Goal: Task Accomplishment & Management: Manage account settings

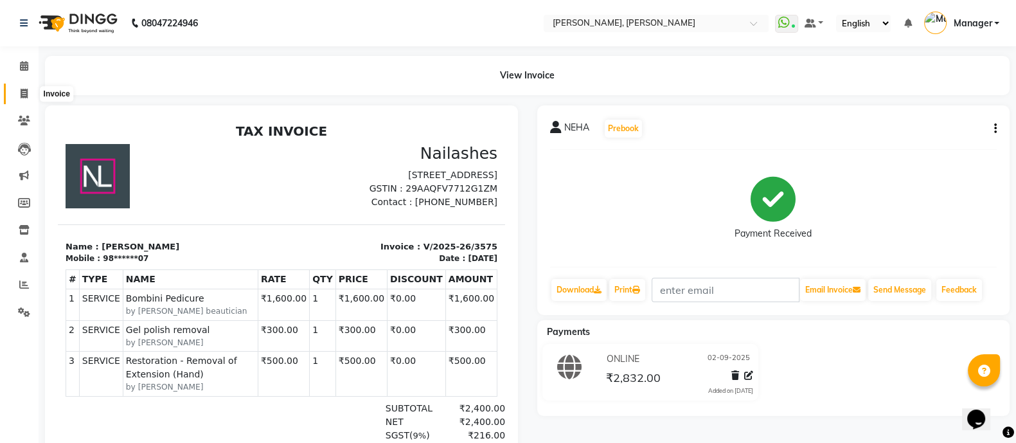
click at [28, 98] on span at bounding box center [24, 94] width 23 height 15
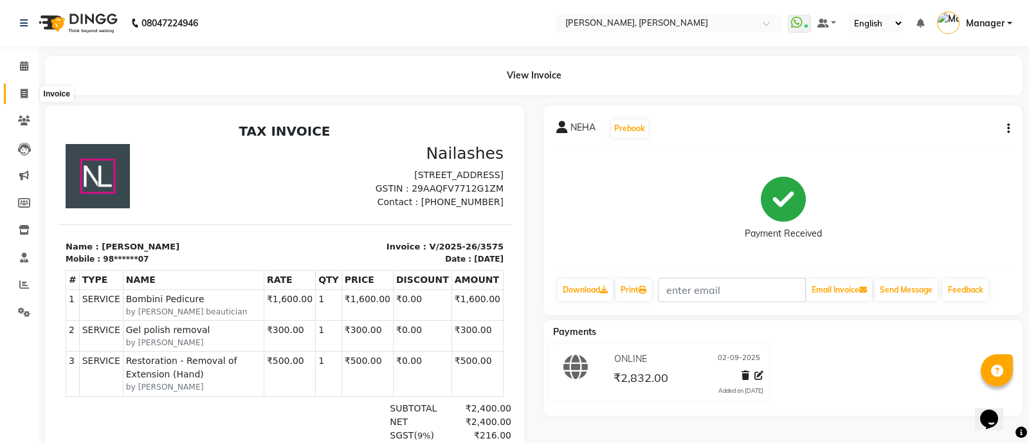
select select "service"
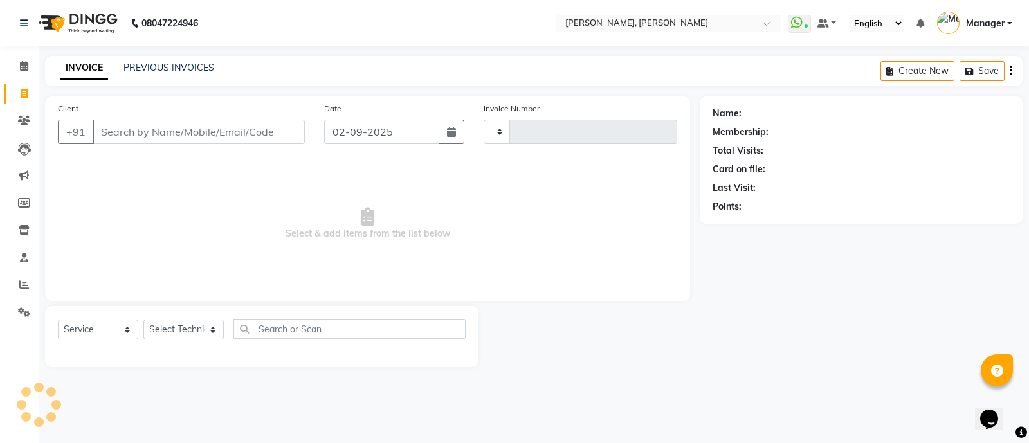
type input "3576"
select select "3767"
click at [131, 126] on input "Client" at bounding box center [199, 132] width 212 height 24
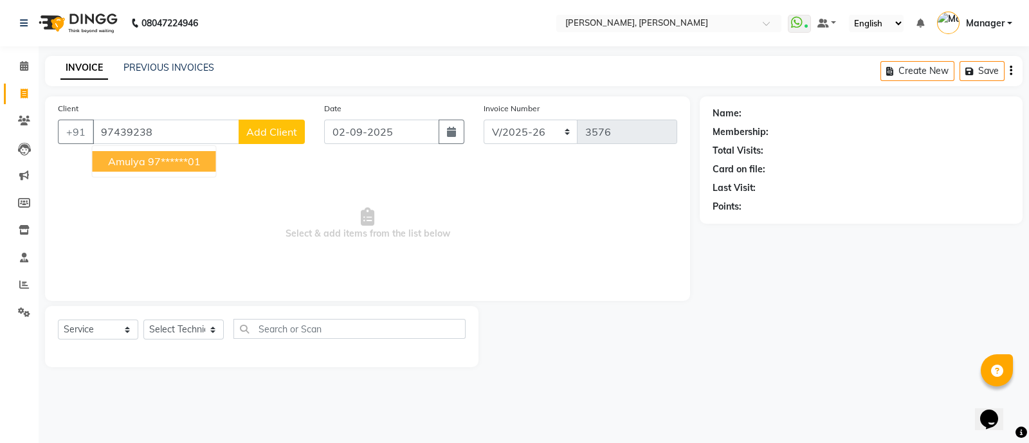
click at [138, 165] on span "Amulya" at bounding box center [126, 161] width 37 height 13
type input "97******01"
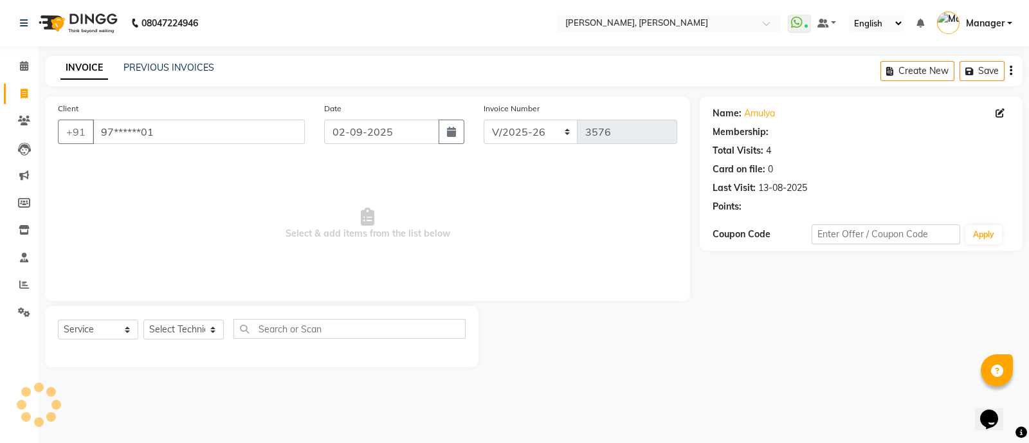
select select "1: Object"
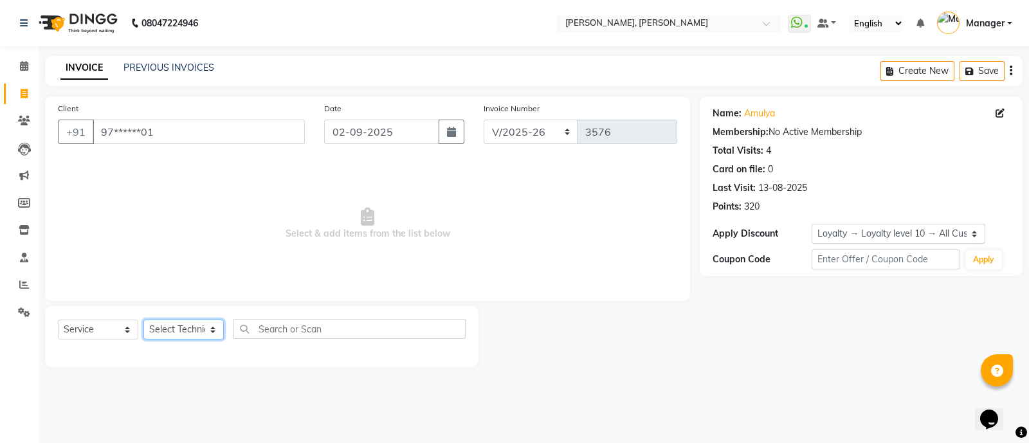
click at [166, 333] on select "Select Technician [PERSON_NAME] [PERSON_NAME] Asid Hanmi [PERSON_NAME] Manager …" at bounding box center [183, 330] width 80 height 20
select select "58535"
click at [143, 320] on select "Select Technician [PERSON_NAME] [PERSON_NAME] Asid Hanmi [PERSON_NAME] Manager …" at bounding box center [183, 330] width 80 height 20
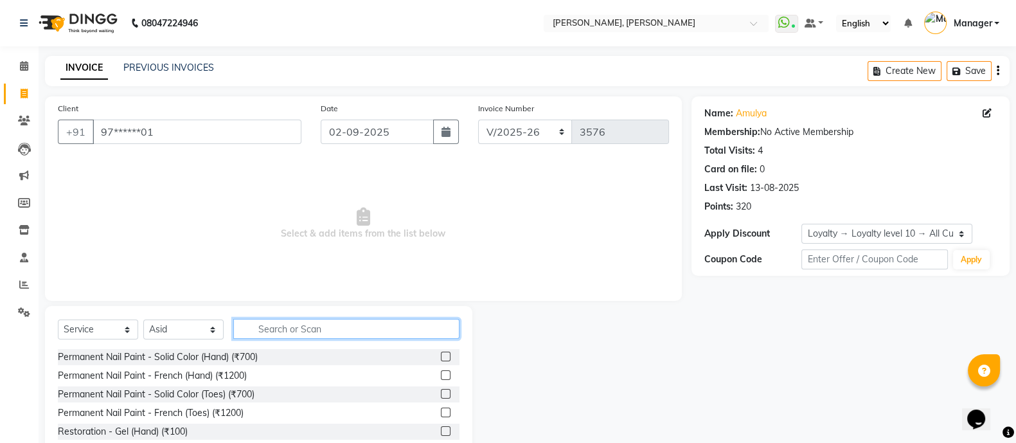
click at [289, 329] on input "text" at bounding box center [346, 329] width 226 height 20
type input "REM"
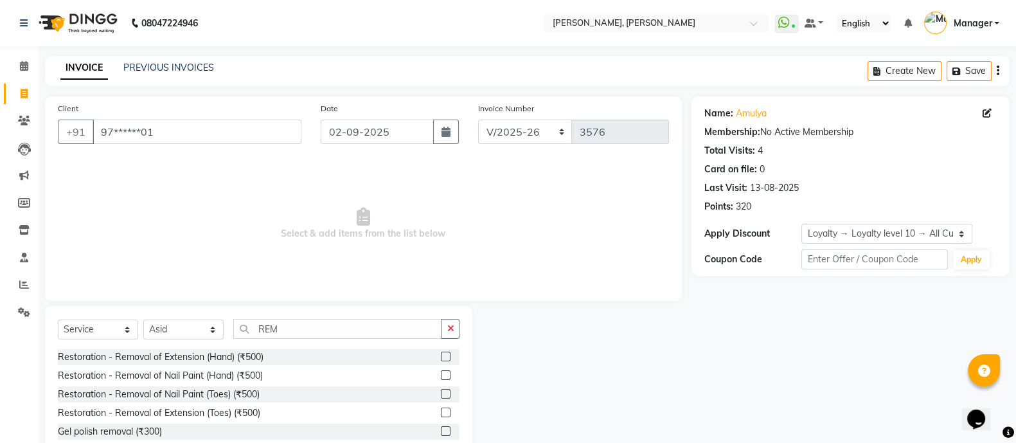
click at [441, 435] on label at bounding box center [446, 431] width 10 height 10
click at [441, 435] on input "checkbox" at bounding box center [445, 432] width 8 height 8
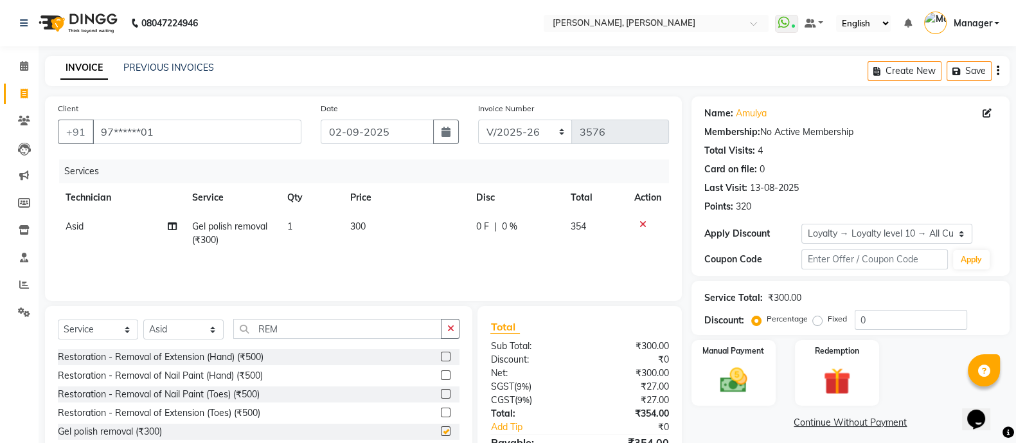
checkbox input "false"
click at [728, 366] on img at bounding box center [734, 380] width 46 height 32
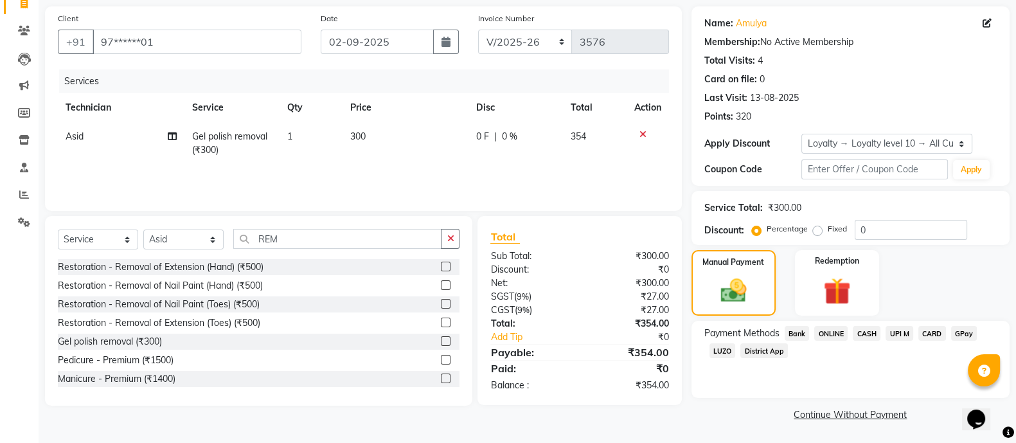
click at [836, 333] on span "ONLINE" at bounding box center [831, 333] width 33 height 15
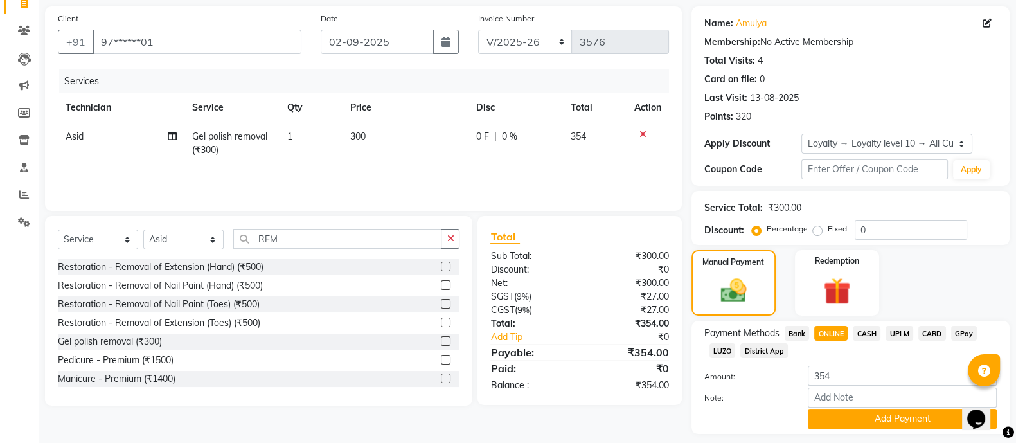
scroll to position [128, 0]
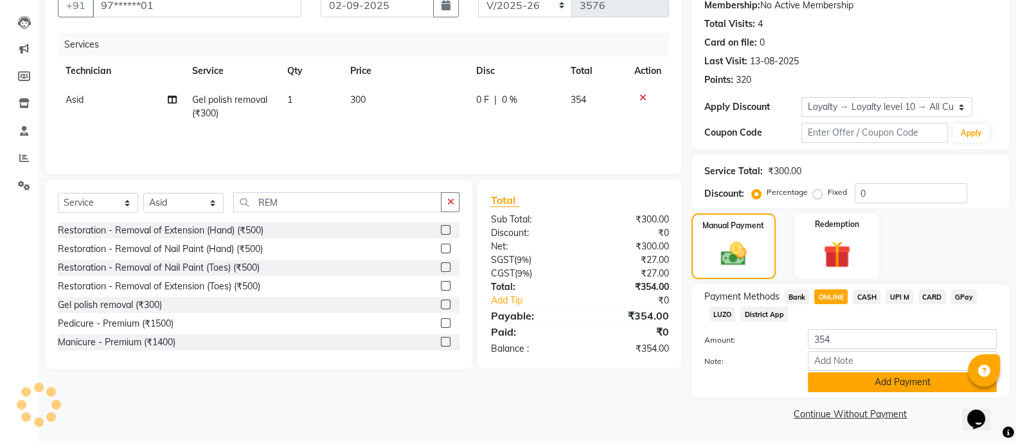
click at [903, 379] on button "Add Payment" at bounding box center [902, 382] width 189 height 20
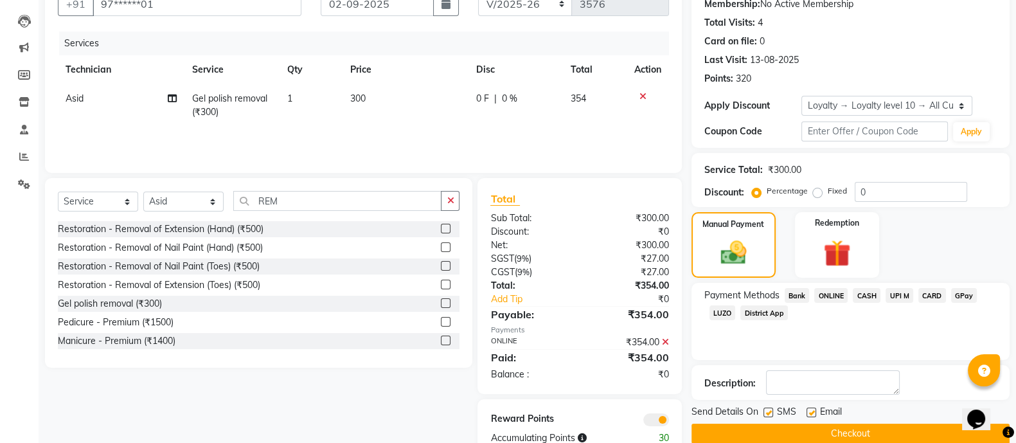
click at [705, 167] on div "Service Total:" at bounding box center [734, 170] width 59 height 14
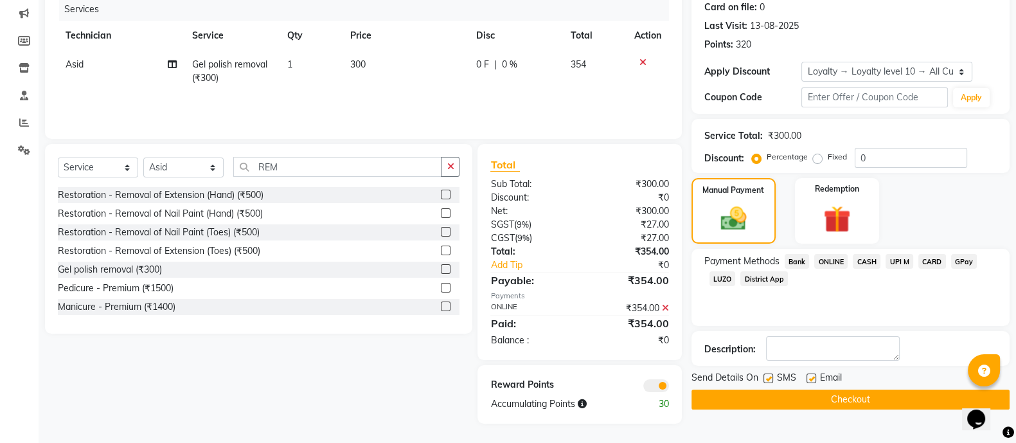
click at [860, 402] on button "Checkout" at bounding box center [851, 400] width 318 height 20
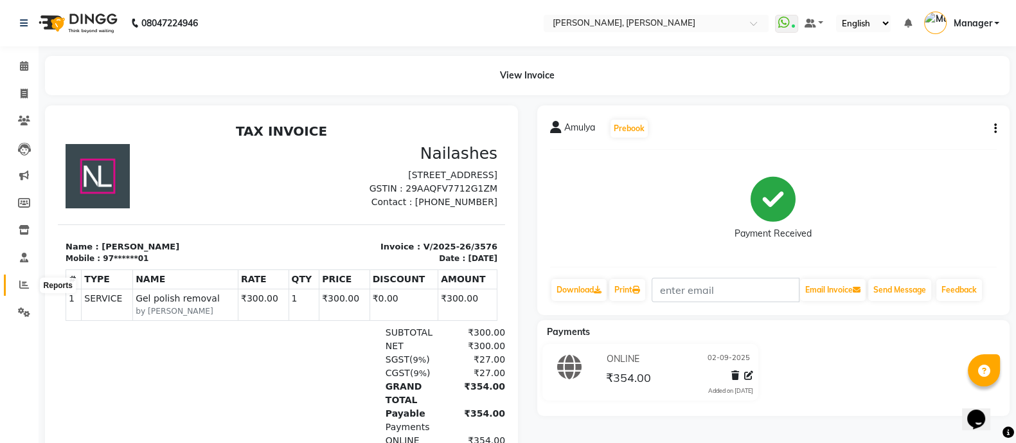
click at [33, 284] on span at bounding box center [24, 285] width 23 height 15
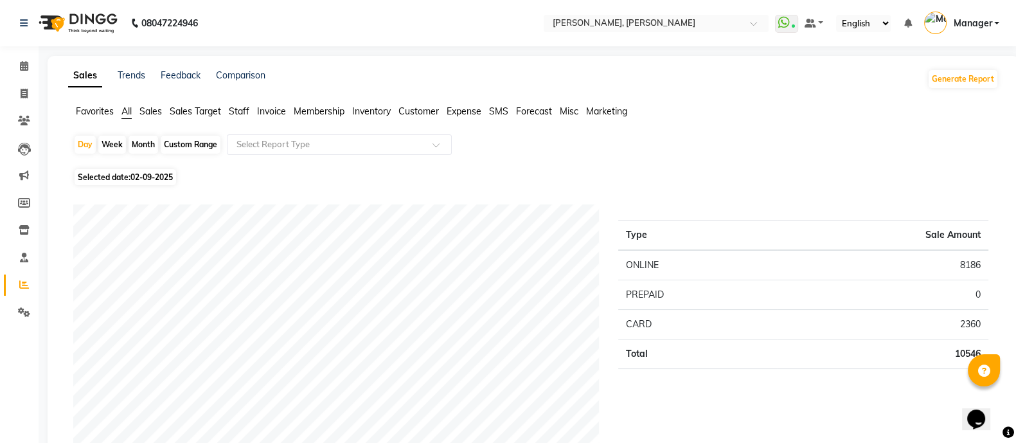
click at [233, 111] on span "Staff" at bounding box center [239, 111] width 21 height 12
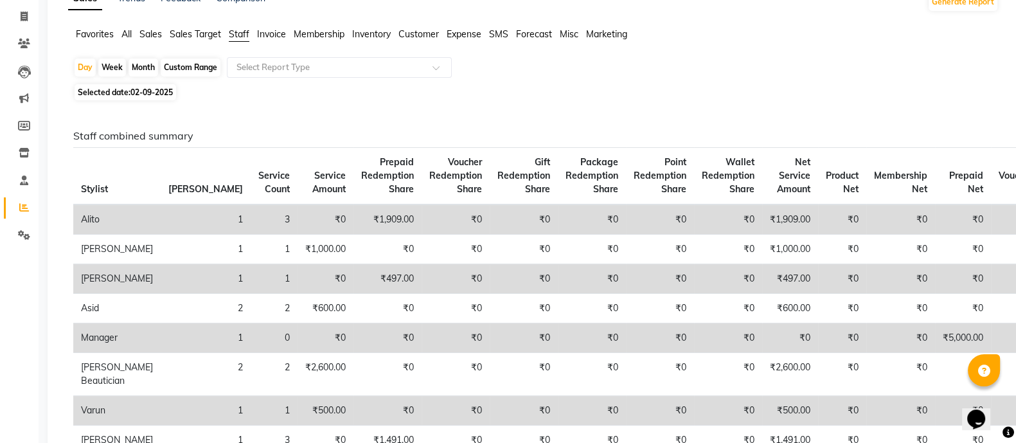
scroll to position [77, 0]
click at [135, 77] on div "Month" at bounding box center [144, 68] width 30 height 18
select select "9"
select select "2025"
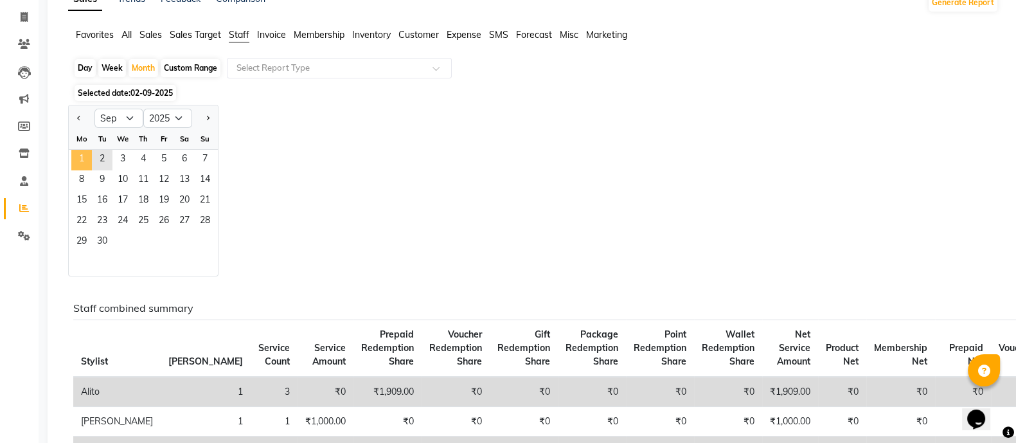
click at [81, 156] on span "1" at bounding box center [81, 160] width 21 height 21
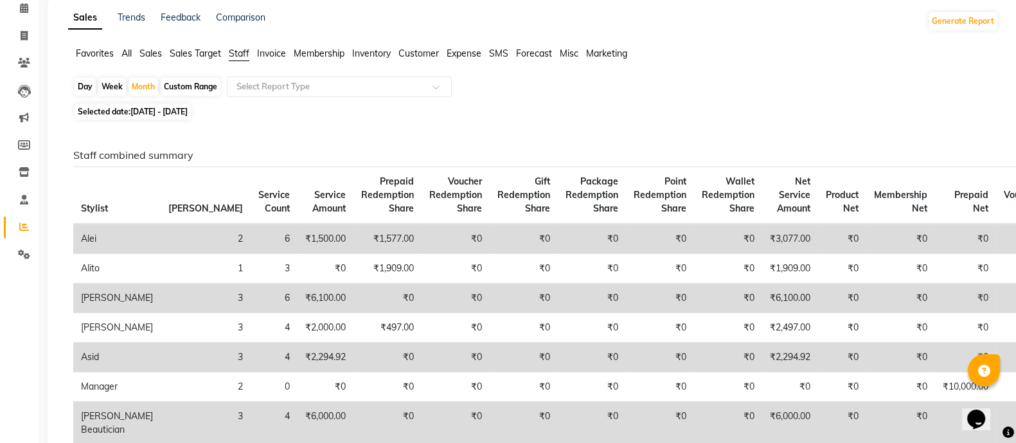
scroll to position [62, 0]
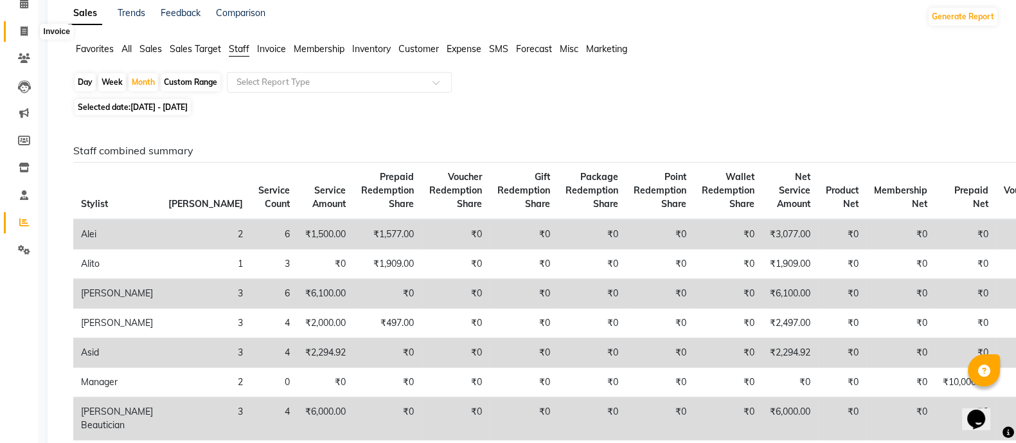
click at [15, 31] on span at bounding box center [24, 31] width 23 height 15
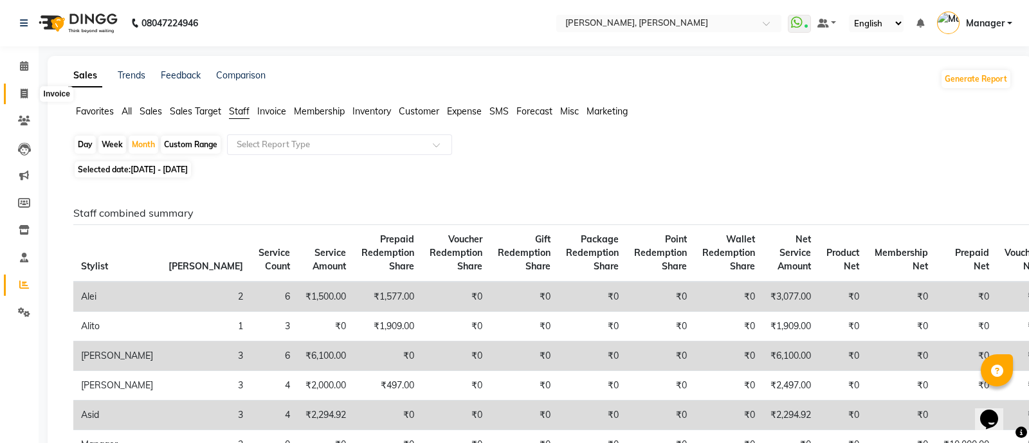
select select "3767"
select select "service"
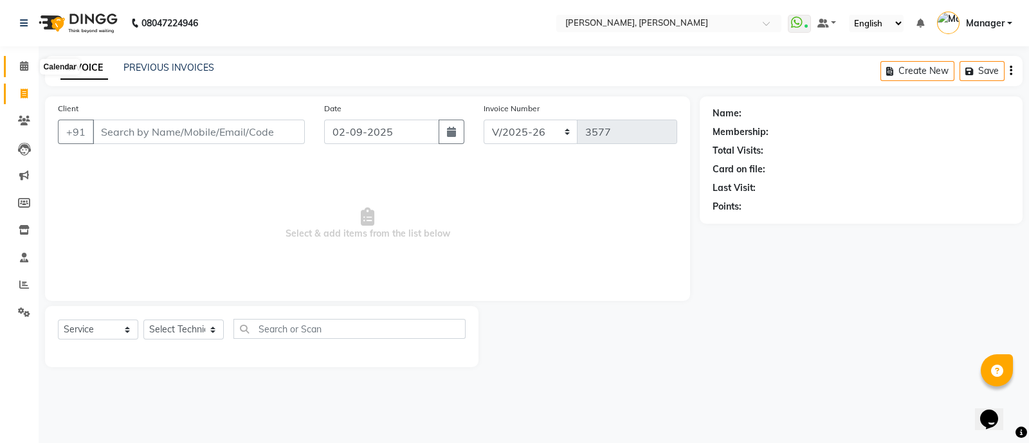
click at [26, 68] on icon at bounding box center [24, 66] width 8 height 10
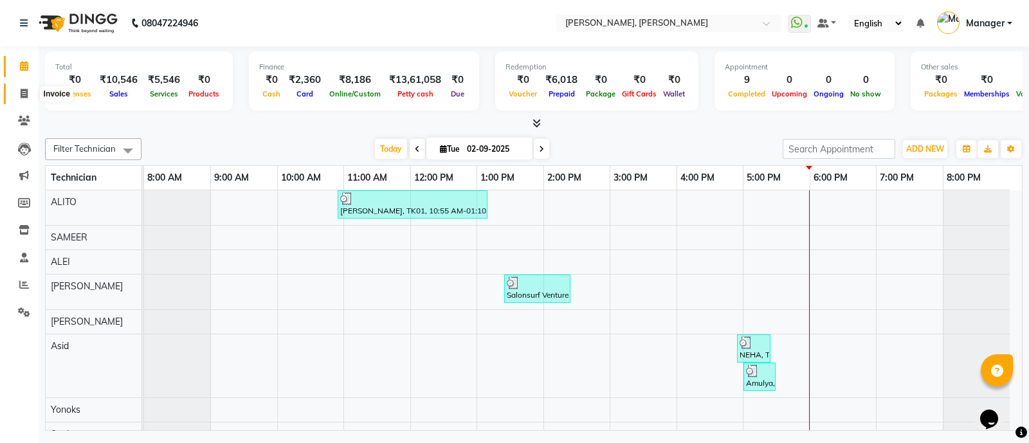
click at [26, 94] on icon at bounding box center [24, 94] width 7 height 10
select select "service"
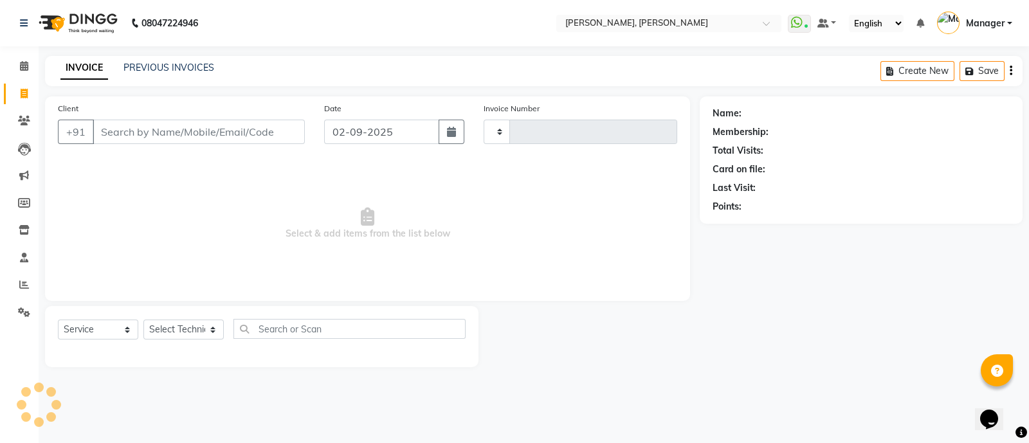
type input "3577"
select select "3767"
click at [149, 136] on input "Client" at bounding box center [199, 132] width 212 height 24
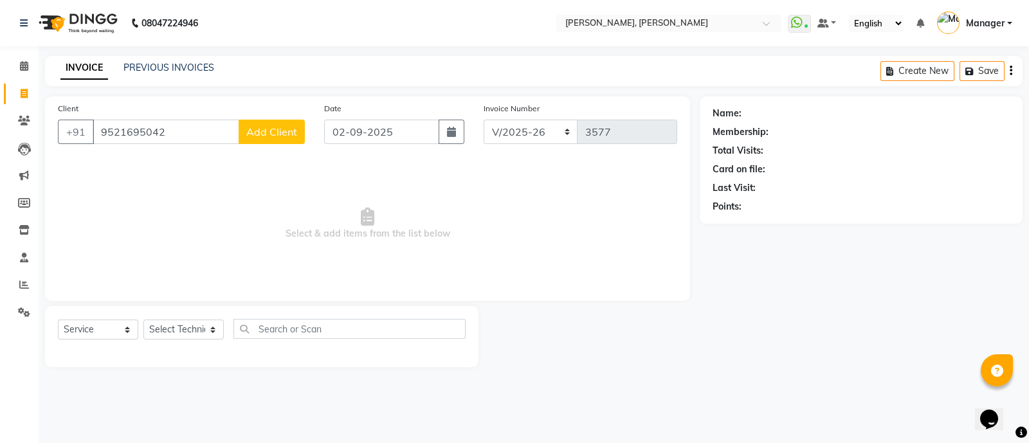
type input "9521695042"
click at [280, 131] on span "Add Client" at bounding box center [271, 131] width 51 height 13
select select "21"
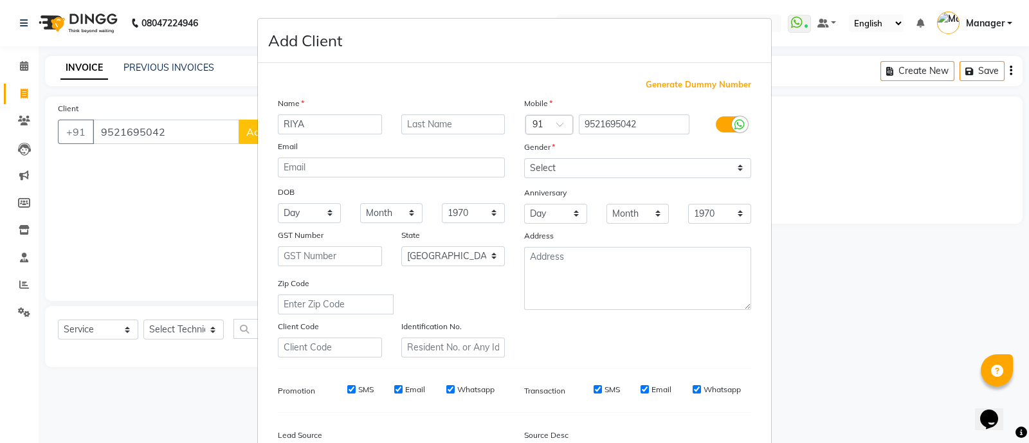
type input "RIYA"
click at [571, 161] on select "Select Male Female Other Prefer Not To Say" at bounding box center [637, 168] width 227 height 20
click at [524, 159] on select "Select Male Female Other Prefer Not To Say" at bounding box center [637, 168] width 227 height 20
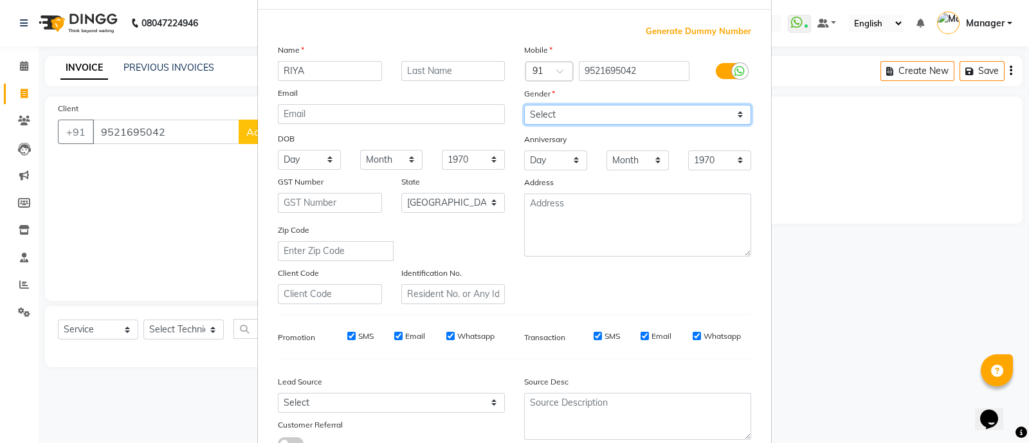
scroll to position [28, 0]
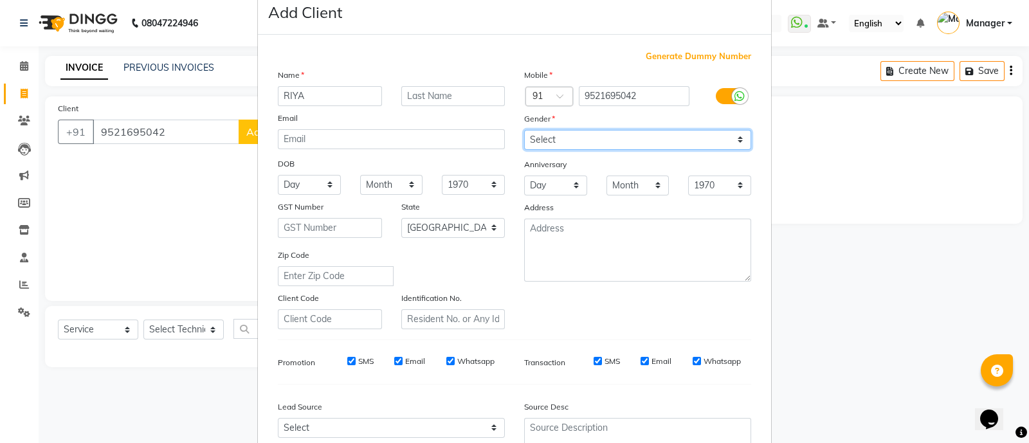
click at [591, 138] on select "Select Male Female Other Prefer Not To Say" at bounding box center [637, 140] width 227 height 20
select select "female"
click at [524, 131] on select "Select Male Female Other Prefer Not To Say" at bounding box center [637, 140] width 227 height 20
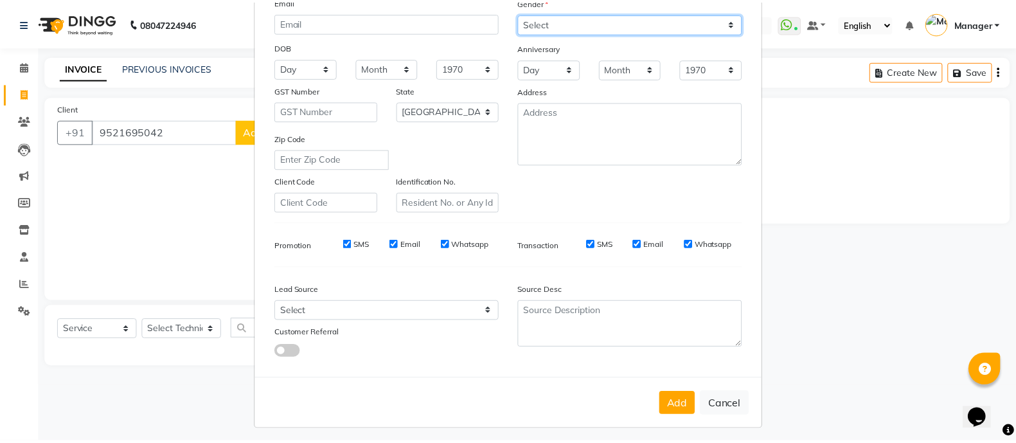
scroll to position [157, 0]
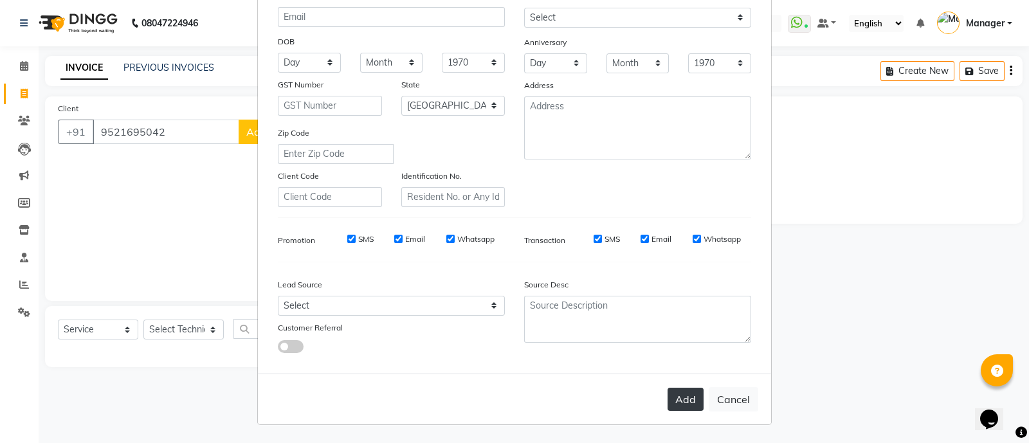
click at [684, 402] on button "Add" at bounding box center [685, 399] width 36 height 23
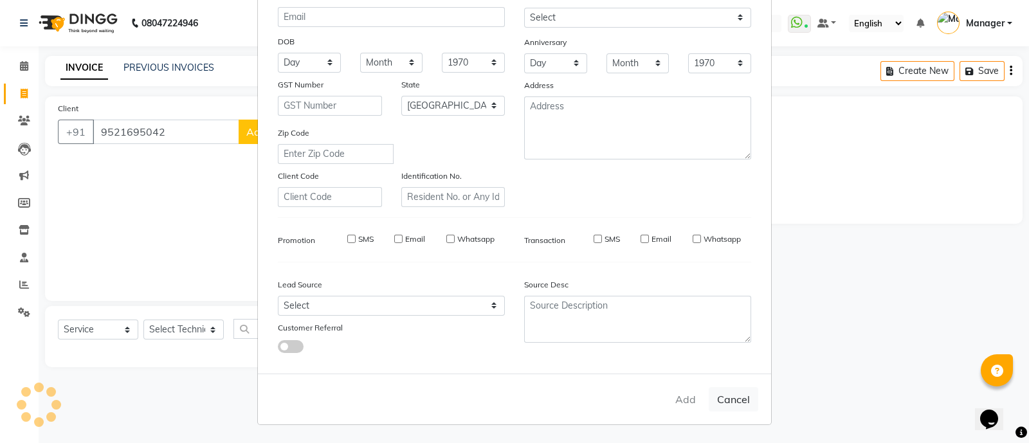
type input "95******42"
select select
select select "null"
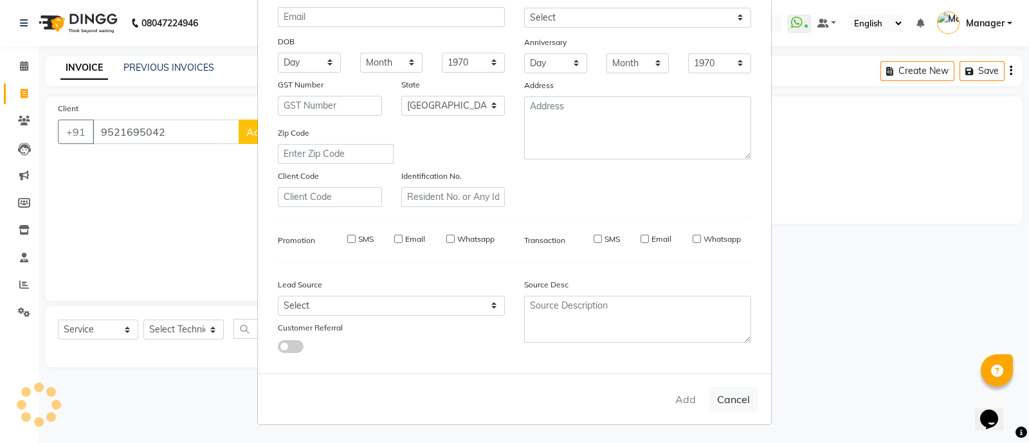
select select
checkbox input "false"
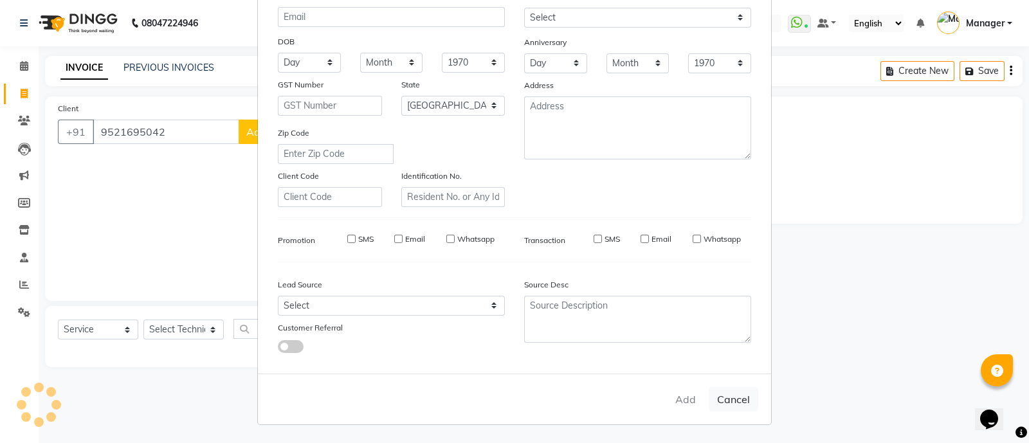
checkbox input "false"
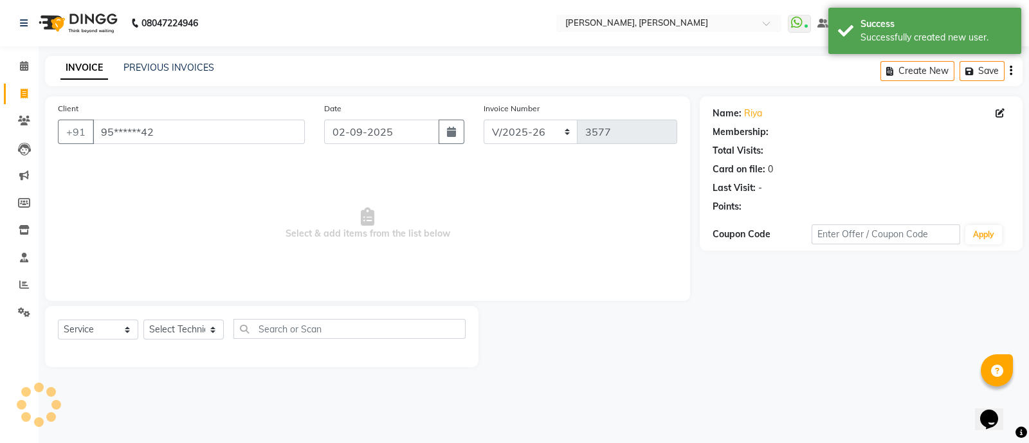
select select "1: Object"
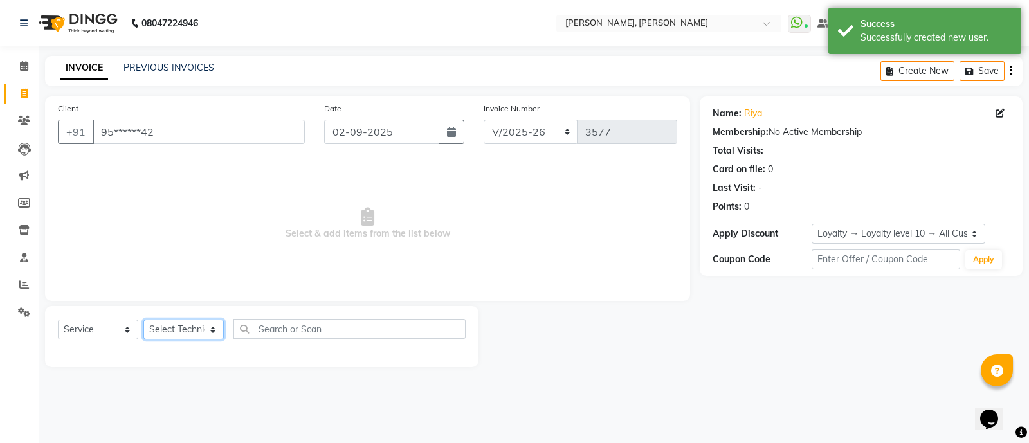
click at [165, 332] on select "Select Technician ALEI ALITO Anand Pedi Angelle Asid Hanmi Himanshu Manager Mus…" at bounding box center [183, 330] width 80 height 20
select select "34784"
click at [143, 320] on select "Select Technician ALEI ALITO Anand Pedi Angelle Asid Hanmi Himanshu Manager Mus…" at bounding box center [183, 330] width 80 height 20
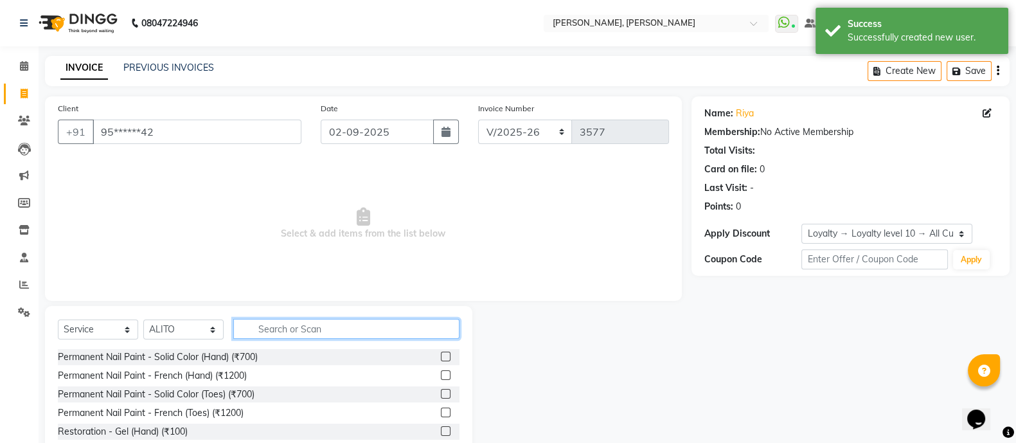
click at [284, 332] on input "text" at bounding box center [346, 329] width 226 height 20
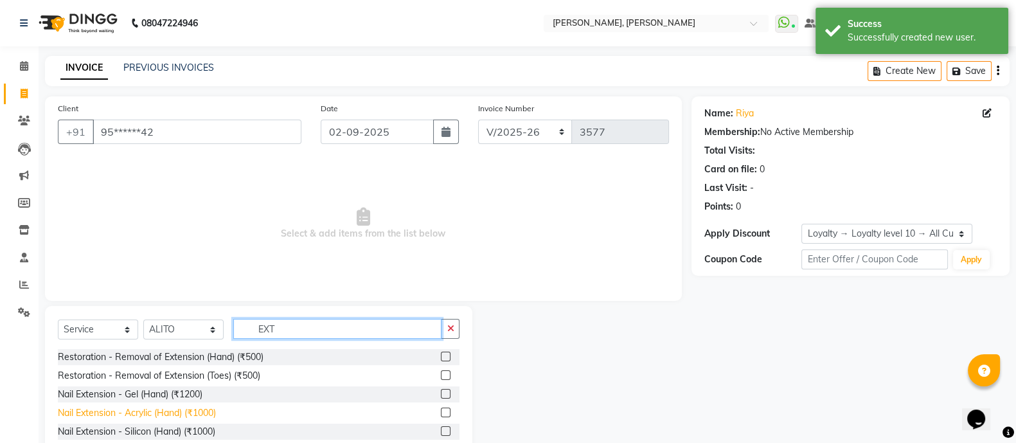
type input "EXT"
click at [170, 413] on div "Nail Extension - Acrylic (Hand) (₹1000)" at bounding box center [137, 413] width 158 height 14
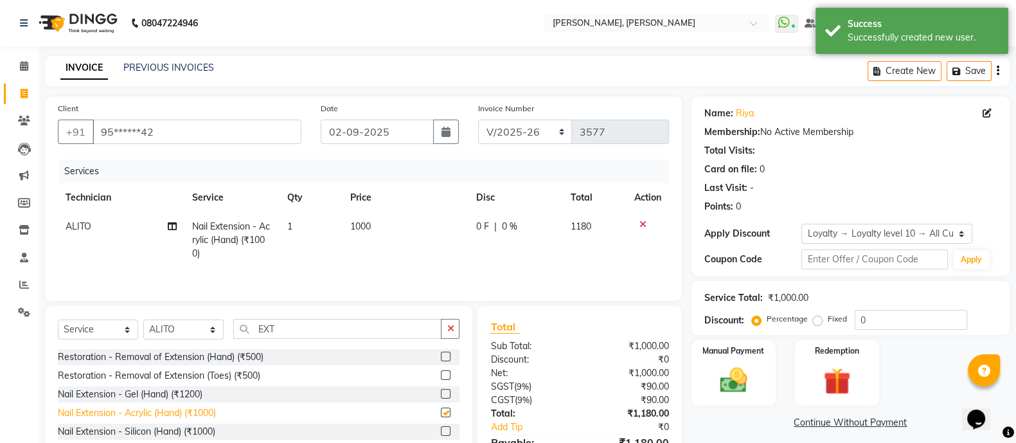
checkbox input "false"
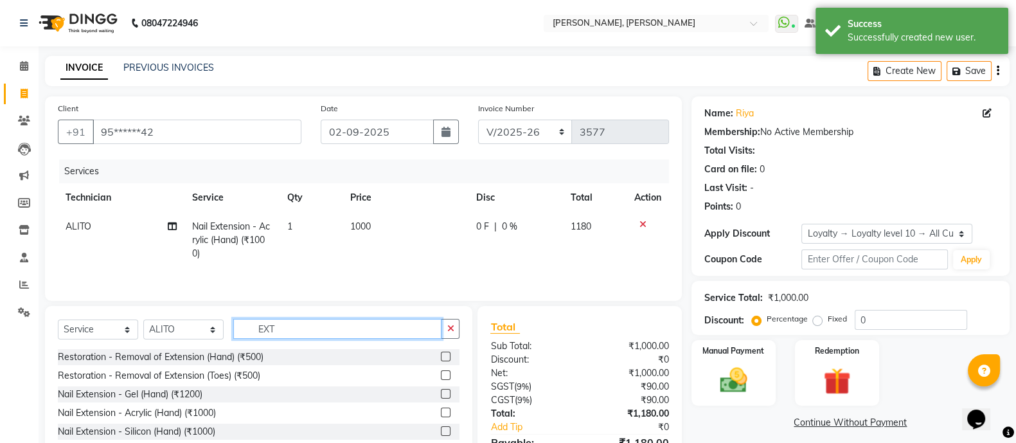
click at [283, 331] on input "EXT" at bounding box center [337, 329] width 208 height 20
type input "E"
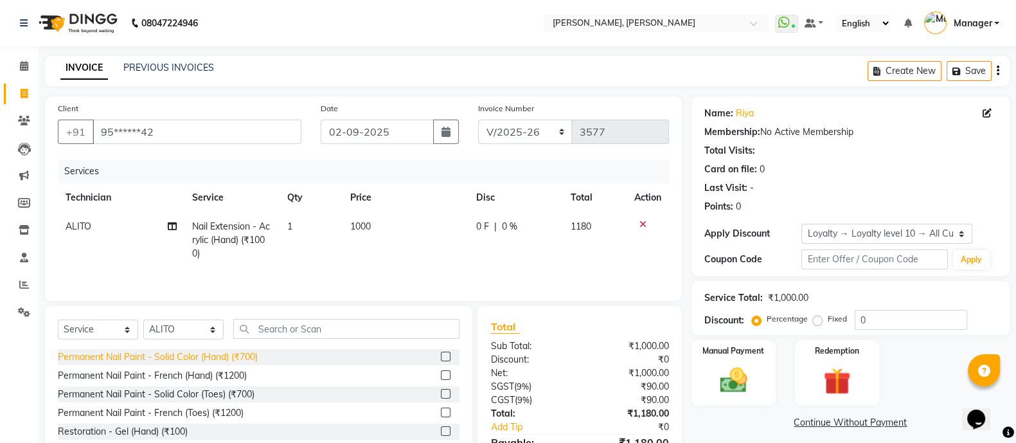
click at [236, 363] on div "Permanent Nail Paint - Solid Color (Hand) (₹700)" at bounding box center [158, 357] width 200 height 14
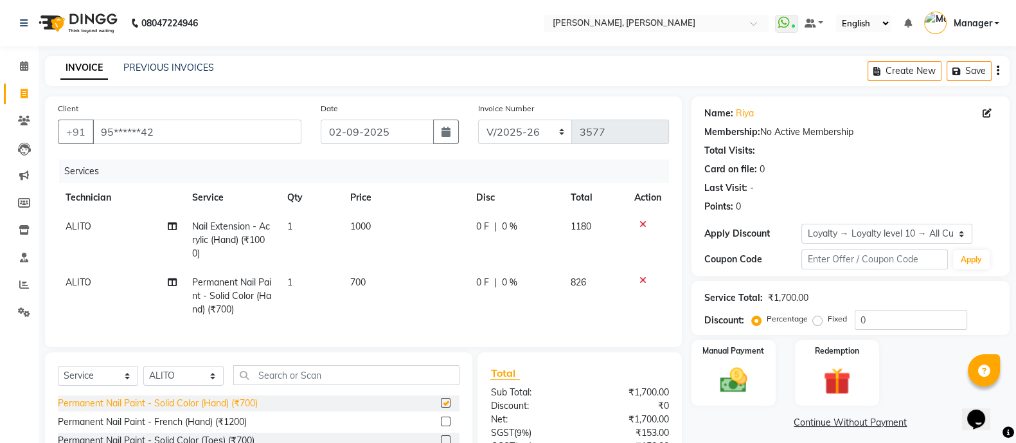
checkbox input "false"
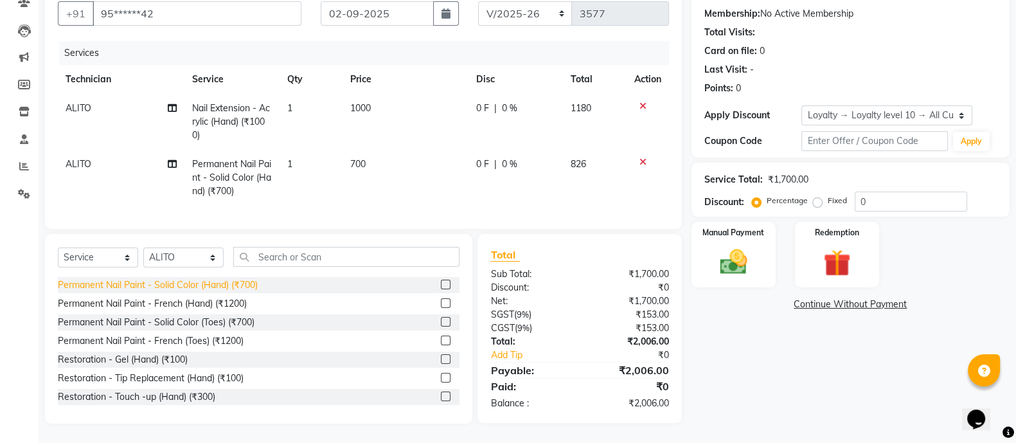
click at [743, 246] on img at bounding box center [734, 262] width 44 height 32
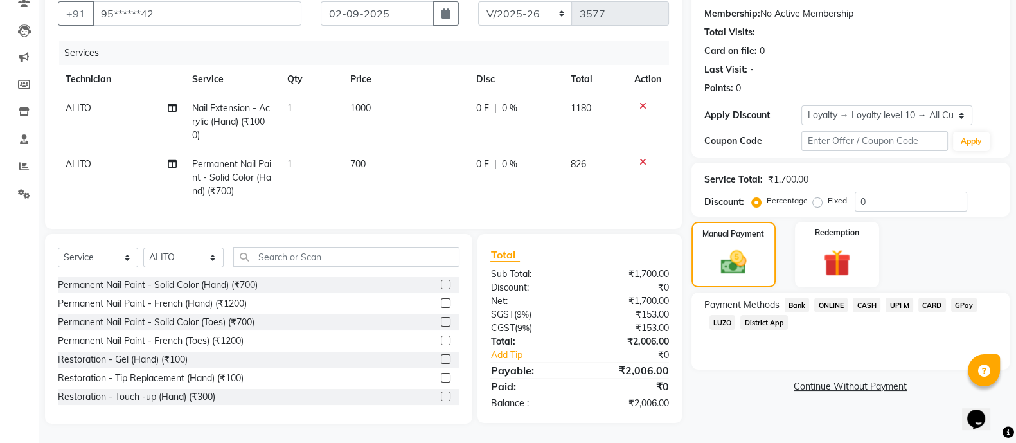
click at [862, 298] on span "CASH" at bounding box center [867, 305] width 28 height 15
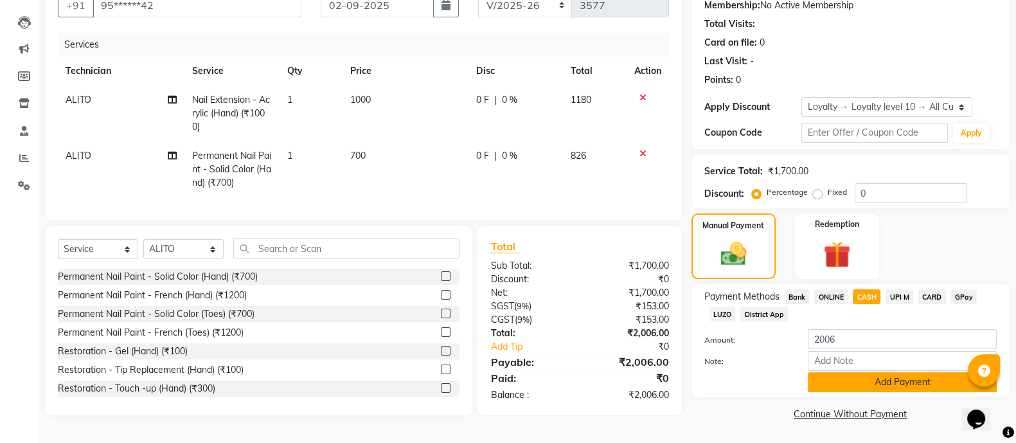
click at [873, 383] on button "Add Payment" at bounding box center [902, 382] width 189 height 20
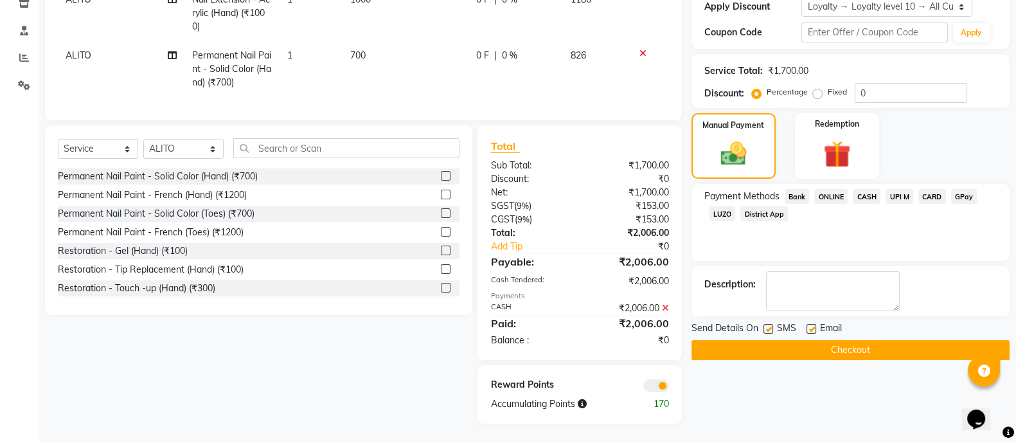
scroll to position [240, 0]
click at [851, 343] on button "Checkout" at bounding box center [851, 350] width 318 height 20
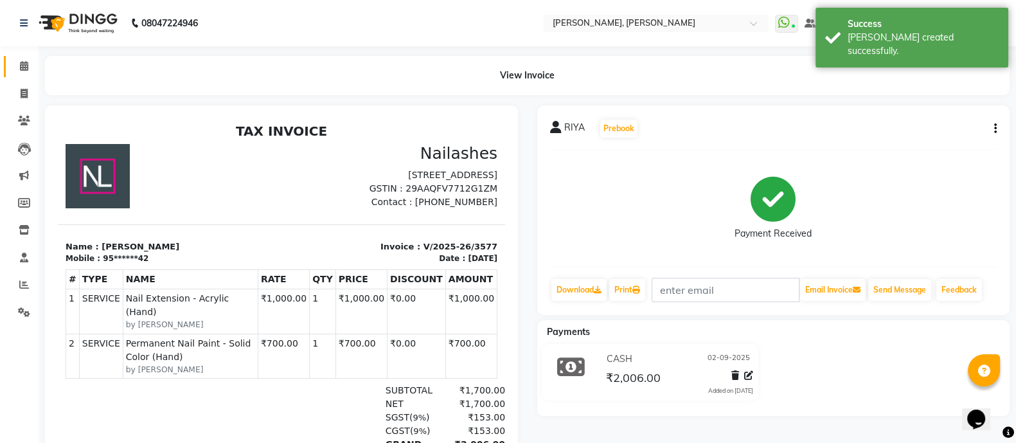
click at [8, 67] on link "Calendar" at bounding box center [19, 66] width 31 height 21
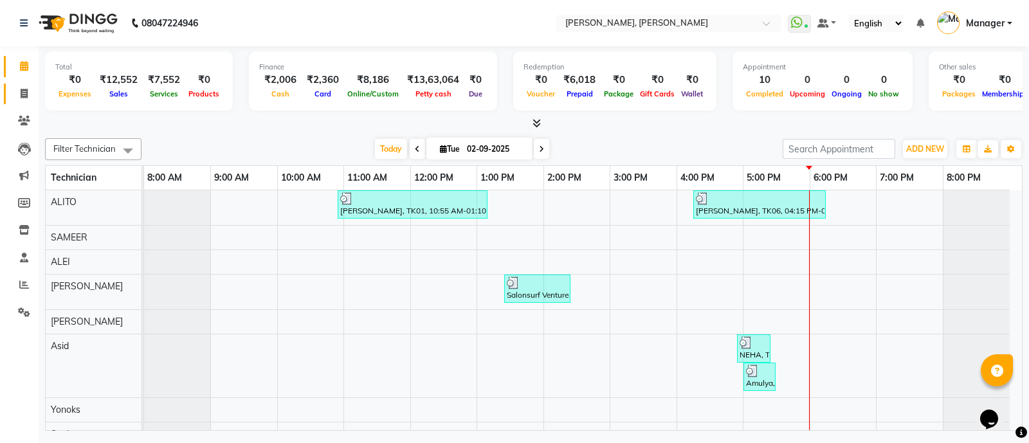
click at [24, 103] on link "Invoice" at bounding box center [19, 94] width 31 height 21
select select "service"
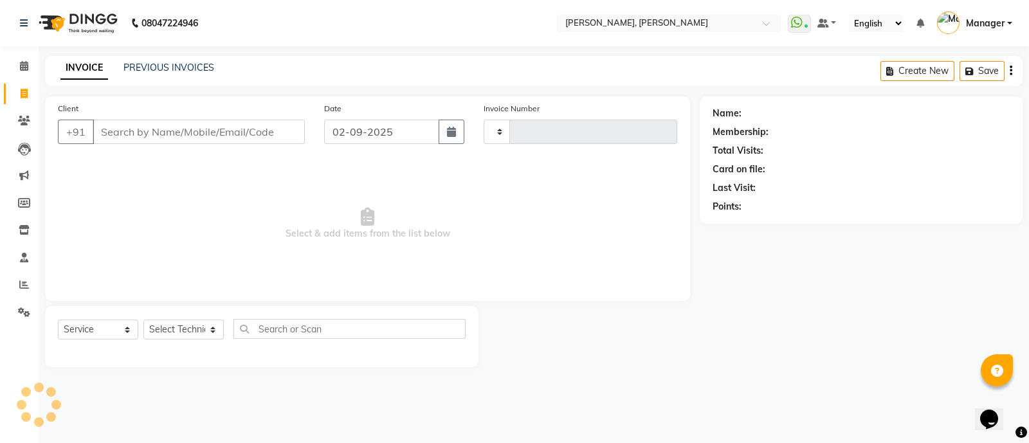
type input "3578"
select select "3767"
click at [188, 338] on select "Select Technician" at bounding box center [183, 330] width 80 height 20
select select "72162"
click at [143, 320] on select "Select Technician ALEI ALITO Anand Pedi Angelle Asid Hanmi Himanshu Manager Mus…" at bounding box center [183, 330] width 80 height 20
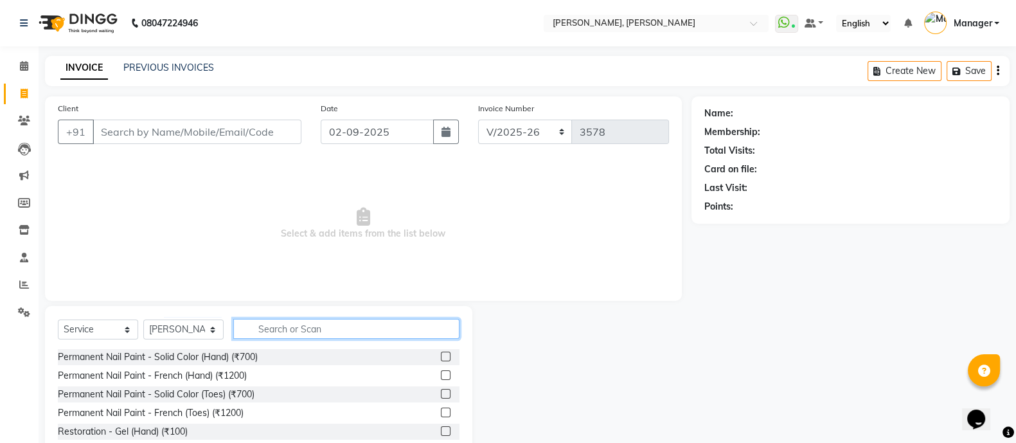
click at [312, 332] on input "text" at bounding box center [346, 329] width 226 height 20
type input "EXT"
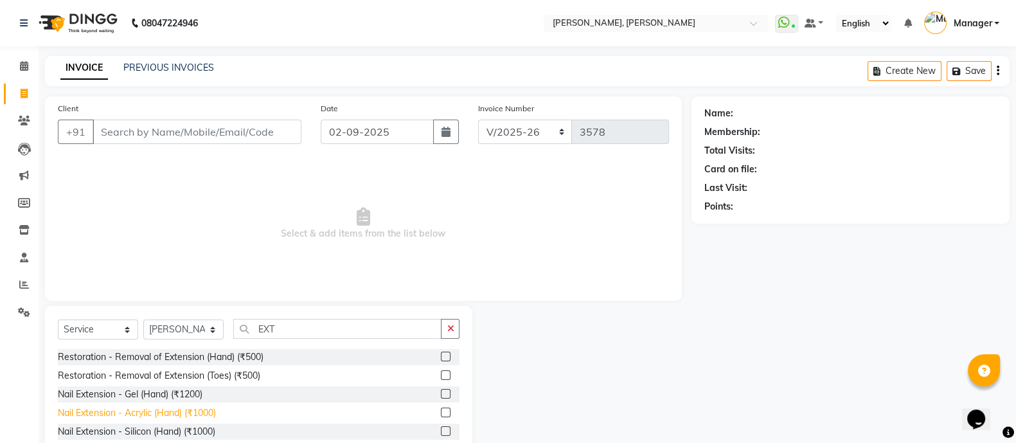
click at [168, 411] on div "Nail Extension - Acrylic (Hand) (₹1000)" at bounding box center [137, 413] width 158 height 14
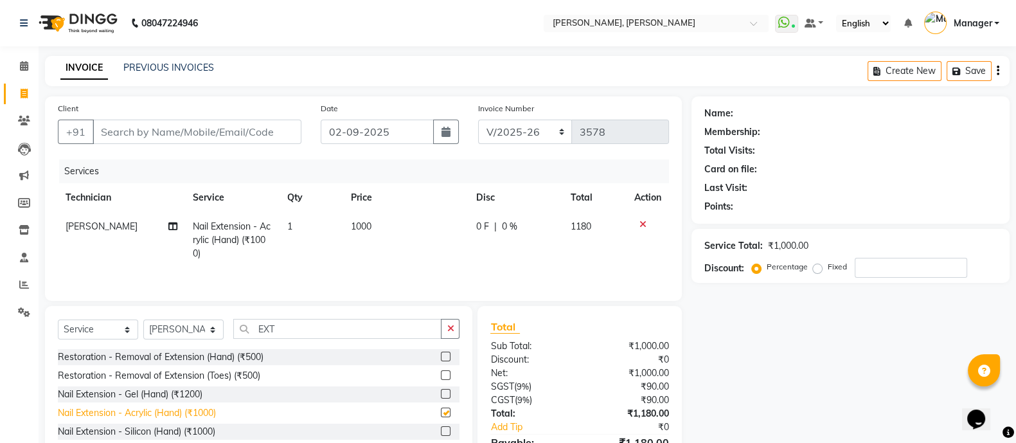
checkbox input "false"
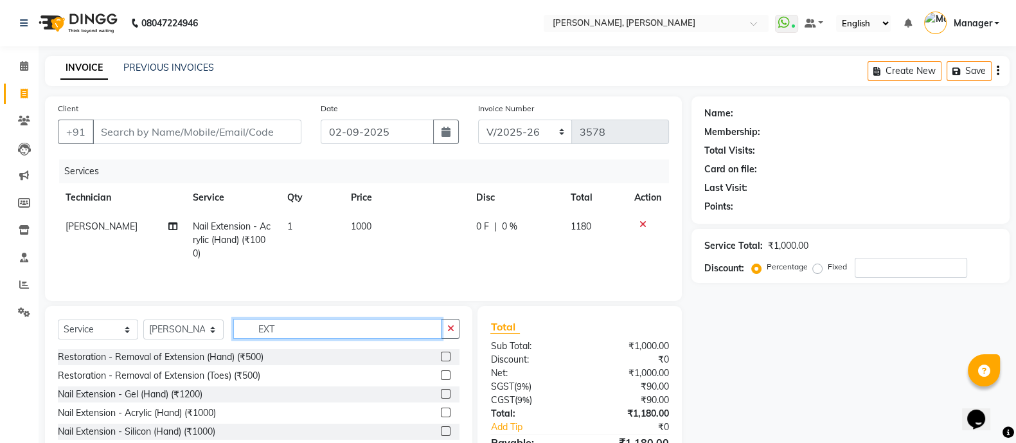
click at [308, 330] on input "EXT" at bounding box center [337, 329] width 208 height 20
type input "E"
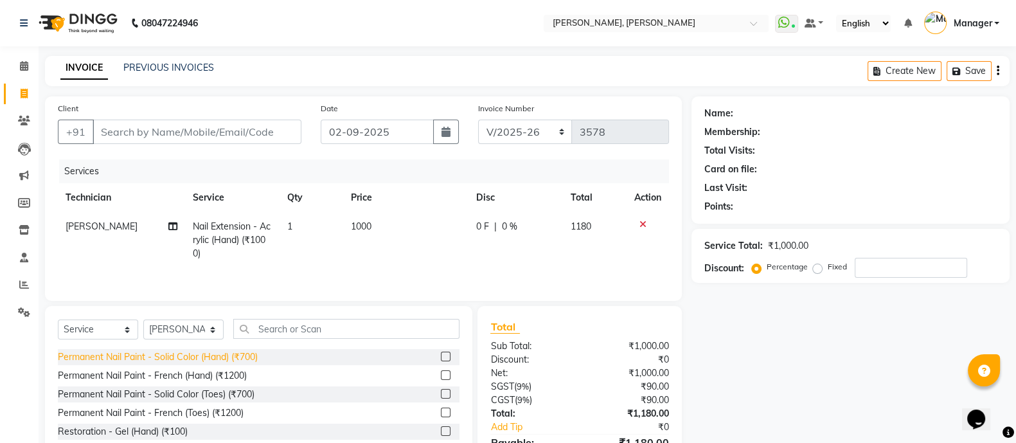
click at [248, 362] on div "Permanent Nail Paint - Solid Color (Hand) (₹700)" at bounding box center [158, 357] width 200 height 14
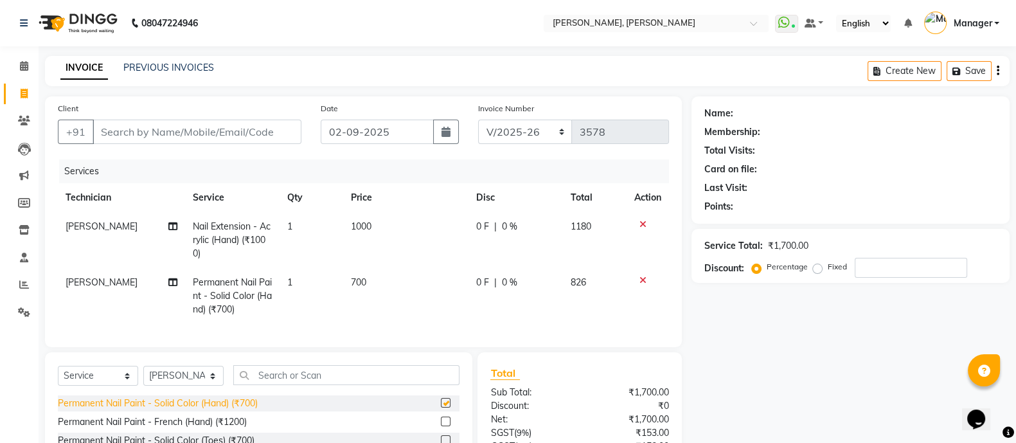
checkbox input "false"
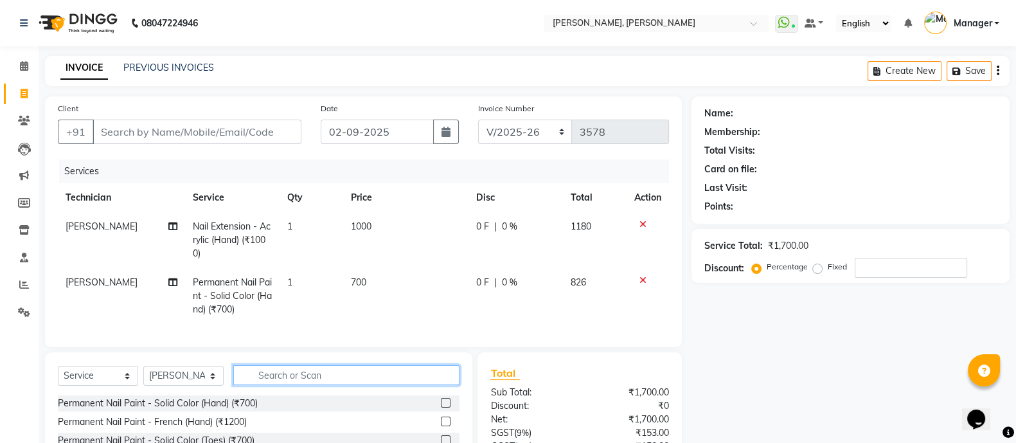
click at [302, 385] on input "text" at bounding box center [346, 375] width 226 height 20
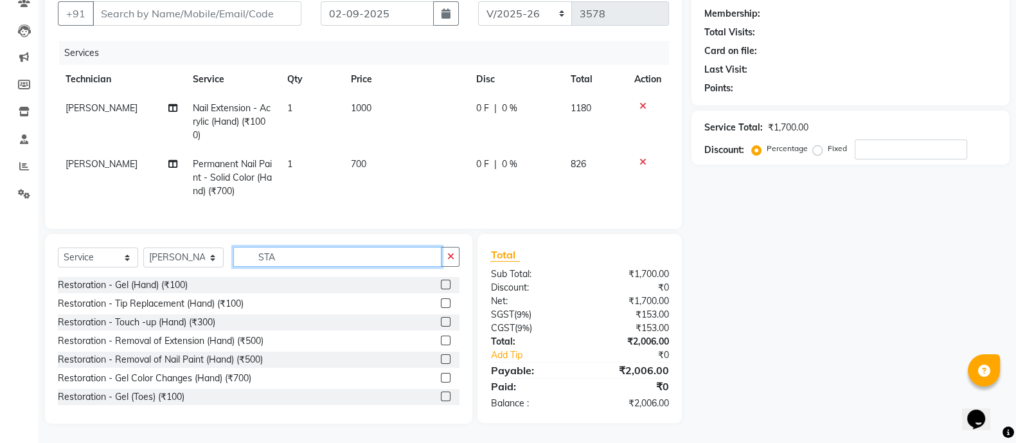
scroll to position [130, 0]
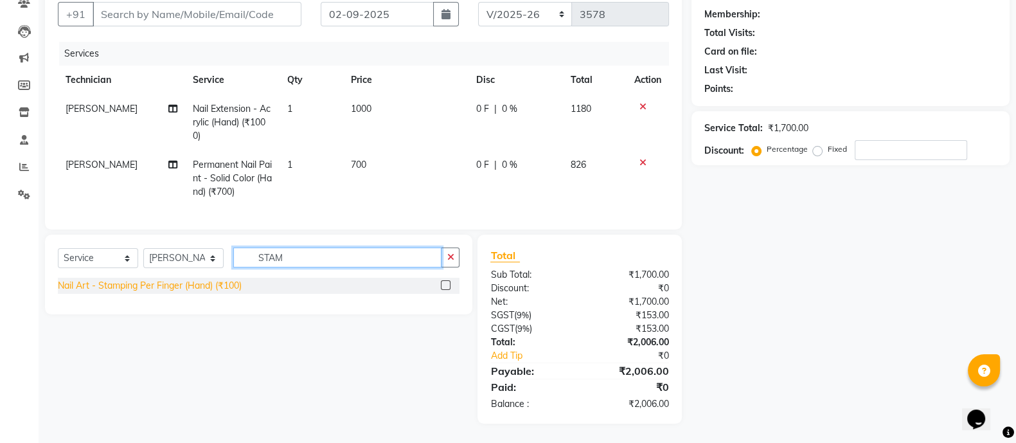
type input "STAM"
click at [227, 290] on div "Nail Art - Stamping Per Finger (Hand) (₹100)" at bounding box center [150, 286] width 184 height 14
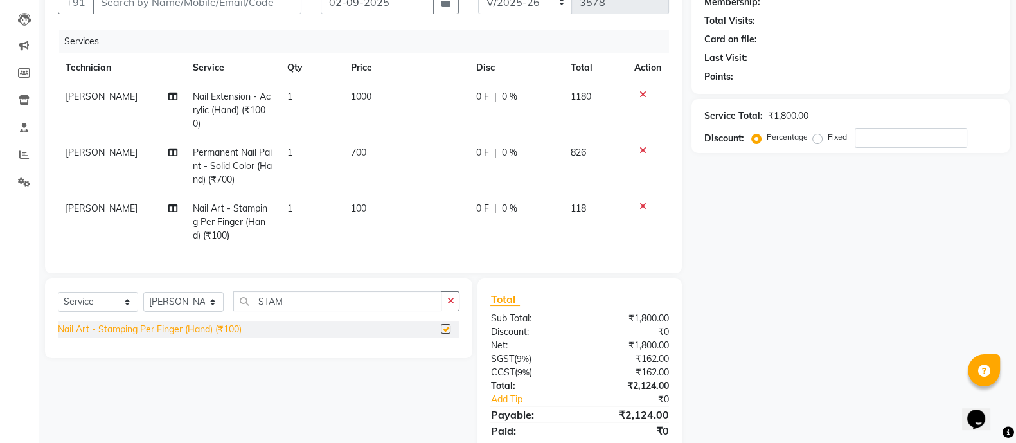
checkbox input "false"
click at [312, 228] on td "1" at bounding box center [311, 222] width 63 height 56
select select "72162"
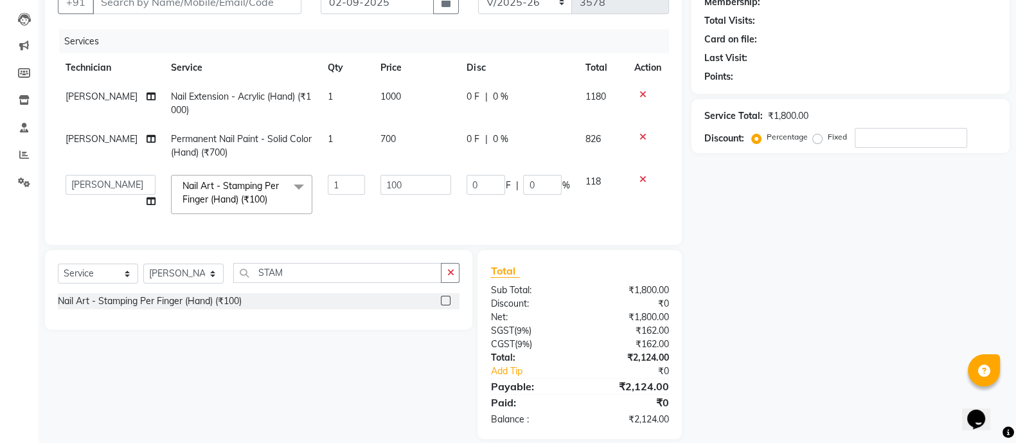
click at [644, 179] on icon at bounding box center [643, 179] width 7 height 9
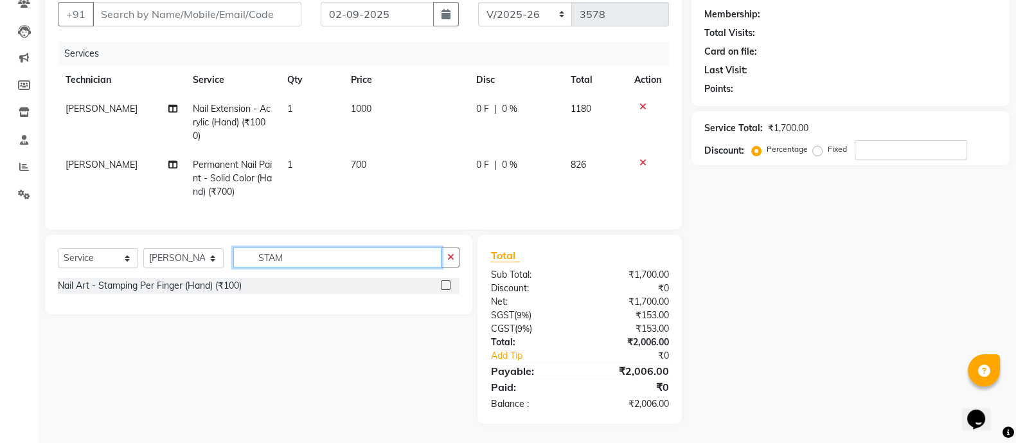
click at [321, 263] on input "STAM" at bounding box center [337, 258] width 208 height 20
type input "S"
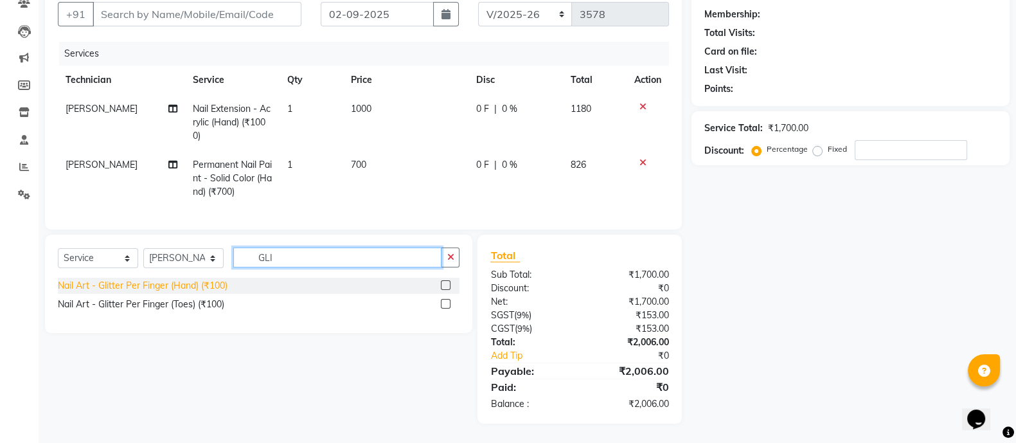
type input "GLI"
click at [203, 283] on div "Nail Art - Glitter Per Finger (Hand) (₹100)" at bounding box center [143, 286] width 170 height 14
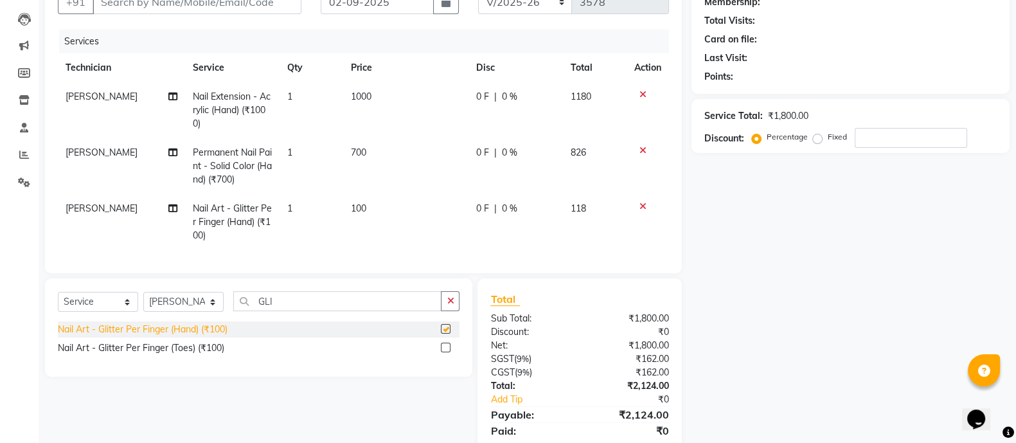
checkbox input "false"
click at [302, 202] on td "1" at bounding box center [311, 222] width 63 height 56
select select "72162"
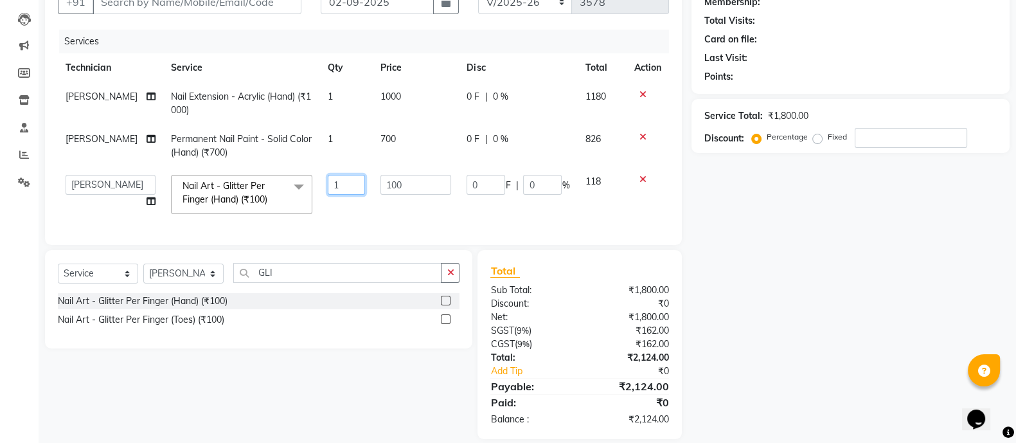
click at [341, 184] on input "1" at bounding box center [346, 185] width 37 height 20
type input "4"
click at [307, 287] on div "Client +91 Date 02-09-2025 Invoice Number BTH/2025-26 RED/2025-26 V/2025 V/2025…" at bounding box center [363, 203] width 656 height 473
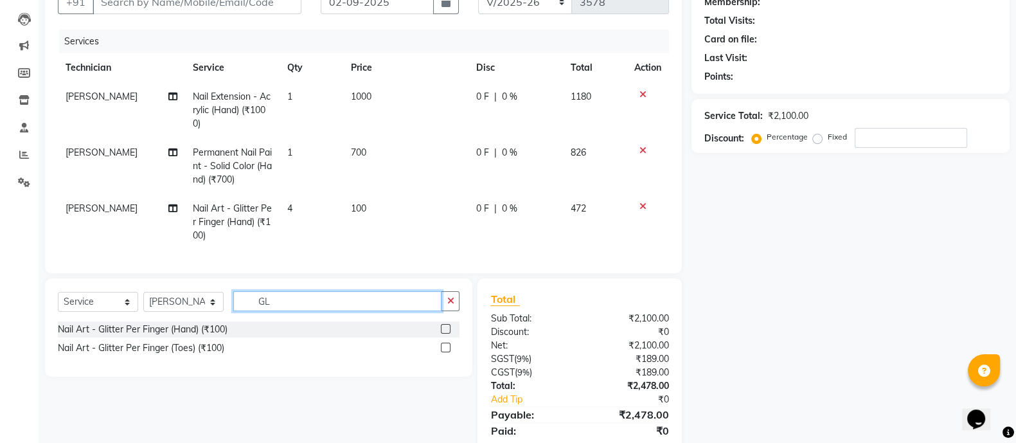
type input "G"
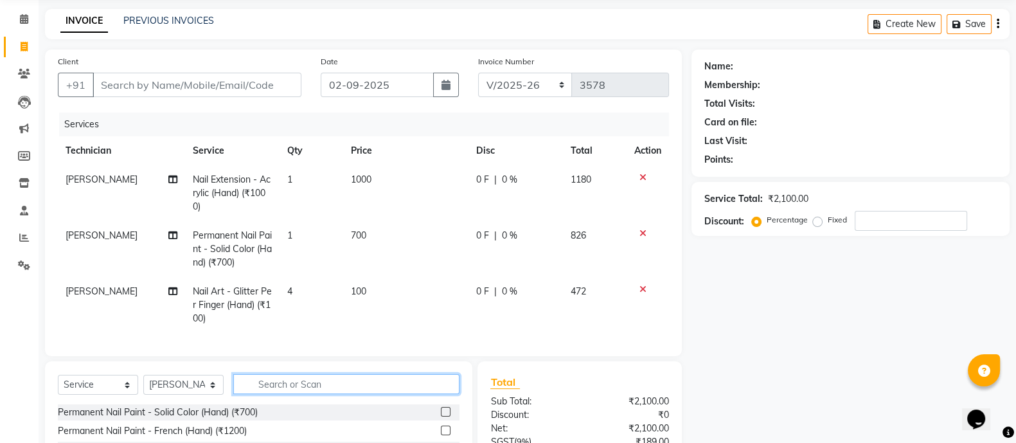
scroll to position [46, 0]
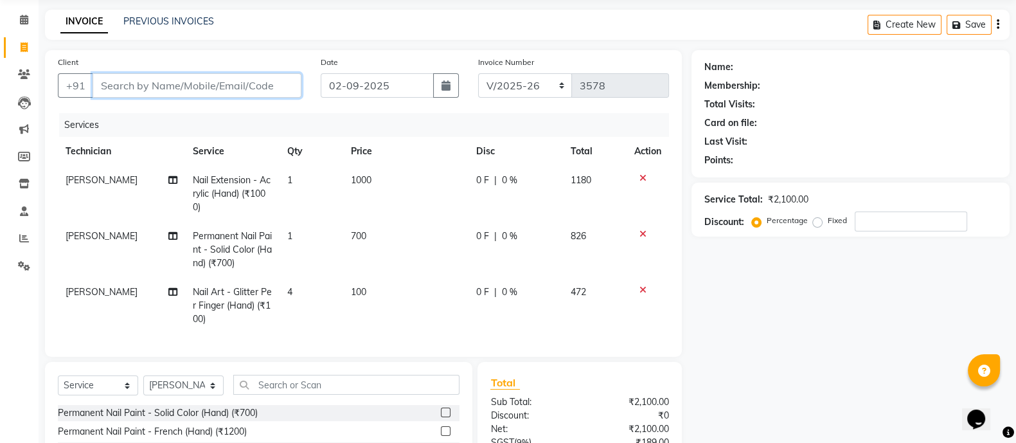
click at [231, 84] on input "Client" at bounding box center [197, 85] width 209 height 24
type input "9"
type input "0"
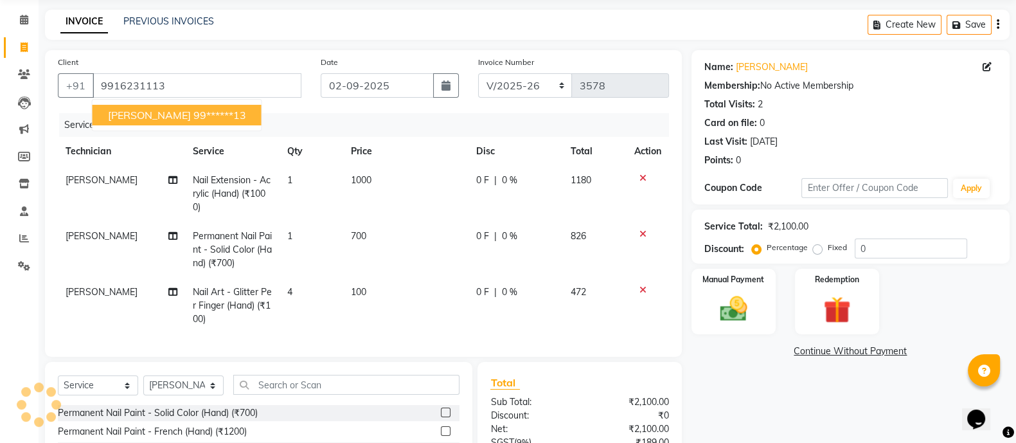
click at [176, 122] on button "laxmi 99******13" at bounding box center [177, 115] width 169 height 21
type input "99******13"
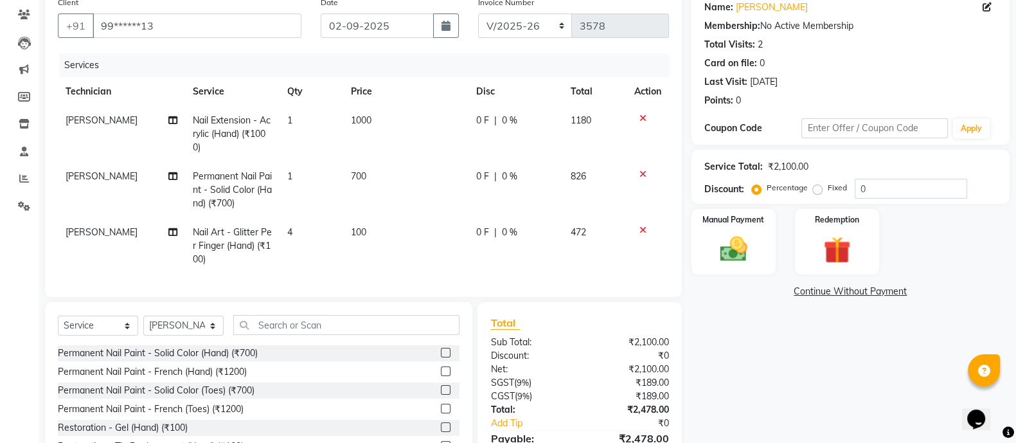
scroll to position [186, 0]
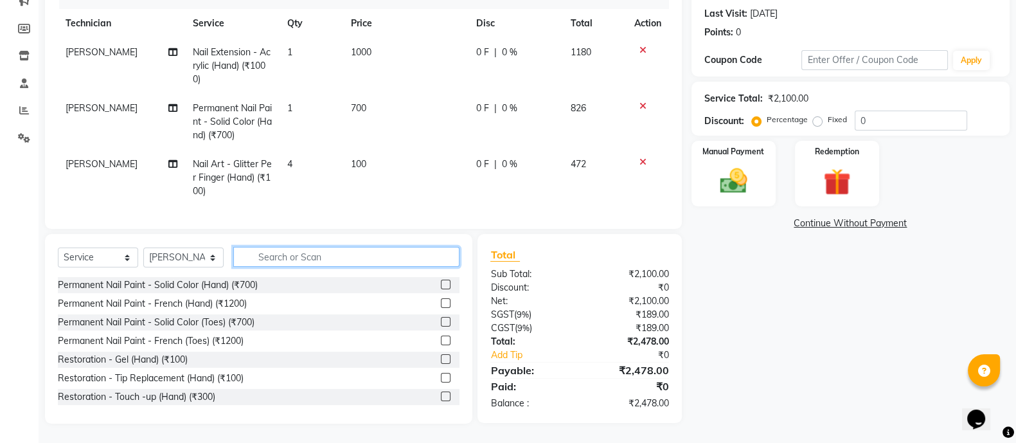
click at [325, 260] on input "text" at bounding box center [346, 257] width 226 height 20
click at [719, 165] on img at bounding box center [734, 181] width 46 height 32
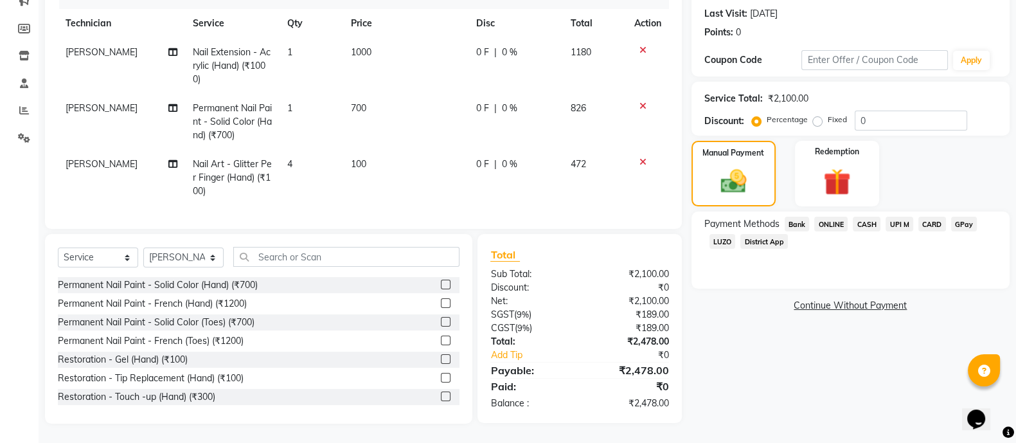
click at [827, 217] on span "ONLINE" at bounding box center [831, 224] width 33 height 15
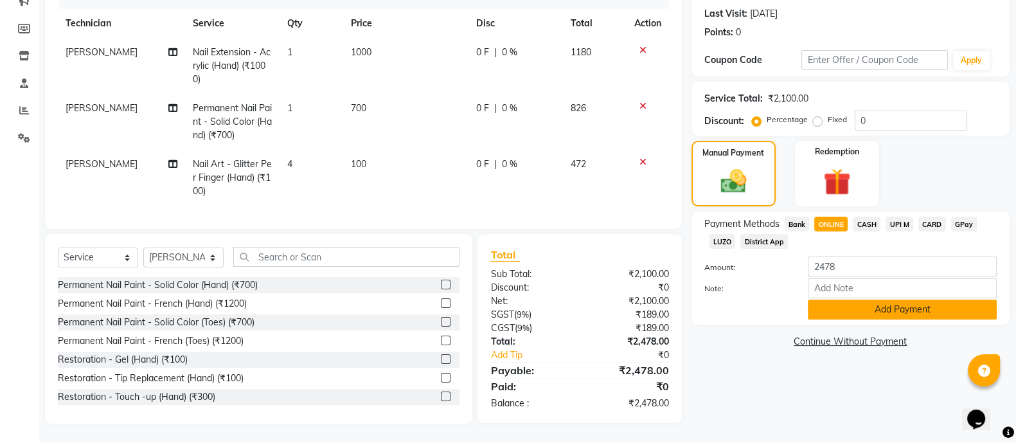
click at [843, 303] on button "Add Payment" at bounding box center [902, 310] width 189 height 20
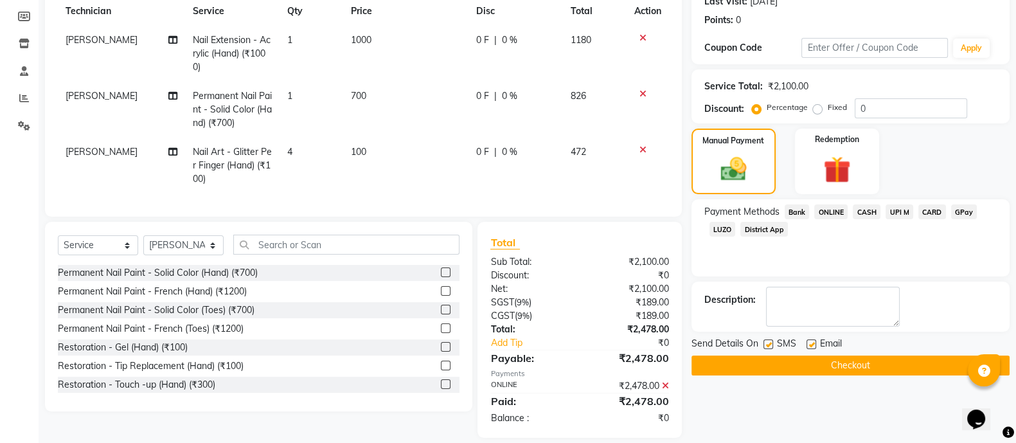
click at [828, 365] on button "Checkout" at bounding box center [851, 366] width 318 height 20
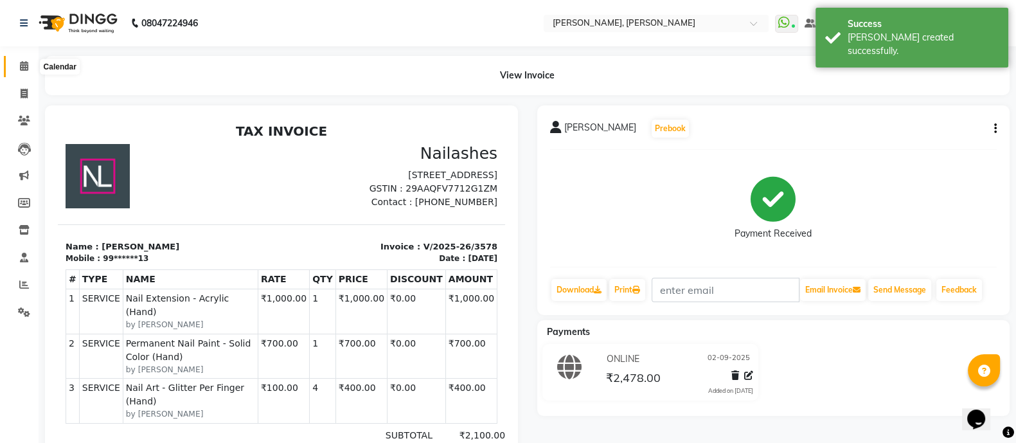
click at [17, 62] on span at bounding box center [24, 66] width 23 height 15
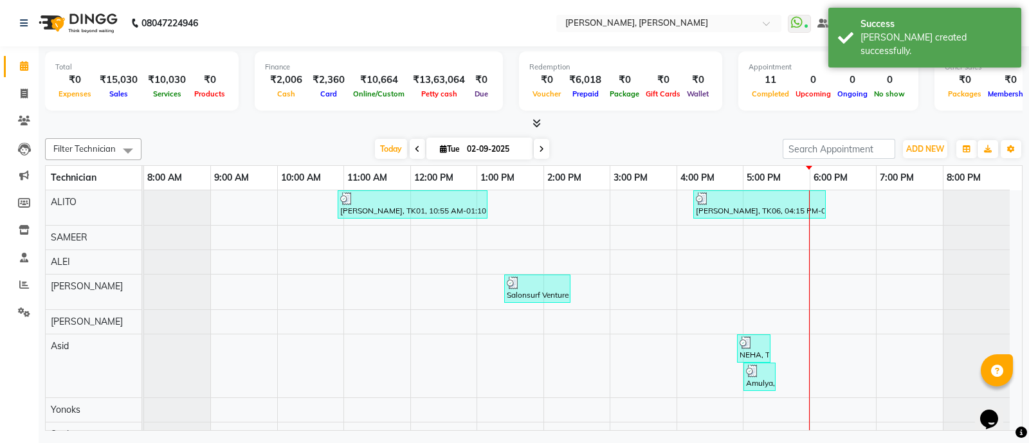
click at [534, 120] on icon at bounding box center [536, 123] width 8 height 10
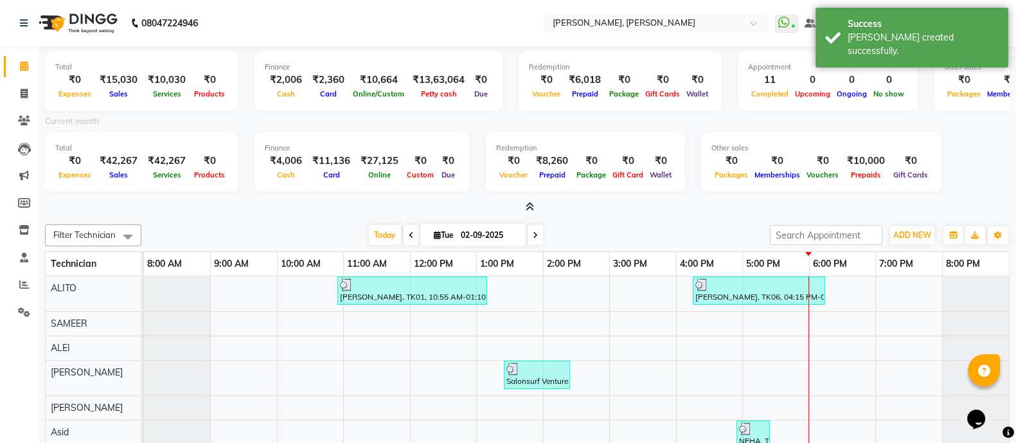
click at [530, 207] on icon at bounding box center [530, 207] width 8 height 10
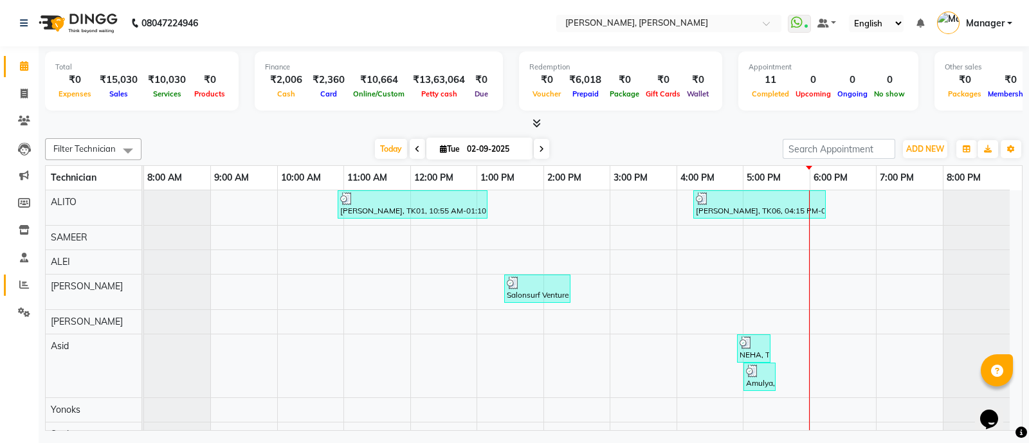
click at [26, 289] on icon at bounding box center [24, 285] width 10 height 10
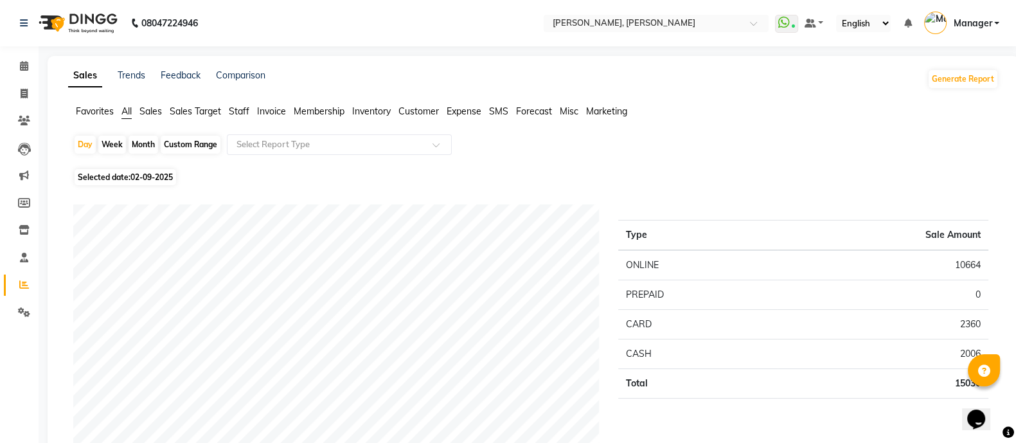
click at [239, 113] on span "Staff" at bounding box center [239, 111] width 21 height 12
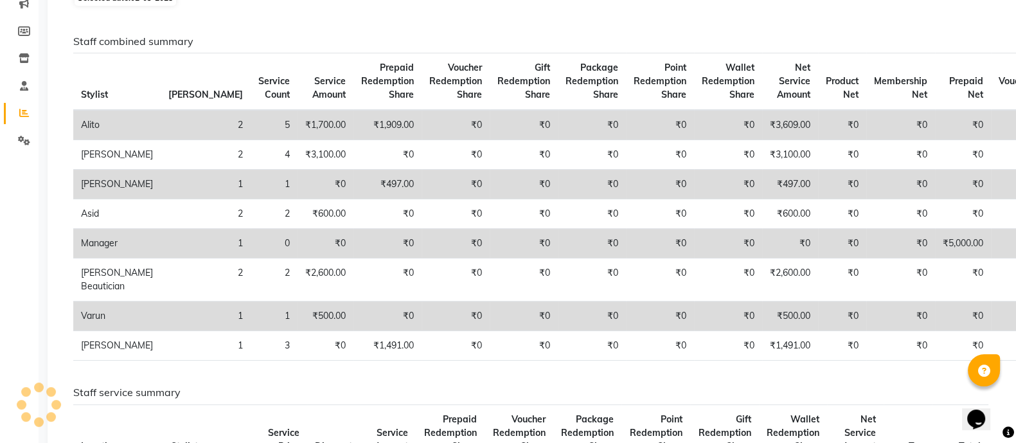
scroll to position [173, 0]
click at [558, 198] on td "₹0" at bounding box center [592, 183] width 68 height 30
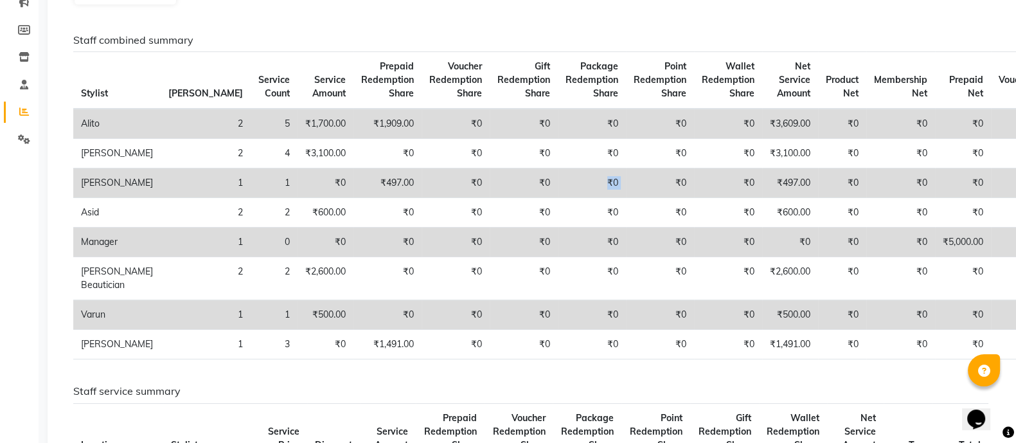
click at [558, 198] on td "₹0" at bounding box center [592, 183] width 68 height 30
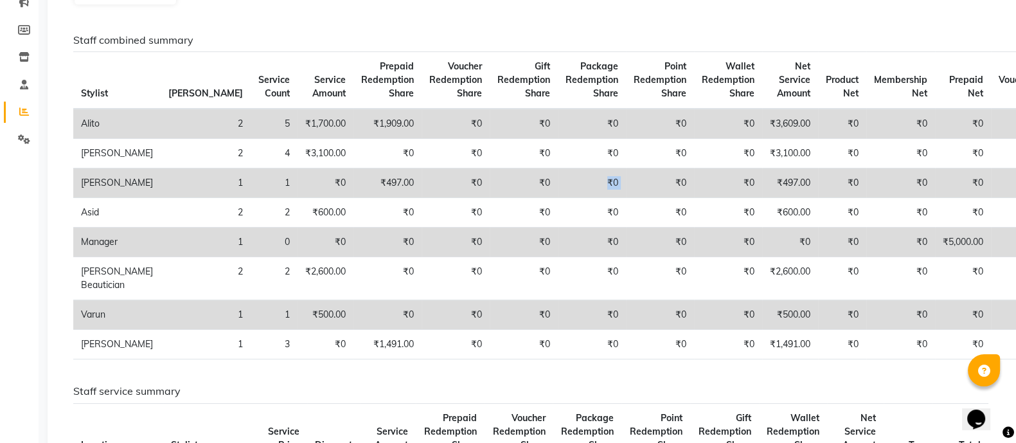
click at [558, 198] on td "₹0" at bounding box center [592, 183] width 68 height 30
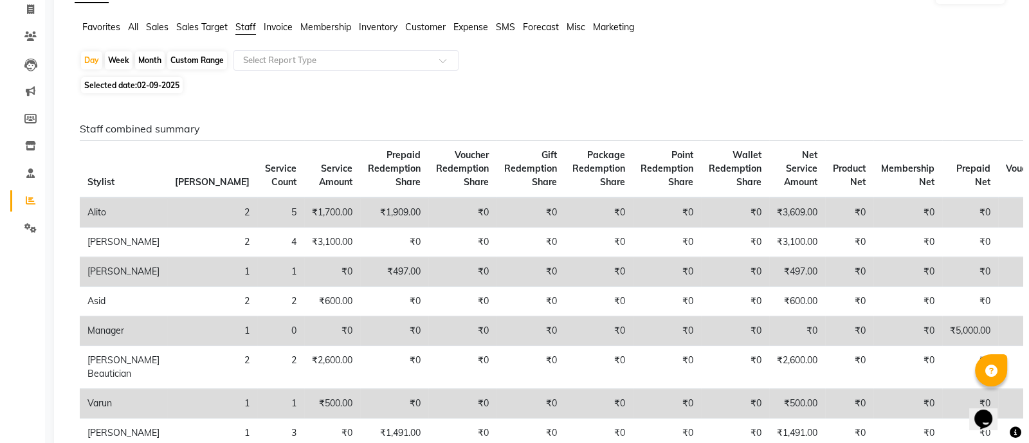
scroll to position [0, 0]
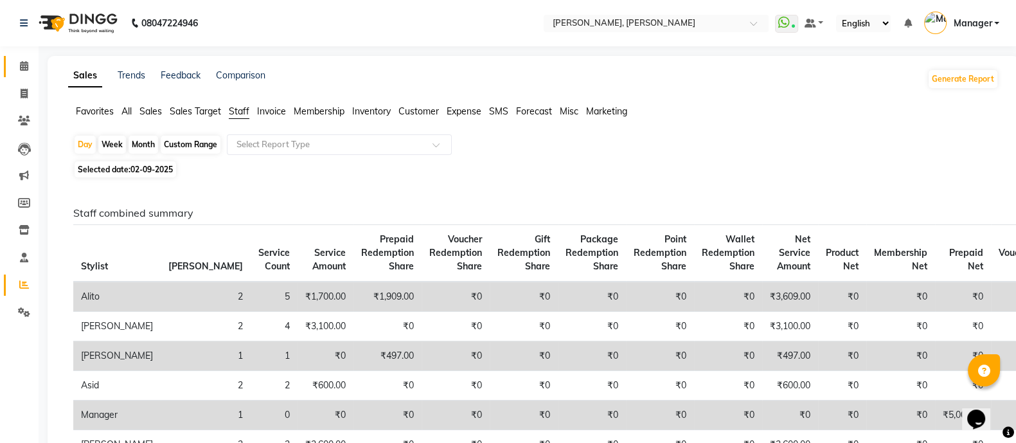
click at [26, 75] on link "Calendar" at bounding box center [19, 66] width 31 height 21
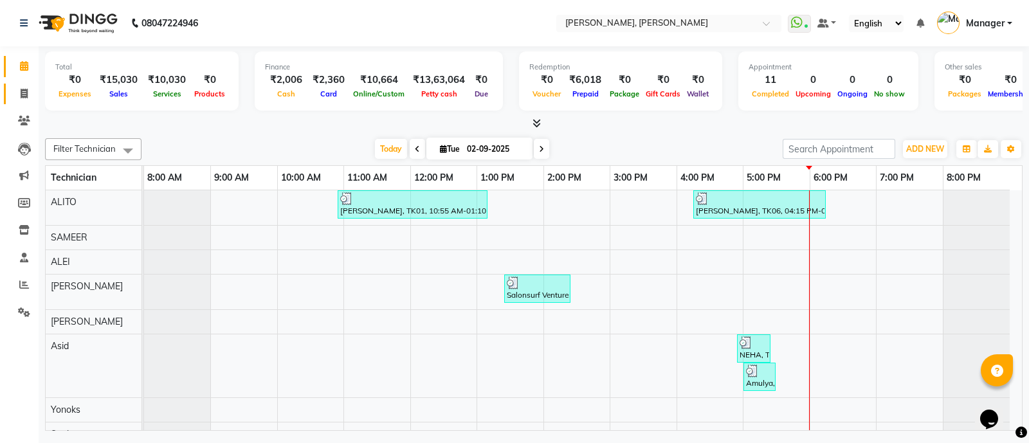
click at [21, 91] on icon at bounding box center [24, 94] width 7 height 10
select select "service"
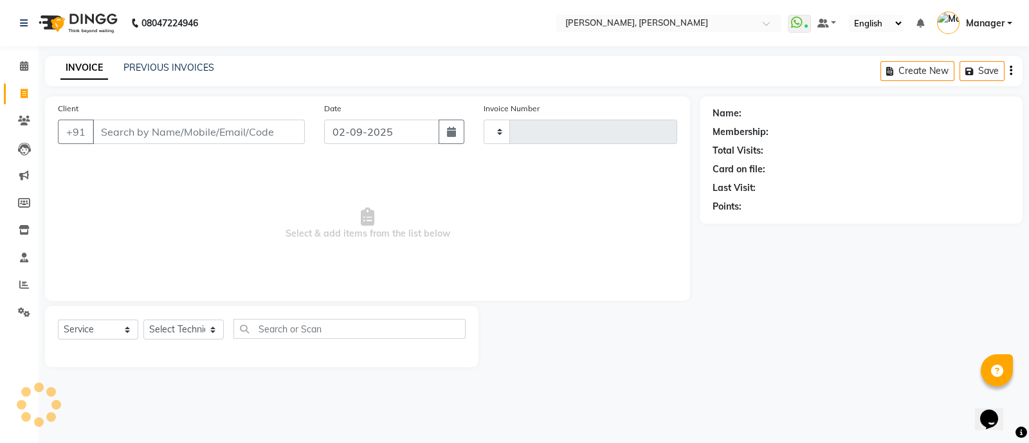
type input "3579"
select select "3767"
click at [177, 326] on select "Select Technician ALEI ALITO Anand Pedi Angelle Asid Hanmi Himanshu Manager Mus…" at bounding box center [183, 330] width 80 height 20
select select "87303"
click at [143, 320] on select "Select Technician ALEI ALITO Anand Pedi Angelle Asid Hanmi Himanshu Manager Mus…" at bounding box center [183, 330] width 80 height 20
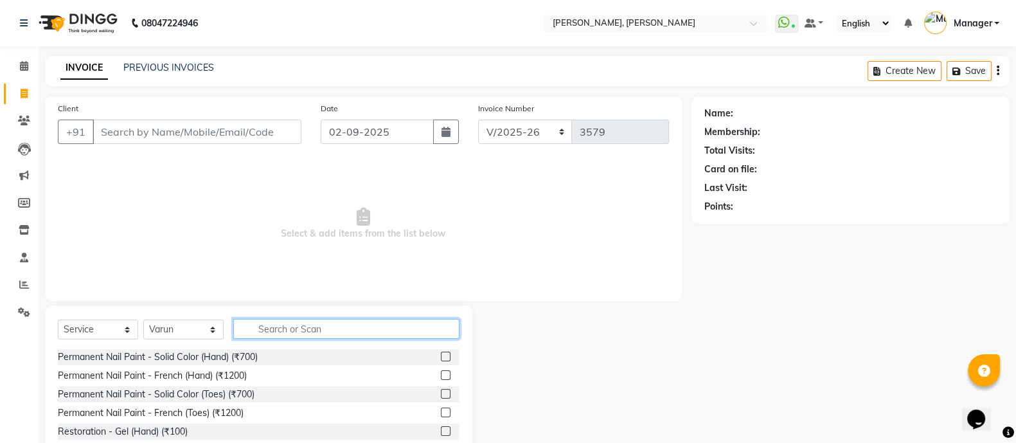
click at [289, 336] on input "text" at bounding box center [346, 329] width 226 height 20
type input "REM"
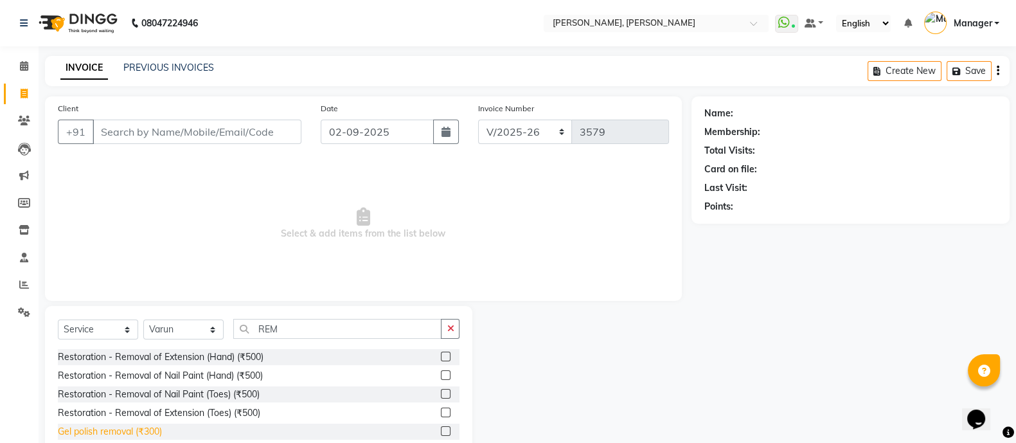
click at [146, 429] on div "Gel polish removal (₹300)" at bounding box center [110, 432] width 104 height 14
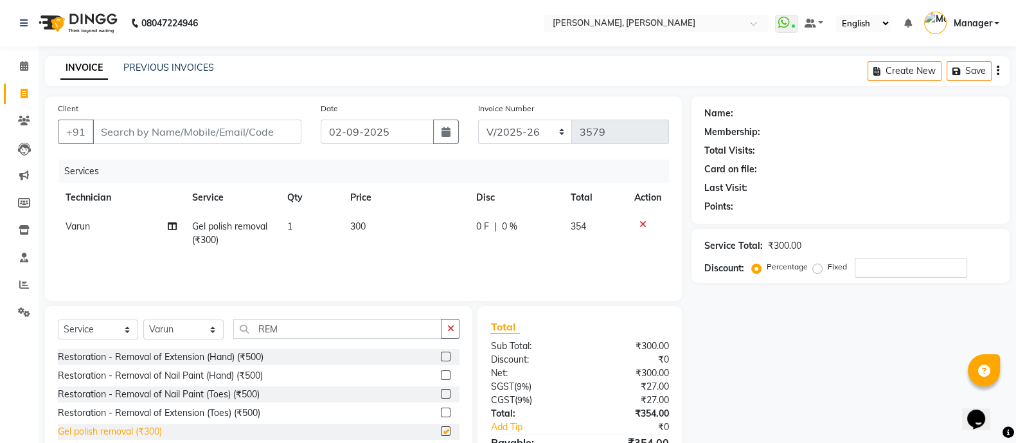
checkbox input "false"
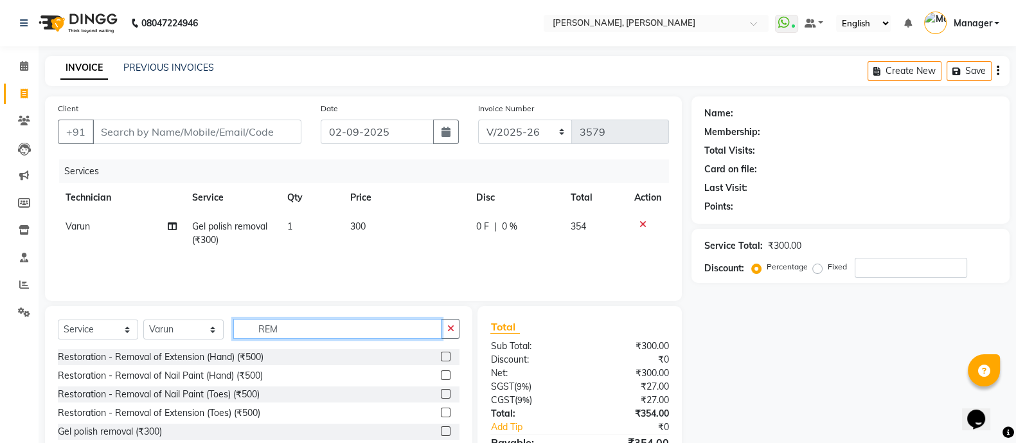
click at [334, 330] on input "REM" at bounding box center [337, 329] width 208 height 20
type input "R"
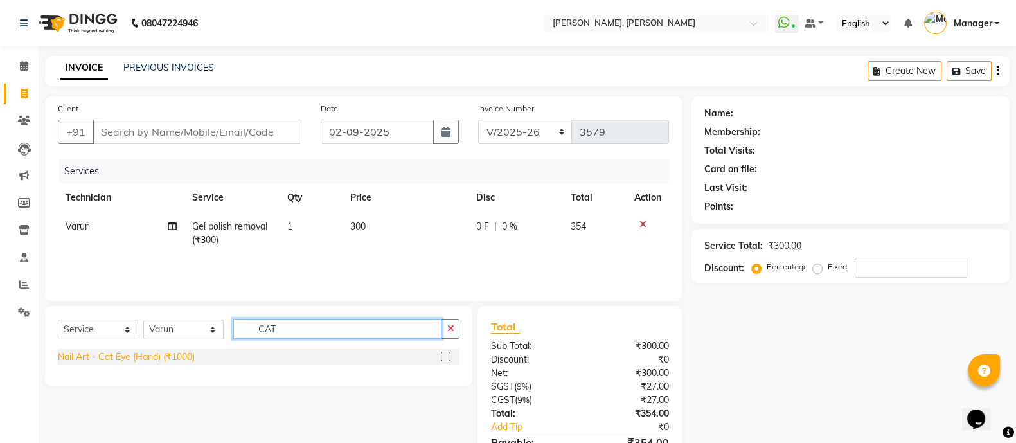
type input "CAT"
click at [154, 363] on div "Nail Art - Cat Eye (Hand) (₹1000)" at bounding box center [126, 357] width 137 height 14
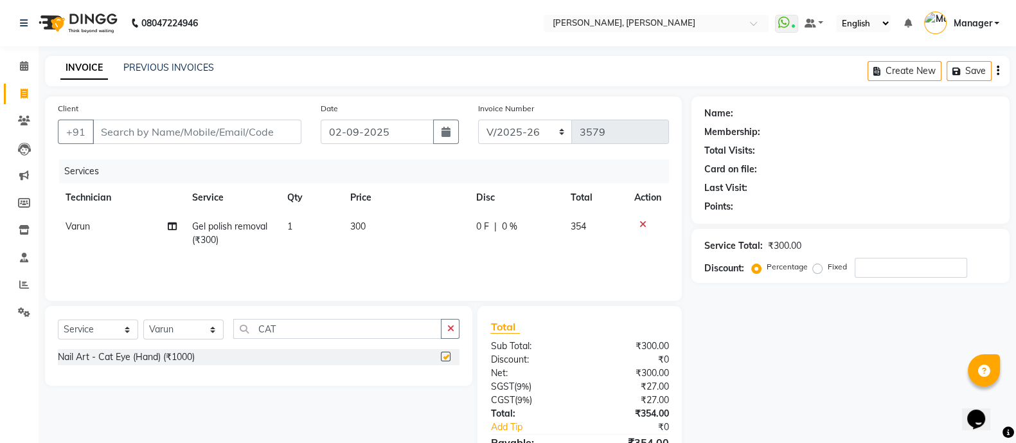
checkbox input "false"
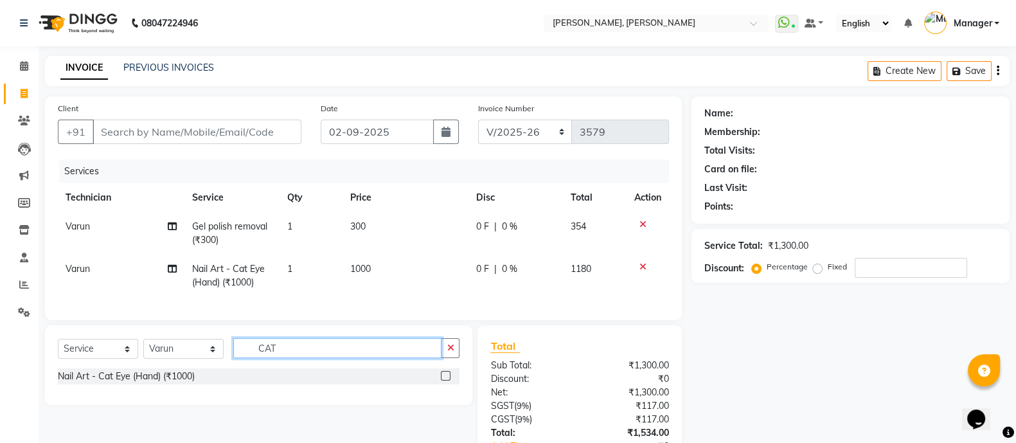
click at [305, 358] on input "CAT" at bounding box center [337, 348] width 208 height 20
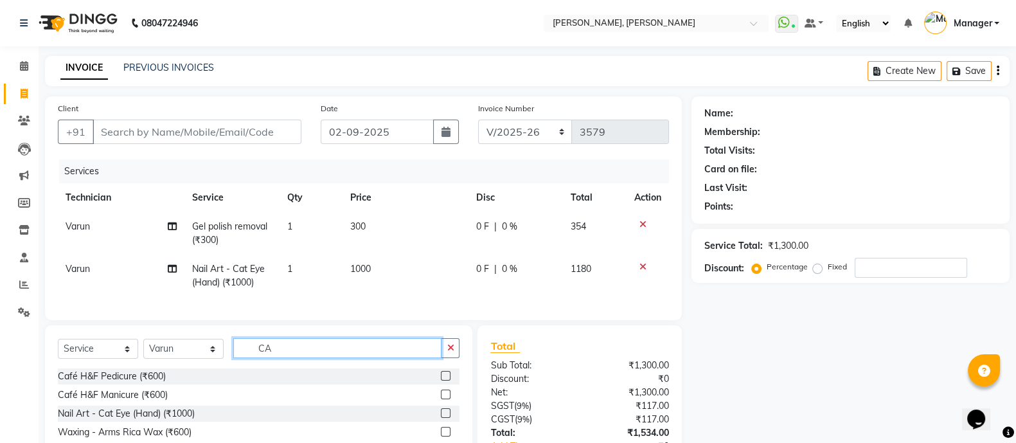
type input "C"
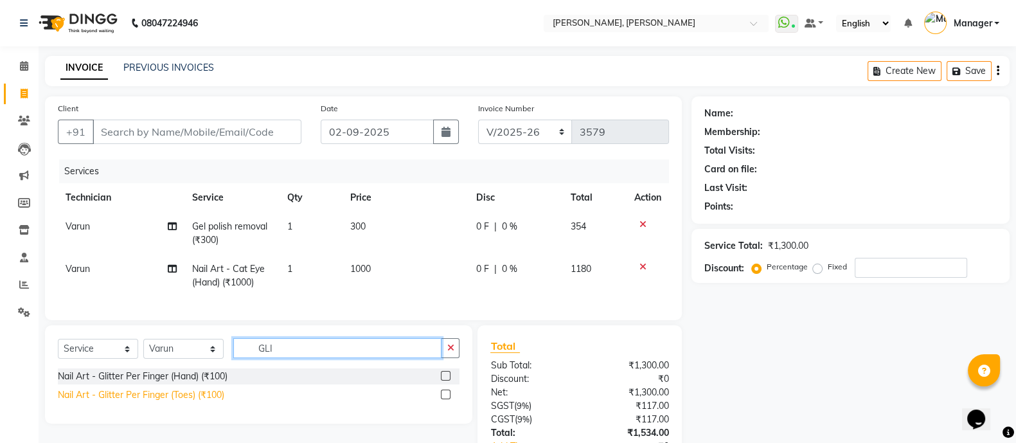
type input "GLI"
click at [177, 402] on div "Nail Art - Glitter Per Finger (Toes) (₹100)" at bounding box center [141, 395] width 167 height 14
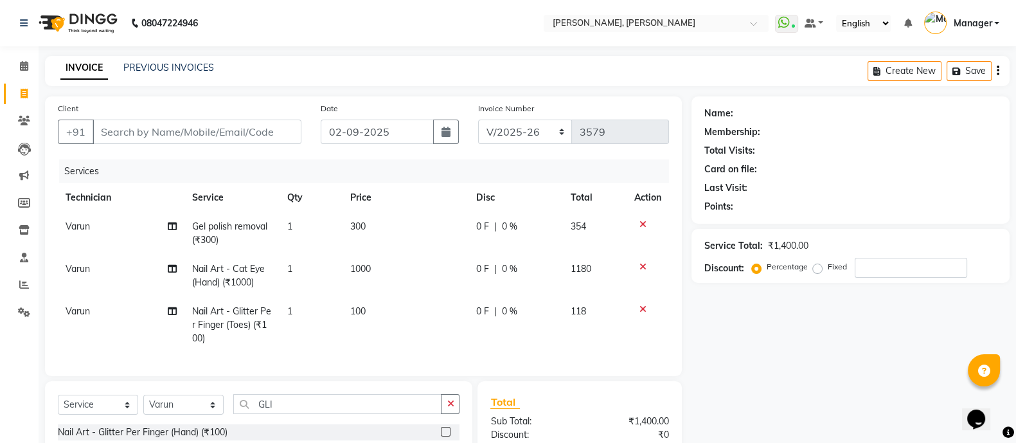
checkbox input "false"
click at [299, 305] on td "1" at bounding box center [310, 325] width 63 height 56
select select "87303"
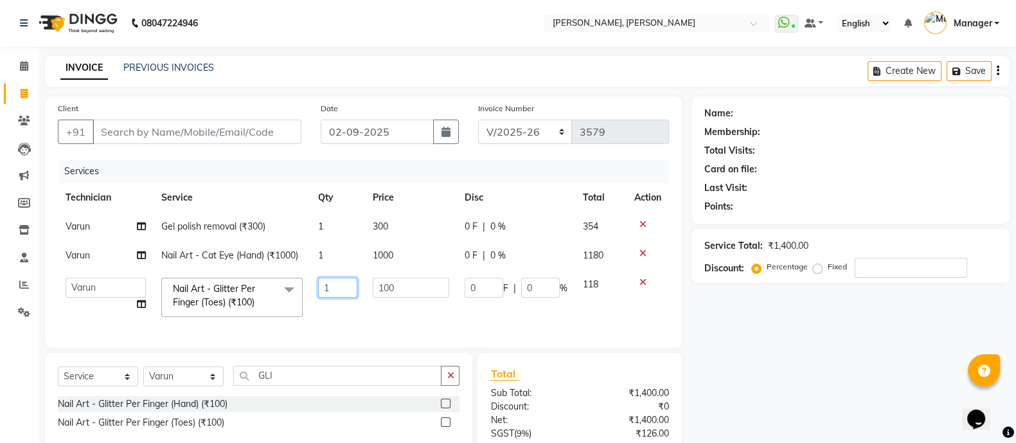
click at [338, 284] on input "1" at bounding box center [337, 288] width 39 height 20
type input "10"
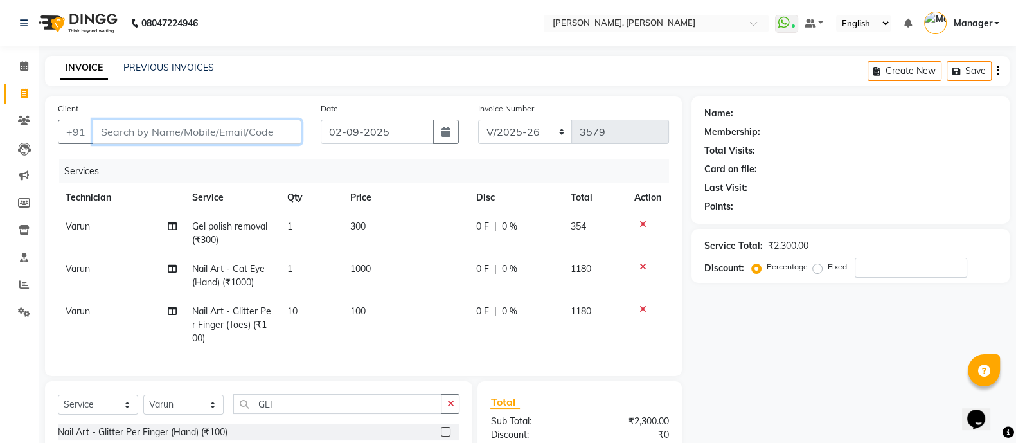
click at [197, 130] on input "Client" at bounding box center [197, 132] width 209 height 24
type input "9"
type input "0"
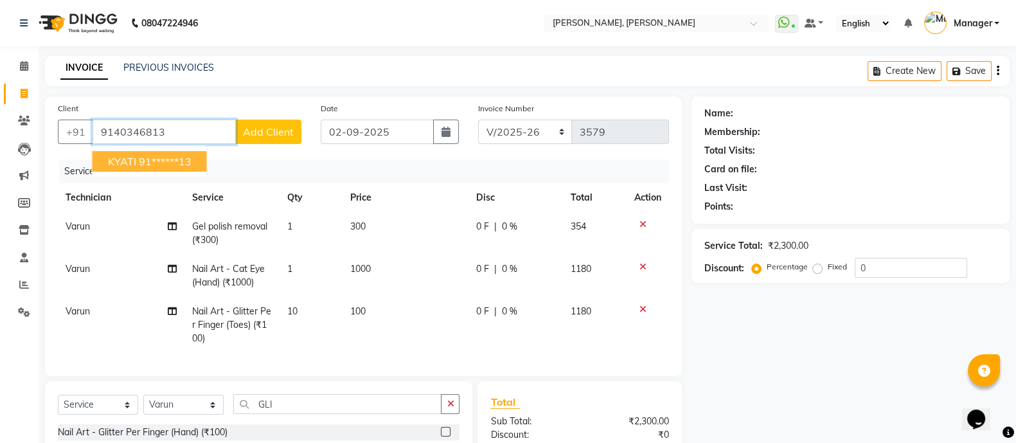
type input "9140346813"
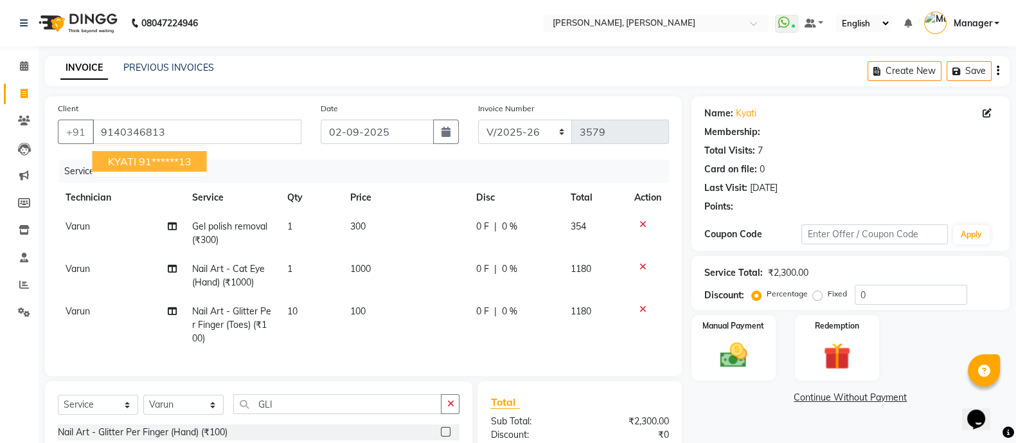
select select "1: Object"
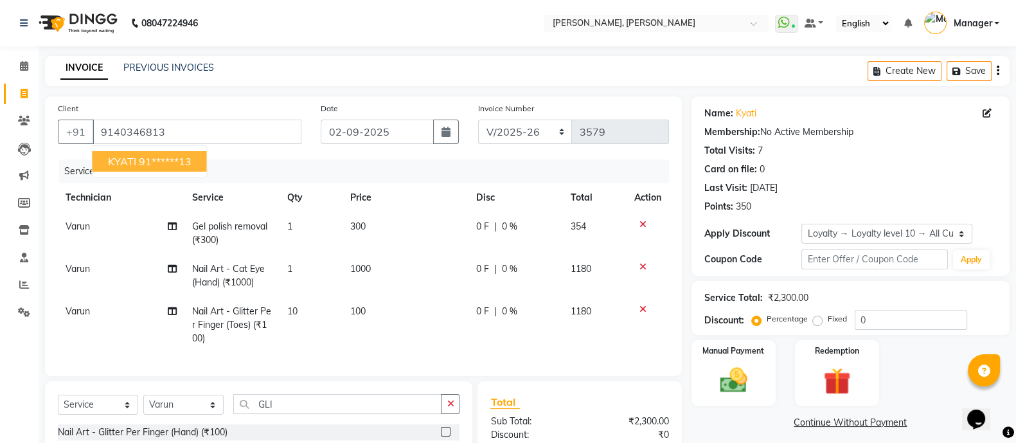
click at [186, 167] on ngb-highlight "91******13" at bounding box center [165, 161] width 53 height 13
type input "91******13"
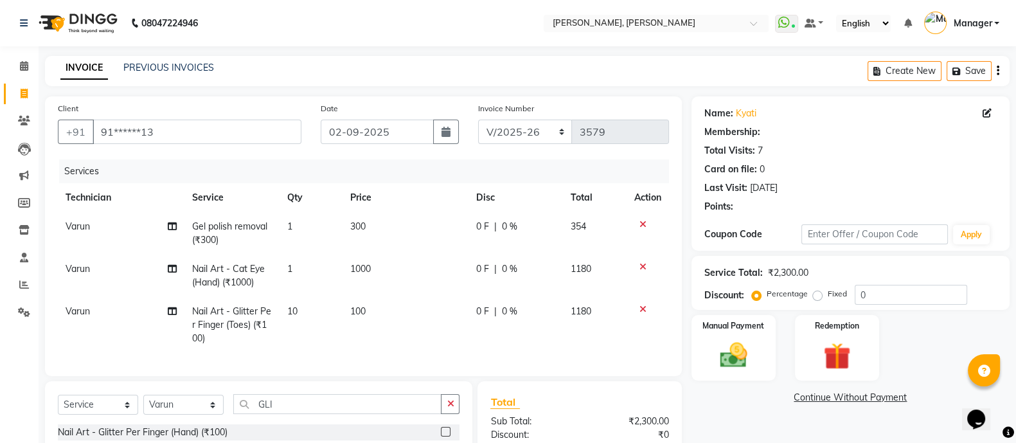
select select "1: Object"
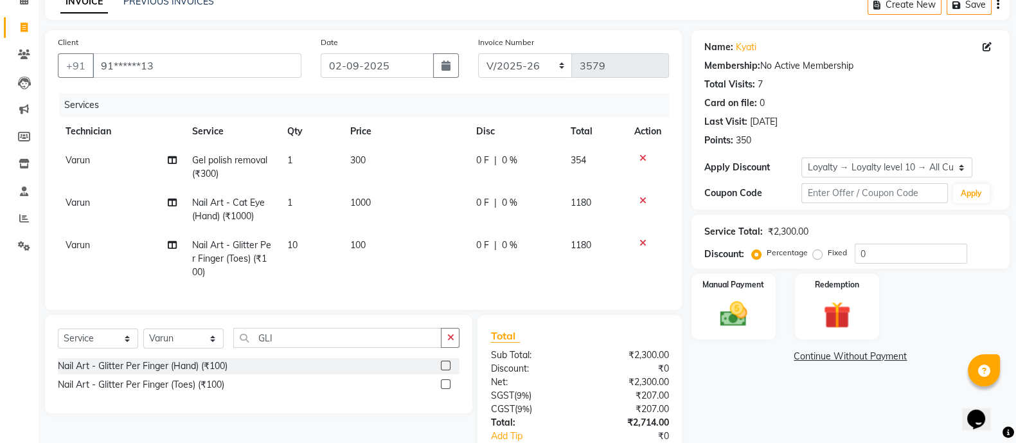
scroll to position [159, 0]
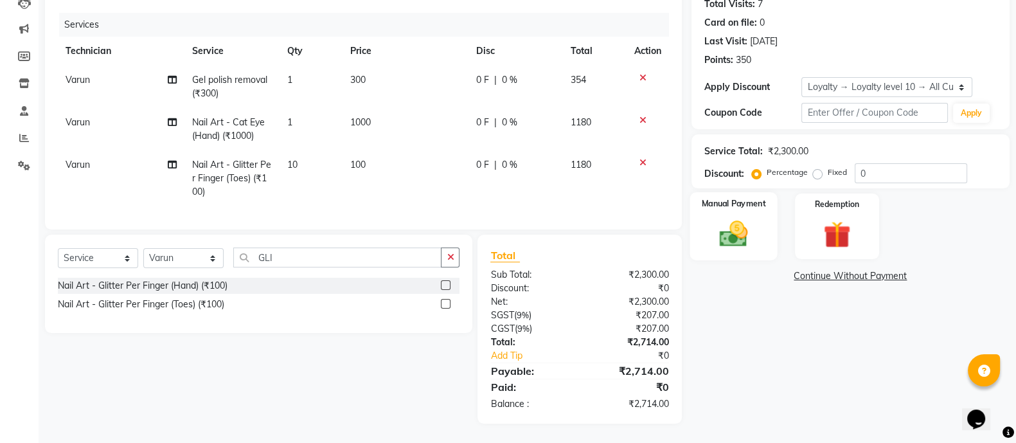
click at [728, 200] on div "Manual Payment" at bounding box center [734, 226] width 88 height 68
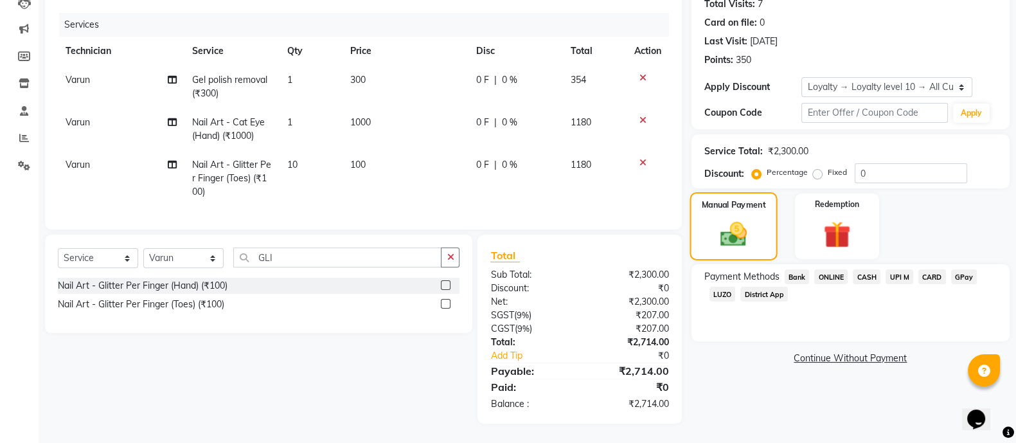
click at [926, 269] on span "CARD" at bounding box center [933, 276] width 28 height 15
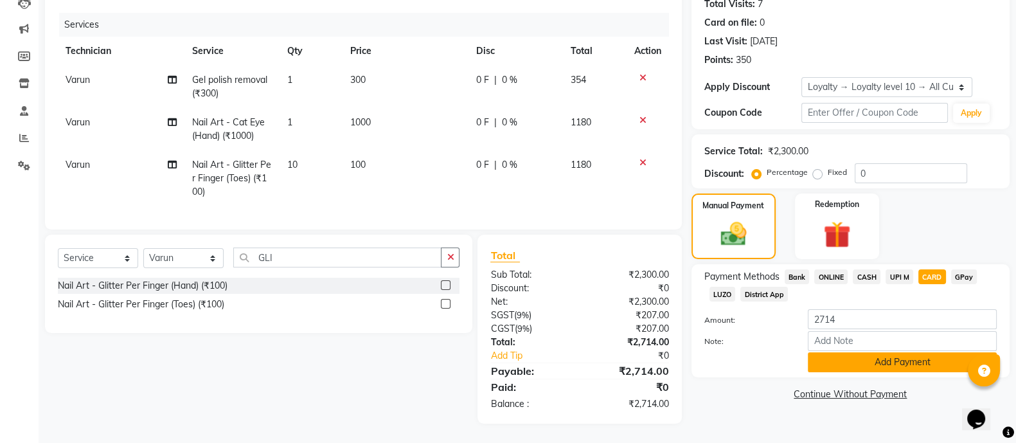
click at [870, 352] on button "Add Payment" at bounding box center [902, 362] width 189 height 20
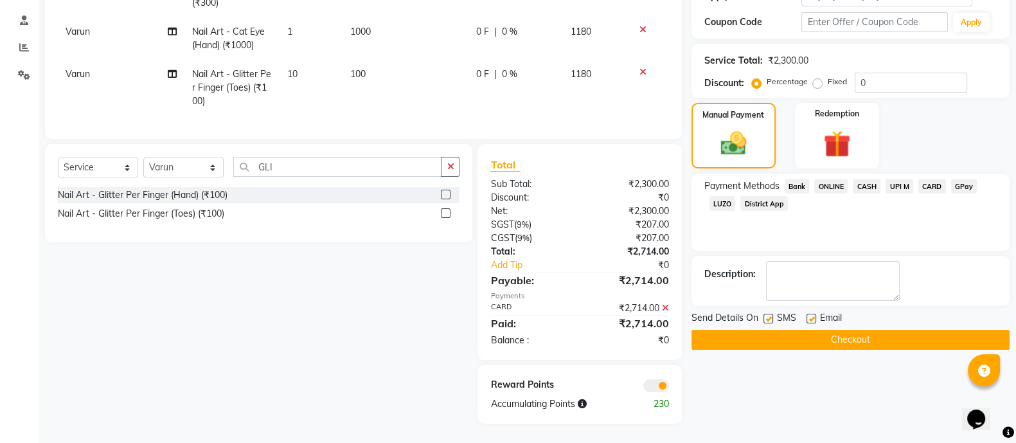
scroll to position [250, 0]
click at [868, 330] on button "Checkout" at bounding box center [851, 340] width 318 height 20
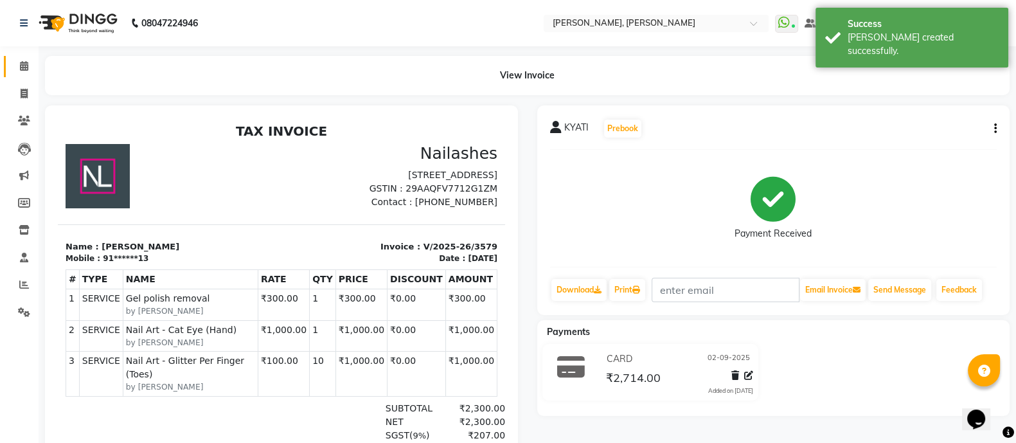
click at [19, 60] on span at bounding box center [24, 66] width 23 height 15
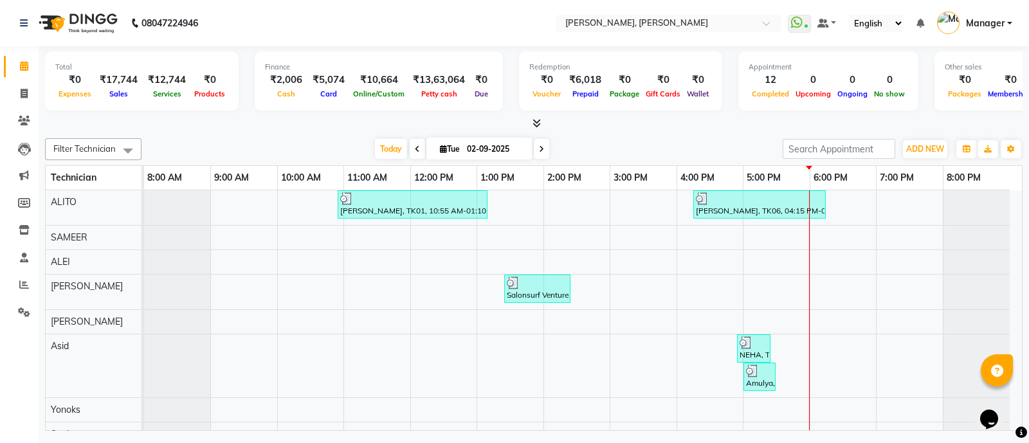
click at [204, 163] on div "Filter Technician Select All ALEI ALITO Anand Pedi Angelle Asid Hanmi Himanshu …" at bounding box center [533, 282] width 977 height 298
click at [19, 101] on link "Invoice" at bounding box center [19, 94] width 31 height 21
select select "service"
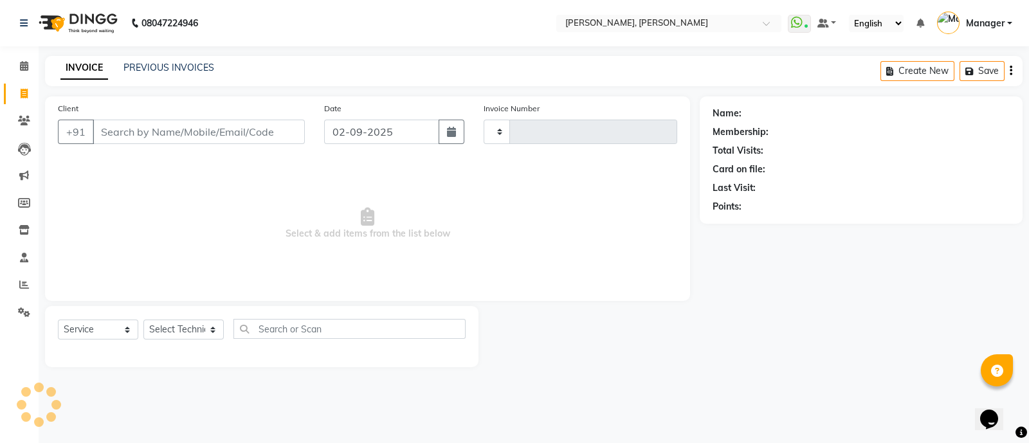
type input "3580"
select select "3767"
click at [179, 337] on select "Select Technician ALEI ALITO Anand Pedi Angelle Asid Hanmi Himanshu Manager Mus…" at bounding box center [183, 330] width 80 height 20
select select "51850"
click at [143, 320] on select "Select Technician ALEI ALITO Anand Pedi Angelle Asid Hanmi Himanshu Manager Mus…" at bounding box center [183, 330] width 80 height 20
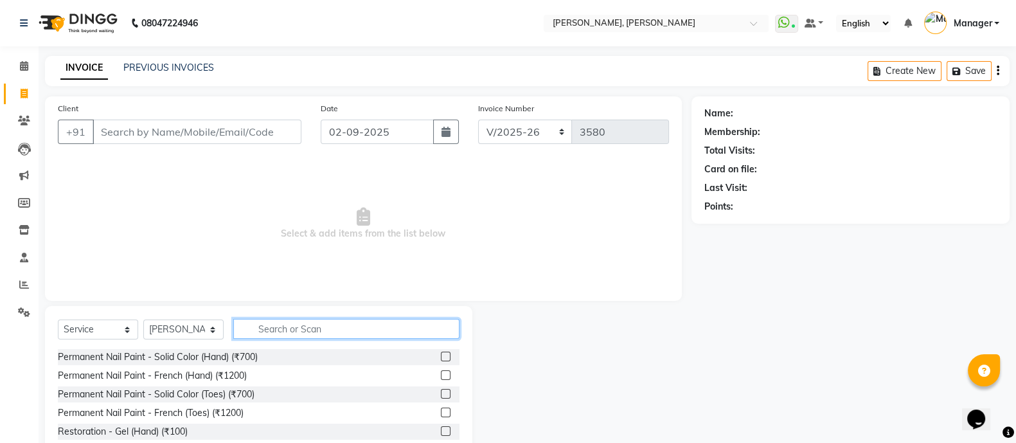
click at [280, 328] on input "text" at bounding box center [346, 329] width 226 height 20
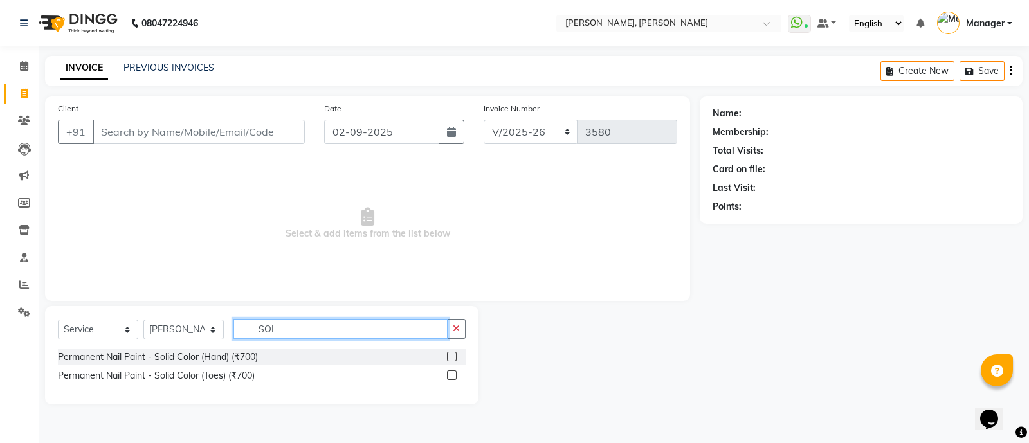
type input "SOL"
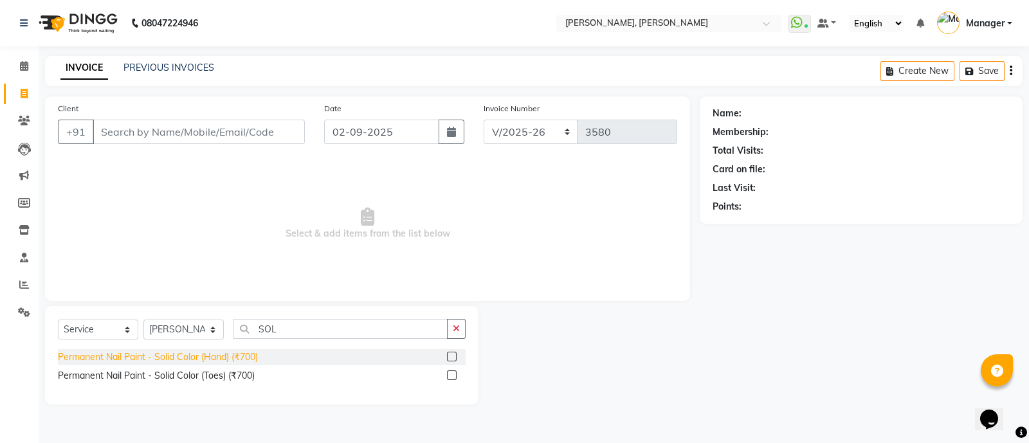
click at [145, 361] on div "Permanent Nail Paint - Solid Color (Hand) (₹700)" at bounding box center [158, 357] width 200 height 14
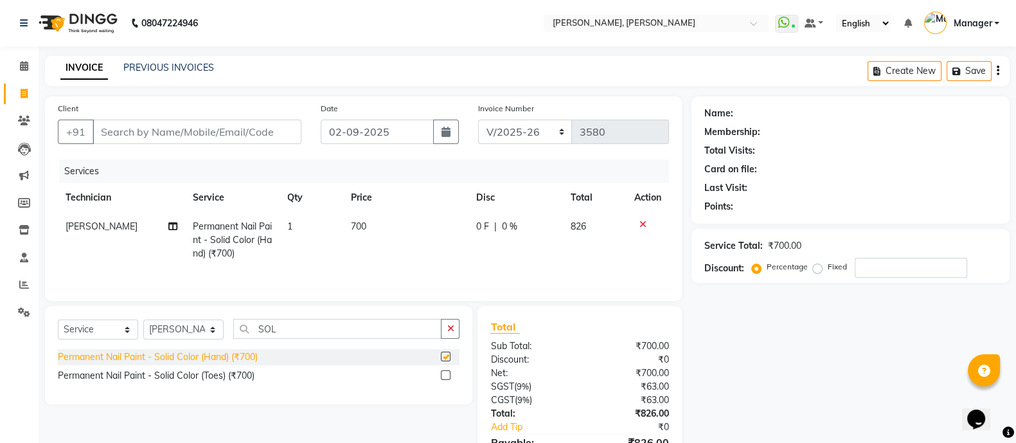
checkbox input "false"
click at [277, 329] on input "SOL" at bounding box center [337, 329] width 208 height 20
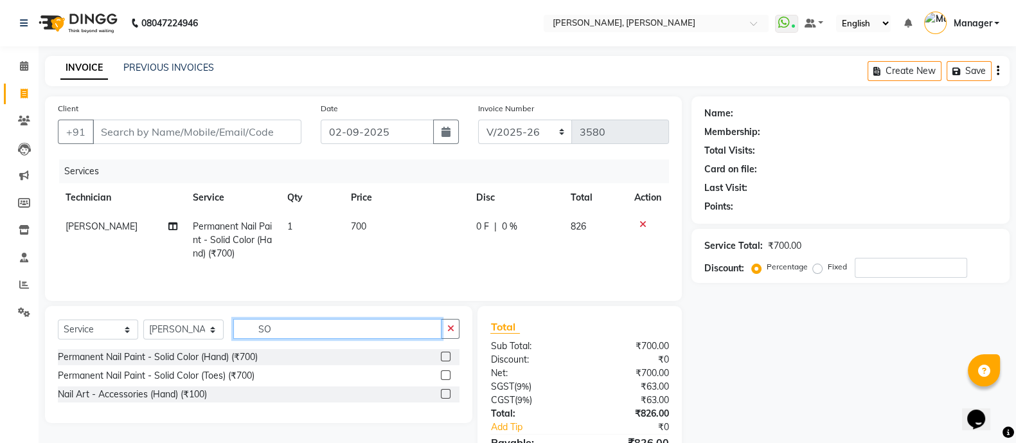
type input "S"
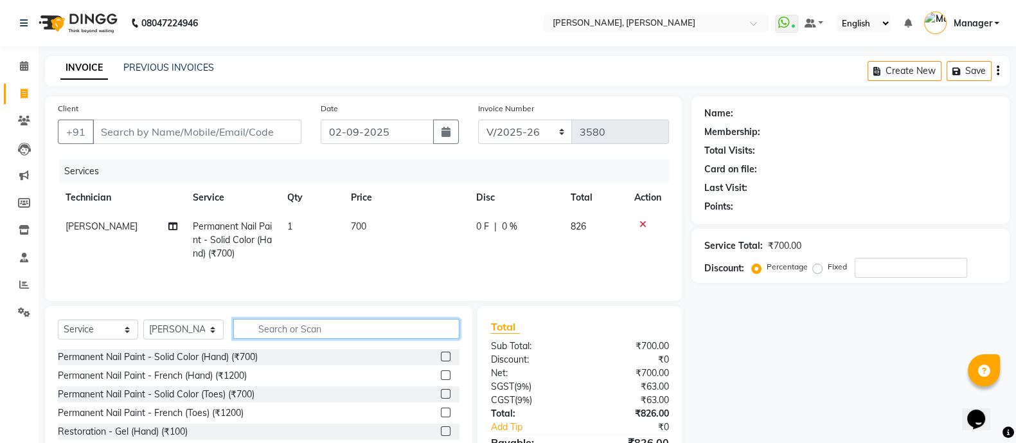
type input "S"
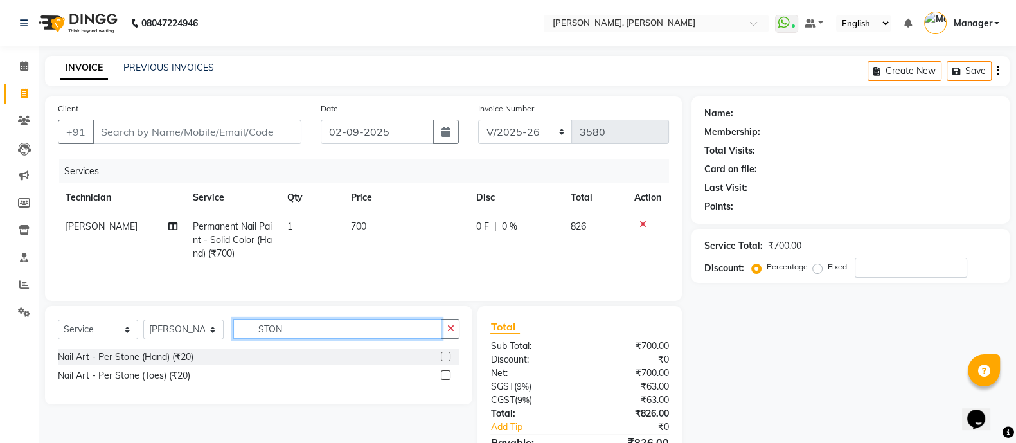
type input "STON"
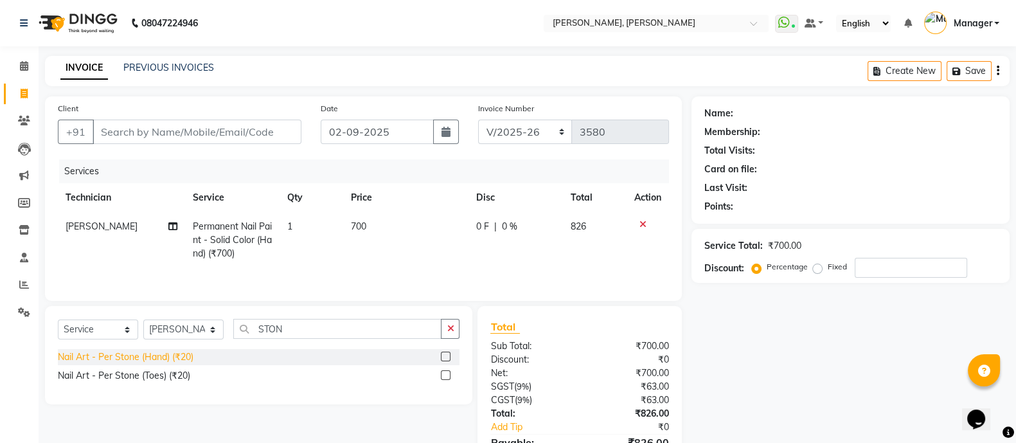
click at [140, 364] on div "Nail Art - Per Stone (Hand) (₹20)" at bounding box center [126, 357] width 136 height 14
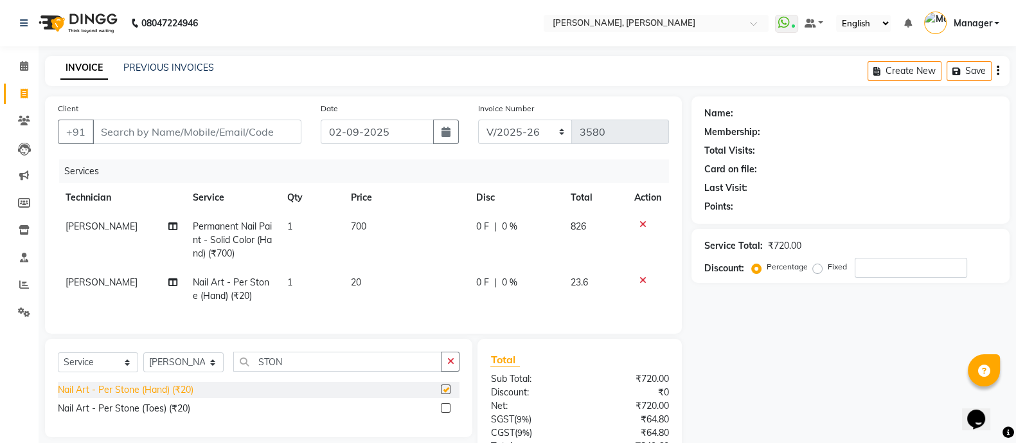
checkbox input "false"
click at [643, 283] on icon at bounding box center [643, 280] width 7 height 9
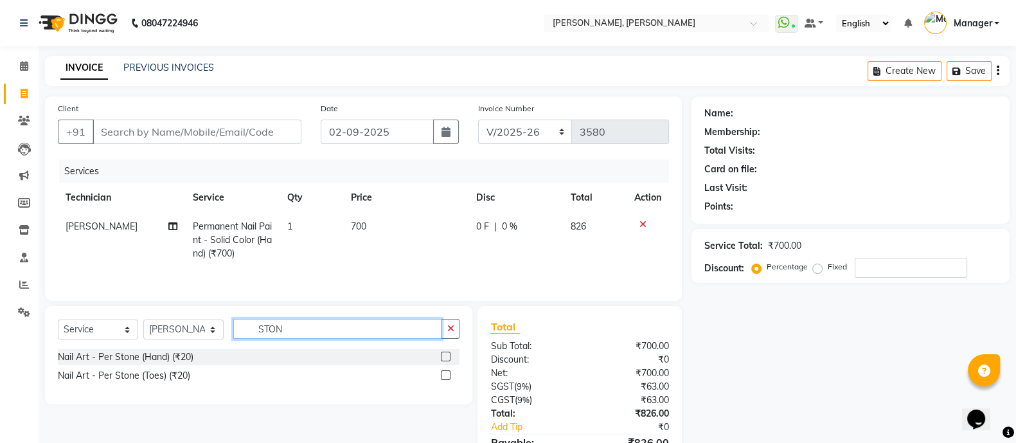
click at [303, 327] on input "STON" at bounding box center [337, 329] width 208 height 20
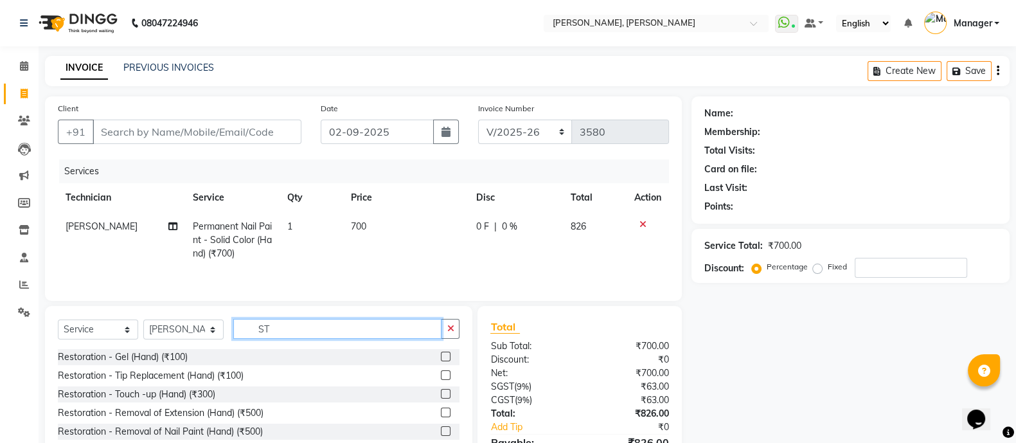
type input "S"
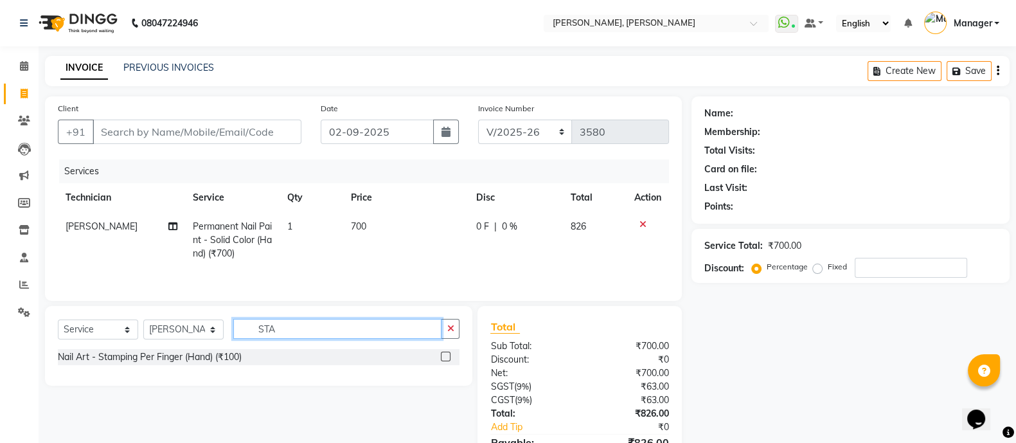
type input "STA"
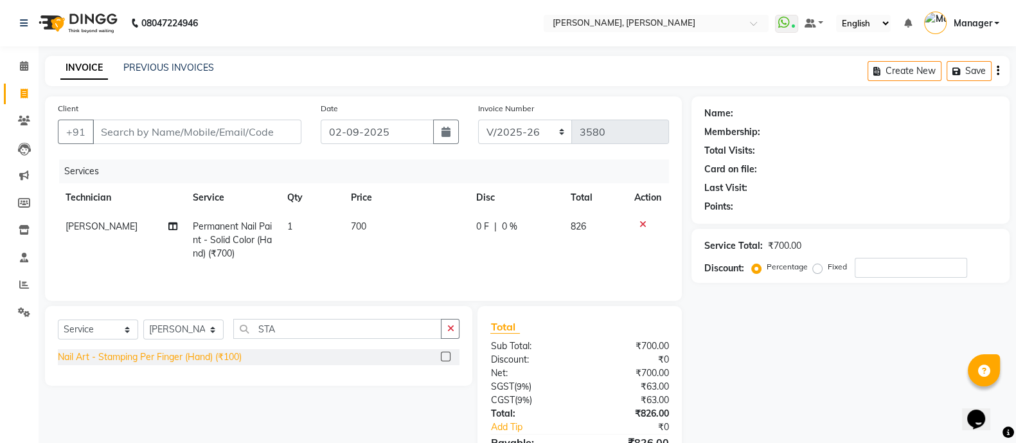
click at [137, 363] on div "Nail Art - Stamping Per Finger (Hand) (₹100)" at bounding box center [150, 357] width 184 height 14
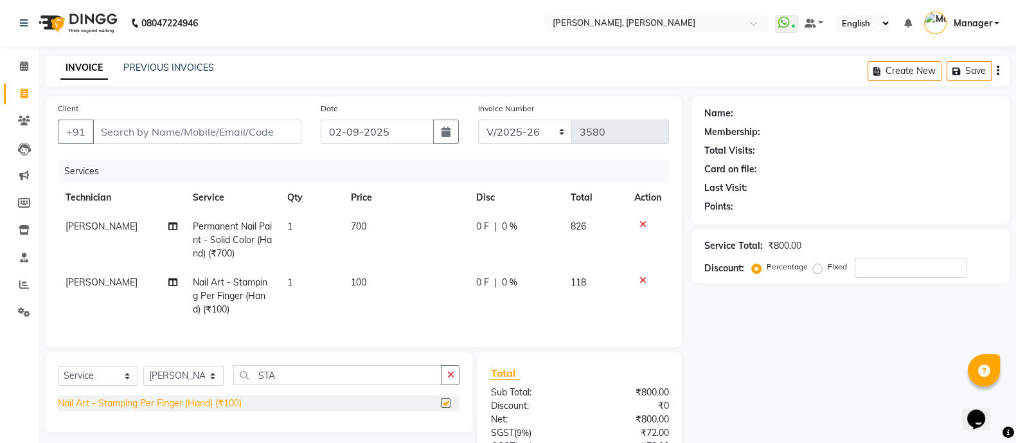
checkbox input "false"
click at [294, 290] on td "1" at bounding box center [311, 296] width 63 height 56
select select "51850"
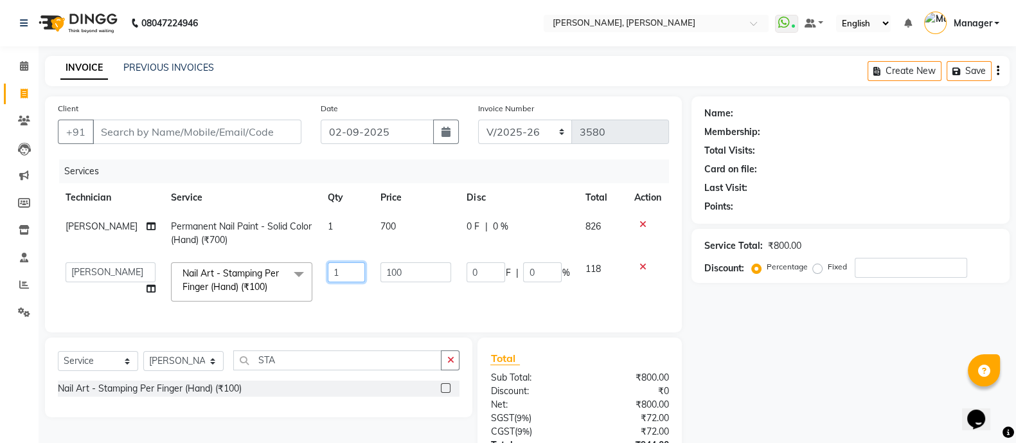
click at [346, 274] on input "1" at bounding box center [346, 272] width 37 height 20
type input "4"
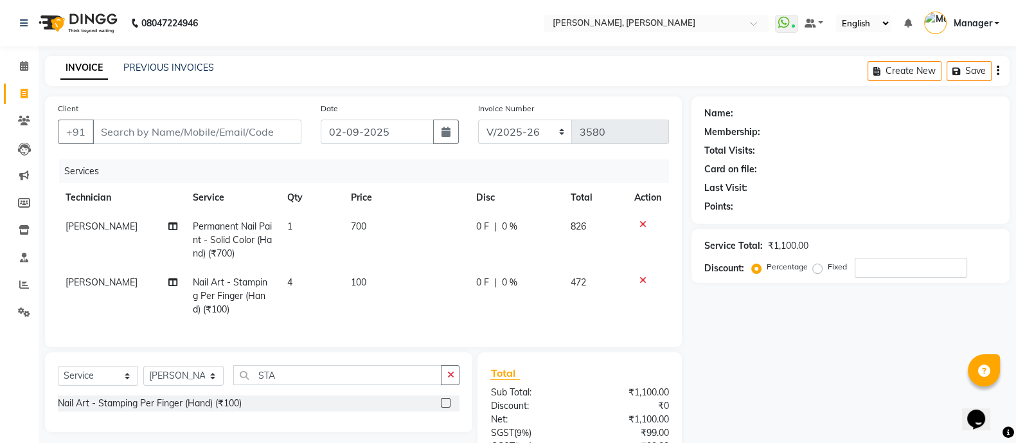
click at [367, 274] on td "100" at bounding box center [405, 296] width 125 height 56
select select "51850"
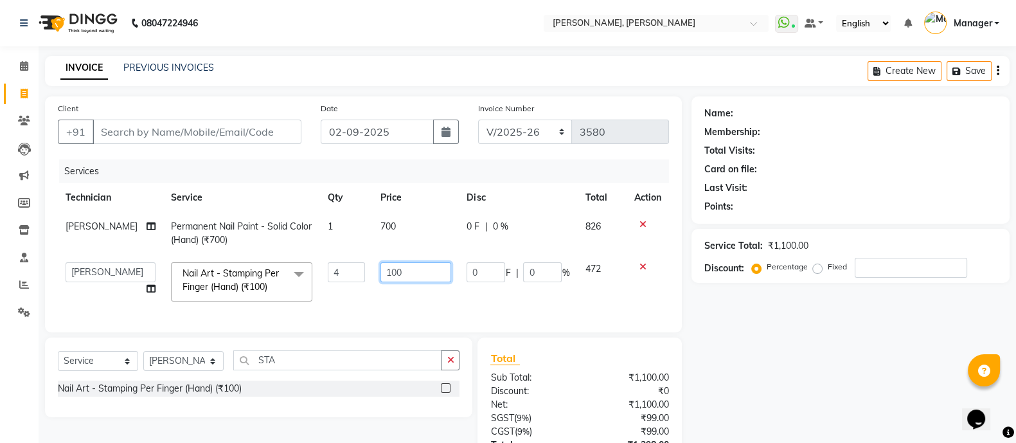
click at [411, 271] on input "100" at bounding box center [416, 272] width 71 height 20
type input "1"
type input "50"
click at [322, 371] on div "Select Service Product Membership Package Voucher Prepaid Gift Card Select Tech…" at bounding box center [259, 378] width 428 height 80
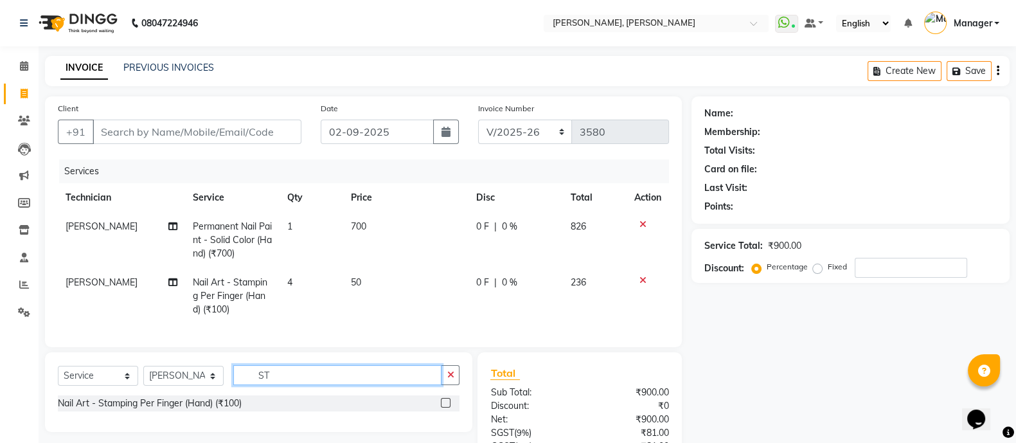
type input "S"
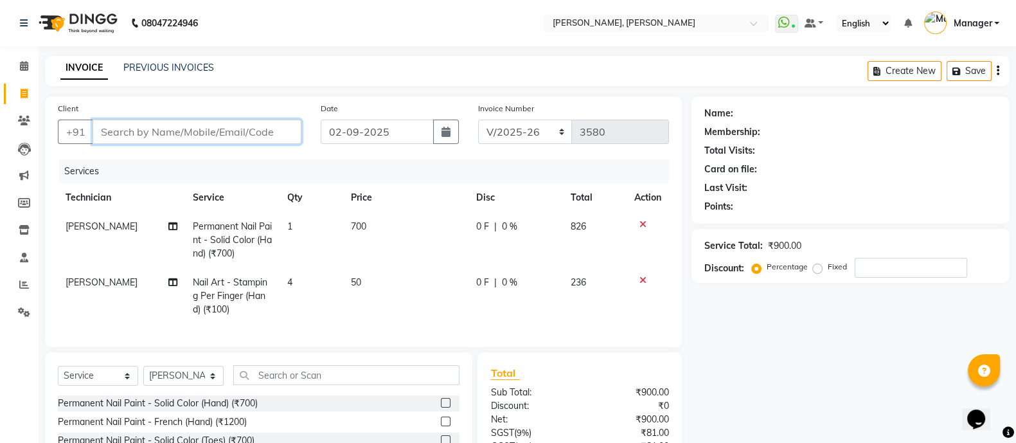
click at [249, 136] on input "Client" at bounding box center [197, 132] width 209 height 24
type input "7"
type input "0"
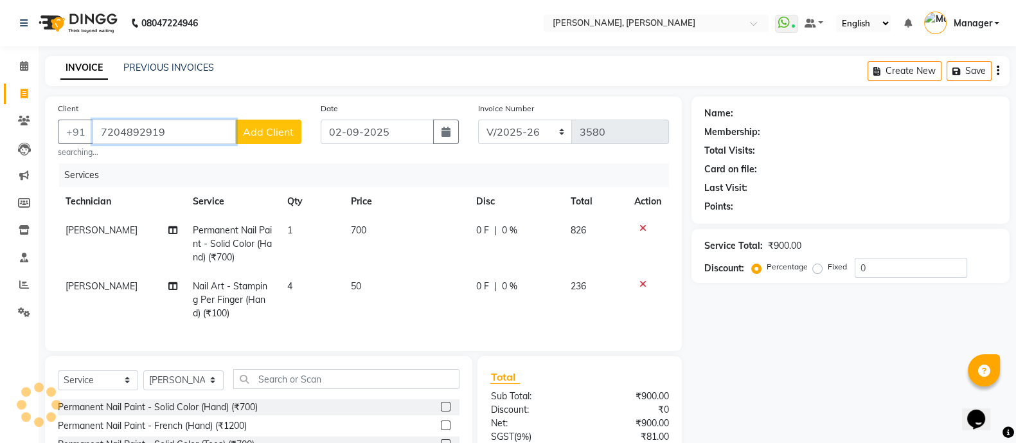
type input "7204892919"
click at [288, 129] on span "Add Client" at bounding box center [268, 131] width 51 height 13
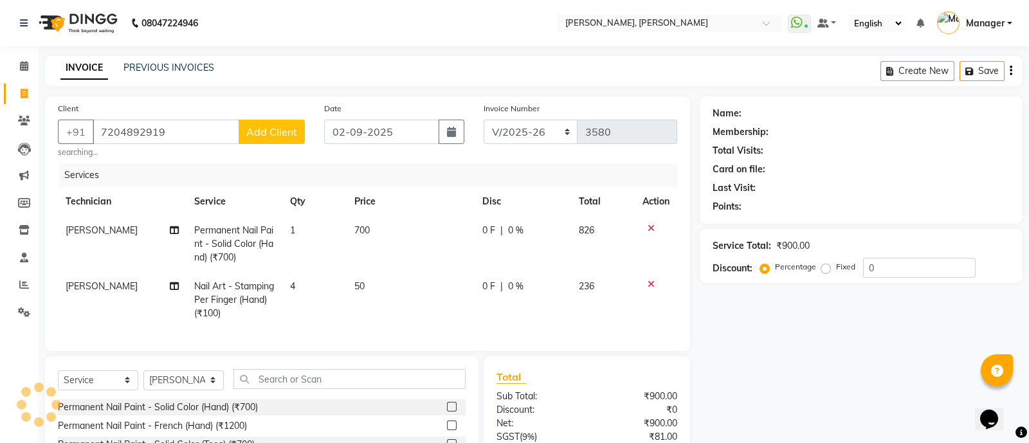
select select "21"
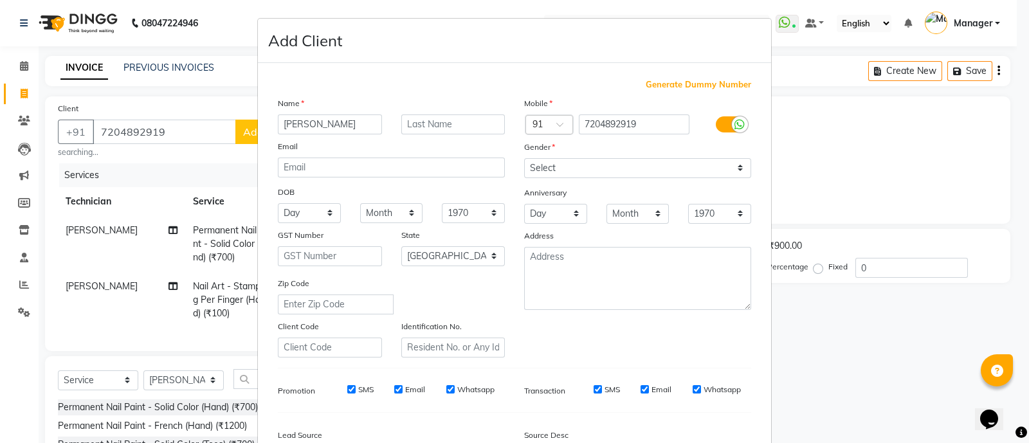
type input "NILANJANA"
click at [552, 174] on select "Select Male Female Other Prefer Not To Say" at bounding box center [637, 168] width 227 height 20
select select "female"
click at [524, 159] on select "Select Male Female Other Prefer Not To Say" at bounding box center [637, 168] width 227 height 20
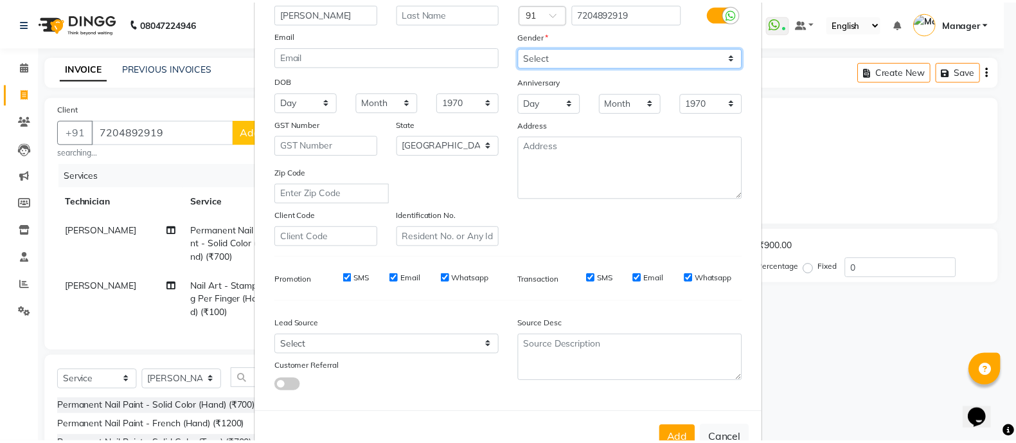
scroll to position [157, 0]
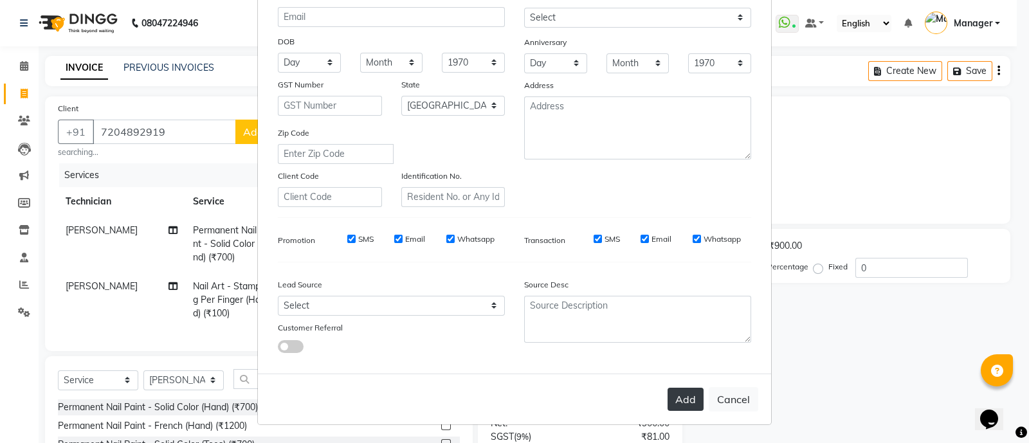
click at [680, 404] on button "Add" at bounding box center [685, 399] width 36 height 23
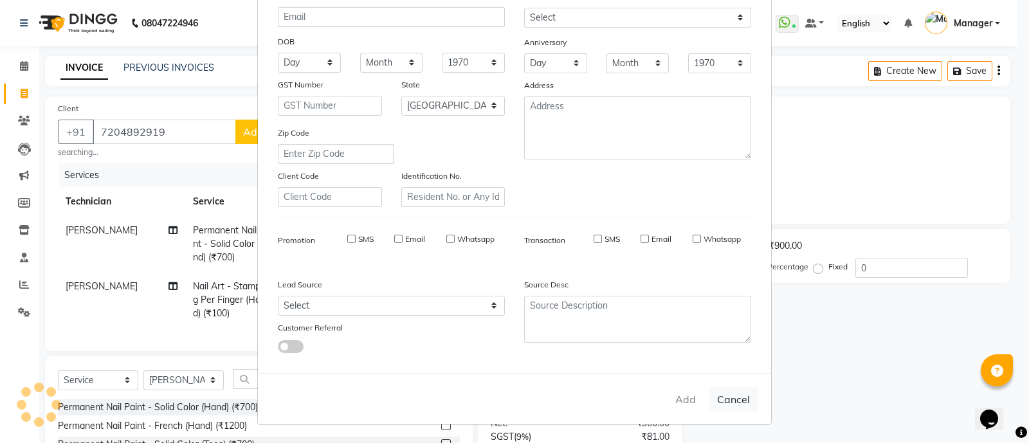
type input "72******19"
select select
select select "null"
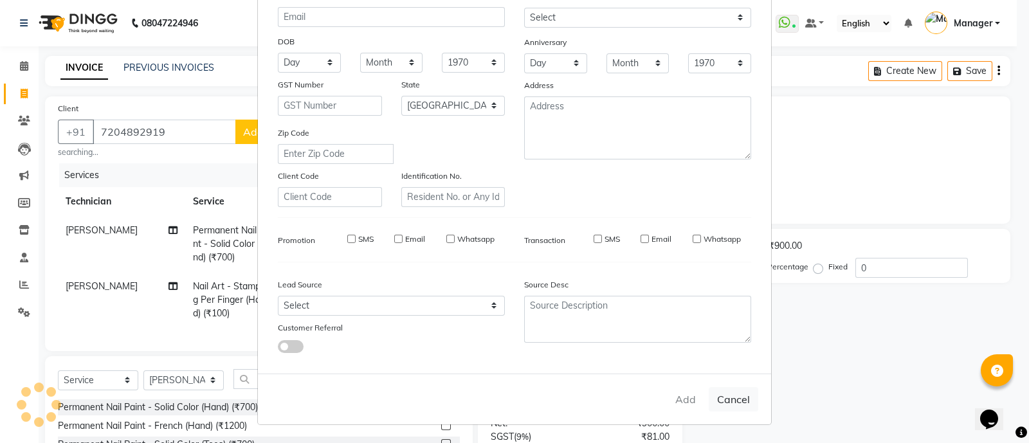
select select
checkbox input "false"
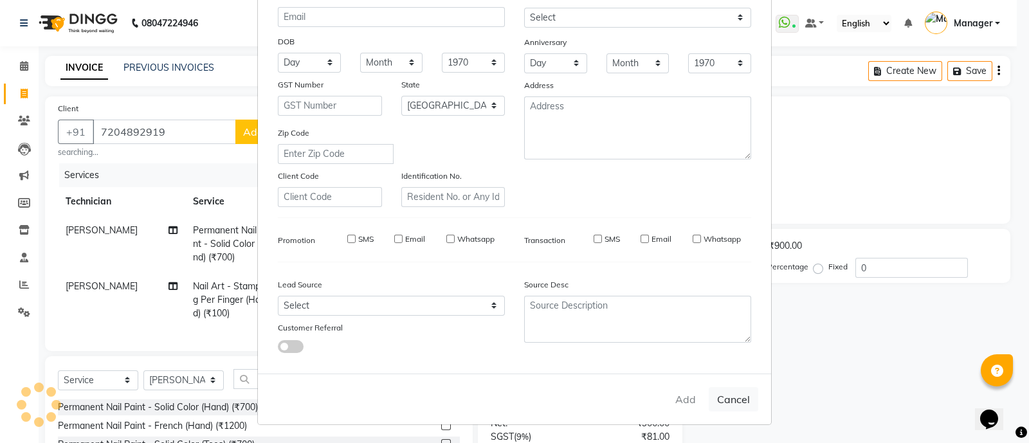
checkbox input "false"
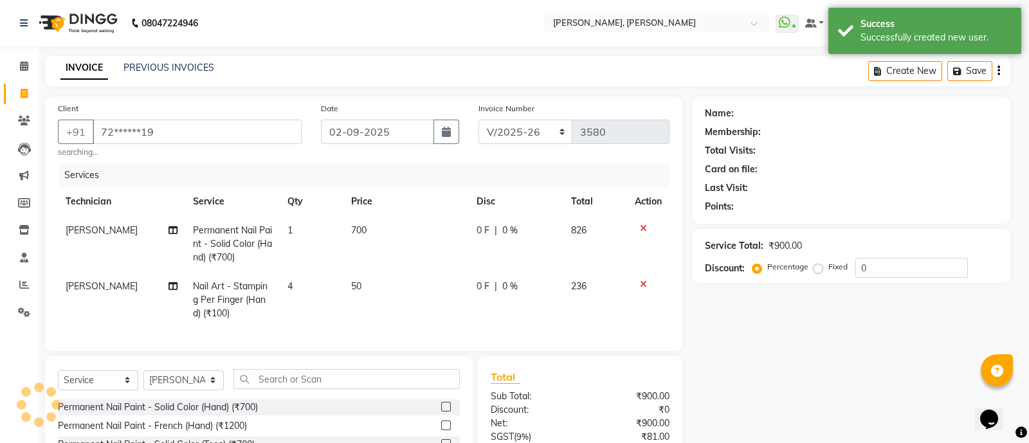
select select "1: Object"
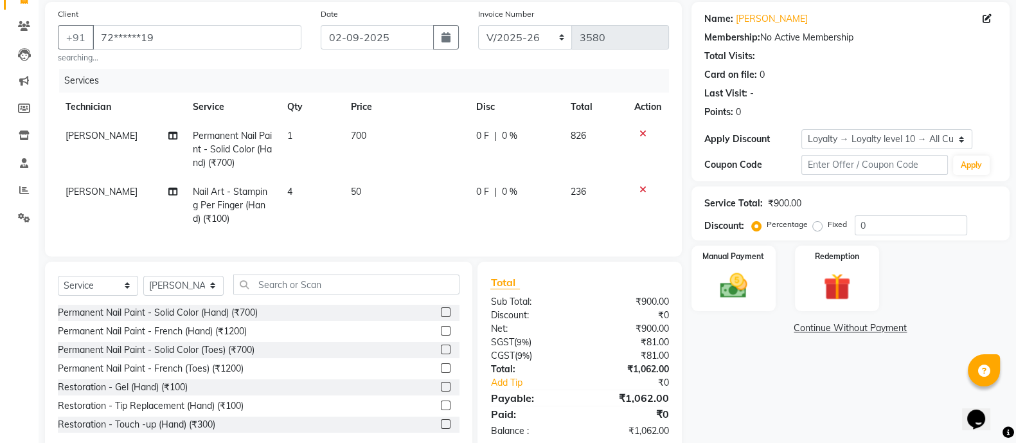
scroll to position [134, 0]
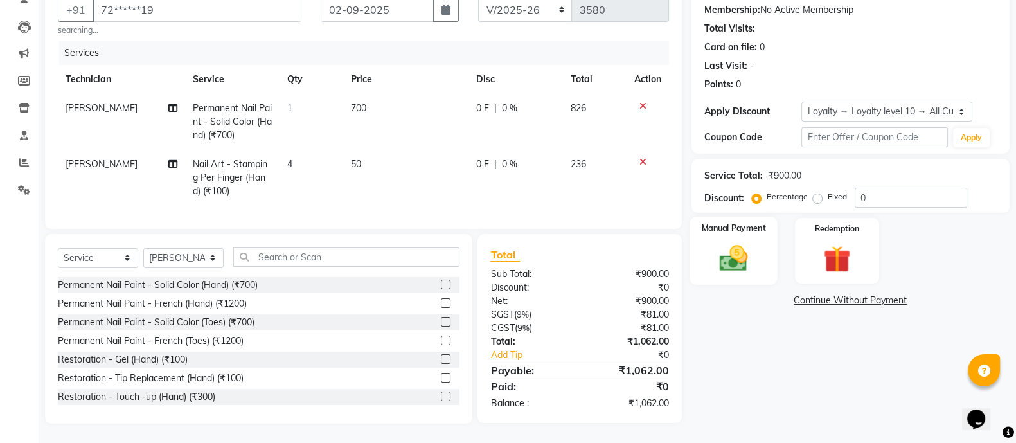
click at [742, 242] on img at bounding box center [734, 258] width 46 height 32
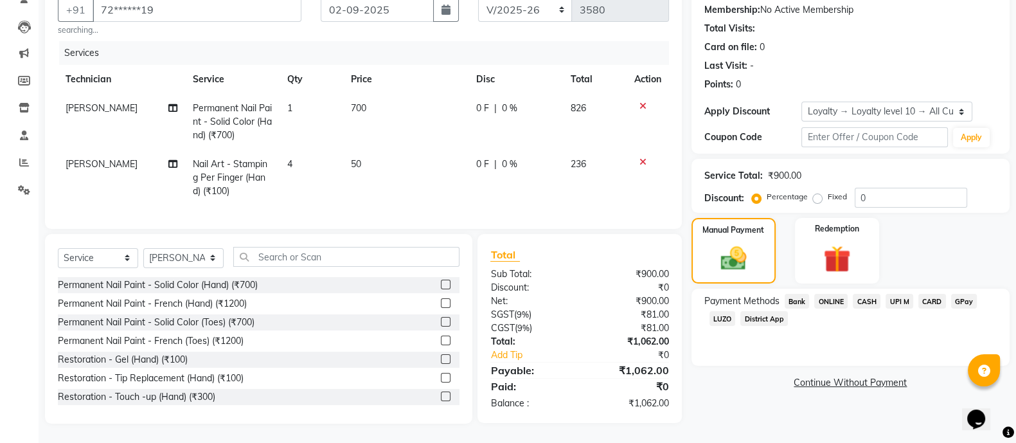
click at [832, 294] on span "ONLINE" at bounding box center [831, 301] width 33 height 15
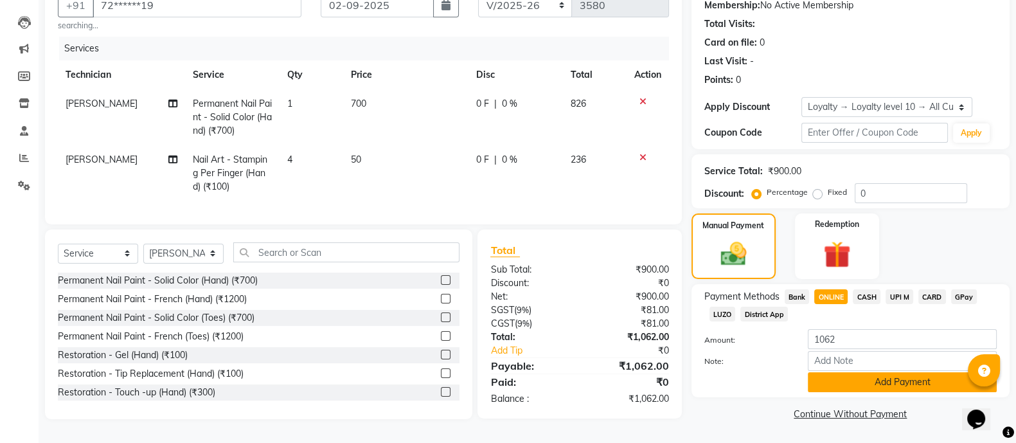
click at [883, 372] on button "Add Payment" at bounding box center [902, 382] width 189 height 20
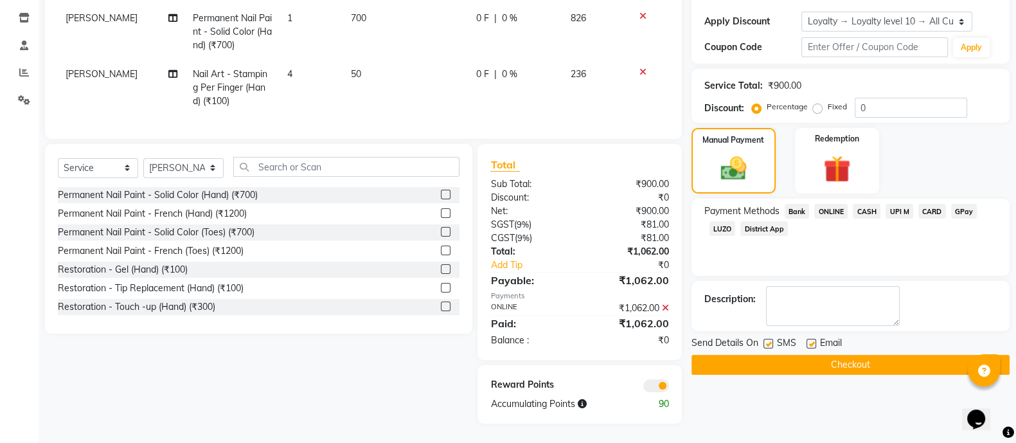
scroll to position [222, 0]
click at [840, 355] on button "Checkout" at bounding box center [851, 365] width 318 height 20
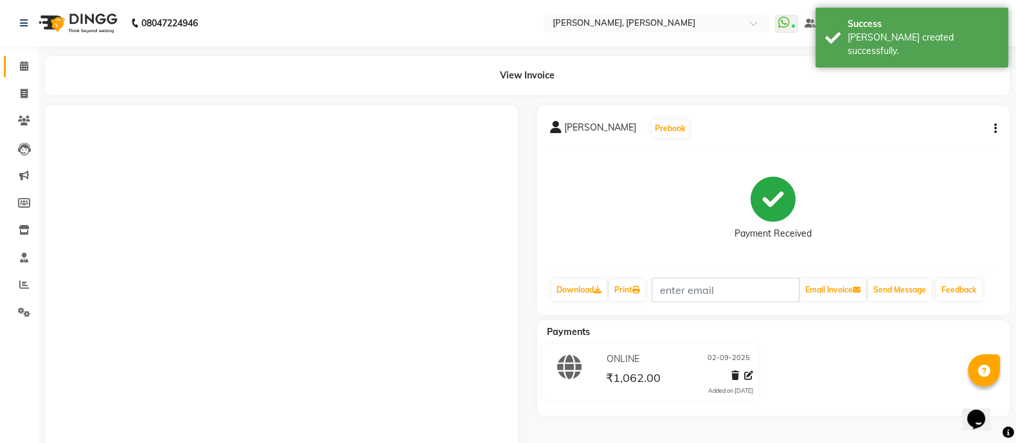
click at [17, 73] on span at bounding box center [24, 66] width 23 height 15
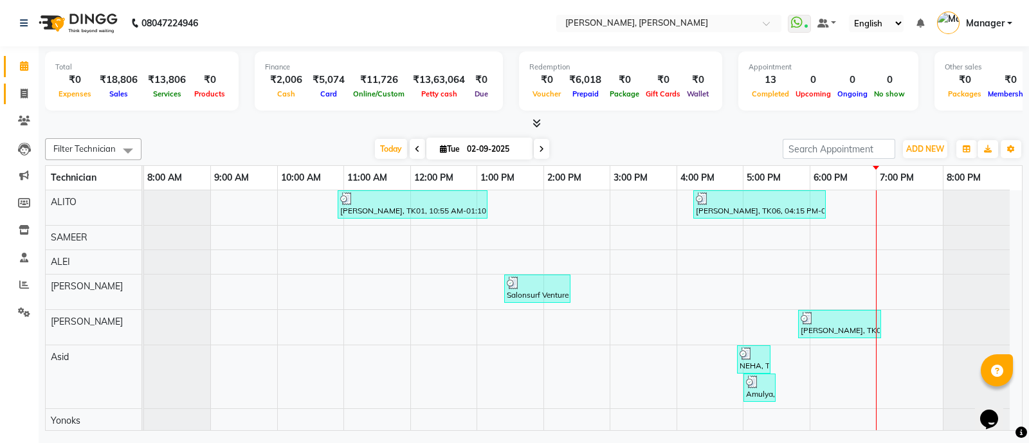
click at [15, 101] on link "Invoice" at bounding box center [19, 94] width 31 height 21
select select "3767"
select select "service"
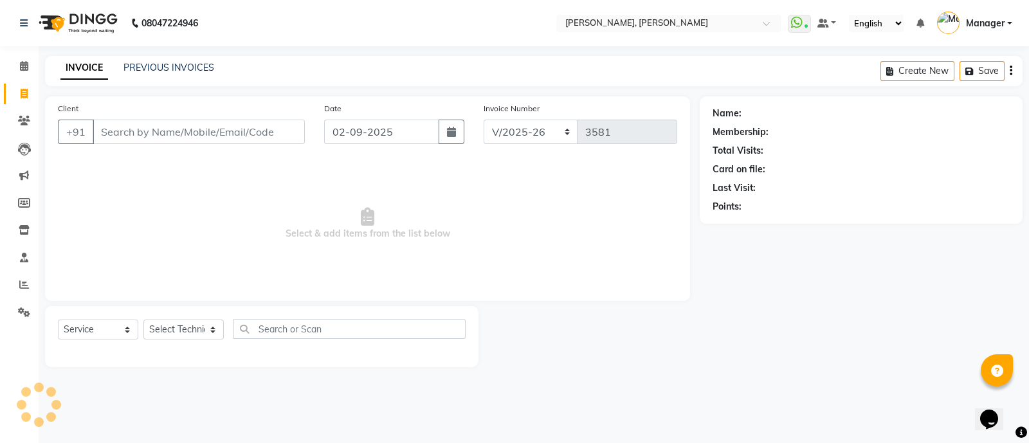
click at [170, 135] on input "Client" at bounding box center [199, 132] width 212 height 24
click at [251, 126] on input "Client" at bounding box center [199, 132] width 212 height 24
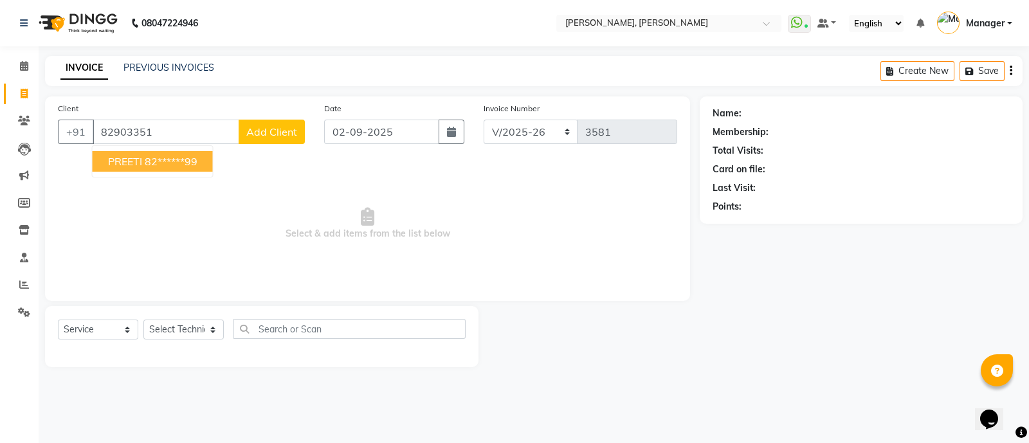
click at [138, 160] on span "PREETI" at bounding box center [125, 161] width 34 height 13
type input "82******99"
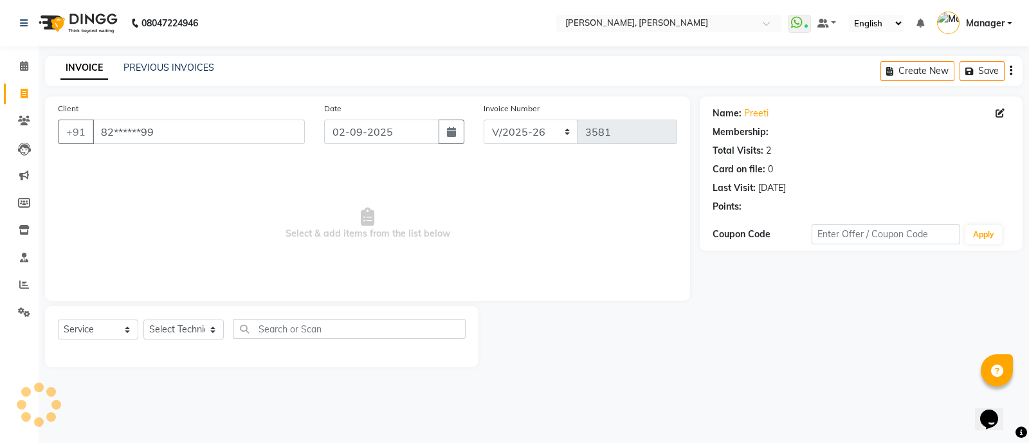
select select "1: Object"
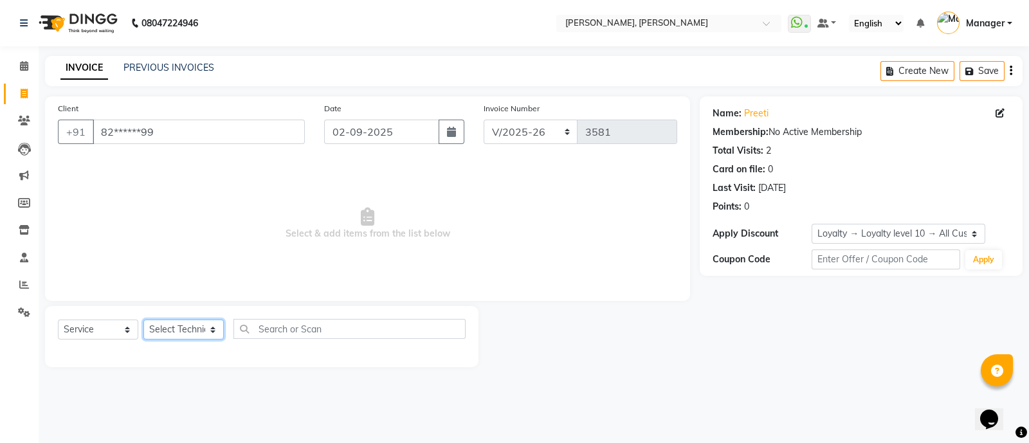
click at [185, 329] on select "Select Technician ALEI ALITO Anand Pedi Angelle Asid Hanmi Himanshu Manager Mus…" at bounding box center [183, 330] width 80 height 20
select select "51846"
click at [143, 320] on select "Select Technician ALEI ALITO Anand Pedi Angelle Asid Hanmi Himanshu Manager Mus…" at bounding box center [183, 330] width 80 height 20
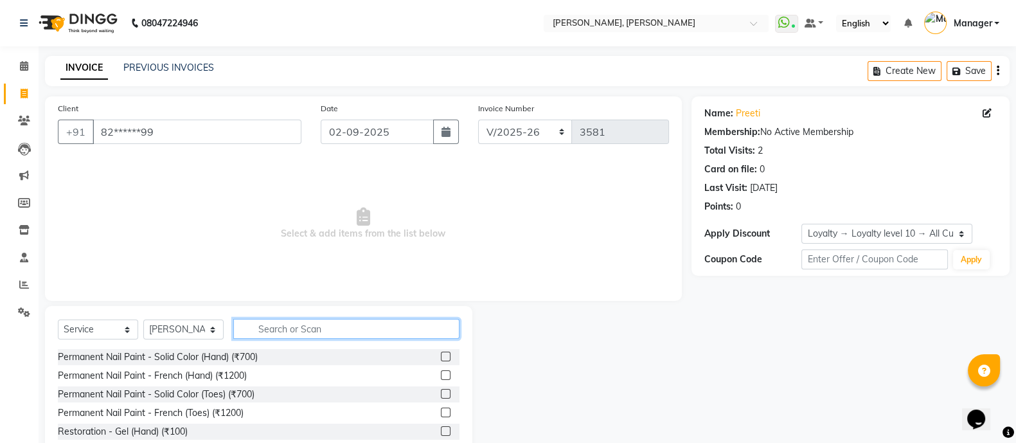
click at [291, 327] on input "text" at bounding box center [346, 329] width 226 height 20
type input "500"
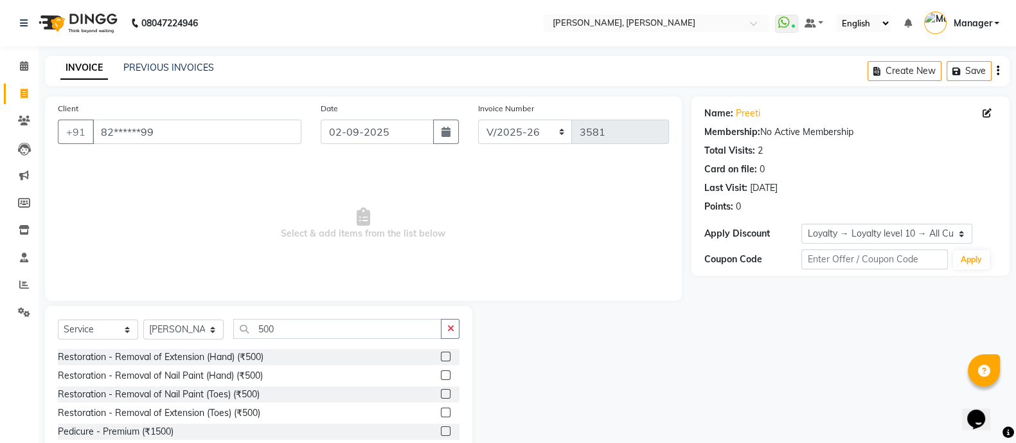
click at [441, 353] on label at bounding box center [446, 357] width 10 height 10
click at [441, 353] on input "checkbox" at bounding box center [445, 357] width 8 height 8
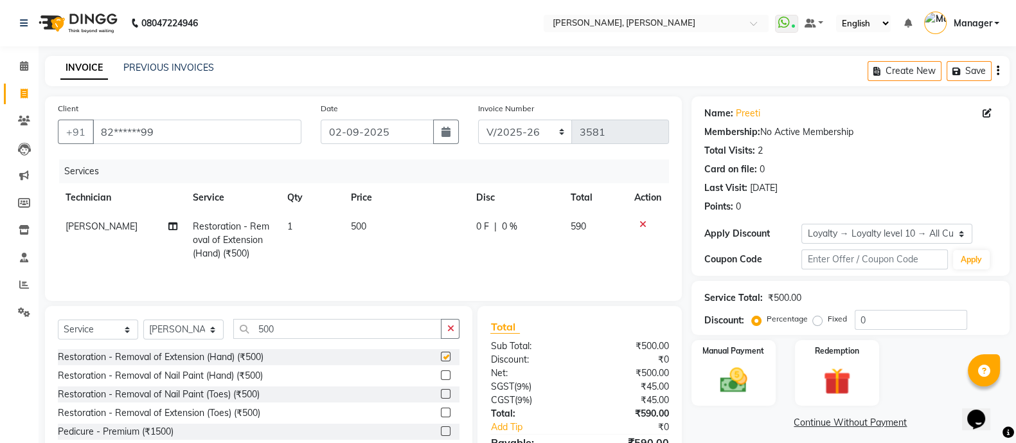
checkbox input "false"
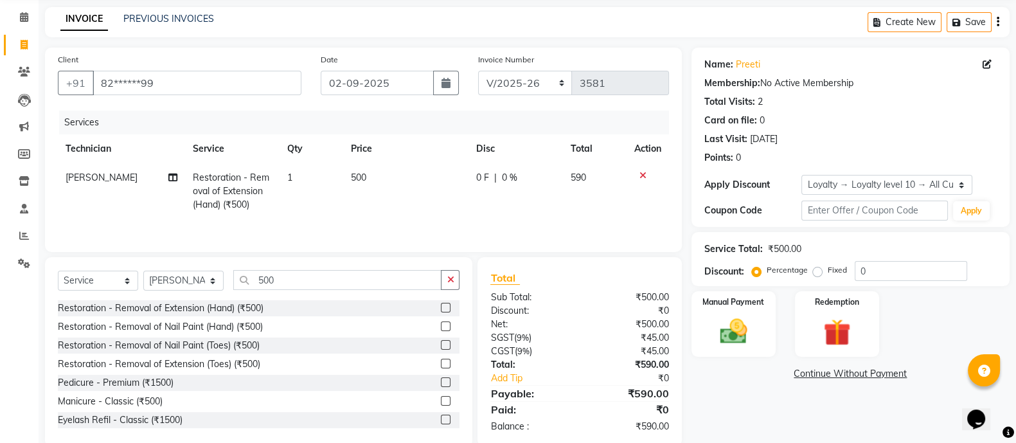
scroll to position [75, 0]
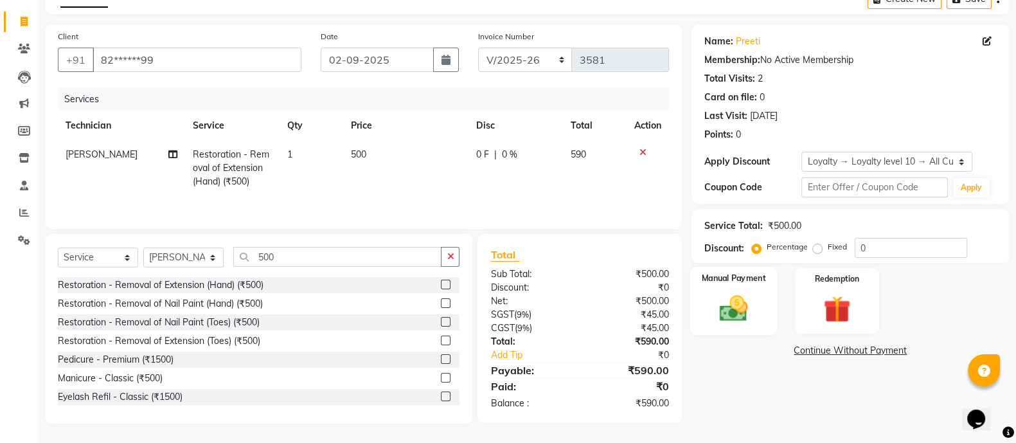
click at [743, 292] on img at bounding box center [734, 308] width 46 height 32
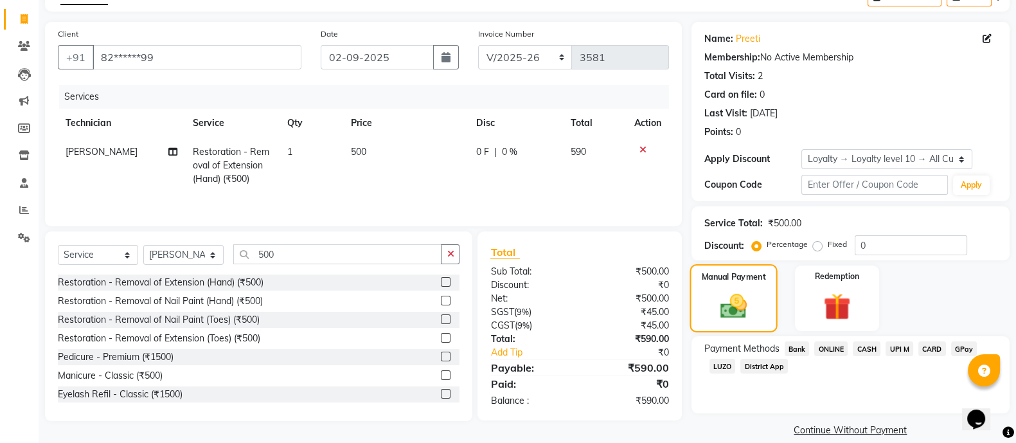
scroll to position [90, 0]
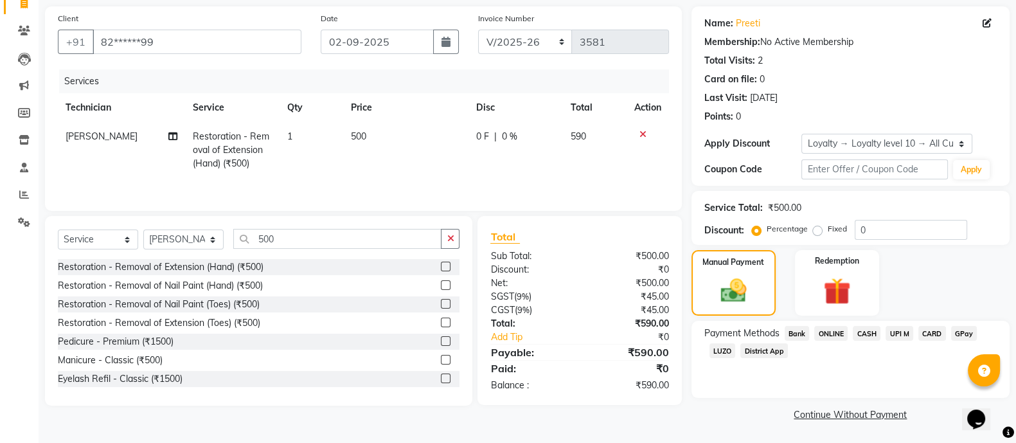
click at [836, 337] on span "ONLINE" at bounding box center [831, 333] width 33 height 15
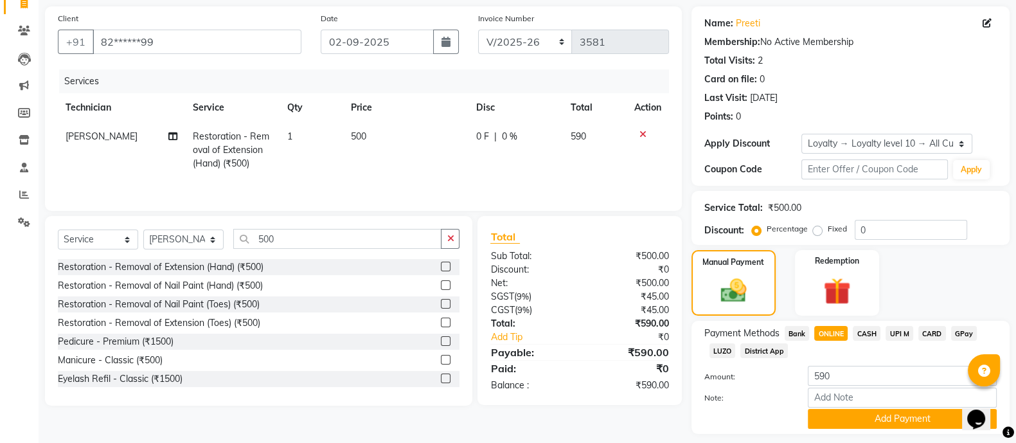
scroll to position [128, 0]
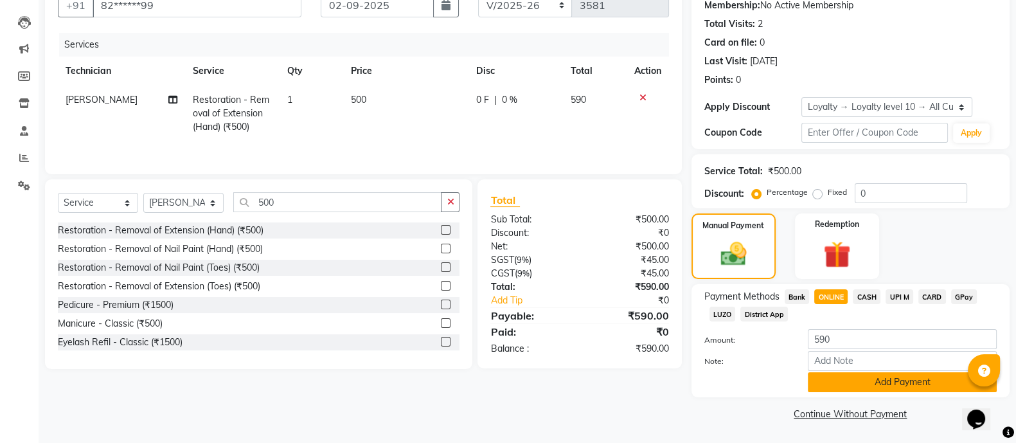
click at [897, 379] on button "Add Payment" at bounding box center [902, 382] width 189 height 20
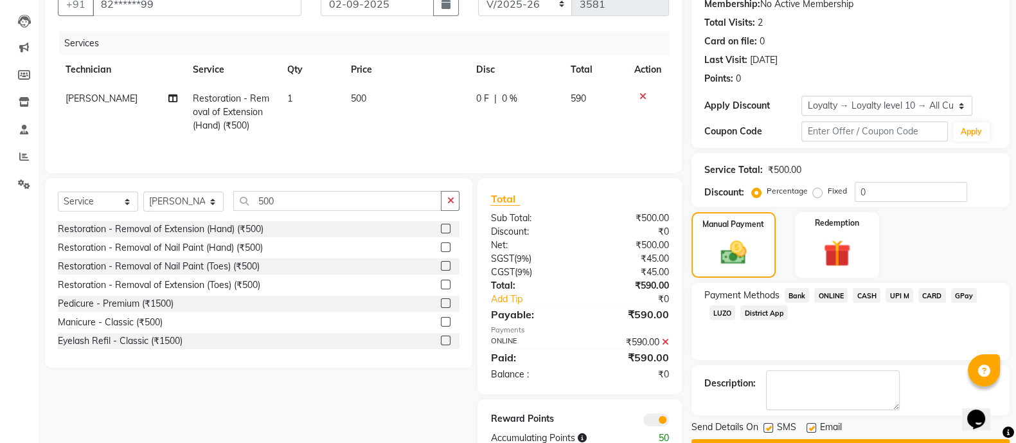
scroll to position [165, 0]
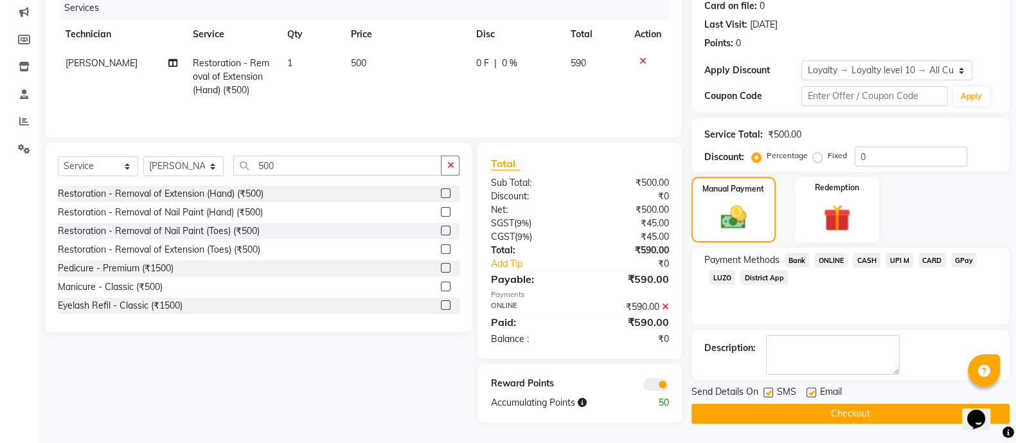
click at [895, 408] on button "Checkout" at bounding box center [851, 414] width 318 height 20
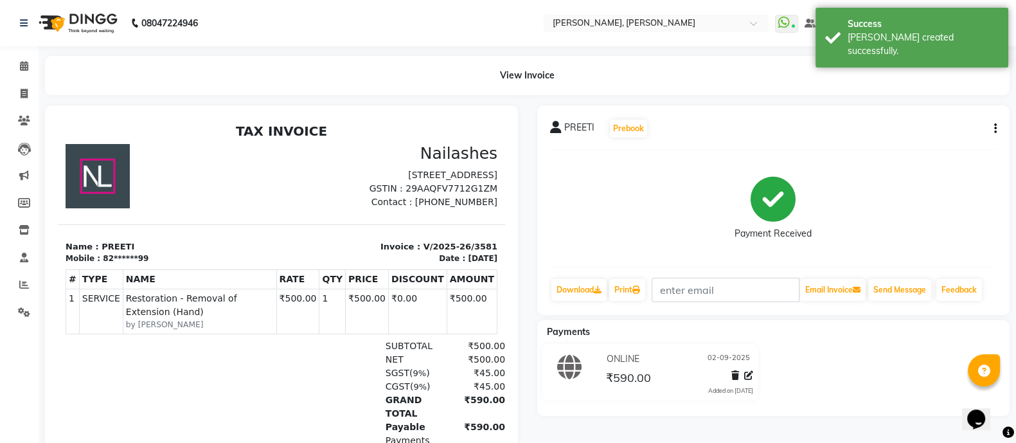
click at [24, 292] on span at bounding box center [24, 285] width 23 height 15
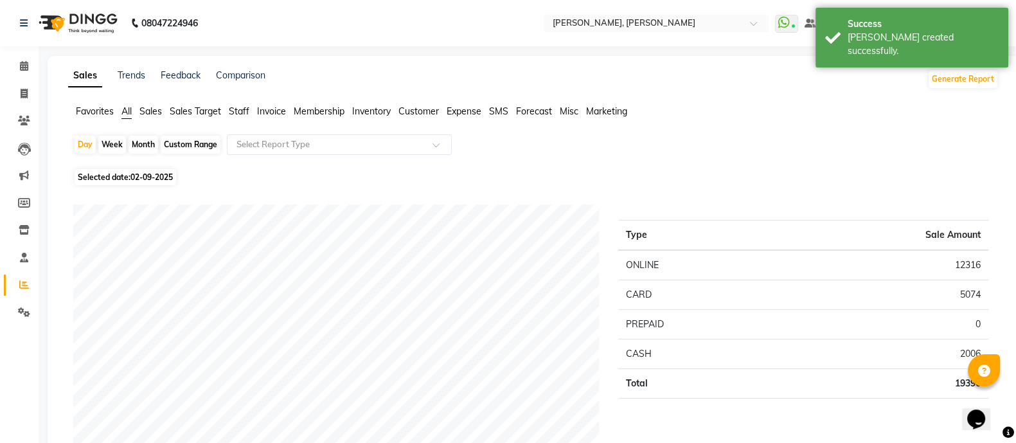
click at [242, 116] on span "Staff" at bounding box center [239, 111] width 21 height 12
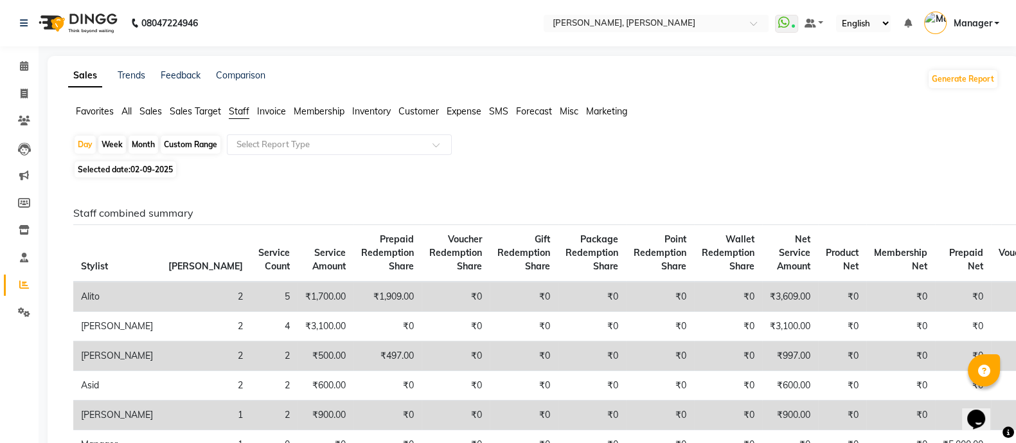
click at [147, 143] on div "Month" at bounding box center [144, 145] width 30 height 18
select select "9"
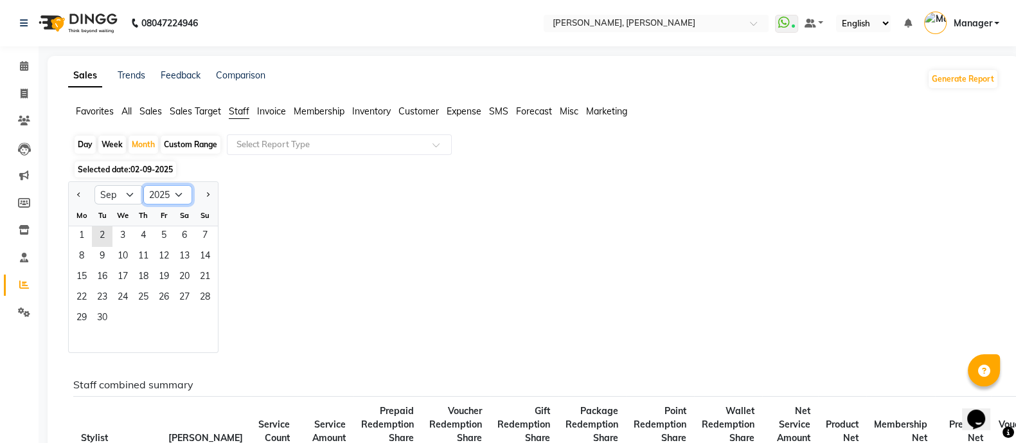
click at [178, 197] on select "2015 2016 2017 2018 2019 2020 2021 2022 2023 2024 2025 2026 2027 2028 2029 2030…" at bounding box center [167, 194] width 49 height 19
select select "2024"
click at [143, 185] on select "2015 2016 2017 2018 2019 2020 2021 2022 2023 2024 2025 2026 2027 2028 2029 2030…" at bounding box center [167, 194] width 49 height 19
click at [86, 338] on span "30" at bounding box center [81, 339] width 21 height 21
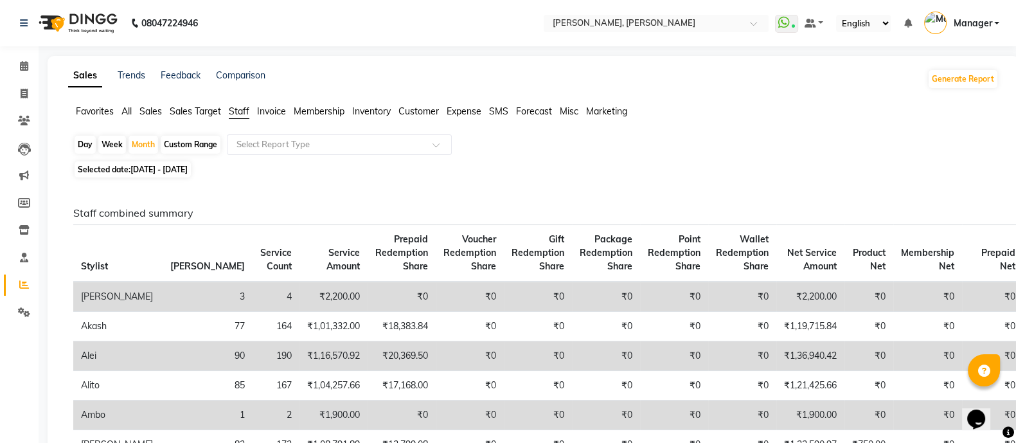
click at [168, 174] on span "01-09-2024 - 30-09-2024" at bounding box center [159, 170] width 57 height 10
select select "9"
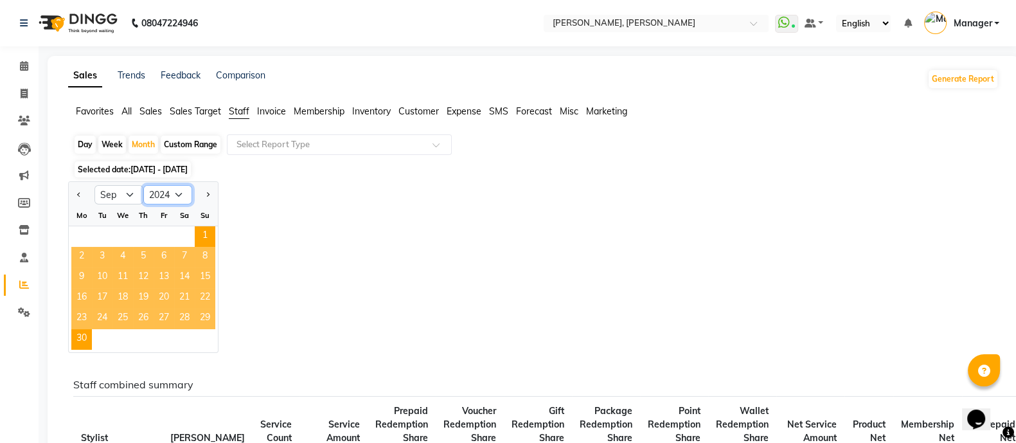
click at [179, 193] on select "2014 2015 2016 2017 2018 2019 2020 2021 2022 2023 2024 2025 2026 2027 2028 2029…" at bounding box center [167, 194] width 49 height 19
click at [143, 185] on select "2014 2015 2016 2017 2018 2019 2020 2021 2022 2023 2024 2025 2026 2027 2028 2029…" at bounding box center [167, 194] width 49 height 19
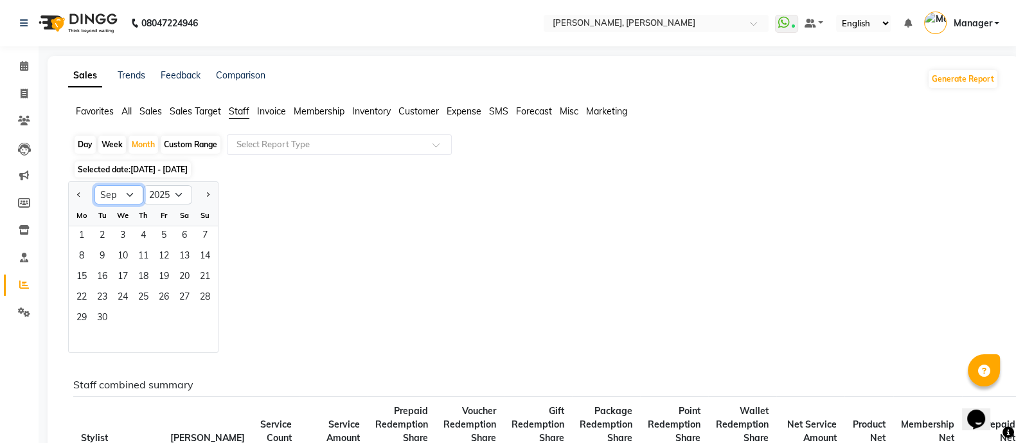
click at [123, 194] on select "Jan Feb Mar Apr May Jun Jul Aug Sep Oct Nov Dec" at bounding box center [119, 194] width 49 height 19
click at [127, 195] on select "Jan Feb Mar Apr May Jun Jul Aug Sep Oct Nov Dec" at bounding box center [119, 194] width 49 height 19
click at [165, 194] on select "2015 2016 2017 2018 2019 2020 2021 2022 2023 2024 2025 2026 2027 2028 2029 2030…" at bounding box center [167, 194] width 49 height 19
select select "2024"
click at [143, 185] on select "2015 2016 2017 2018 2019 2020 2021 2022 2023 2024 2025 2026 2027 2028 2029 2030…" at bounding box center [167, 194] width 49 height 19
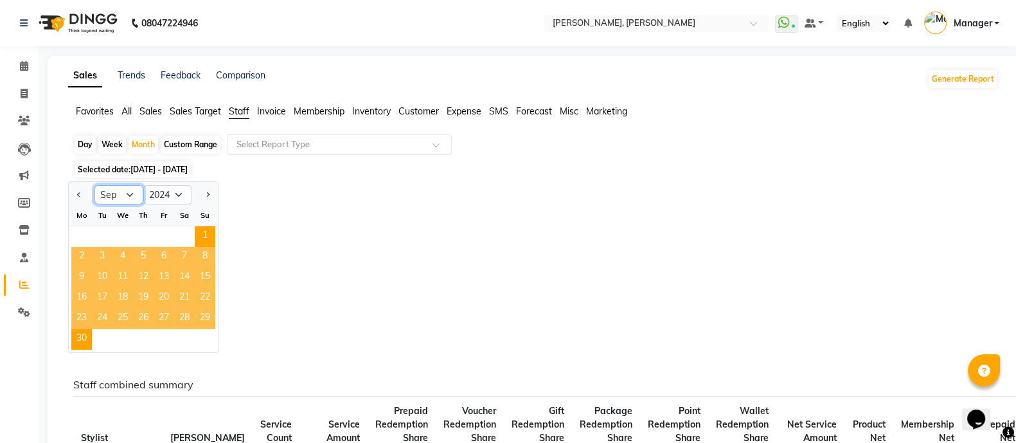
click at [118, 199] on select "Jan Feb Mar Apr May Jun Jul Aug Sep Oct Nov Dec" at bounding box center [119, 194] width 49 height 19
select select "10"
click at [95, 185] on select "Jan Feb Mar Apr May Jun Jul Aug Sep Oct Nov Dec" at bounding box center [119, 194] width 49 height 19
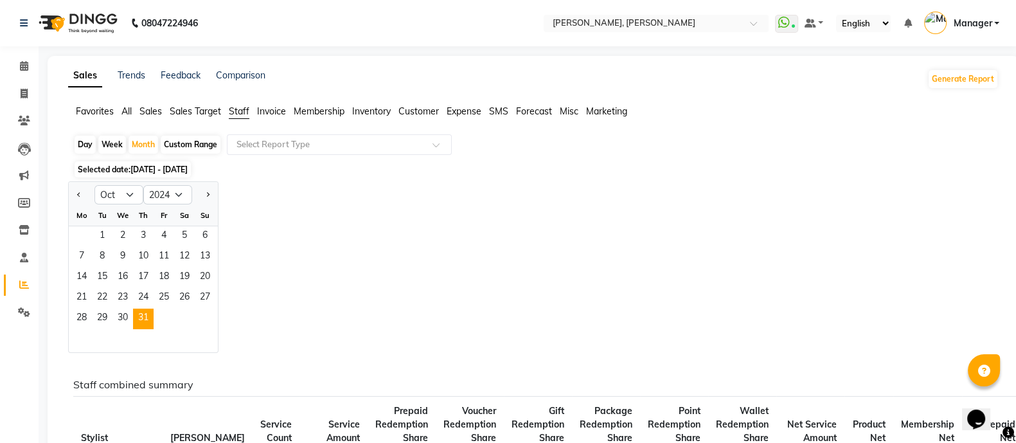
click at [142, 315] on span "31" at bounding box center [143, 319] width 21 height 21
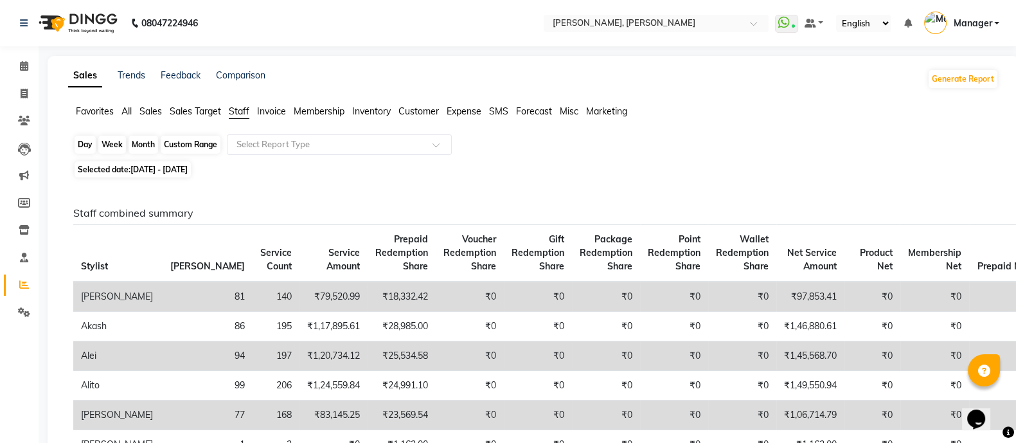
click at [149, 148] on div "Month" at bounding box center [144, 145] width 30 height 18
select select "10"
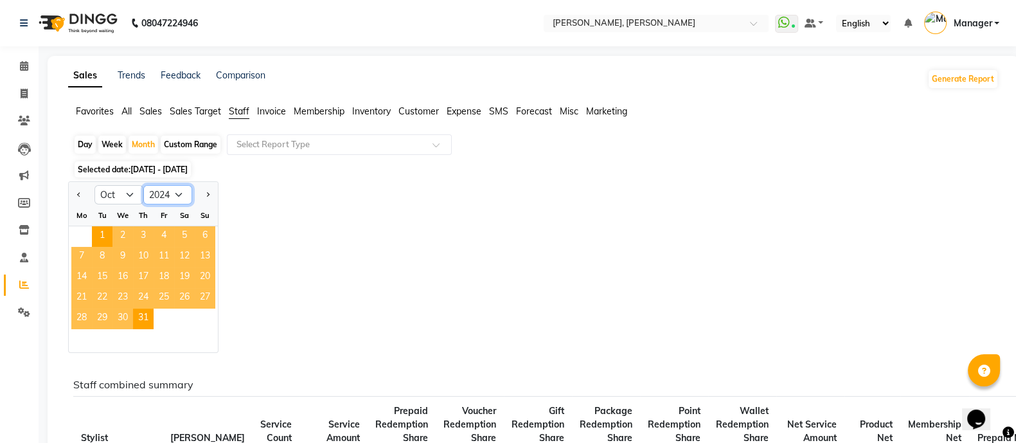
click at [183, 188] on select "2014 2015 2016 2017 2018 2019 2020 2021 2022 2023 2024 2025 2026 2027 2028 2029…" at bounding box center [167, 194] width 49 height 19
select select "2025"
click at [143, 185] on select "2014 2015 2016 2017 2018 2019 2020 2021 2022 2023 2024 2025 2026 2027 2028 2029…" at bounding box center [167, 194] width 49 height 19
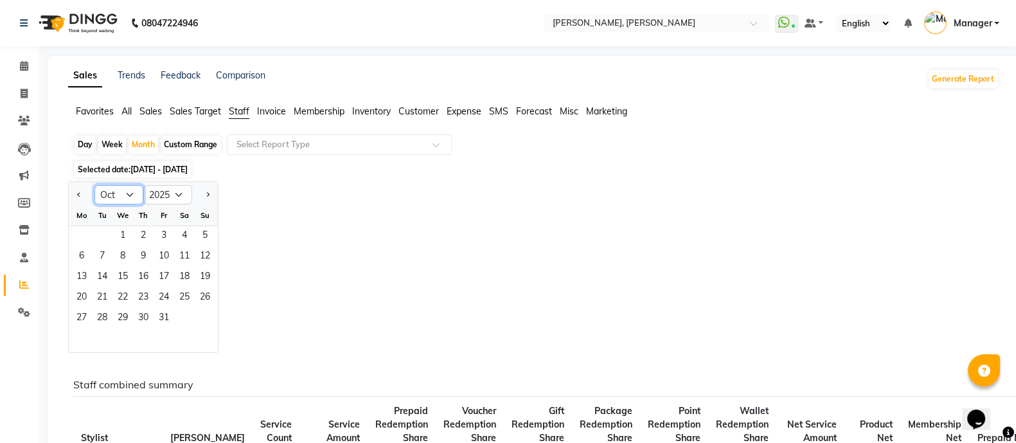
click at [129, 190] on select "Jan Feb Mar Apr May Jun Jul Aug Sep Oct Nov Dec" at bounding box center [119, 194] width 49 height 19
select select "9"
click at [95, 185] on select "Jan Feb Mar Apr May Jun Jul Aug Sep Oct Nov Dec" at bounding box center [119, 194] width 49 height 19
click at [101, 321] on span "30" at bounding box center [102, 319] width 21 height 21
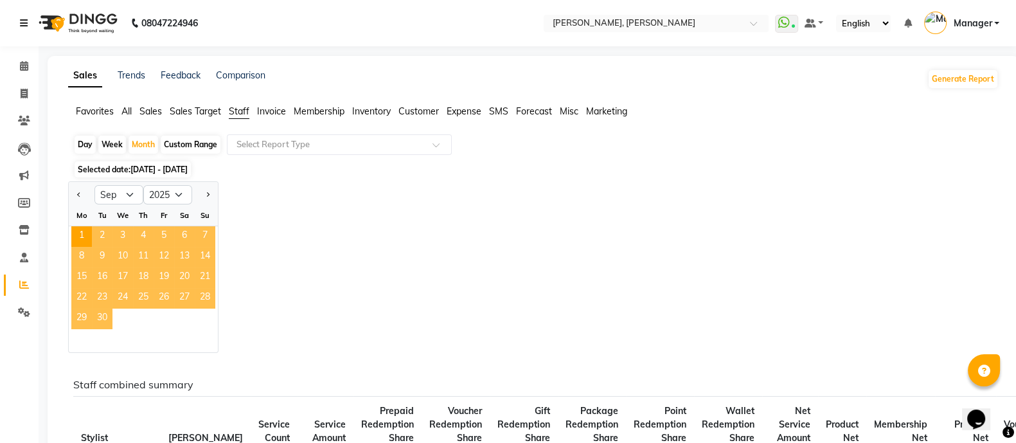
click at [23, 26] on icon at bounding box center [24, 23] width 8 height 9
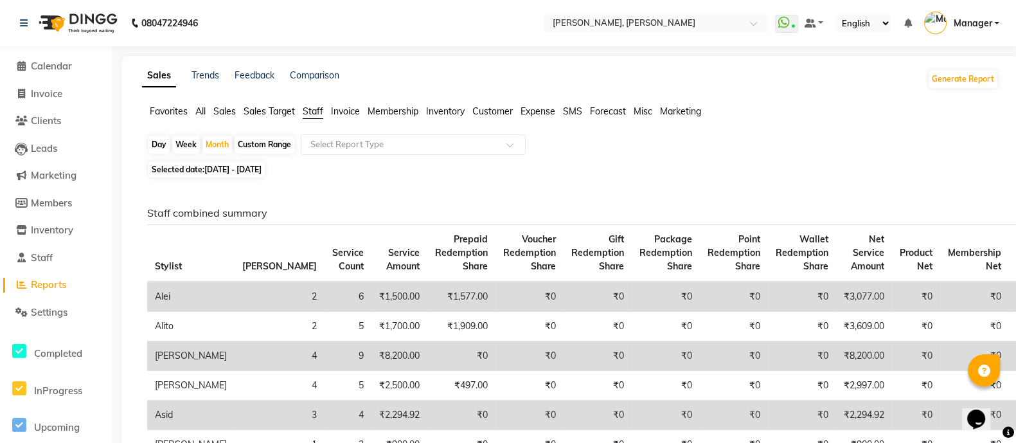
click at [705, 154] on div "Day Week Month Custom Range Select Report Type" at bounding box center [570, 145] width 847 height 23
click at [52, 87] on span "Invoice" at bounding box center [47, 93] width 32 height 12
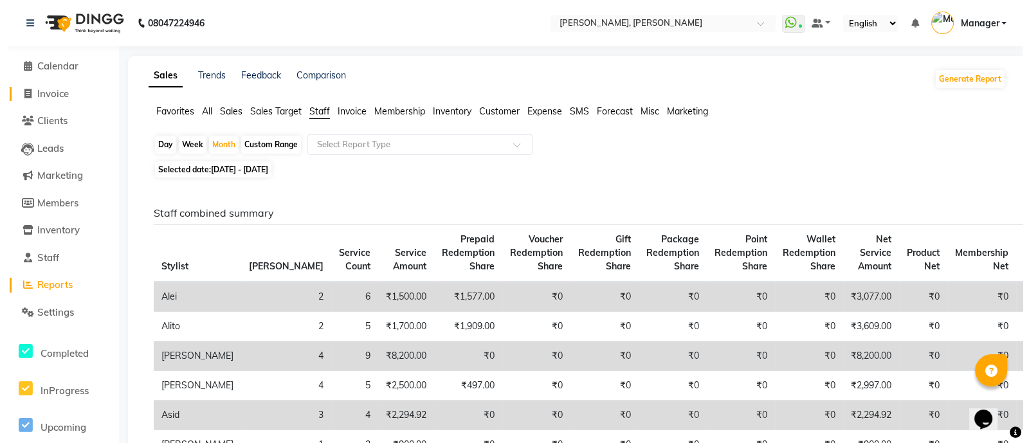
select select "service"
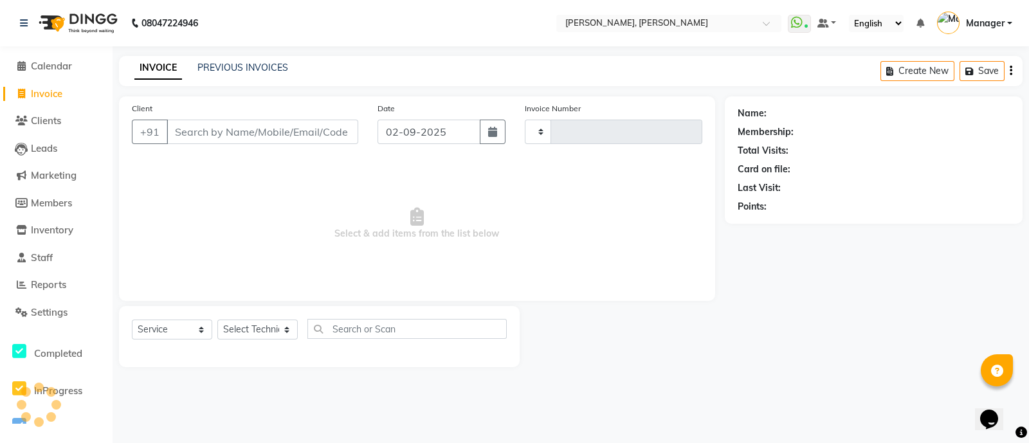
type input "3582"
select select "3767"
click at [69, 62] on span "Calendar" at bounding box center [51, 66] width 41 height 12
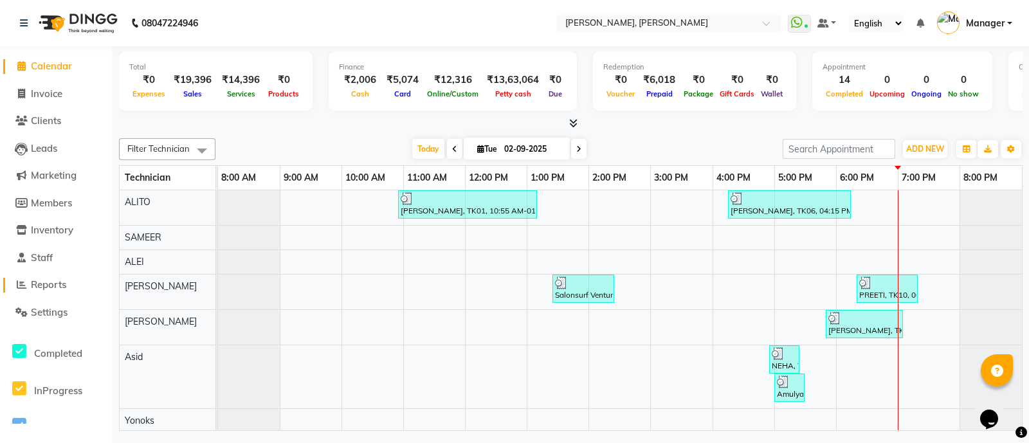
click at [48, 285] on span "Reports" at bounding box center [48, 284] width 35 height 12
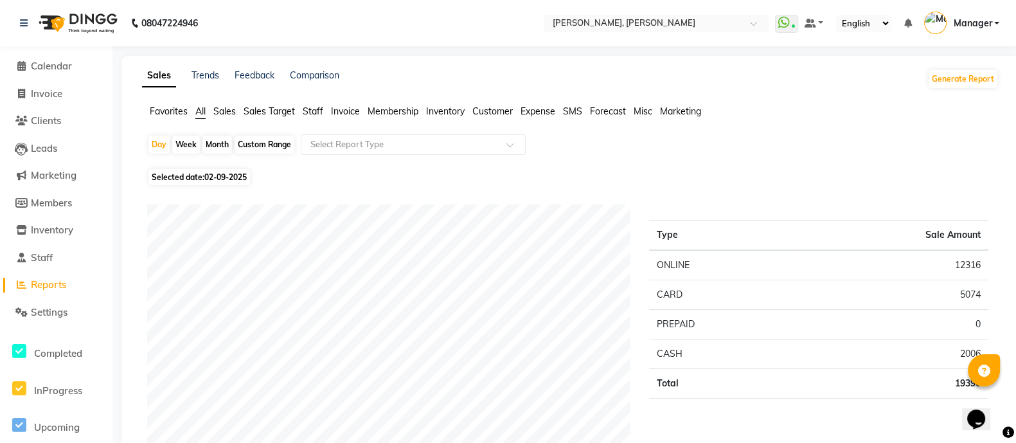
click at [226, 150] on div "Month" at bounding box center [218, 145] width 30 height 18
select select "9"
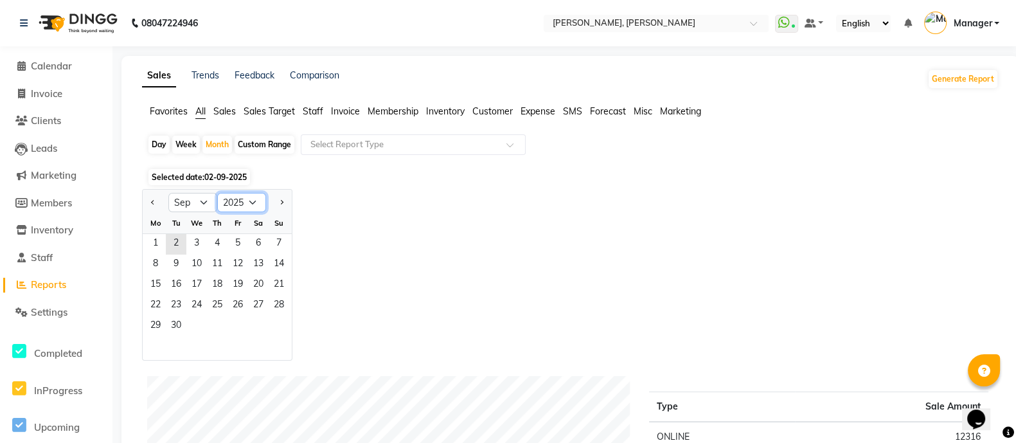
click at [251, 199] on select "2015 2016 2017 2018 2019 2020 2021 2022 2023 2024 2025 2026 2027 2028 2029 2030…" at bounding box center [241, 202] width 49 height 19
select select "2024"
click at [217, 193] on select "2015 2016 2017 2018 2019 2020 2021 2022 2023 2024 2025 2026 2027 2028 2029 2030…" at bounding box center [241, 202] width 49 height 19
click at [202, 201] on select "Jan Feb Mar Apr May Jun Jul Aug Sep Oct Nov Dec" at bounding box center [192, 202] width 49 height 19
select select "8"
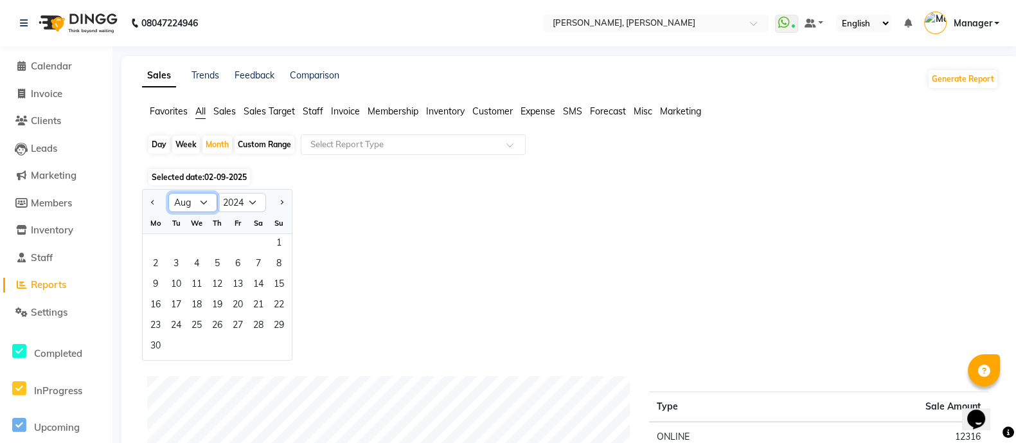
click at [168, 193] on select "Jan Feb Mar Apr May Jun Jul Aug Sep Oct Nov Dec" at bounding box center [192, 202] width 49 height 19
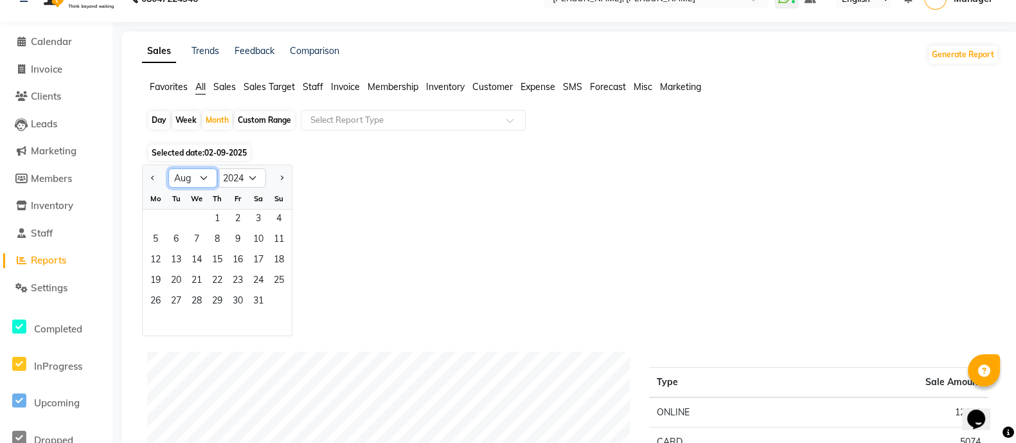
scroll to position [90, 0]
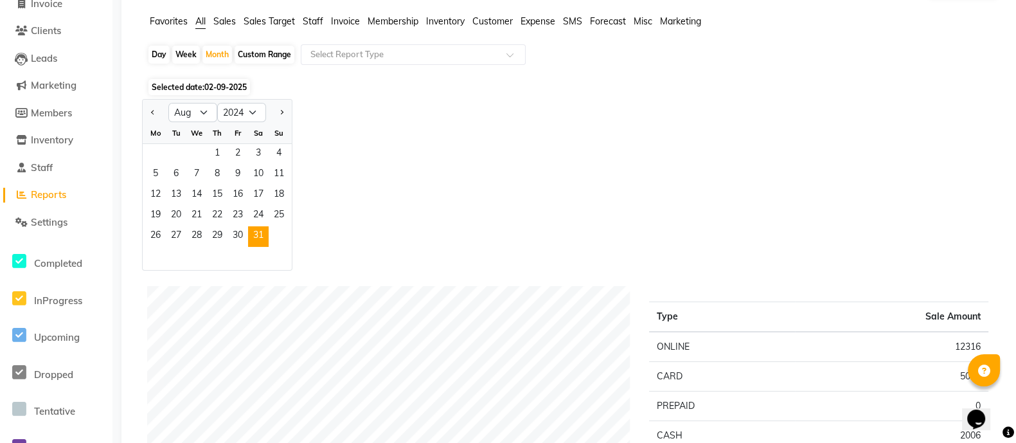
click at [248, 240] on span "31" at bounding box center [258, 236] width 21 height 21
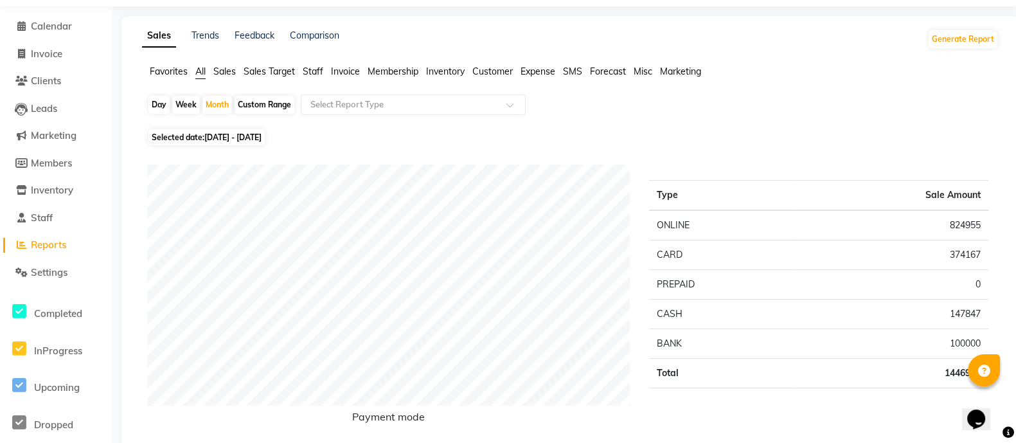
scroll to position [9, 0]
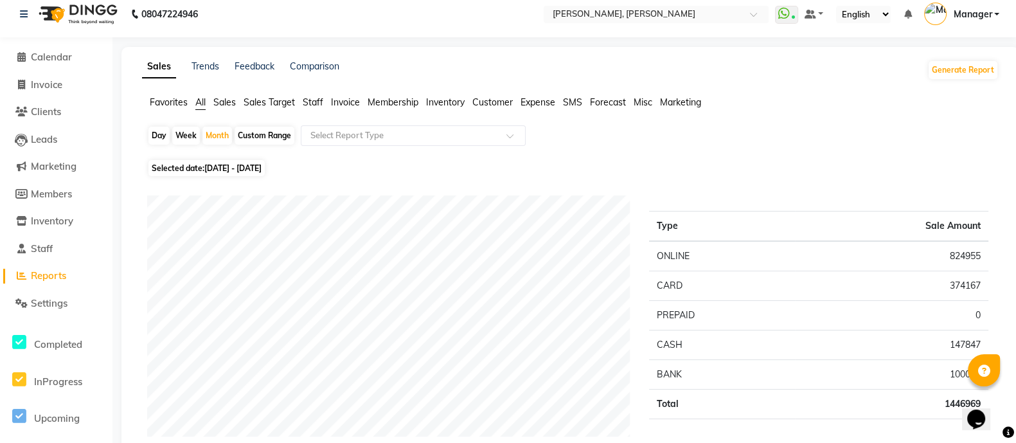
click at [323, 104] on span "Staff" at bounding box center [313, 102] width 21 height 12
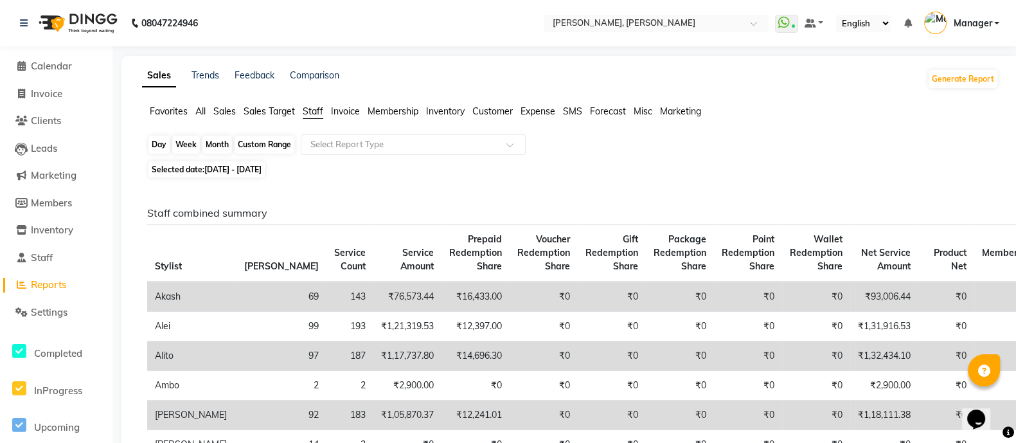
click at [231, 147] on div "Month" at bounding box center [218, 145] width 30 height 18
select select "8"
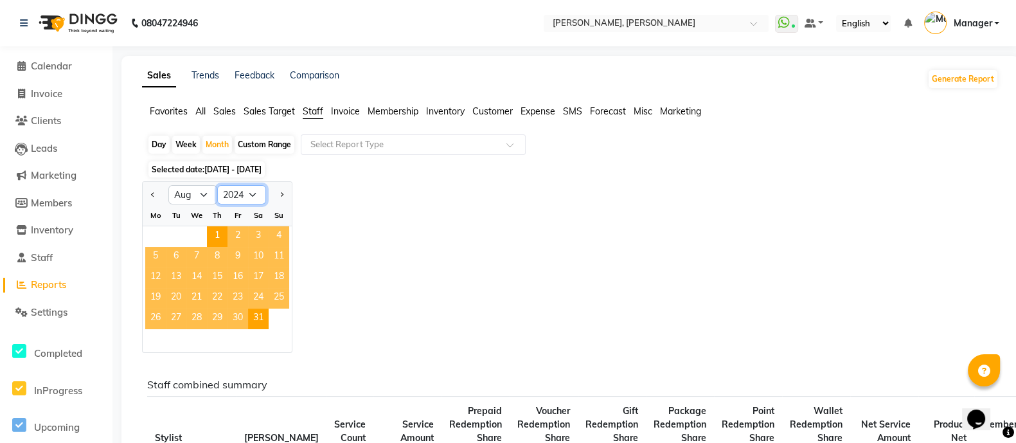
click at [253, 195] on select "2014 2015 2016 2017 2018 2019 2020 2021 2022 2023 2024 2025 2026 2027 2028 2029…" at bounding box center [241, 194] width 49 height 19
click at [217, 185] on select "2014 2015 2016 2017 2018 2019 2020 2021 2022 2023 2024 2025 2026 2027 2028 2029…" at bounding box center [241, 194] width 49 height 19
click at [246, 195] on select "2014 2015 2016 2017 2018 2019 2020 2021 2022 2023 2024 2025 2026 2027 2028 2029…" at bounding box center [241, 194] width 49 height 19
select select "2025"
click at [217, 185] on select "2014 2015 2016 2017 2018 2019 2020 2021 2022 2023 2024 2025 2026 2027 2028 2029…" at bounding box center [241, 194] width 49 height 19
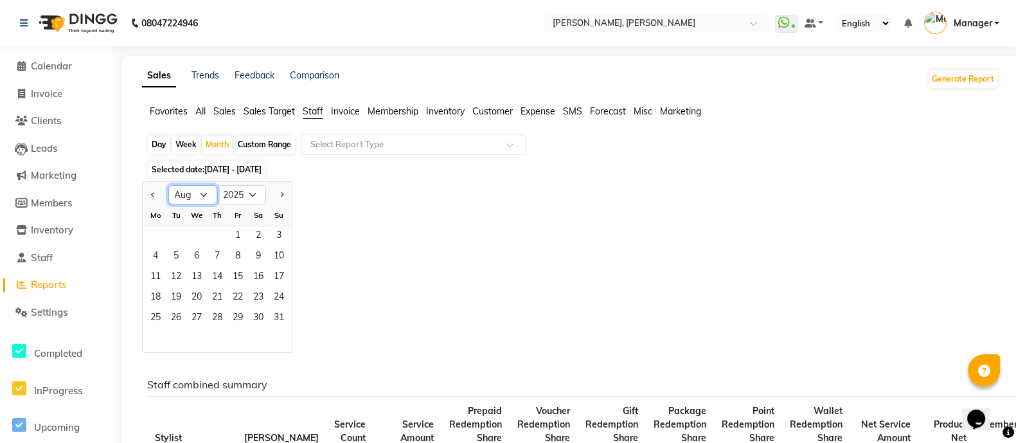
click at [203, 196] on select "Jan Feb Mar Apr May Jun Jul Aug Sep Oct Nov Dec" at bounding box center [192, 194] width 49 height 19
select select "9"
click at [168, 185] on select "Jan Feb Mar Apr May Jun Jul Aug Sep Oct Nov Dec" at bounding box center [192, 194] width 49 height 19
click at [55, 126] on span "Clients" at bounding box center [46, 120] width 30 height 12
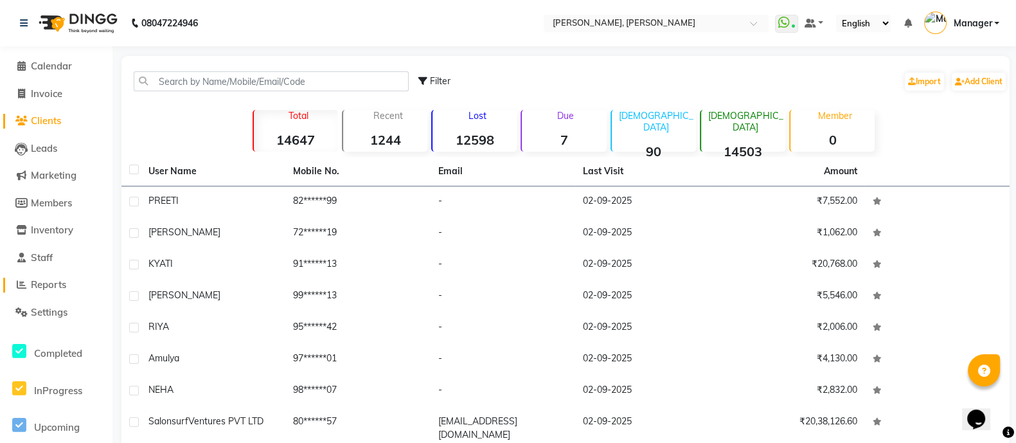
click at [50, 281] on span "Reports" at bounding box center [48, 284] width 35 height 12
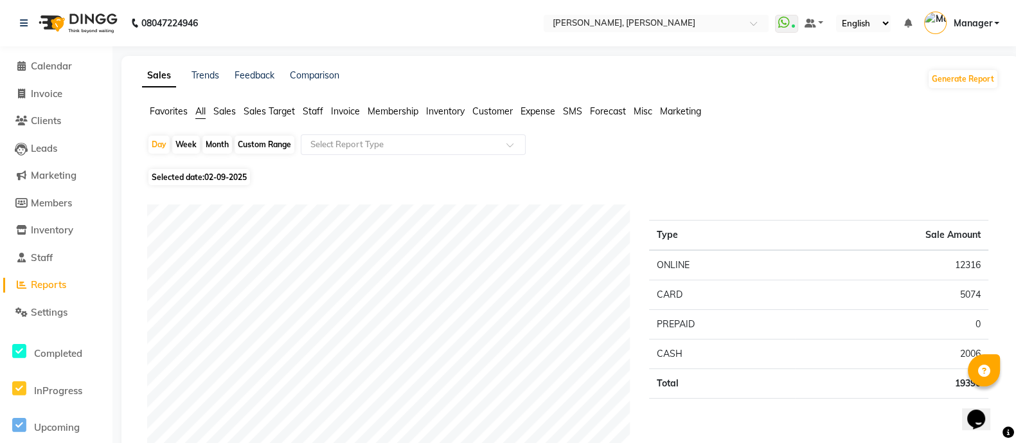
click at [58, 282] on span "Reports" at bounding box center [48, 284] width 35 height 12
click at [55, 89] on span "Invoice" at bounding box center [47, 93] width 32 height 12
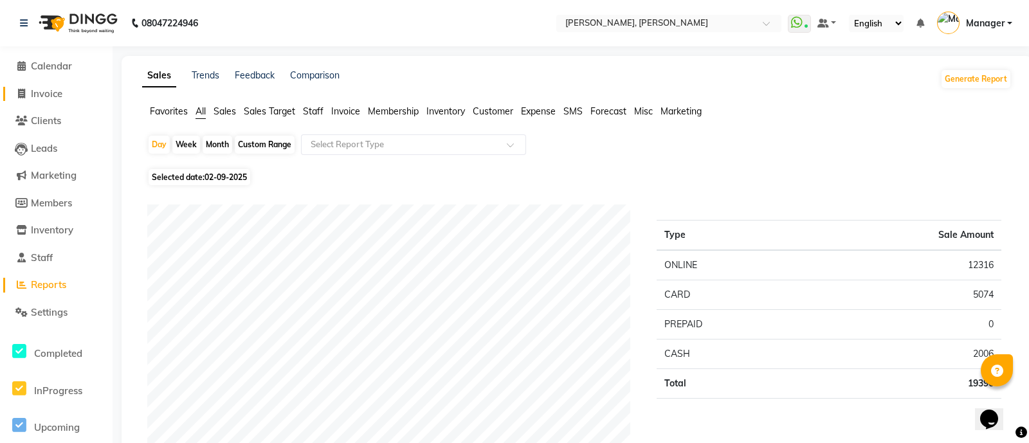
select select "service"
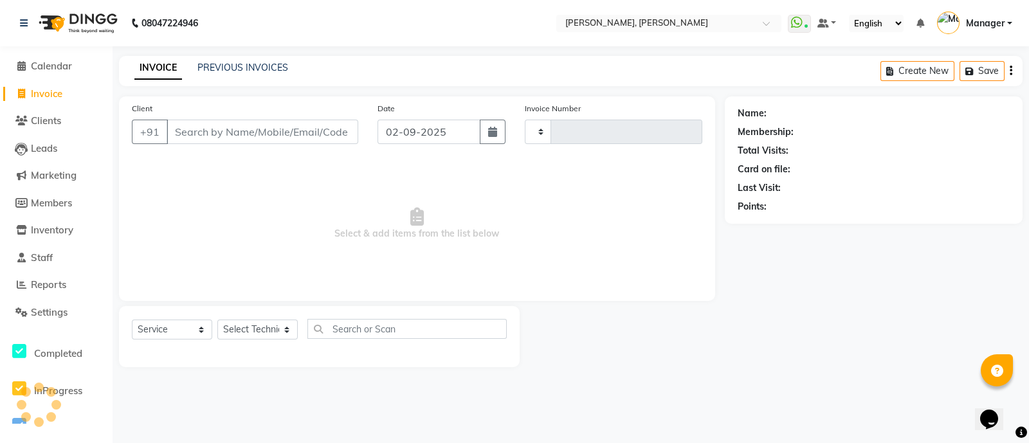
type input "3582"
select select "3767"
click at [429, 353] on div at bounding box center [319, 351] width 375 height 5
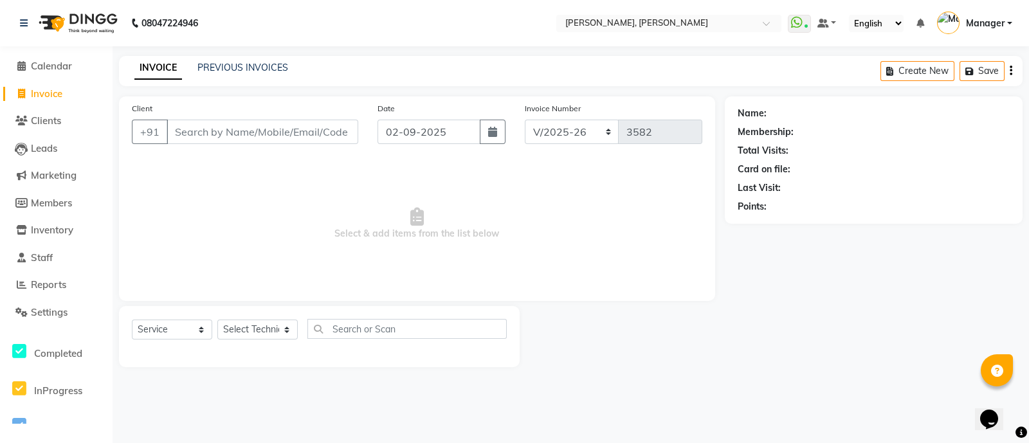
click at [429, 353] on div at bounding box center [319, 351] width 375 height 5
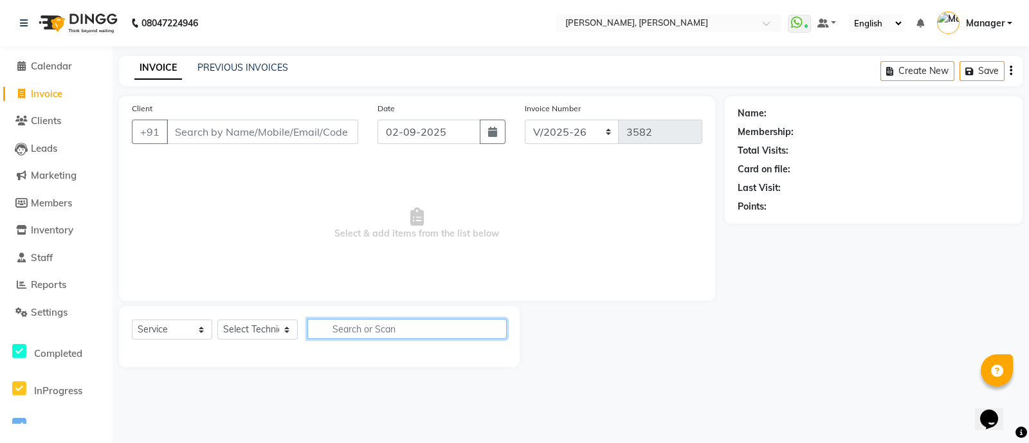
click at [438, 335] on input "text" at bounding box center [406, 329] width 199 height 20
click at [39, 283] on span "Reports" at bounding box center [48, 284] width 35 height 12
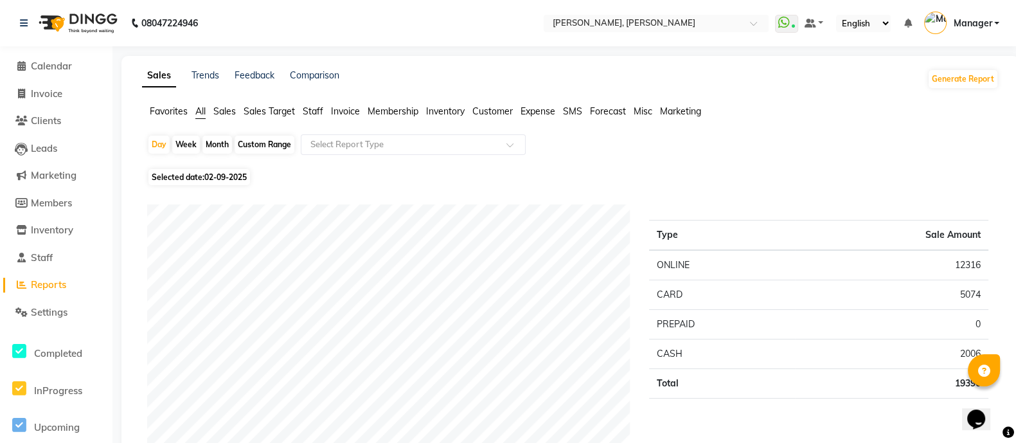
click at [291, 116] on span "Sales Target" at bounding box center [269, 111] width 51 height 12
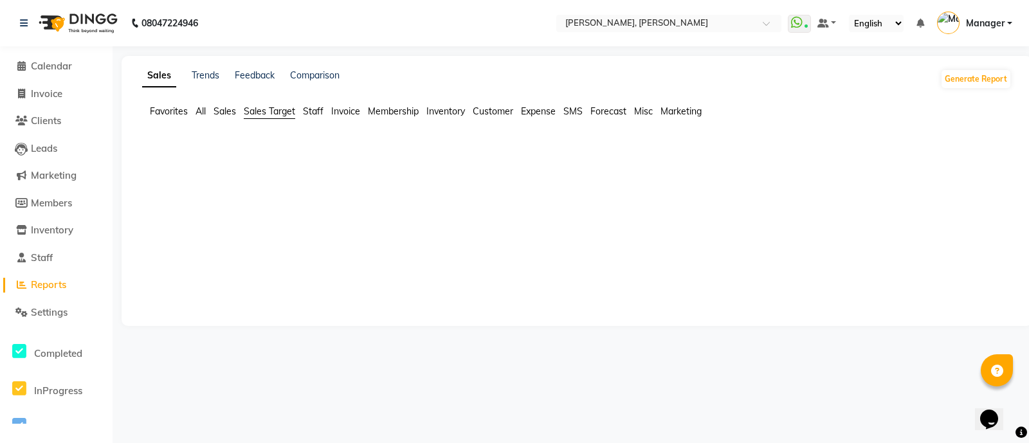
click at [554, 339] on main "Sales Trends Feedback Comparison Generate Report Favorites All Sales Sales Targ…" at bounding box center [571, 200] width 916 height 289
click at [309, 111] on span "Staff" at bounding box center [313, 111] width 21 height 12
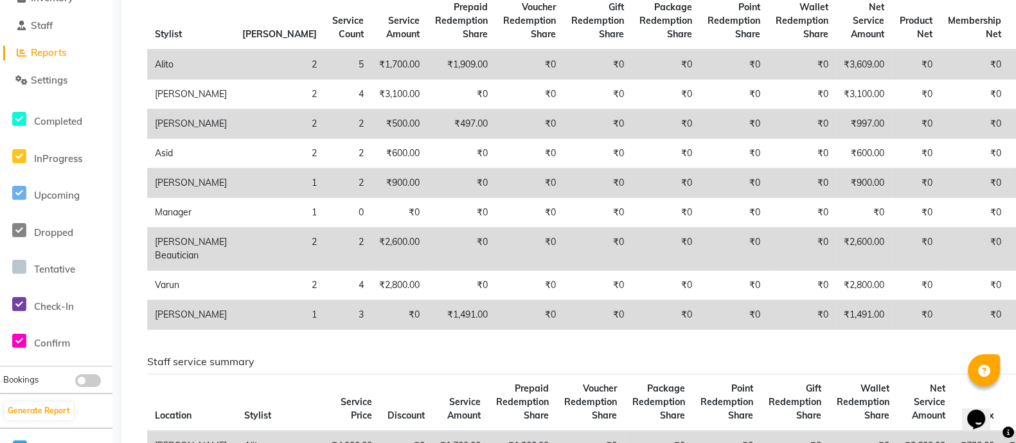
scroll to position [233, 0]
click at [700, 264] on td "₹0" at bounding box center [734, 248] width 68 height 43
click at [564, 270] on td "₹0" at bounding box center [598, 248] width 68 height 43
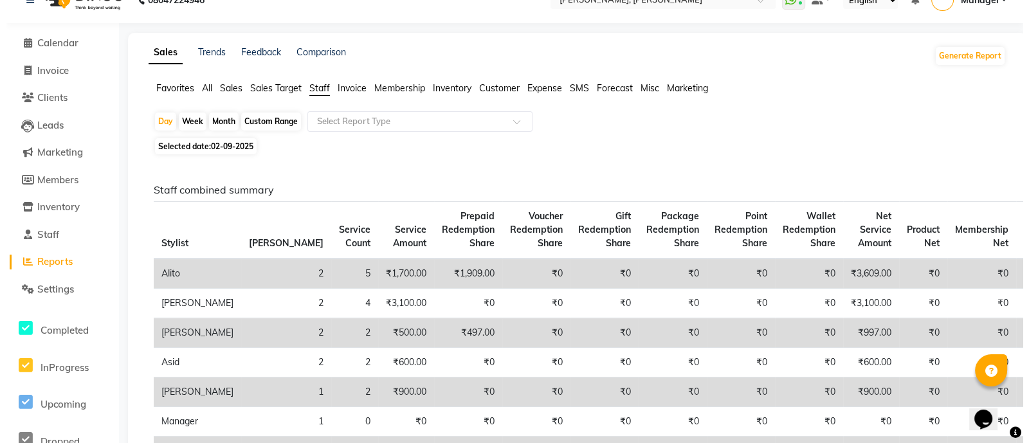
scroll to position [0, 0]
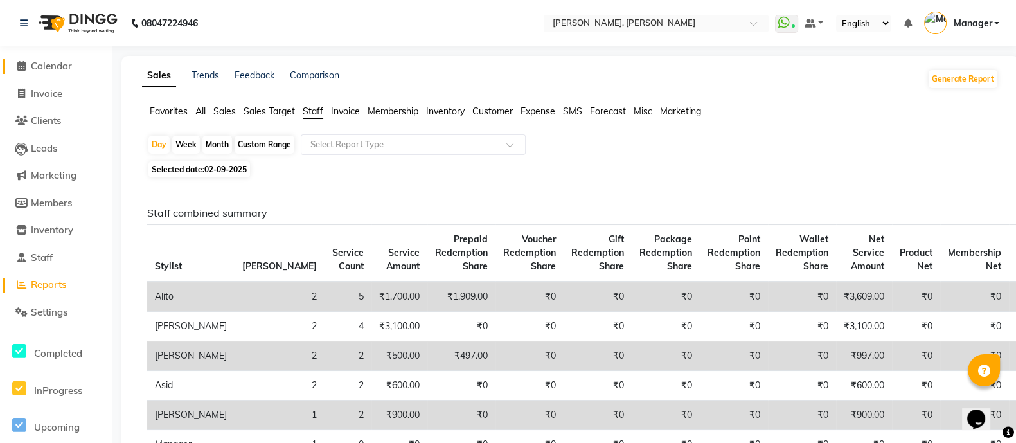
click at [34, 68] on span "Calendar" at bounding box center [51, 66] width 41 height 12
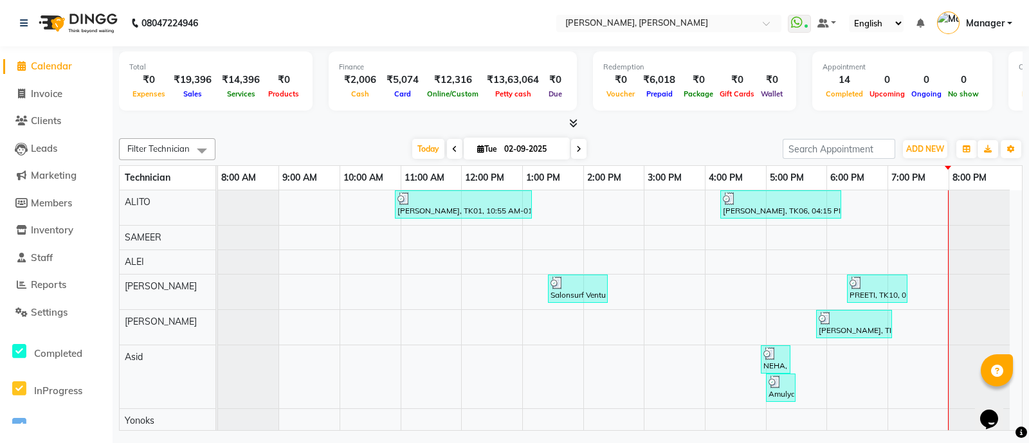
click at [5, 70] on link "Calendar" at bounding box center [56, 66] width 106 height 15
click at [22, 32] on link at bounding box center [26, 23] width 13 height 36
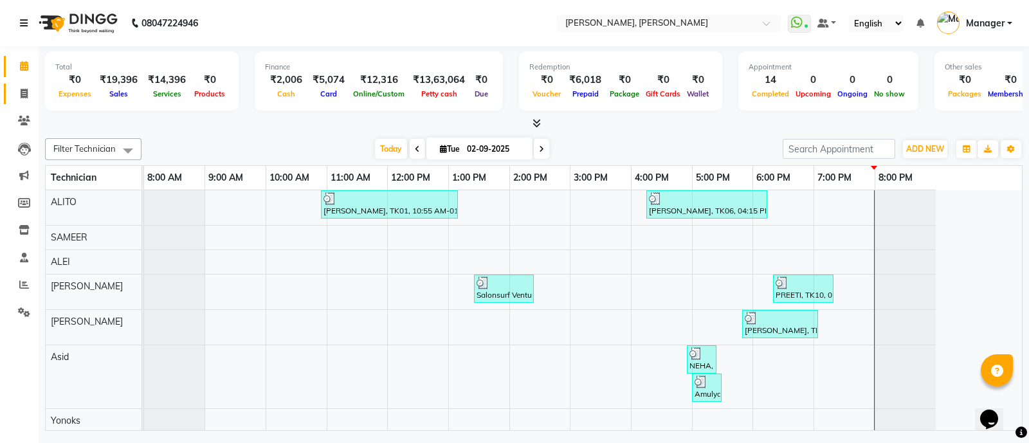
click at [19, 99] on span at bounding box center [24, 94] width 23 height 15
select select "service"
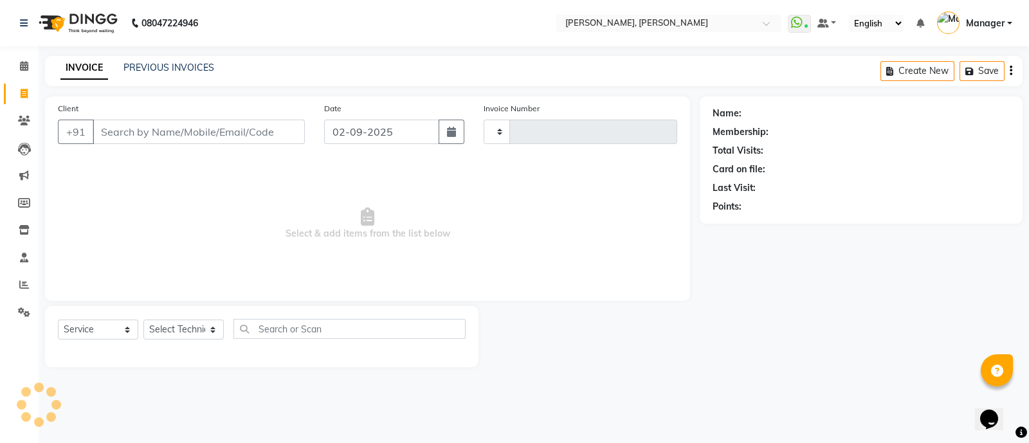
type input "3582"
select select "3767"
click at [215, 134] on input "Client" at bounding box center [199, 132] width 212 height 24
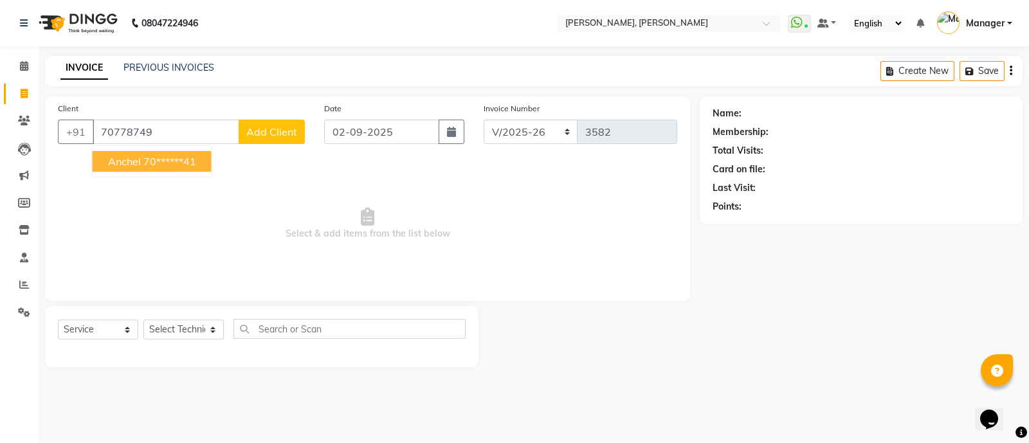
click at [147, 160] on ngb-highlight "70******41" at bounding box center [169, 161] width 53 height 13
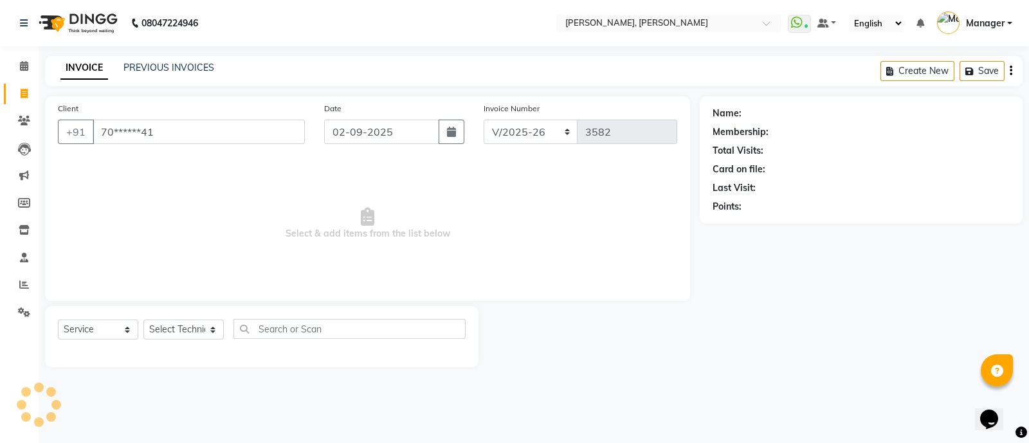
type input "70******41"
select select "1: Object"
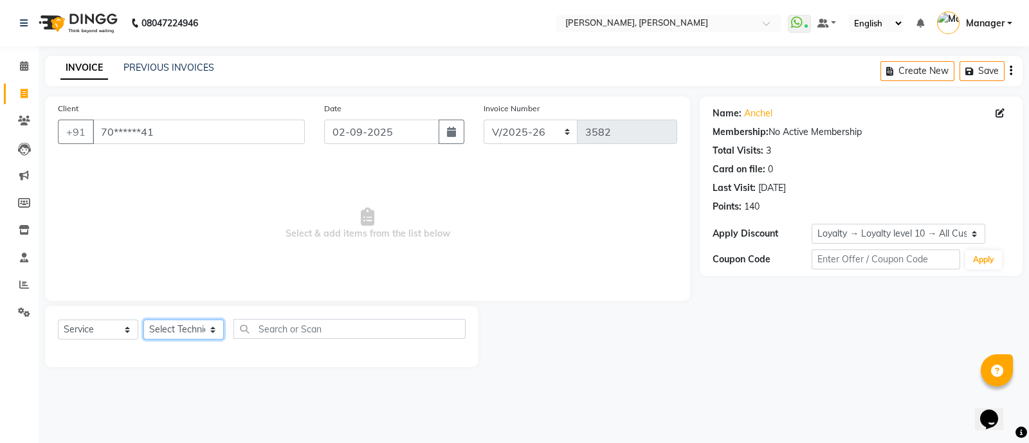
click at [184, 331] on select "Select Technician ALEI ALITO Anand Pedi Angelle Asid Hanmi Himanshu Manager Mus…" at bounding box center [183, 330] width 80 height 20
select select "72162"
click at [143, 320] on select "Select Technician ALEI ALITO Anand Pedi Angelle Asid Hanmi Himanshu Manager Mus…" at bounding box center [183, 330] width 80 height 20
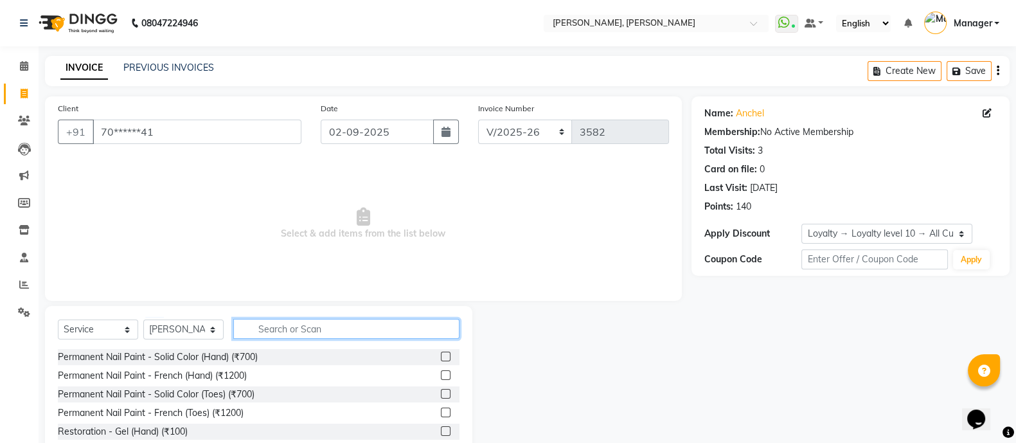
click at [298, 332] on input "text" at bounding box center [346, 329] width 226 height 20
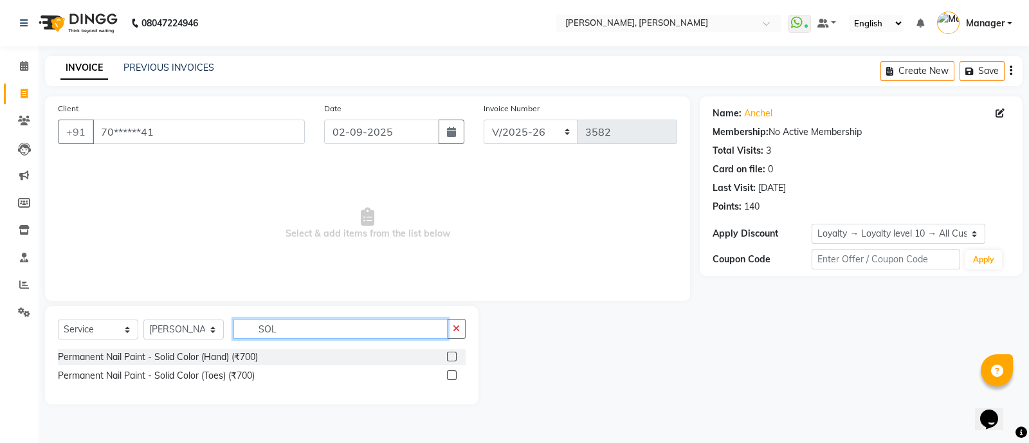
type input "SOL"
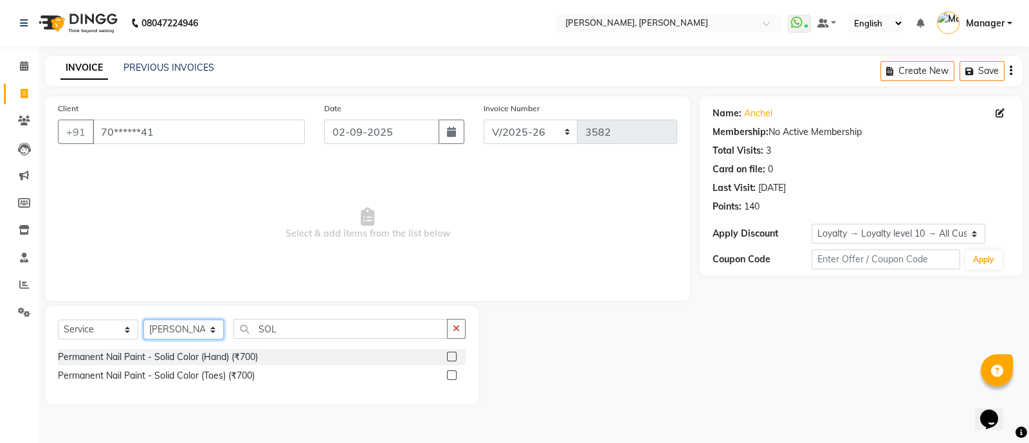
click at [192, 331] on select "Select Technician ALEI ALITO Anand Pedi Angelle Asid Hanmi Himanshu Manager Mus…" at bounding box center [183, 330] width 80 height 20
select select "90598"
click at [143, 320] on select "Select Technician ALEI ALITO Anand Pedi Angelle Asid Hanmi Himanshu Manager Mus…" at bounding box center [183, 330] width 80 height 20
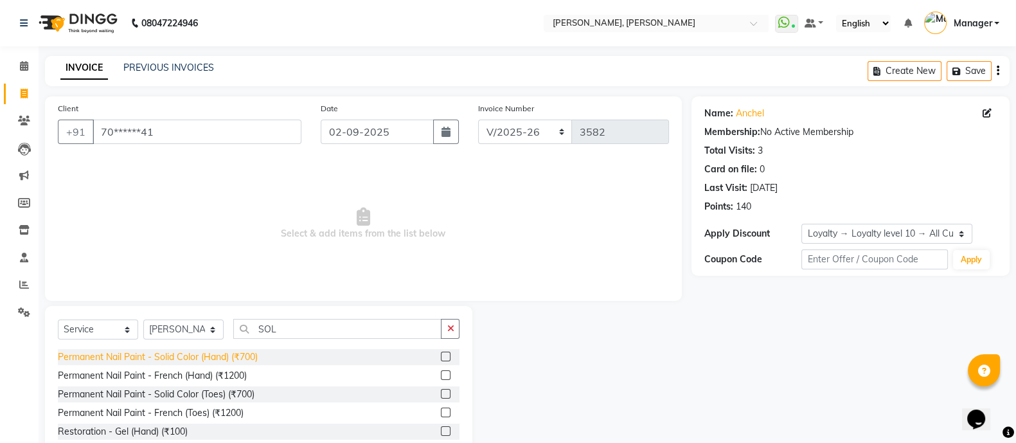
click at [248, 359] on div "Permanent Nail Paint - Solid Color (Hand) (₹700)" at bounding box center [158, 357] width 200 height 14
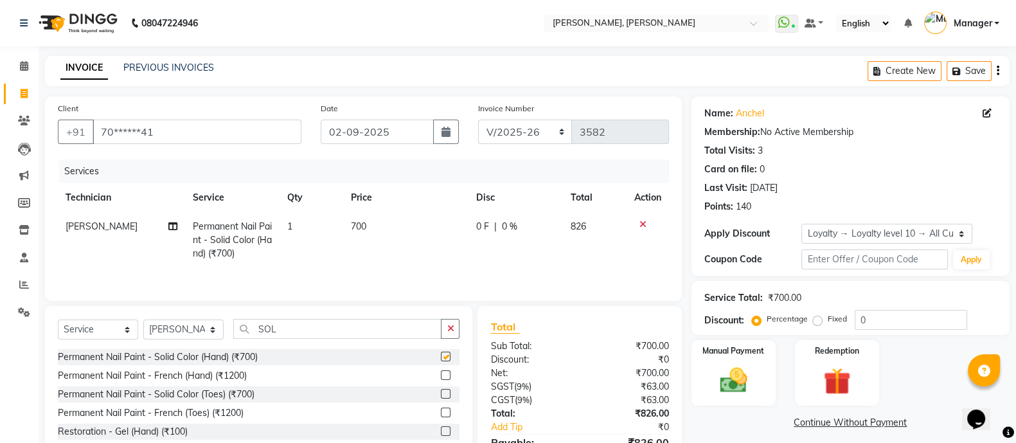
checkbox input "false"
click at [295, 331] on input "SOL" at bounding box center [337, 329] width 208 height 20
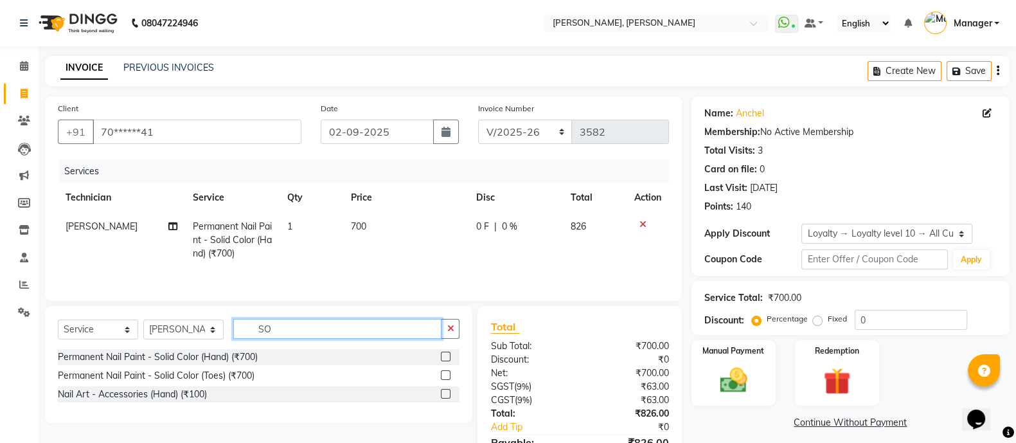
type input "S"
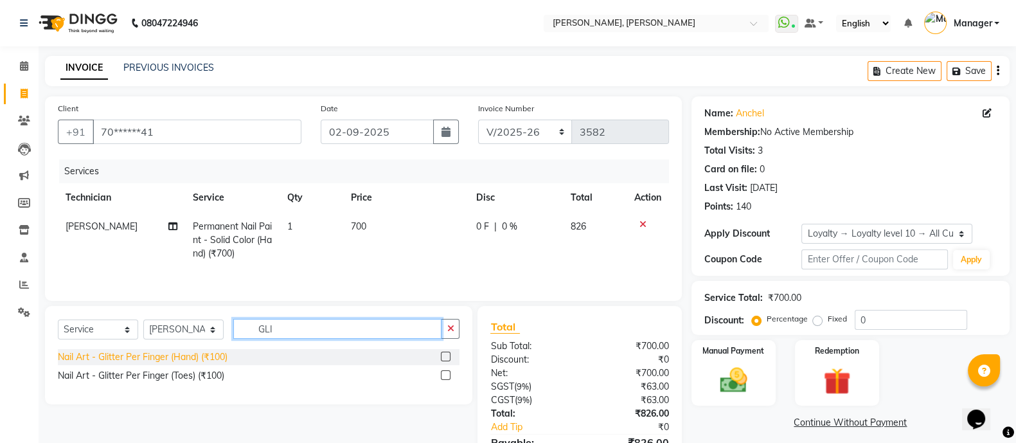
type input "GLI"
click at [215, 359] on div "Nail Art - Glitter Per Finger (Hand) (₹100)" at bounding box center [143, 357] width 170 height 14
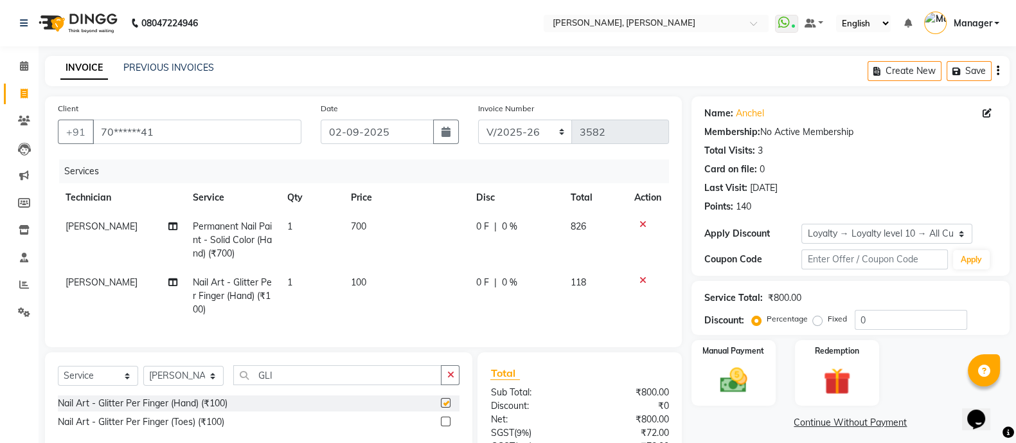
checkbox input "false"
click at [299, 277] on td "1" at bounding box center [311, 296] width 63 height 56
select select "90598"
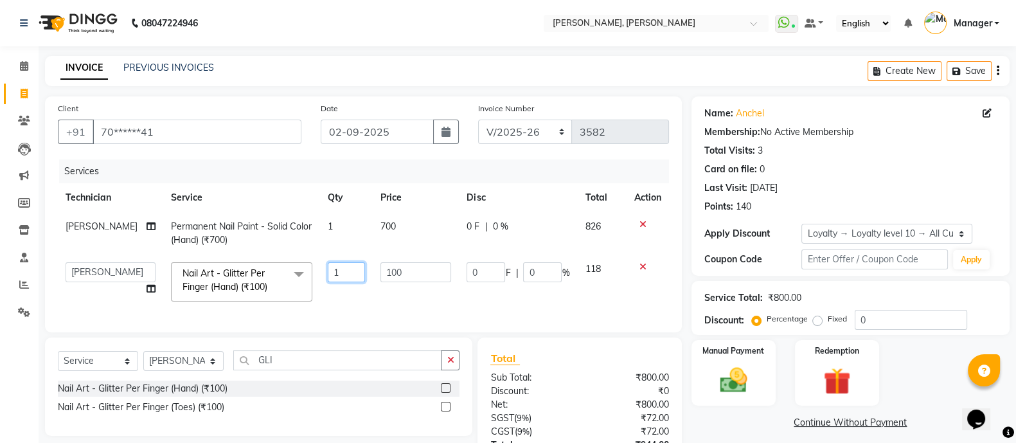
click at [337, 271] on input "1" at bounding box center [346, 272] width 37 height 20
type input "2"
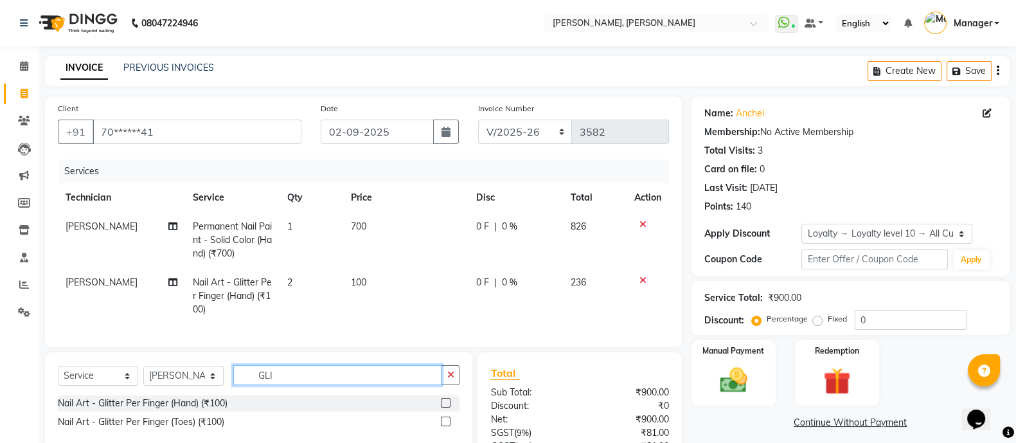
click at [297, 377] on div "Select Service Product Membership Package Voucher Prepaid Gift Card Select Tech…" at bounding box center [259, 401] width 428 height 98
type input "G"
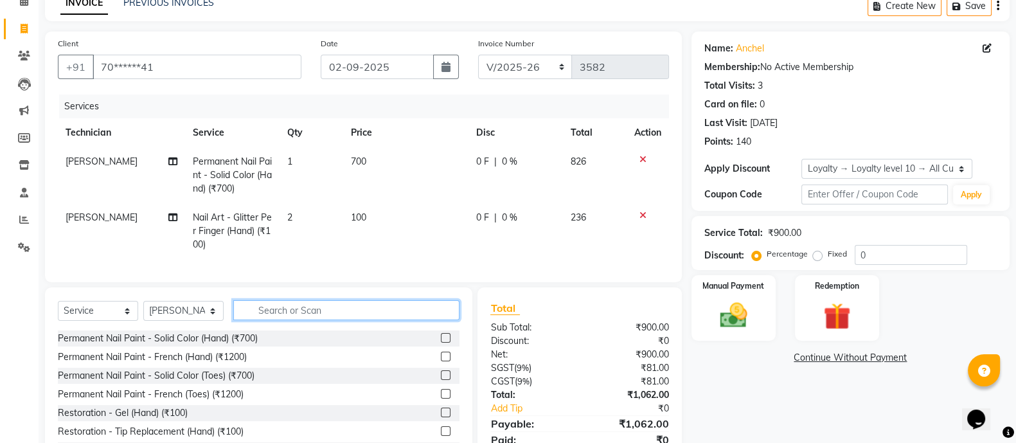
scroll to position [131, 0]
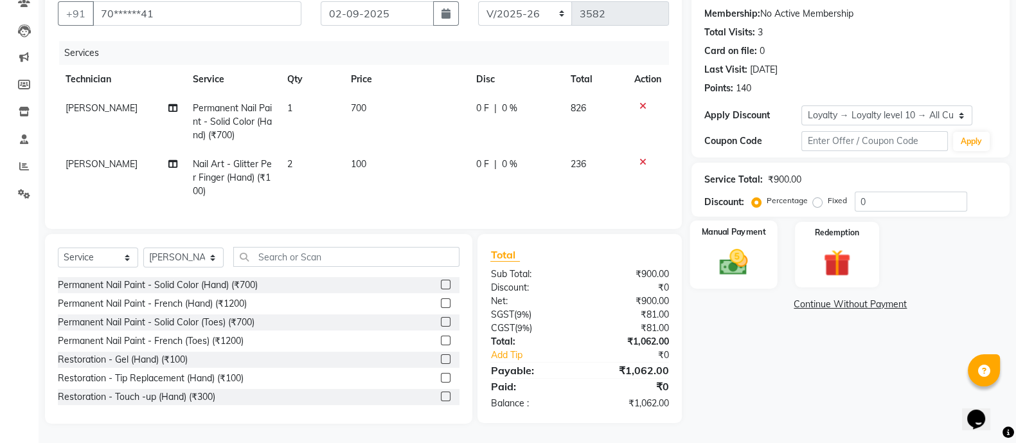
click at [749, 230] on div "Manual Payment" at bounding box center [734, 255] width 88 height 68
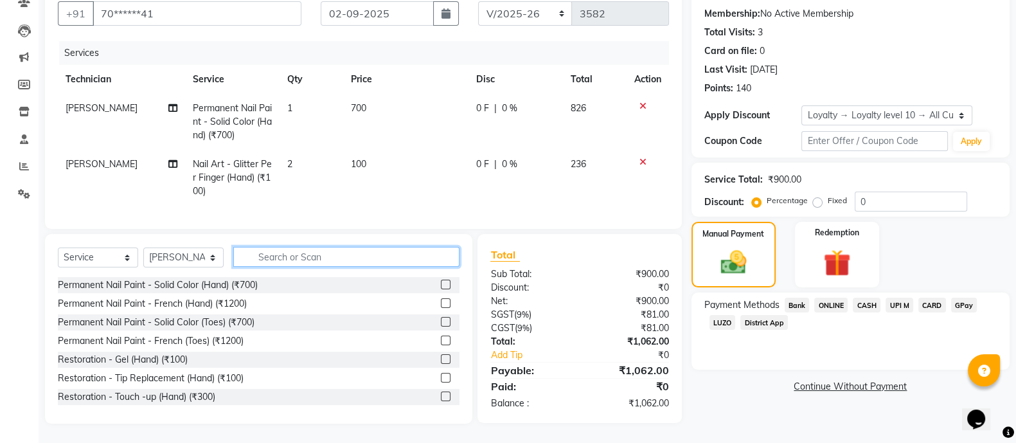
click at [363, 257] on input "text" at bounding box center [346, 257] width 226 height 20
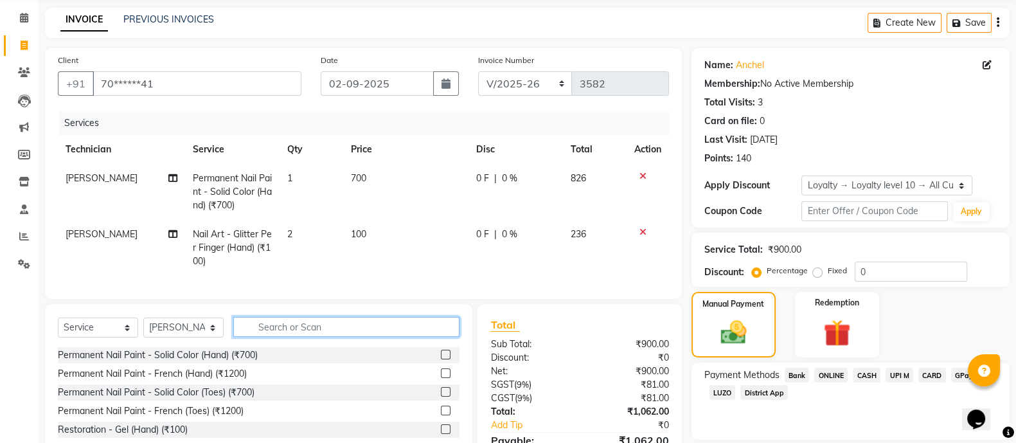
scroll to position [46, 0]
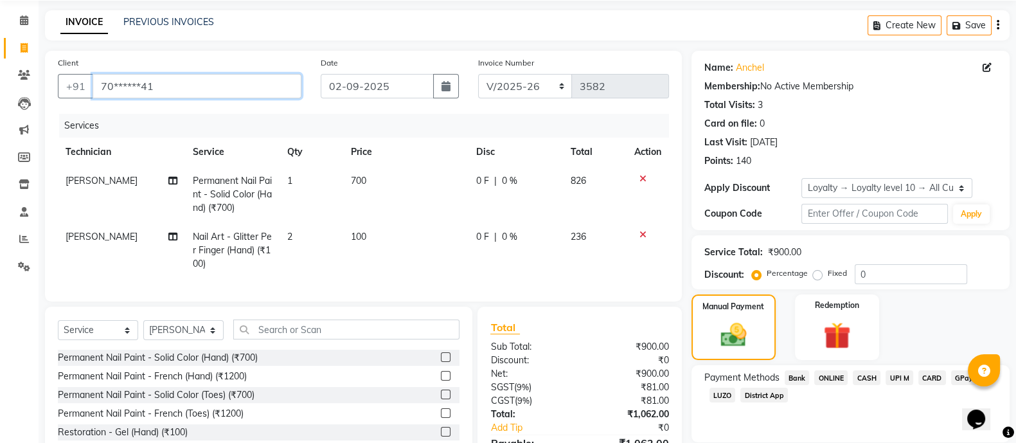
click at [229, 89] on input "70******41" at bounding box center [197, 86] width 209 height 24
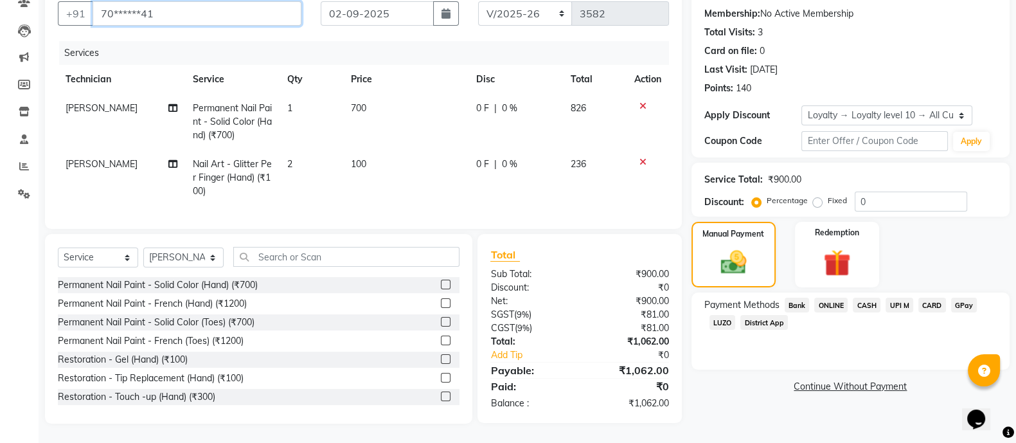
scroll to position [128, 0]
click at [829, 298] on span "ONLINE" at bounding box center [831, 305] width 33 height 15
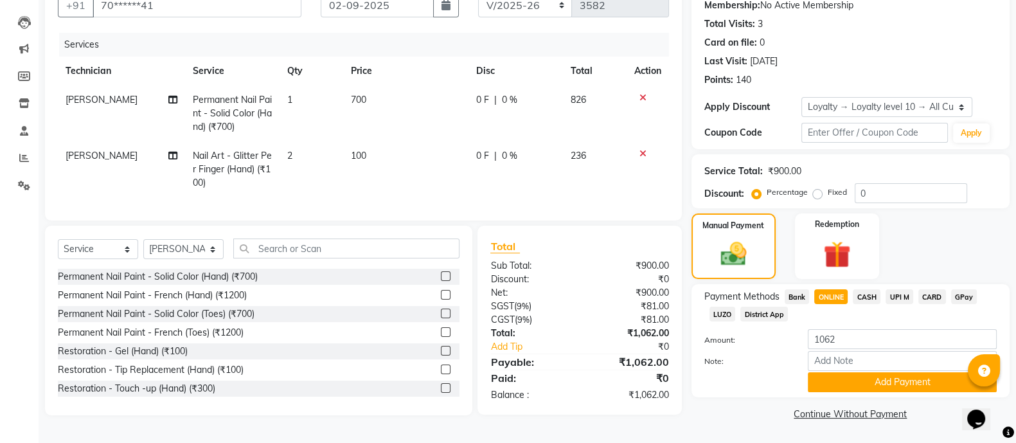
scroll to position [131, 0]
click at [906, 382] on button "Add Payment" at bounding box center [902, 382] width 189 height 20
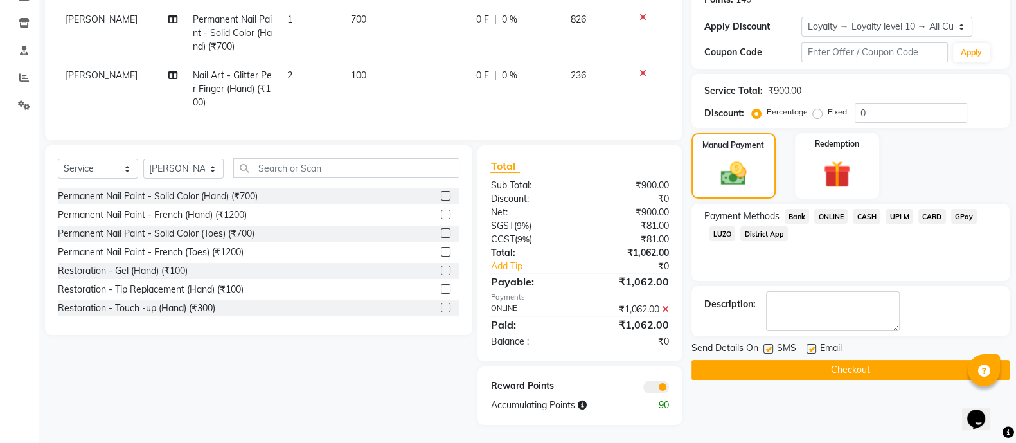
scroll to position [222, 0]
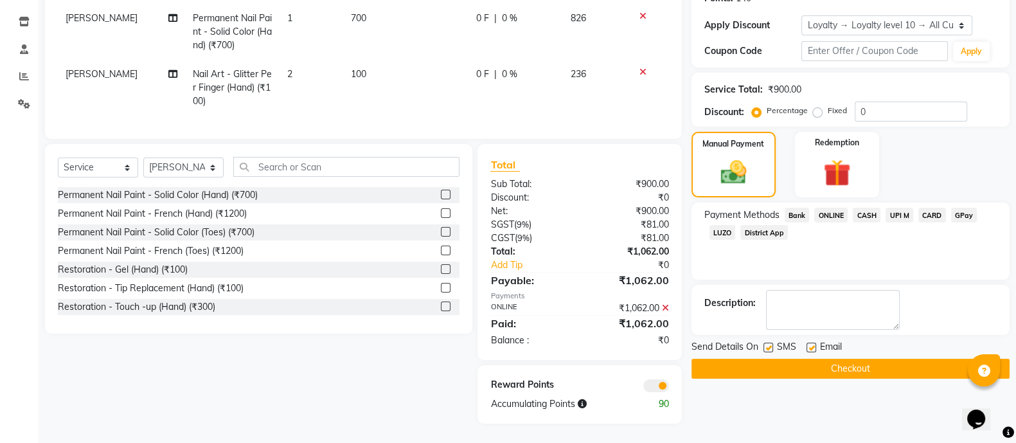
click at [891, 359] on button "Checkout" at bounding box center [851, 369] width 318 height 20
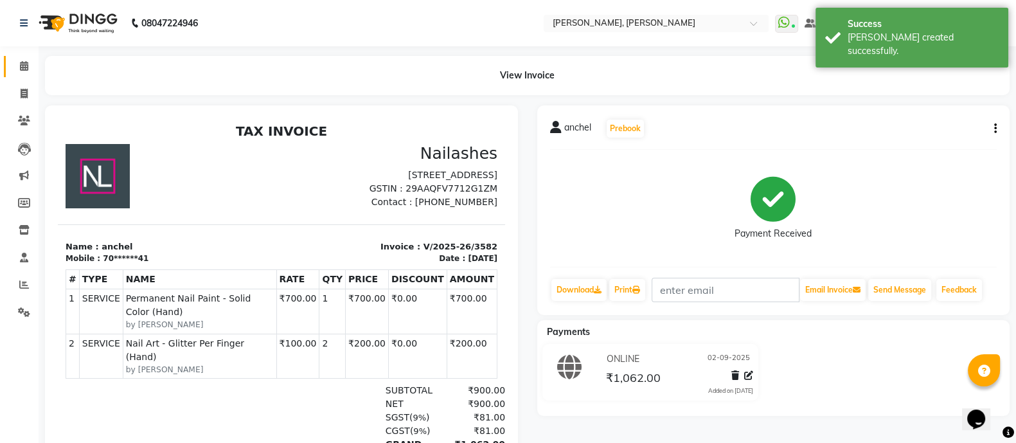
click at [23, 61] on icon at bounding box center [24, 66] width 8 height 10
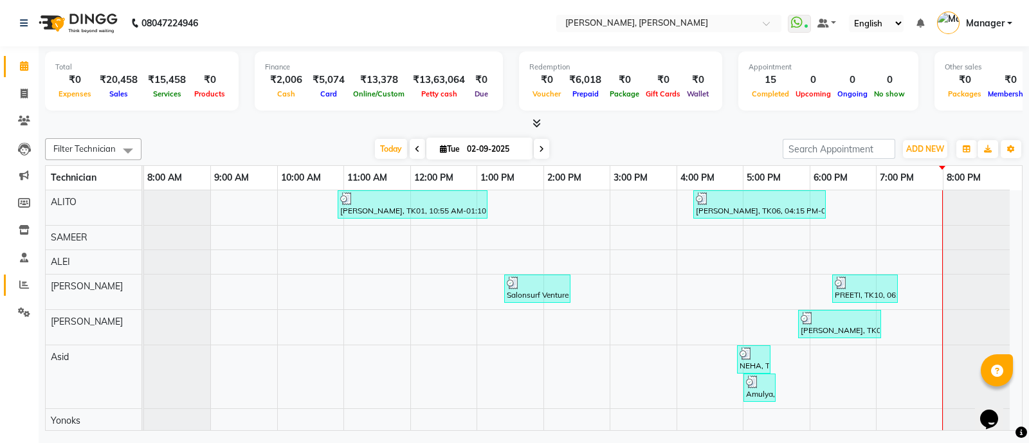
click at [22, 285] on icon at bounding box center [24, 285] width 10 height 10
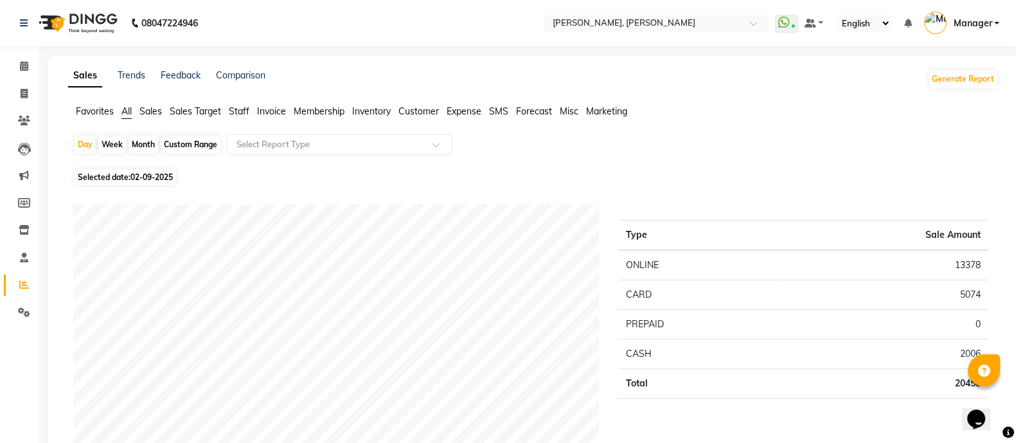
click at [244, 107] on span "Staff" at bounding box center [239, 111] width 21 height 12
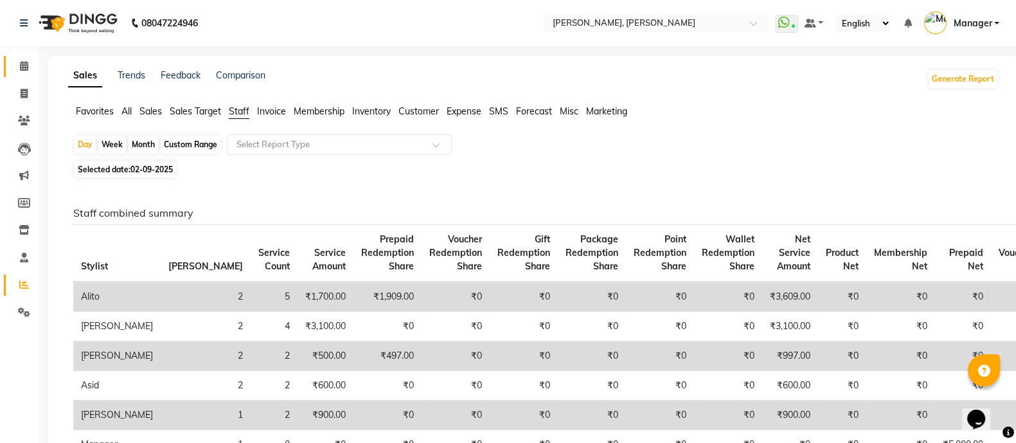
click at [19, 66] on span at bounding box center [24, 66] width 23 height 15
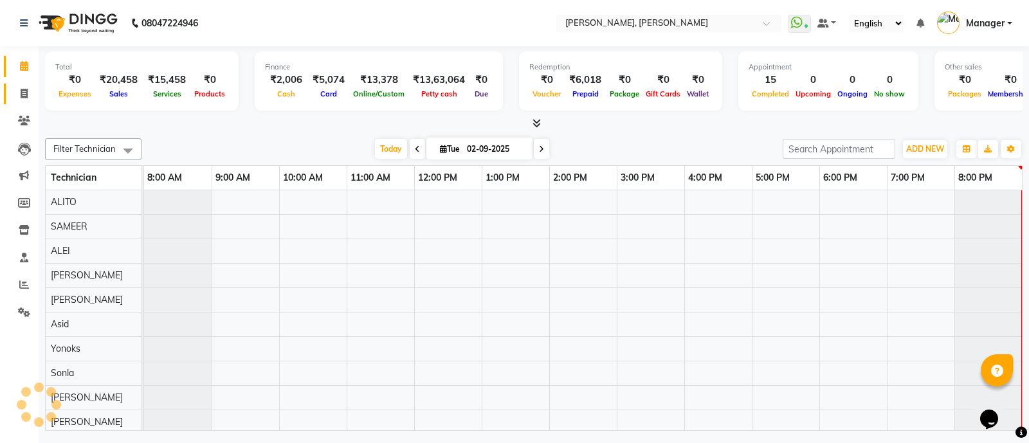
click at [17, 103] on link "Invoice" at bounding box center [19, 94] width 31 height 21
select select "service"
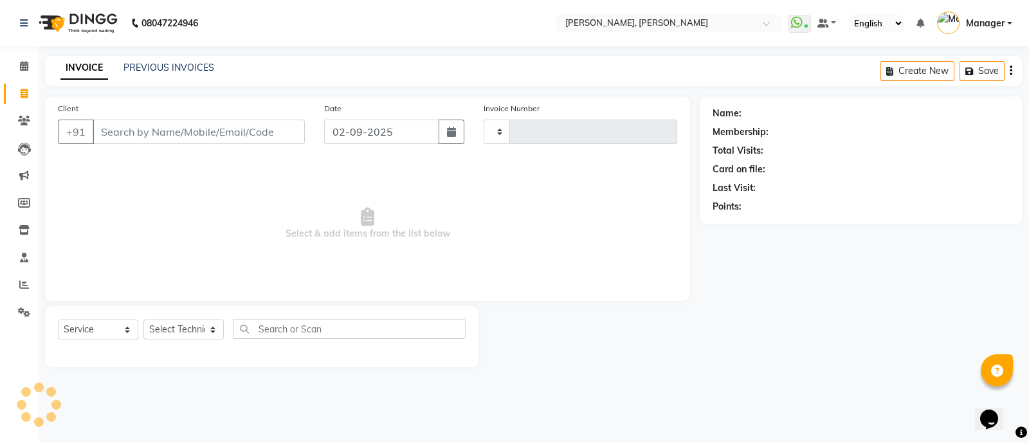
type input "3583"
select select "3767"
click at [176, 331] on select "Select Technician ALEI ALITO Anand Pedi Angelle Asid Hanmi Himanshu Manager Mus…" at bounding box center [183, 330] width 80 height 20
click at [143, 320] on select "Select Technician ALEI ALITO Anand Pedi Angelle Asid Hanmi Himanshu Manager Mus…" at bounding box center [183, 330] width 80 height 20
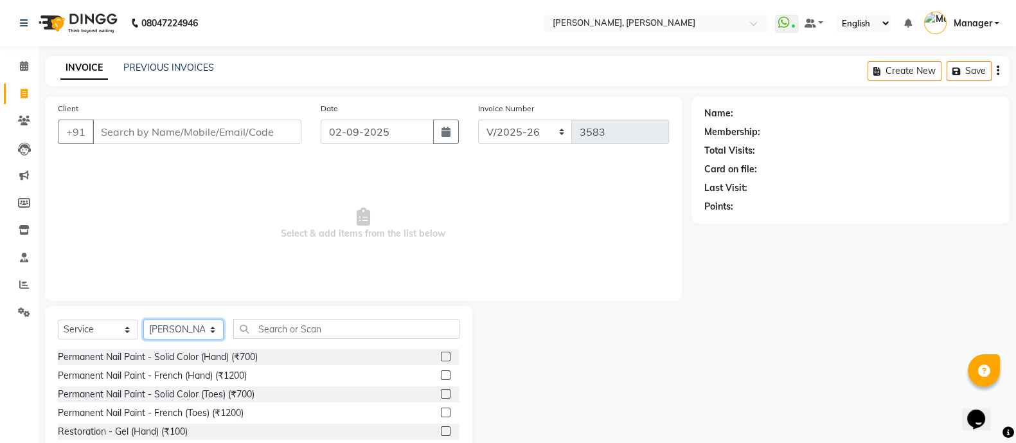
click at [174, 328] on select "Select Technician ALEI ALITO Anand Pedi Angelle Asid Hanmi Himanshu Manager Mus…" at bounding box center [183, 330] width 80 height 20
select select "58535"
click at [143, 320] on select "Select Technician ALEI ALITO Anand Pedi Angelle Asid Hanmi Himanshu Manager Mus…" at bounding box center [183, 330] width 80 height 20
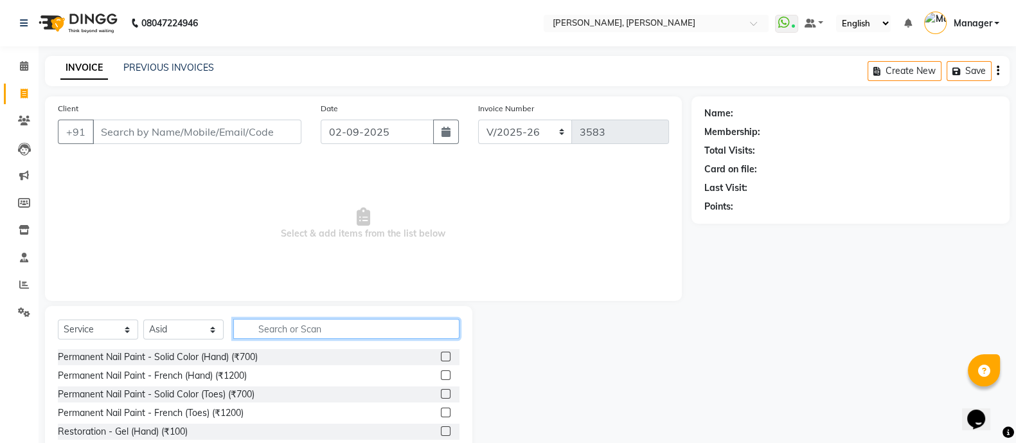
click at [309, 325] on input "text" at bounding box center [346, 329] width 226 height 20
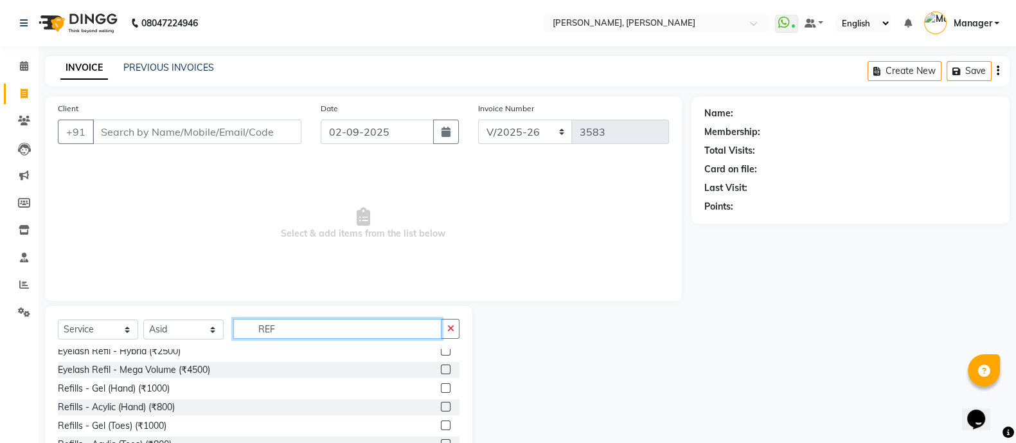
scroll to position [62, 0]
type input "REF"
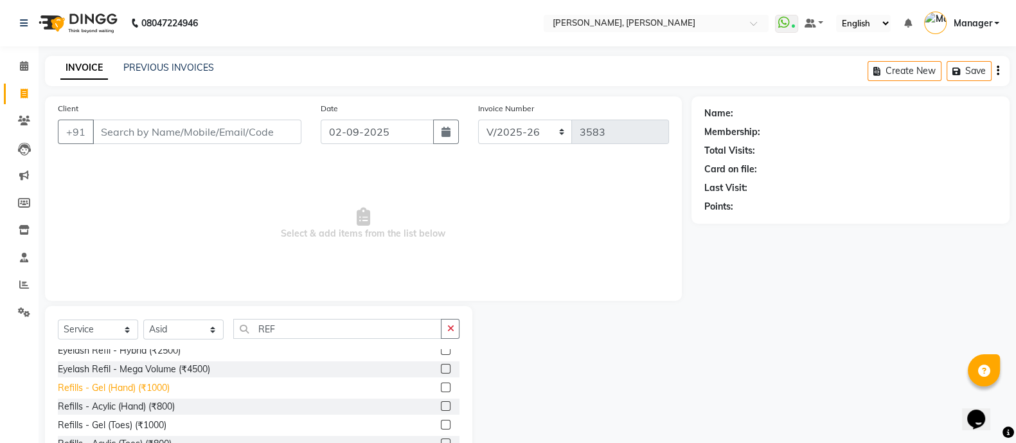
click at [147, 395] on div "Refills - Gel (Hand) (₹1000)" at bounding box center [114, 388] width 112 height 14
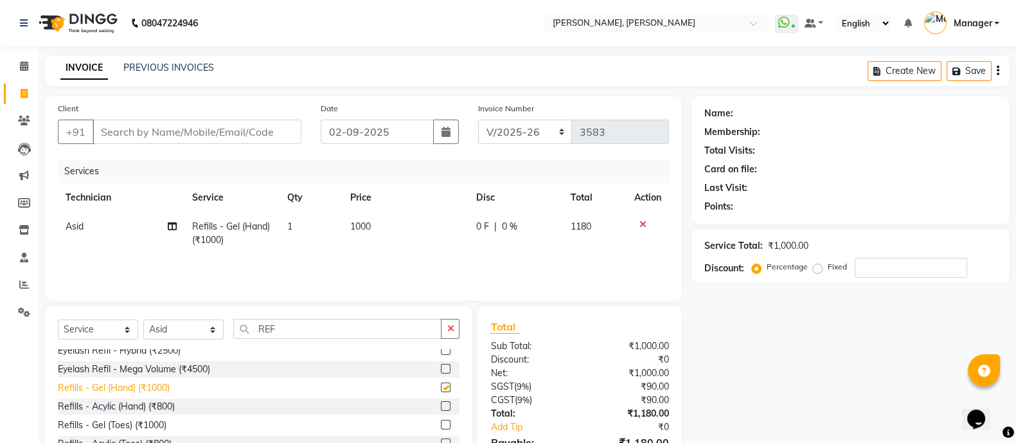
checkbox input "false"
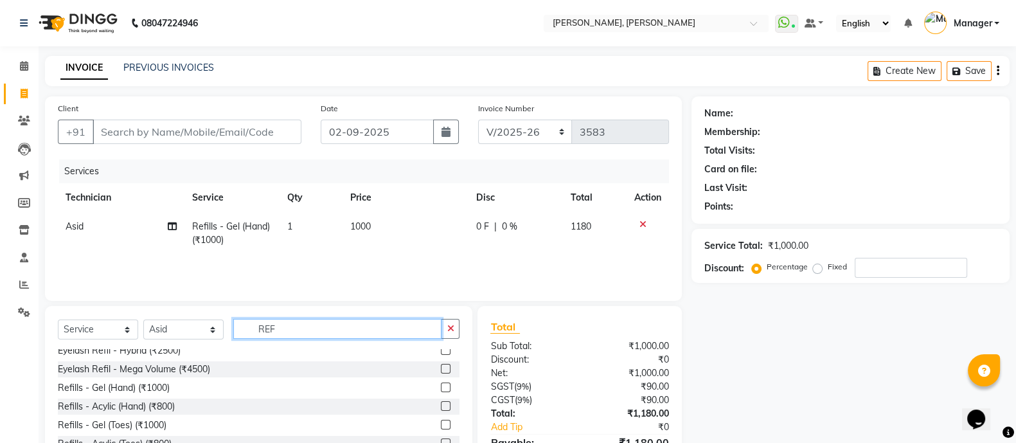
click at [302, 325] on input "REF" at bounding box center [337, 329] width 208 height 20
type input "R"
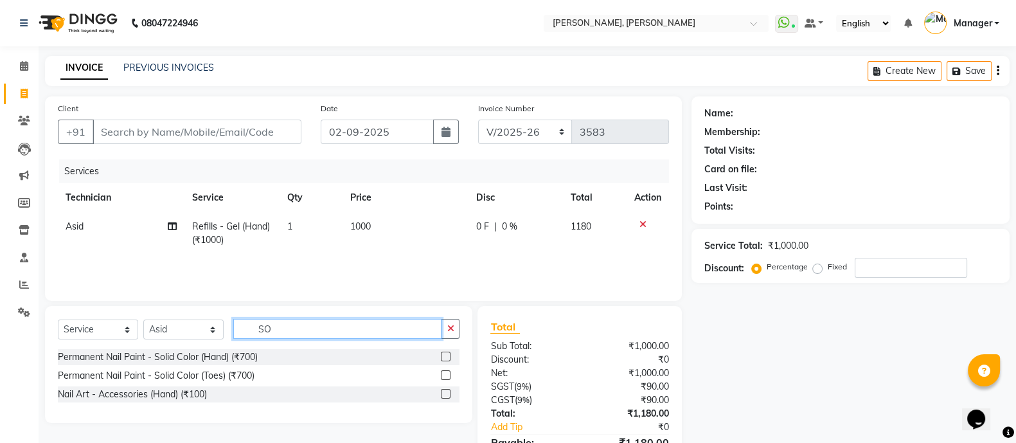
scroll to position [0, 0]
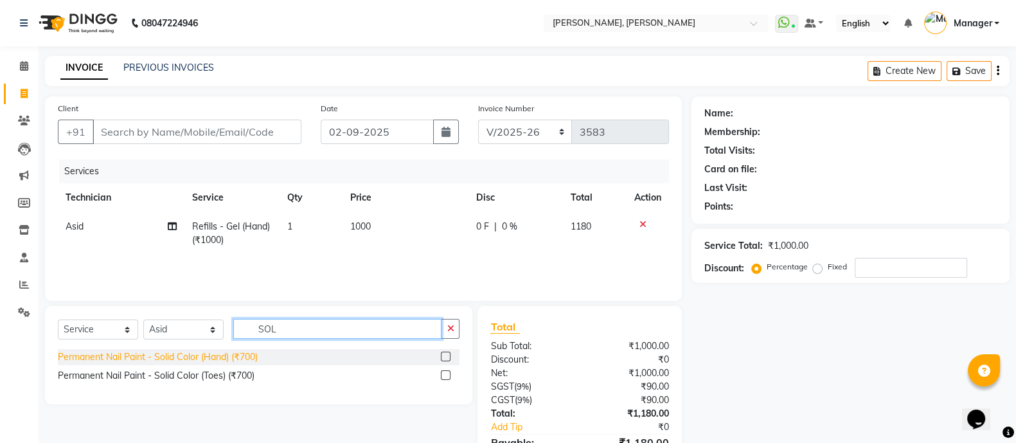
type input "SOL"
click at [234, 354] on div "Permanent Nail Paint - Solid Color (Hand) (₹700)" at bounding box center [158, 357] width 200 height 14
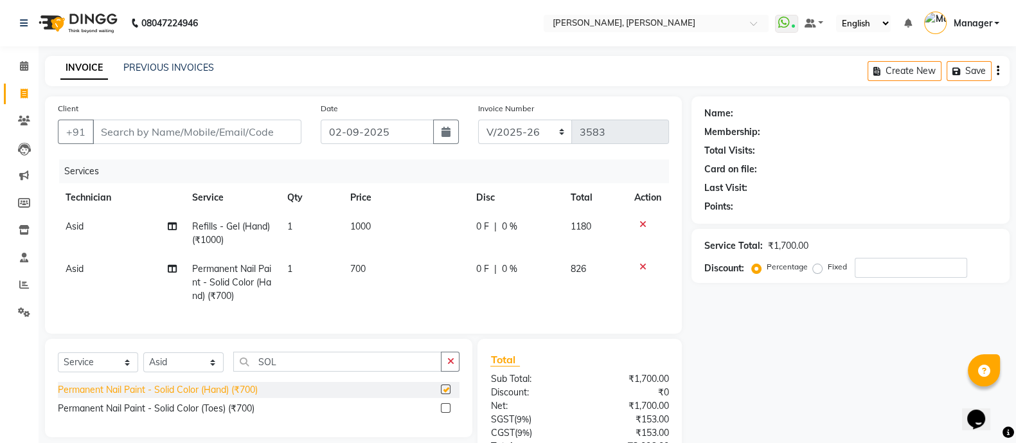
checkbox input "false"
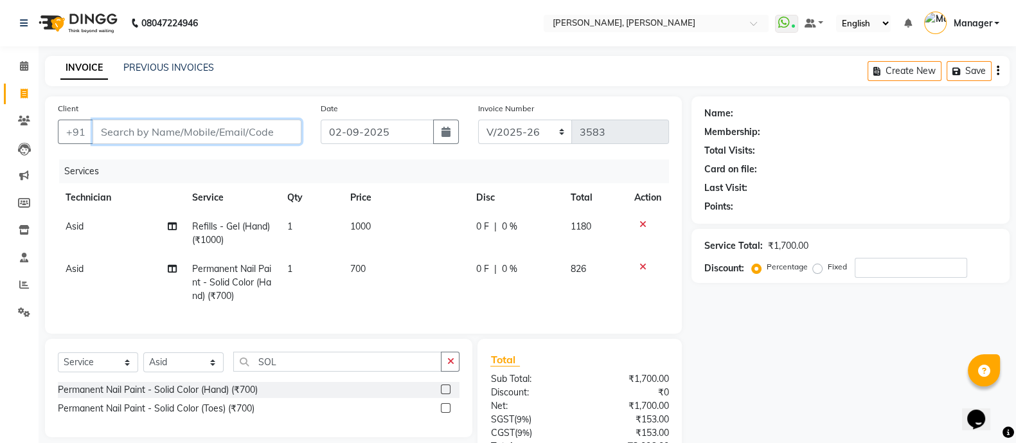
click at [254, 129] on input "Client" at bounding box center [197, 132] width 209 height 24
type input "9"
type input "0"
type input "9886288790"
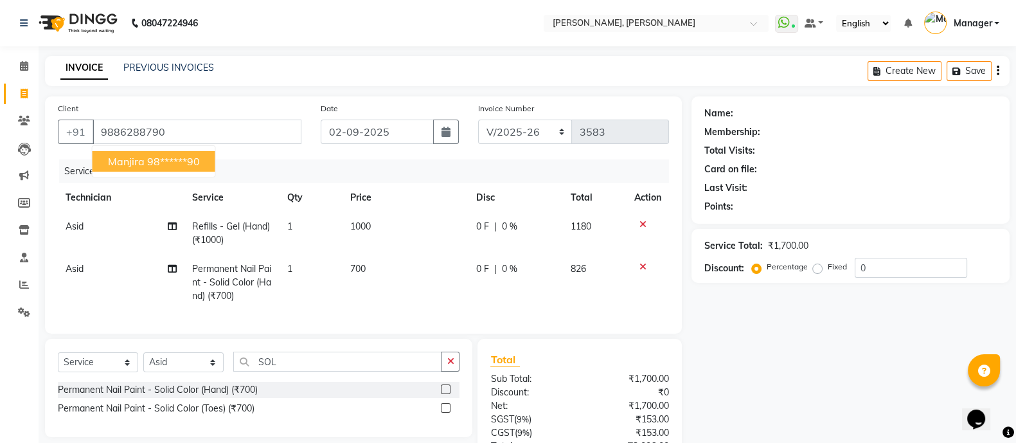
select select "1: Object"
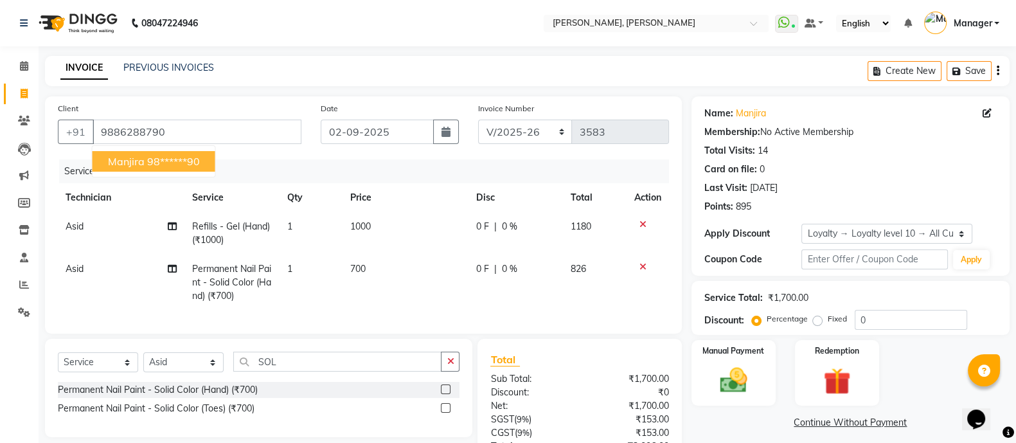
click at [177, 164] on ngb-highlight "98******90" at bounding box center [173, 161] width 53 height 13
type input "98******90"
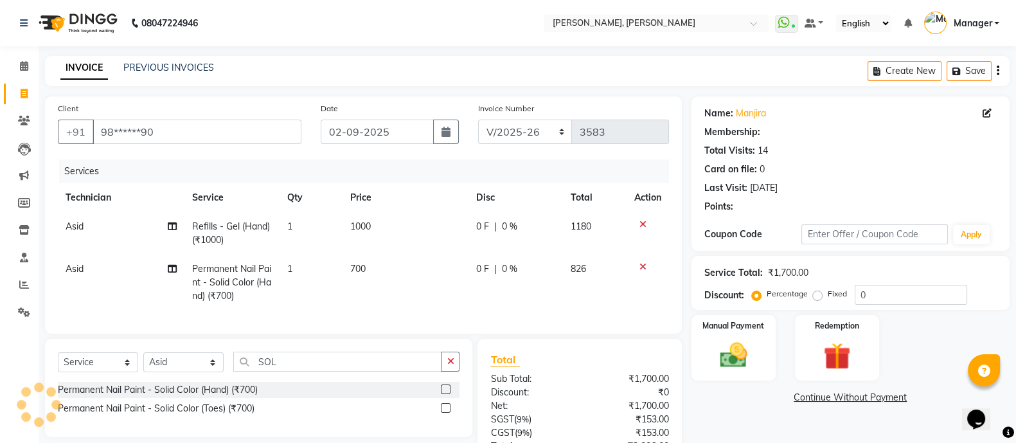
scroll to position [116, 0]
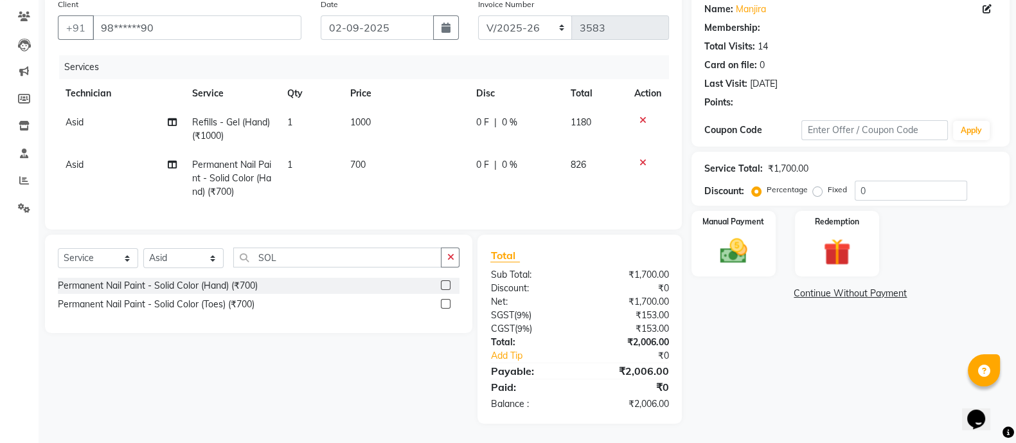
select select "1: Object"
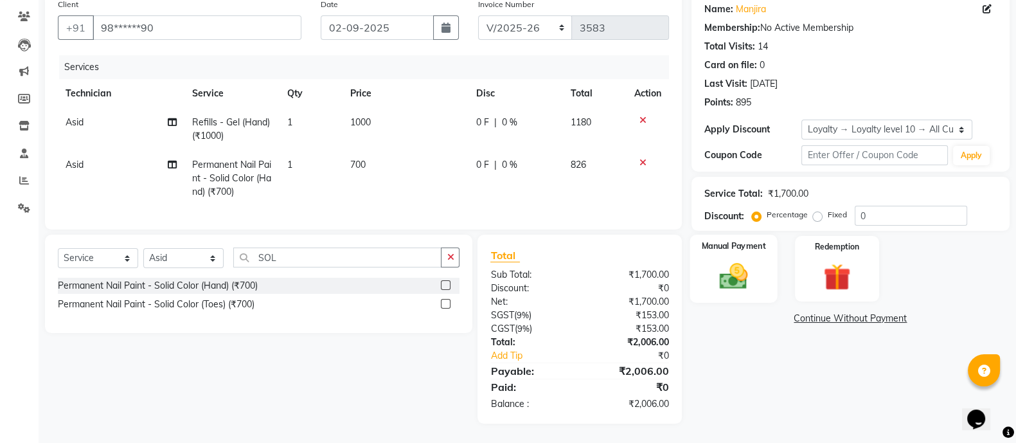
click at [720, 260] on img at bounding box center [734, 276] width 46 height 32
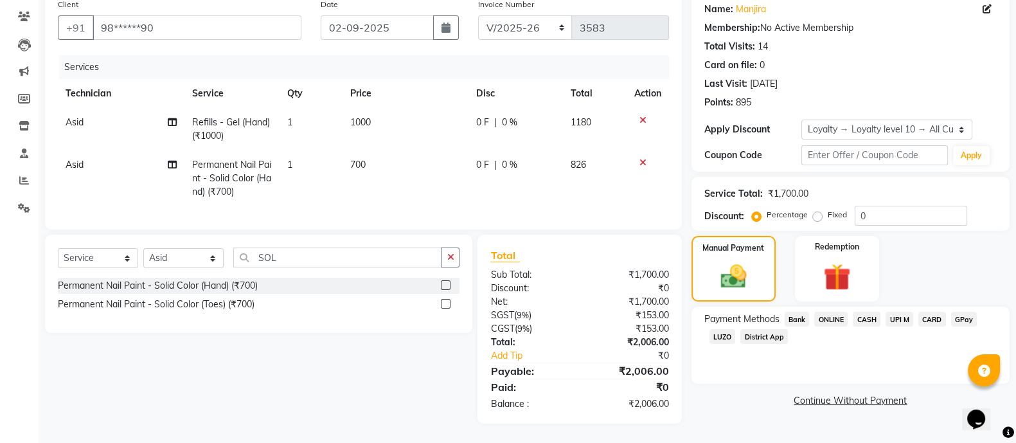
click at [833, 312] on span "ONLINE" at bounding box center [831, 319] width 33 height 15
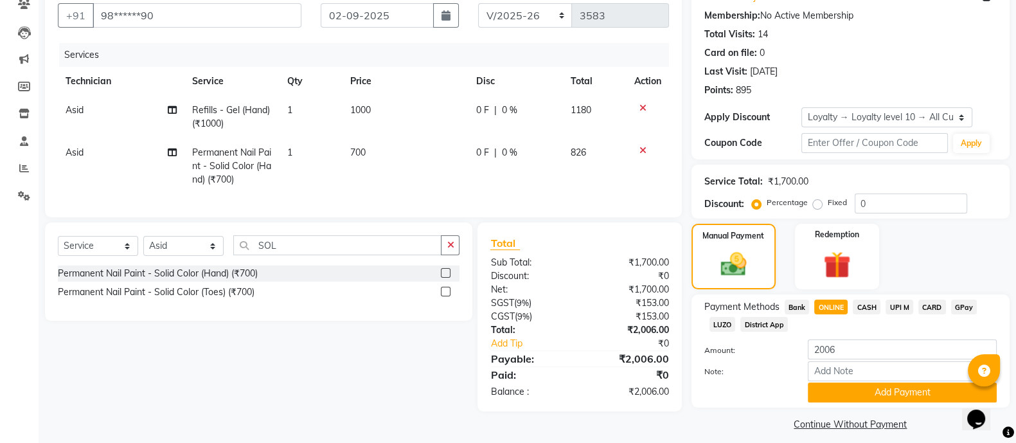
click at [867, 392] on button "Add Payment" at bounding box center [902, 393] width 189 height 20
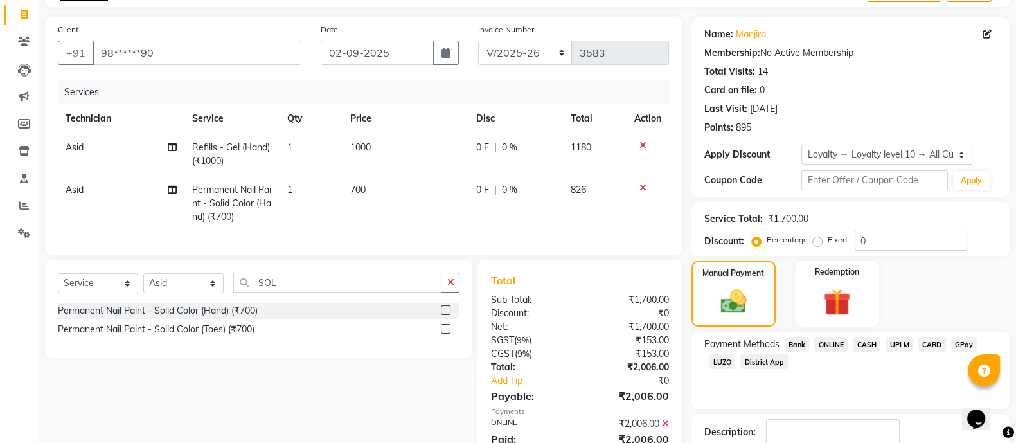
scroll to position [77, 0]
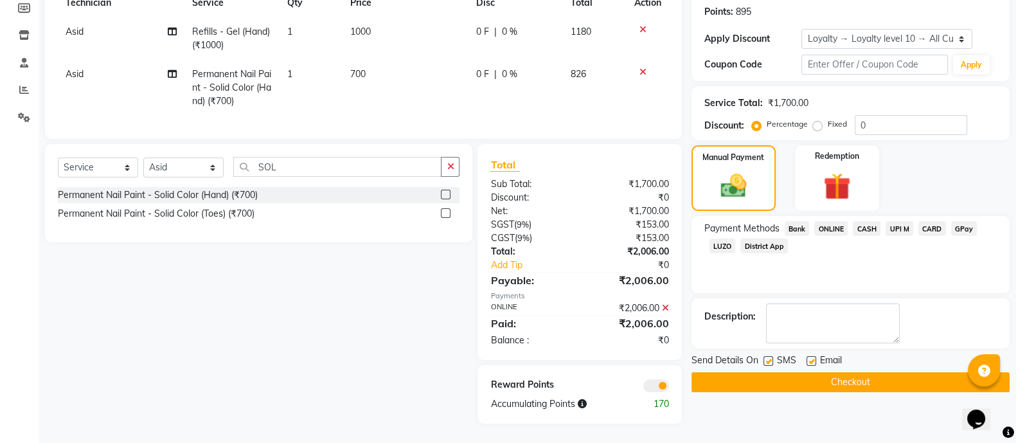
click at [665, 307] on icon at bounding box center [665, 307] width 7 height 9
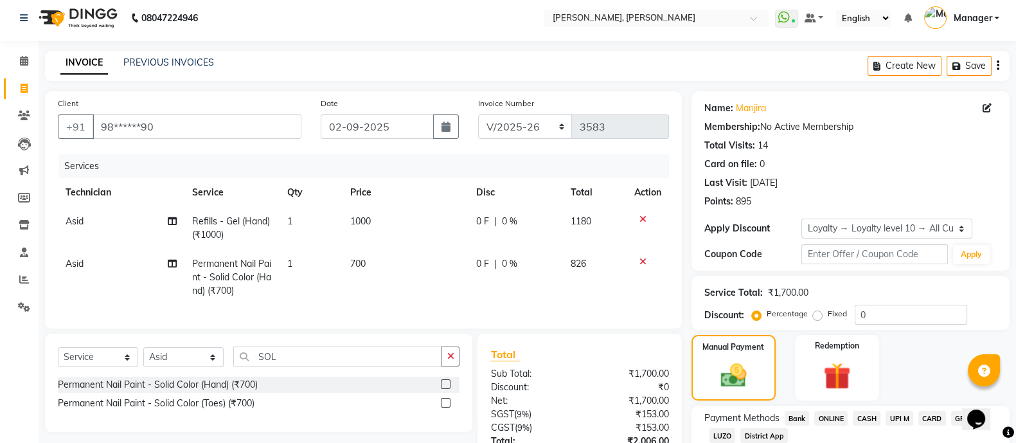
scroll to position [3, 0]
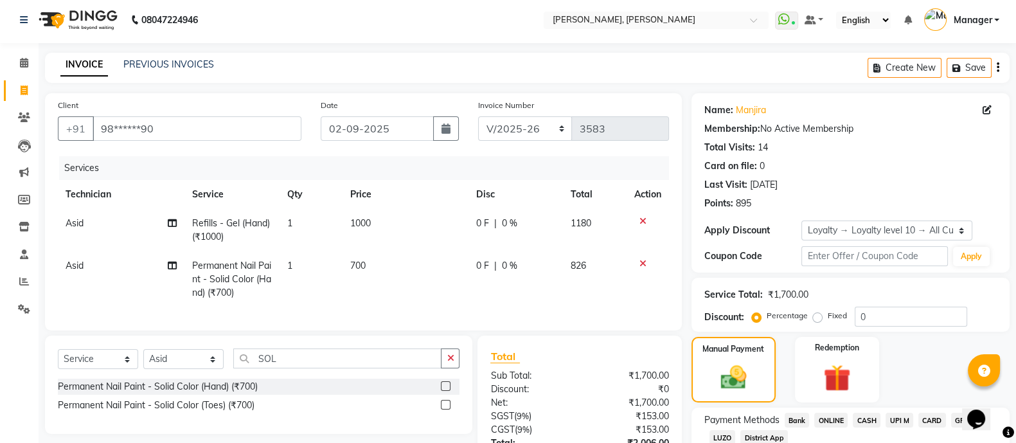
click at [363, 225] on span "1000" at bounding box center [360, 223] width 21 height 12
select select "58535"
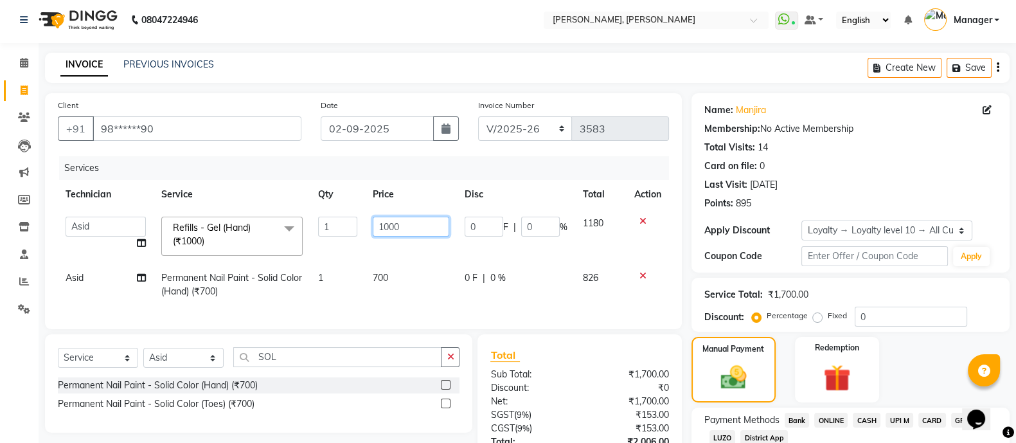
click at [425, 228] on input "1000" at bounding box center [411, 227] width 77 height 20
type input "1"
type input "500"
click at [356, 367] on input "SOL" at bounding box center [337, 357] width 208 height 20
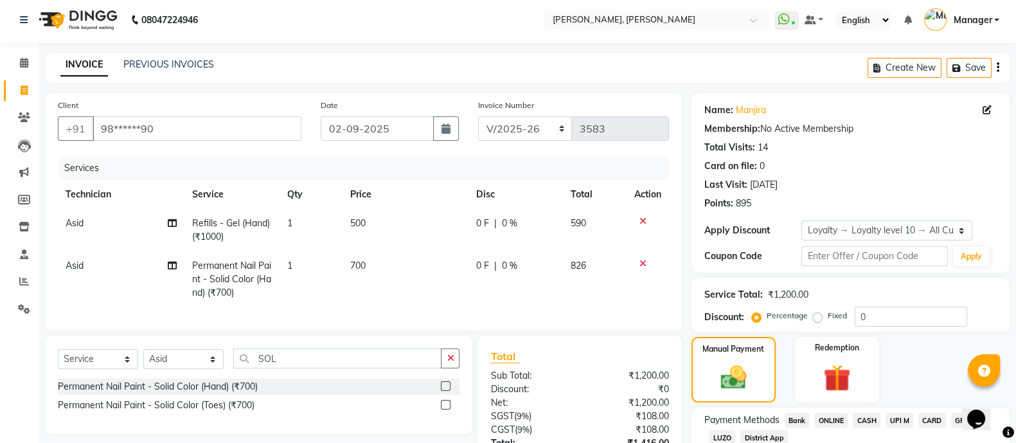
click at [373, 266] on td "700" at bounding box center [406, 279] width 126 height 56
select select "58535"
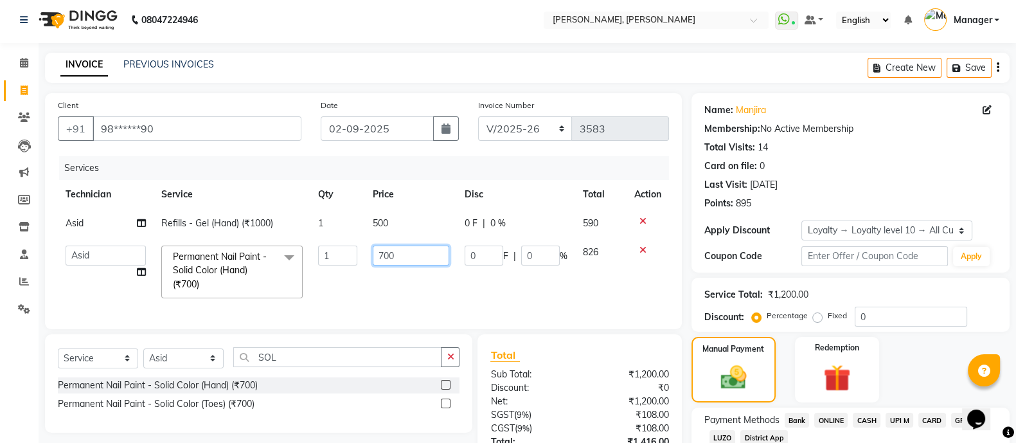
click at [415, 259] on input "700" at bounding box center [411, 256] width 77 height 20
type input "7"
type input "350"
click at [330, 367] on input "SOL" at bounding box center [337, 357] width 208 height 20
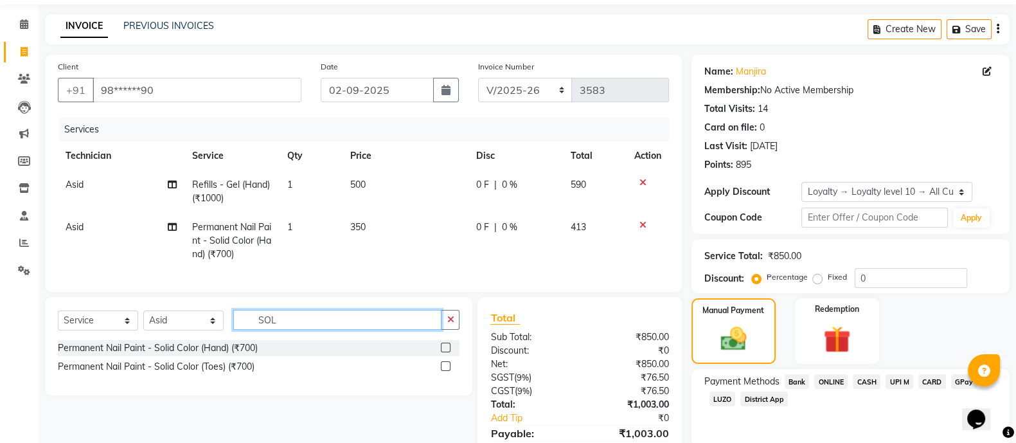
scroll to position [116, 0]
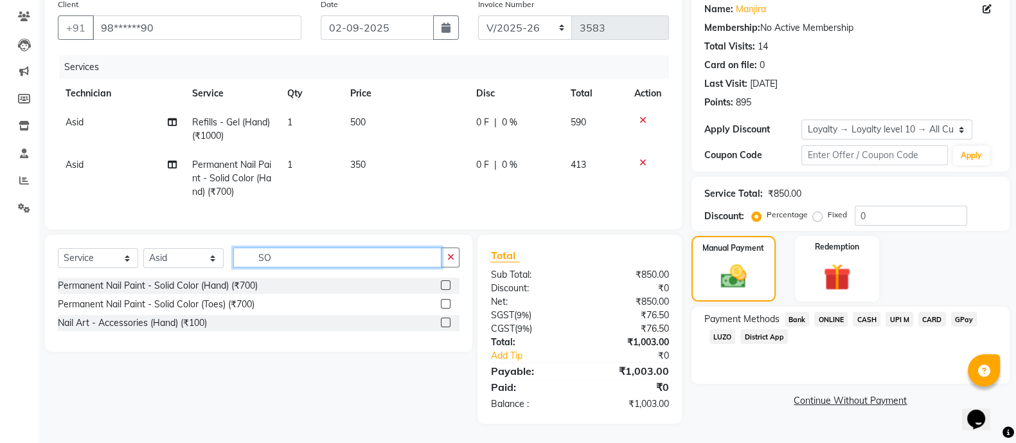
type input "S"
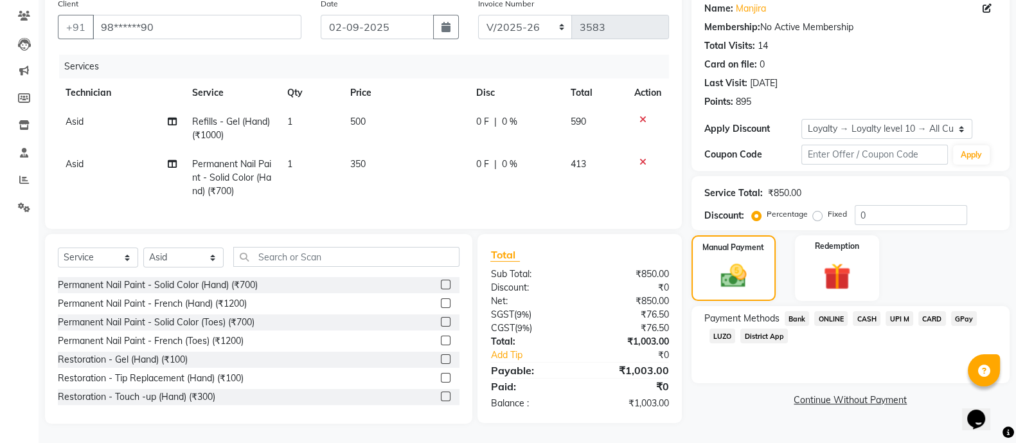
click at [836, 313] on span "ONLINE" at bounding box center [831, 318] width 33 height 15
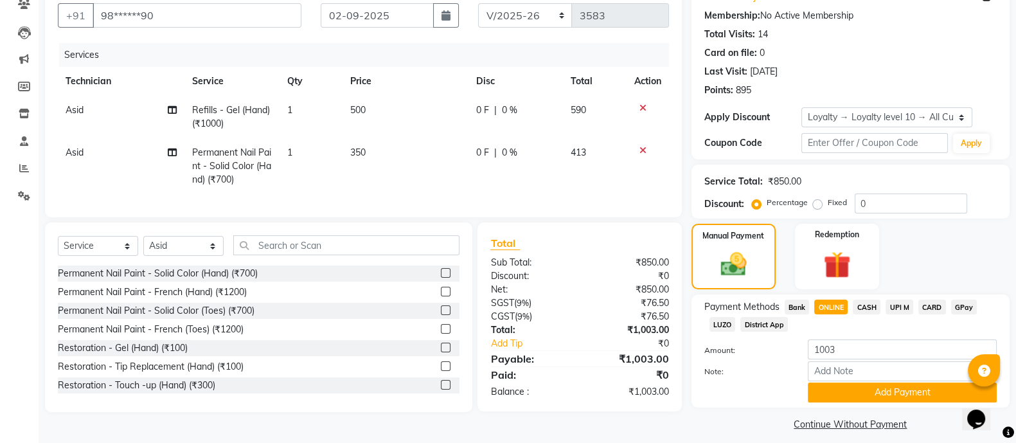
scroll to position [128, 0]
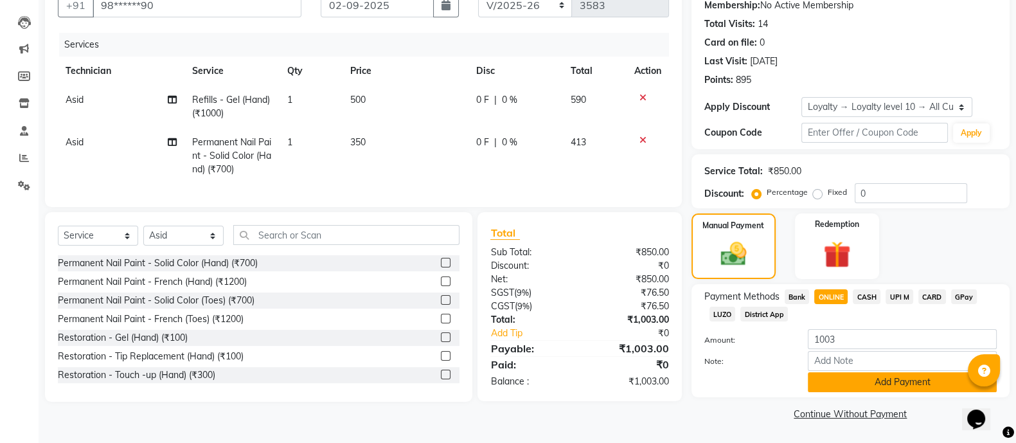
click at [885, 373] on button "Add Payment" at bounding box center [902, 382] width 189 height 20
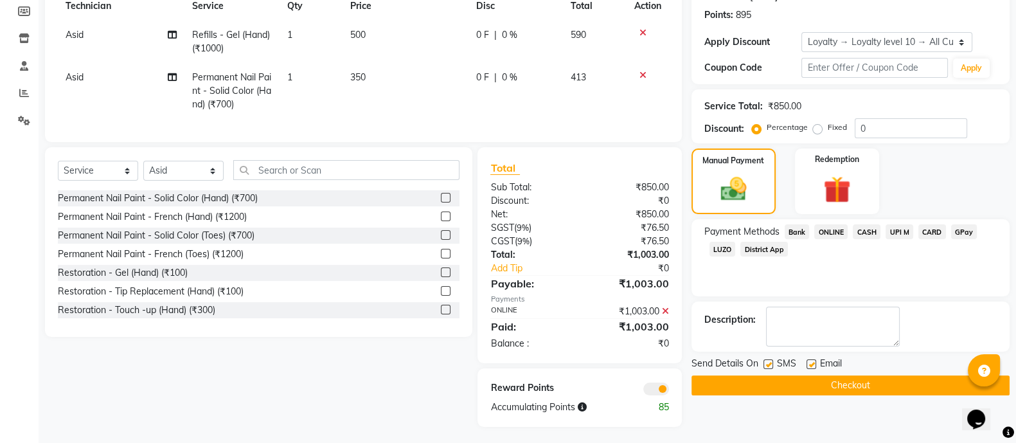
scroll to position [208, 0]
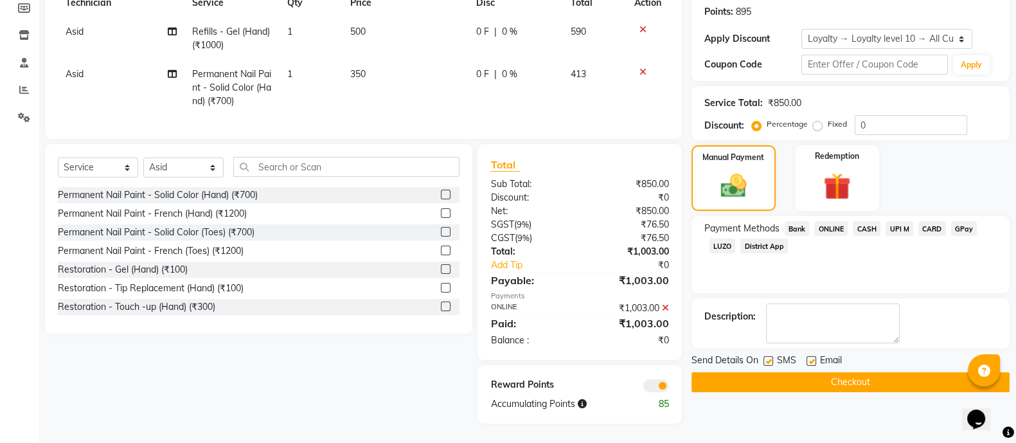
click at [860, 375] on button "Checkout" at bounding box center [851, 382] width 318 height 20
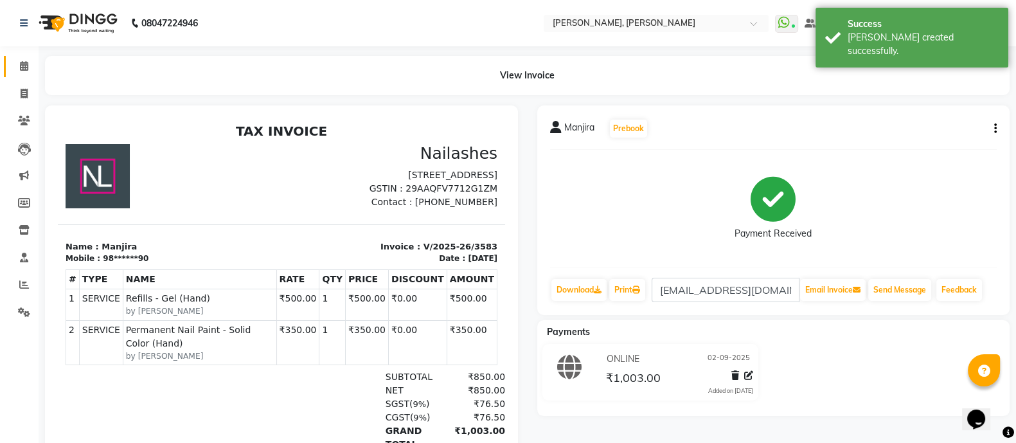
click at [32, 66] on span at bounding box center [24, 66] width 23 height 15
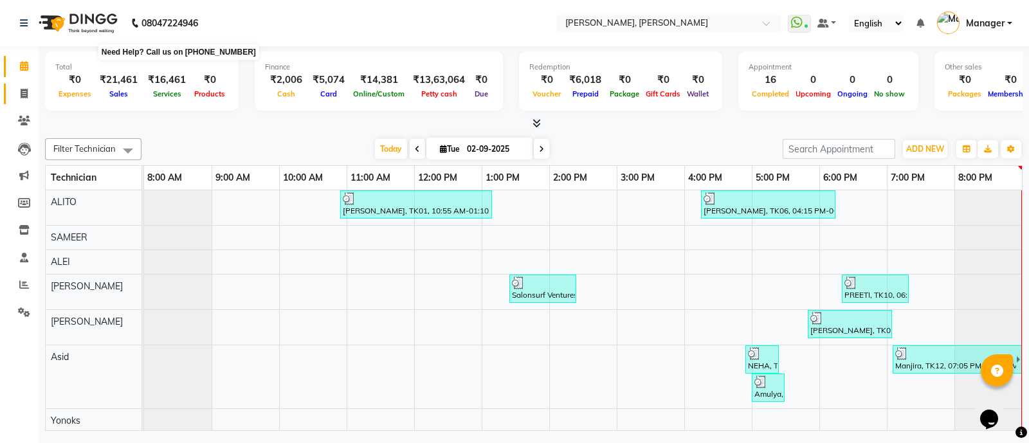
click at [19, 96] on span at bounding box center [24, 94] width 23 height 15
select select "service"
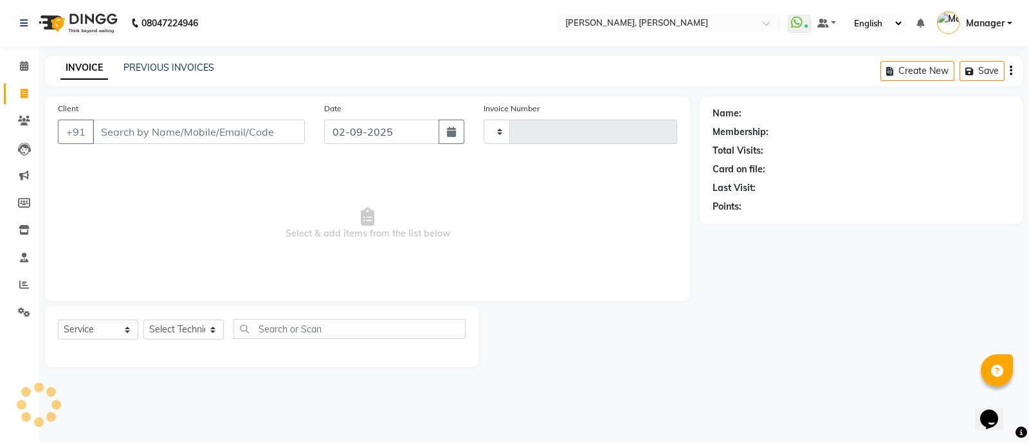
type input "3584"
select select "3767"
click at [182, 338] on select "Select Technician ALEI ALITO Anand Pedi Angelle Asid Hanmi Himanshu Manager Mus…" at bounding box center [183, 330] width 80 height 20
select select "58535"
click at [143, 320] on select "Select Technician ALEI ALITO Anand Pedi Angelle Asid Hanmi Himanshu Manager Mus…" at bounding box center [183, 330] width 80 height 20
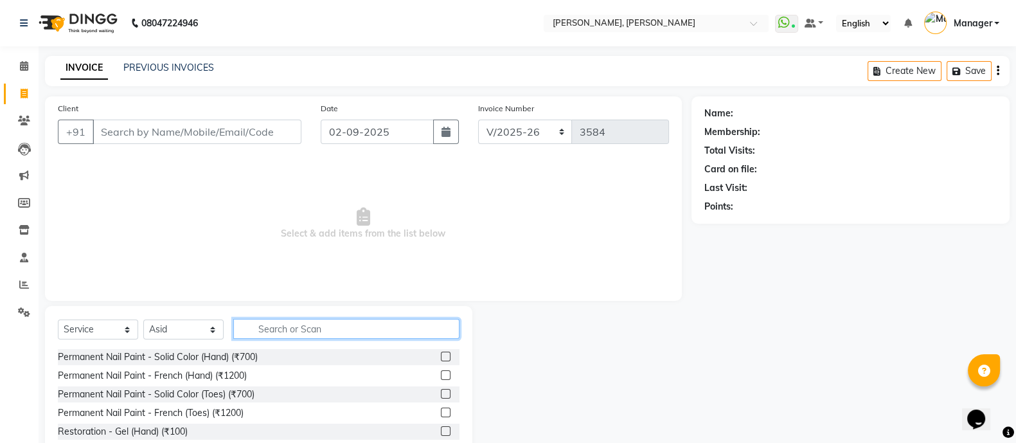
click at [284, 331] on input "text" at bounding box center [346, 329] width 226 height 20
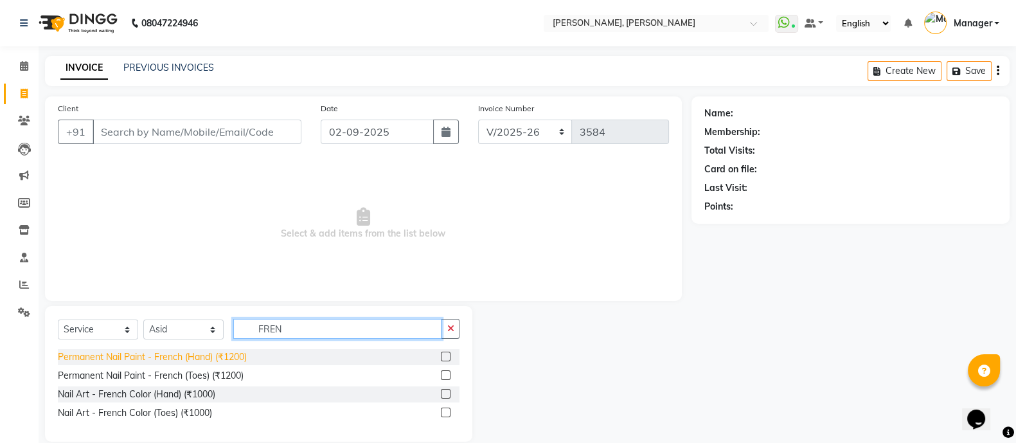
type input "FREN"
click at [168, 359] on div "Permanent Nail Paint - French (Hand) (₹1200)" at bounding box center [152, 357] width 189 height 14
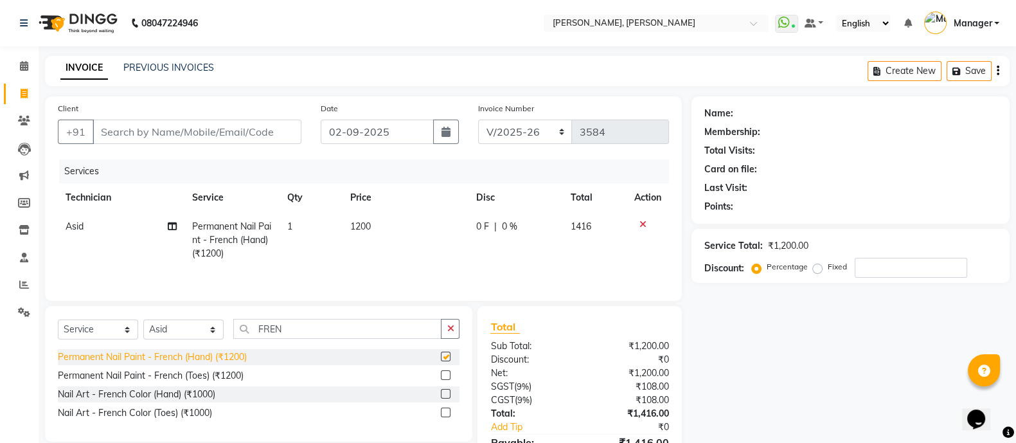
checkbox input "false"
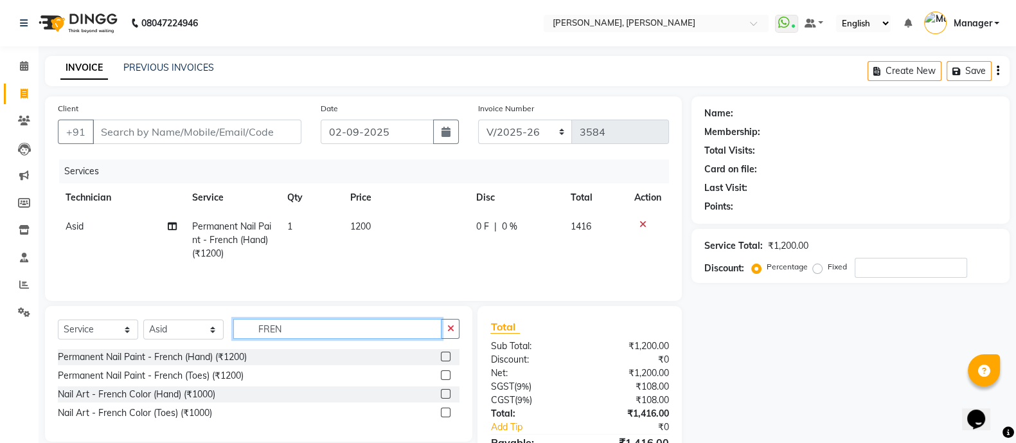
click at [291, 332] on input "FREN" at bounding box center [337, 329] width 208 height 20
type input "F"
type input "MAR"
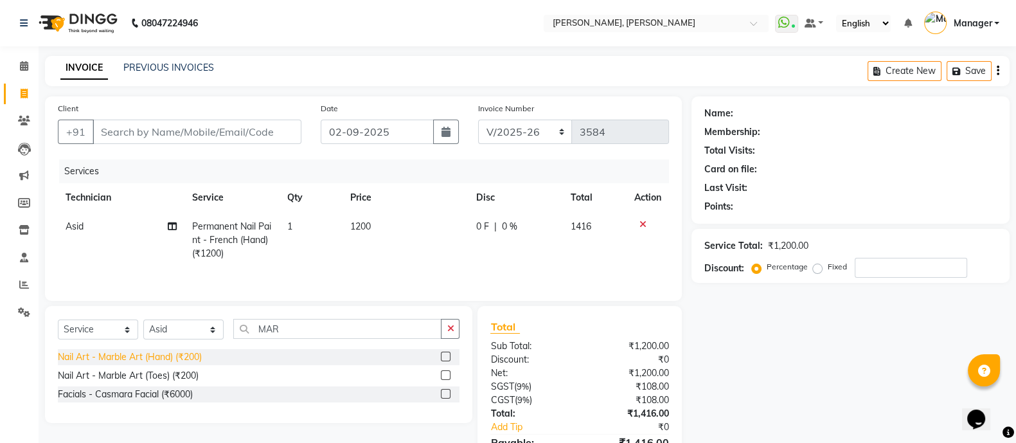
click at [143, 364] on div "Nail Art - Marble Art (Hand) (₹200)" at bounding box center [130, 357] width 144 height 14
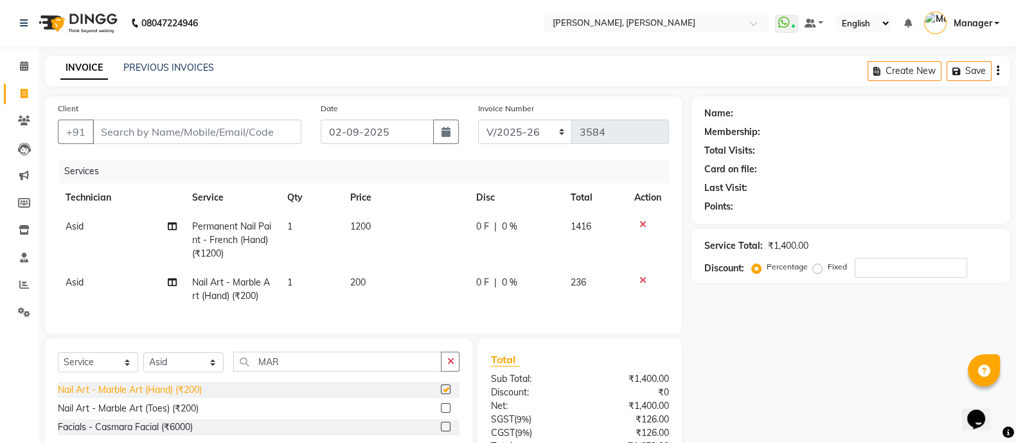
checkbox input "false"
click at [292, 290] on td "1" at bounding box center [310, 289] width 63 height 42
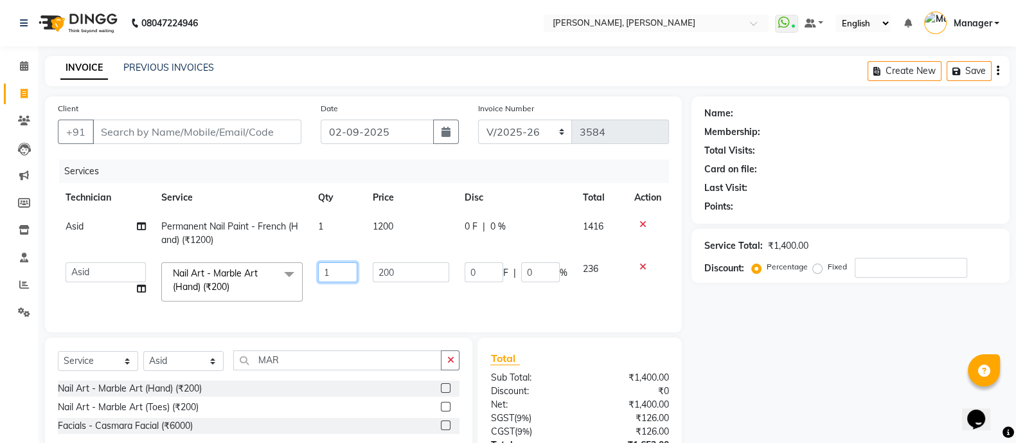
click at [348, 273] on input "1" at bounding box center [337, 272] width 39 height 20
click at [281, 370] on input "MAR" at bounding box center [337, 360] width 208 height 20
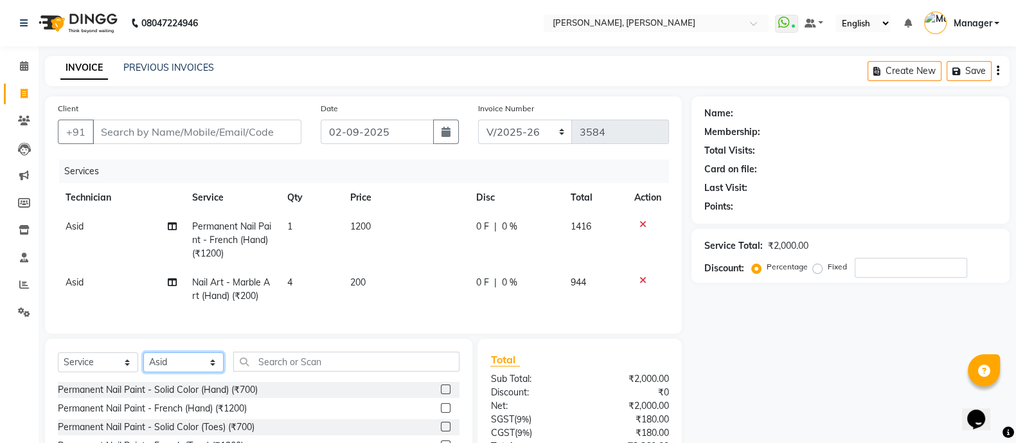
click at [163, 372] on select "Select Technician ALEI ALITO Anand Pedi Angelle Asid Hanmi Himanshu Manager Mus…" at bounding box center [183, 362] width 80 height 20
click at [143, 365] on select "Select Technician ALEI ALITO Anand Pedi Angelle Asid Hanmi Himanshu Manager Mus…" at bounding box center [183, 362] width 80 height 20
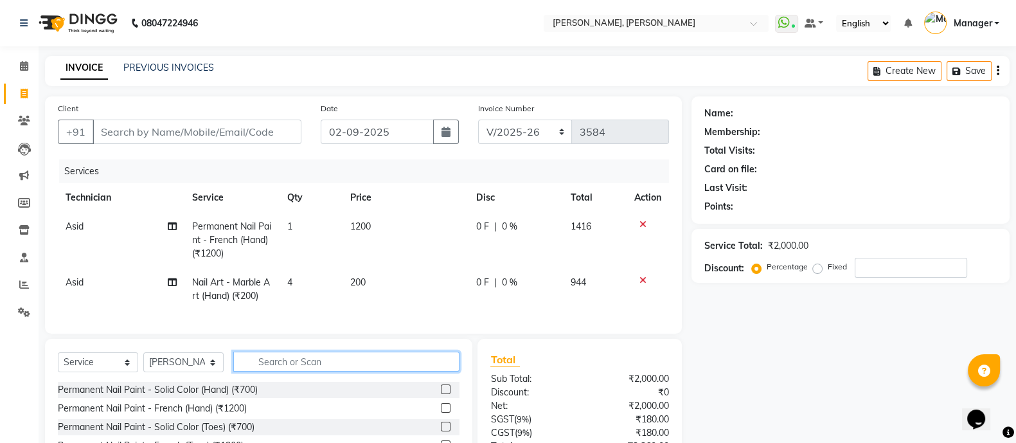
click at [289, 372] on input "text" at bounding box center [346, 362] width 226 height 20
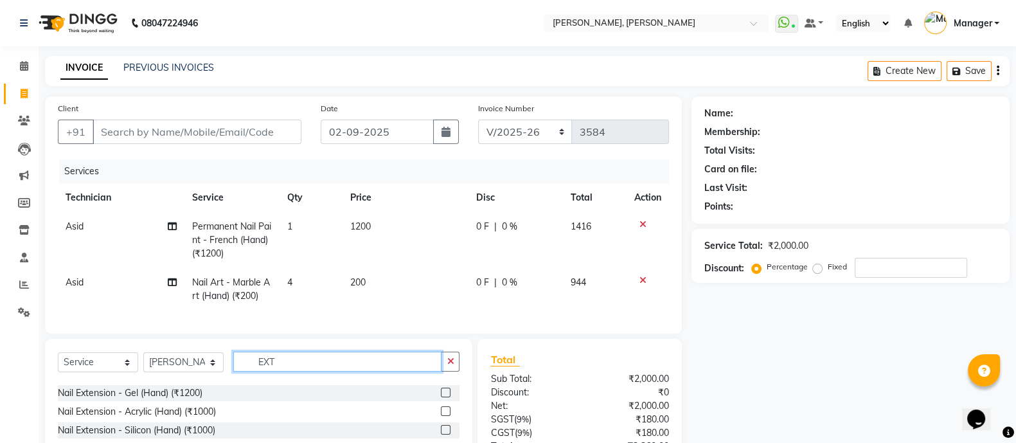
scroll to position [36, 0]
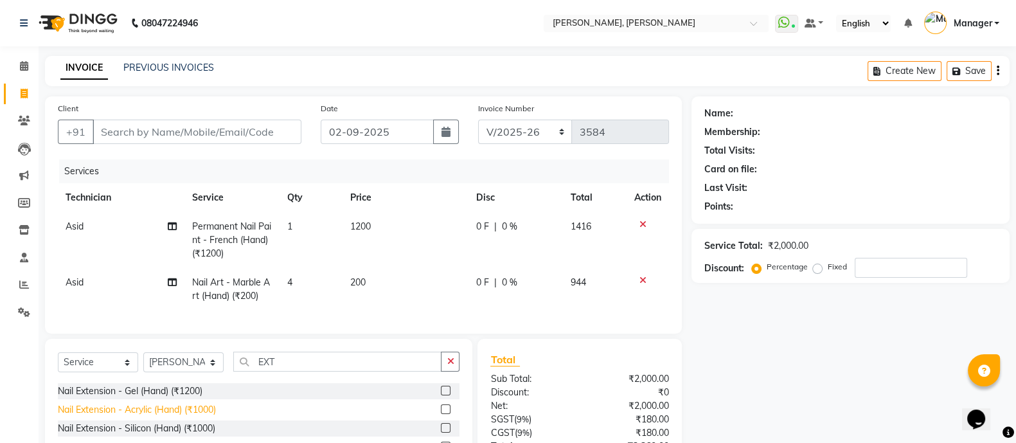
click at [145, 417] on div "Nail Extension - Acrylic (Hand) (₹1000)" at bounding box center [137, 410] width 158 height 14
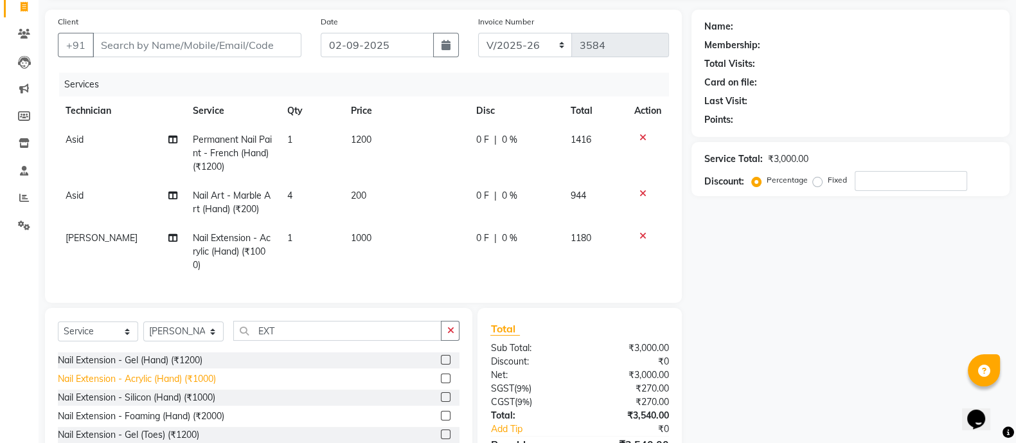
scroll to position [93, 0]
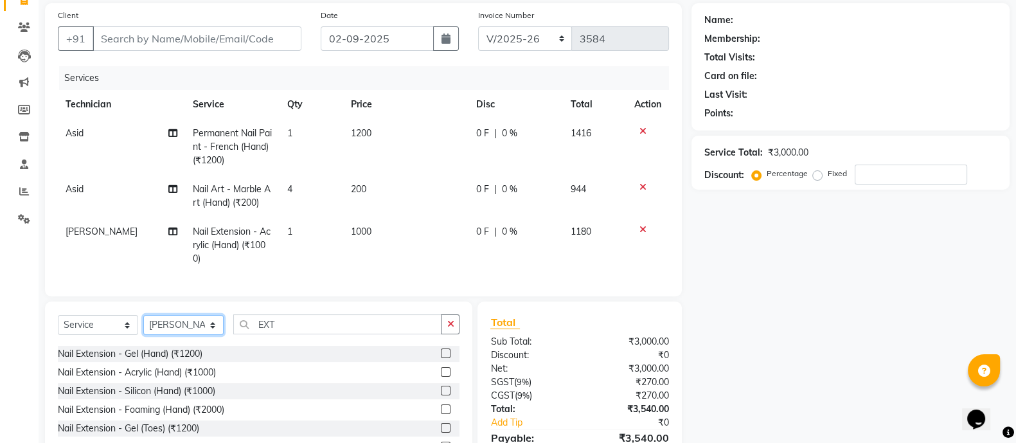
click at [177, 335] on select "Select Technician ALEI ALITO Anand Pedi Angelle Asid Hanmi Himanshu Manager Mus…" at bounding box center [183, 325] width 80 height 20
click at [143, 327] on select "Select Technician ALEI ALITO Anand Pedi Angelle Asid Hanmi Himanshu Manager Mus…" at bounding box center [183, 325] width 80 height 20
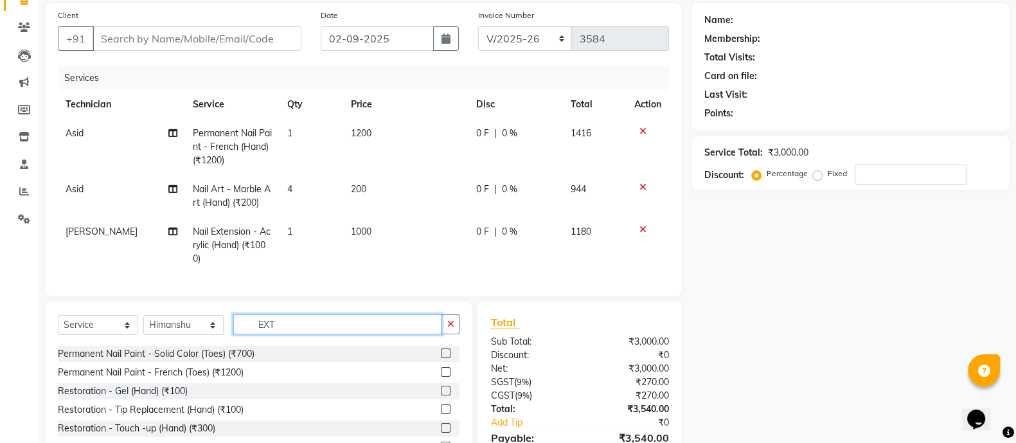
click at [285, 334] on input "EXT" at bounding box center [337, 324] width 208 height 20
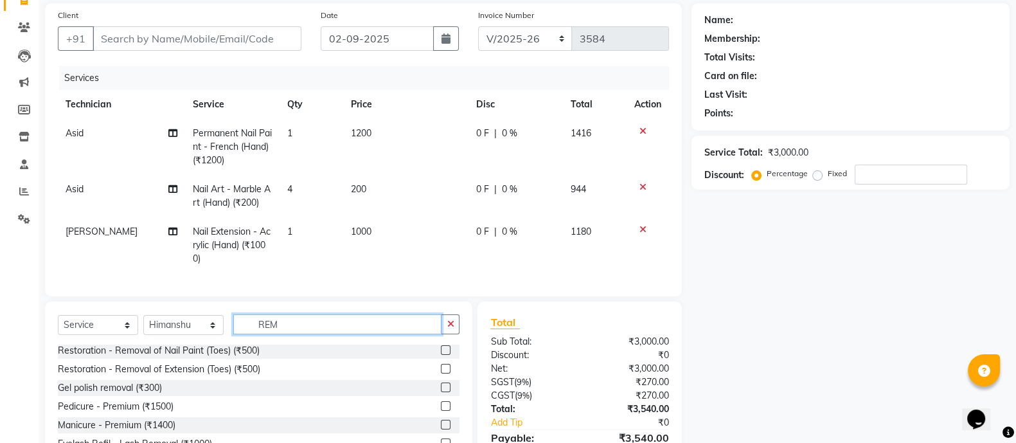
scroll to position [48, 0]
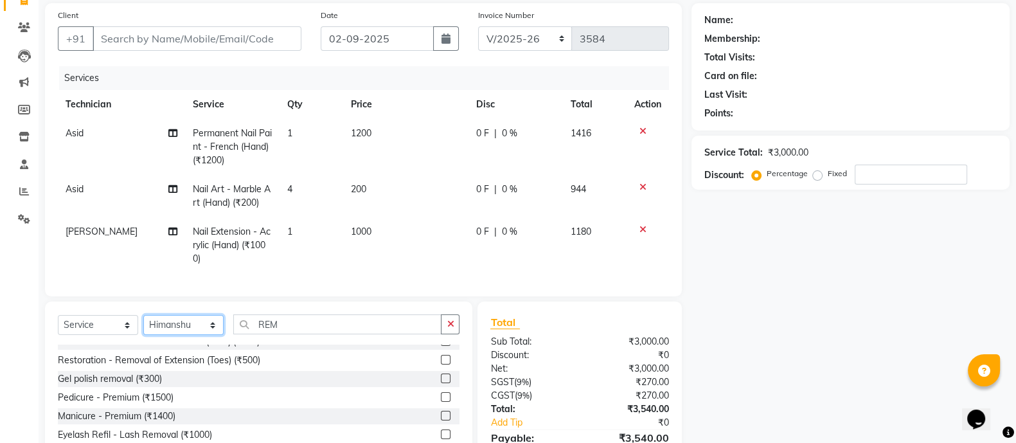
click at [167, 335] on select "Select Technician ALEI ALITO Anand Pedi Angelle Asid Hanmi Himanshu Manager Mus…" at bounding box center [183, 325] width 80 height 20
click at [143, 327] on select "Select Technician ALEI ALITO Anand Pedi Angelle Asid Hanmi Himanshu Manager Mus…" at bounding box center [183, 325] width 80 height 20
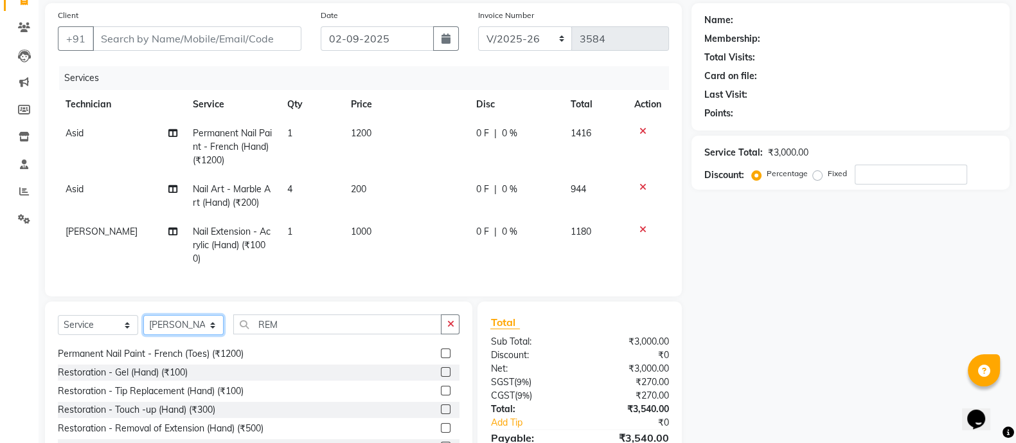
scroll to position [55, 0]
click at [134, 416] on div "Restoration - Touch -up (Hand) (₹300)" at bounding box center [137, 409] width 158 height 14
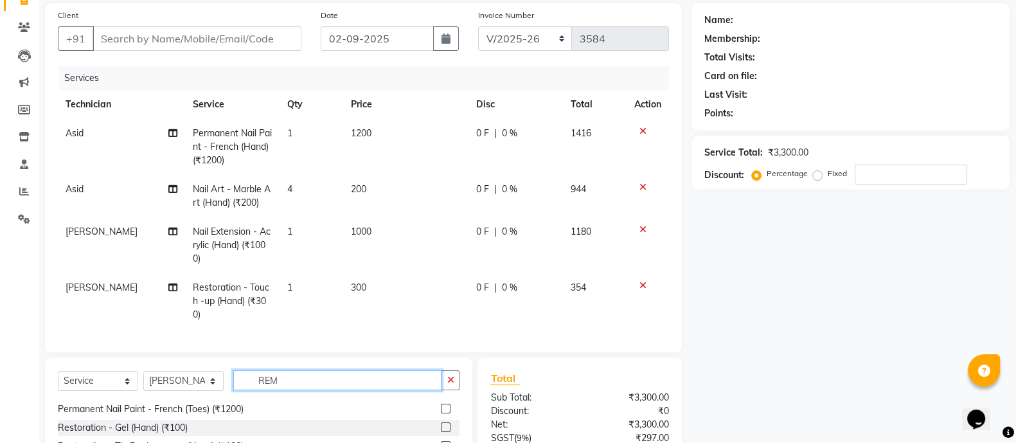
click at [270, 390] on input "REM" at bounding box center [337, 380] width 208 height 20
click at [296, 390] on input "REM" at bounding box center [337, 380] width 208 height 20
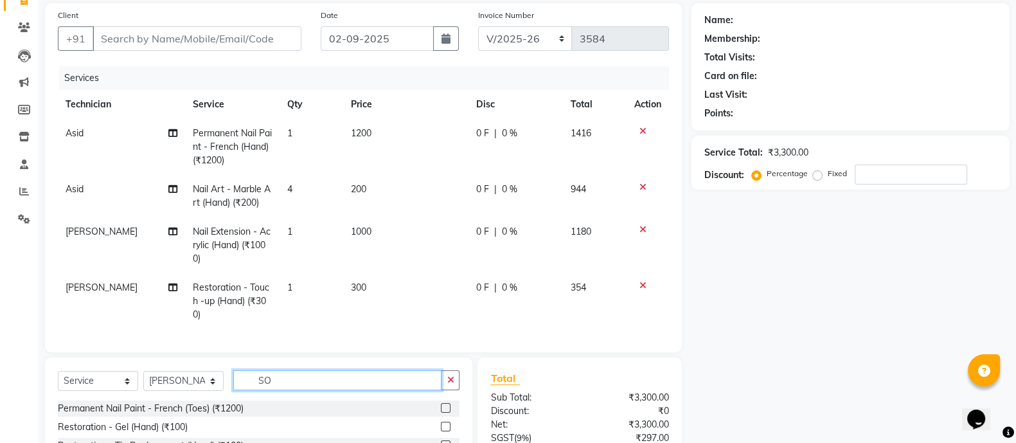
scroll to position [0, 0]
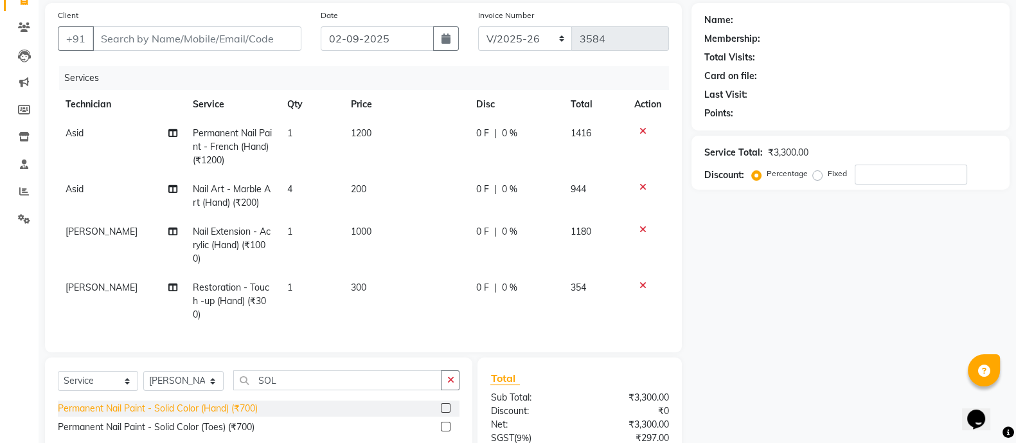
click at [180, 415] on div "Permanent Nail Paint - Solid Color (Hand) (₹700)" at bounding box center [158, 409] width 200 height 14
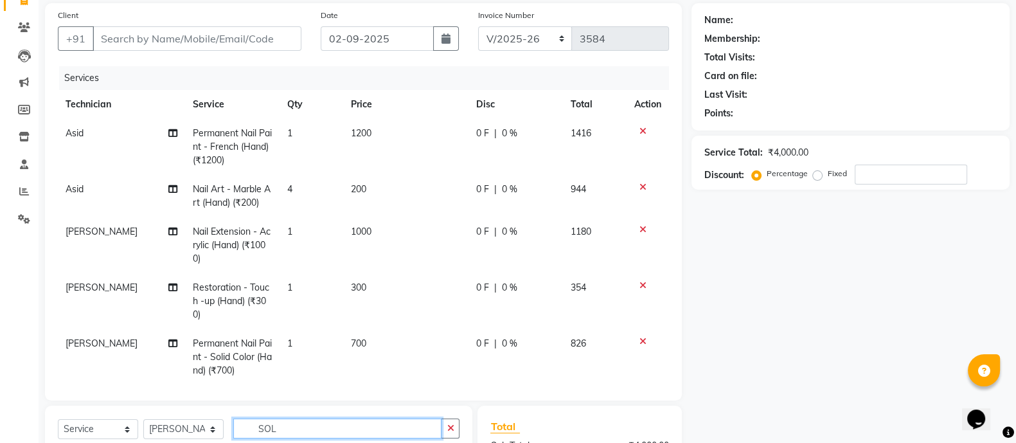
click at [282, 424] on input "SOL" at bounding box center [337, 429] width 208 height 20
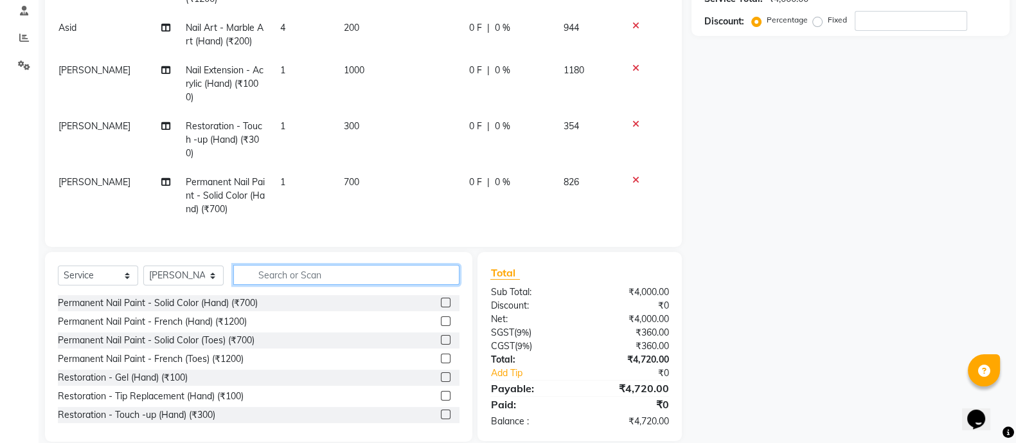
scroll to position [247, 0]
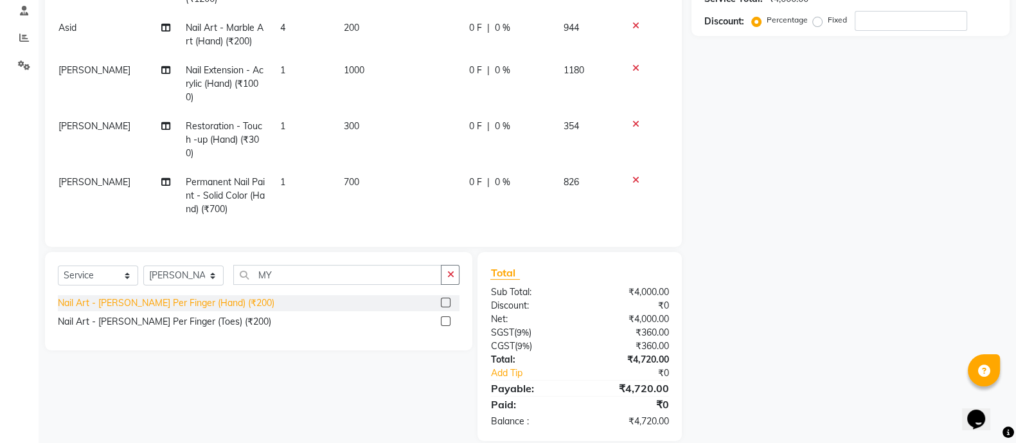
click at [170, 306] on div "Nail Art - Myler Per Finger (Hand) (₹200)" at bounding box center [166, 303] width 217 height 14
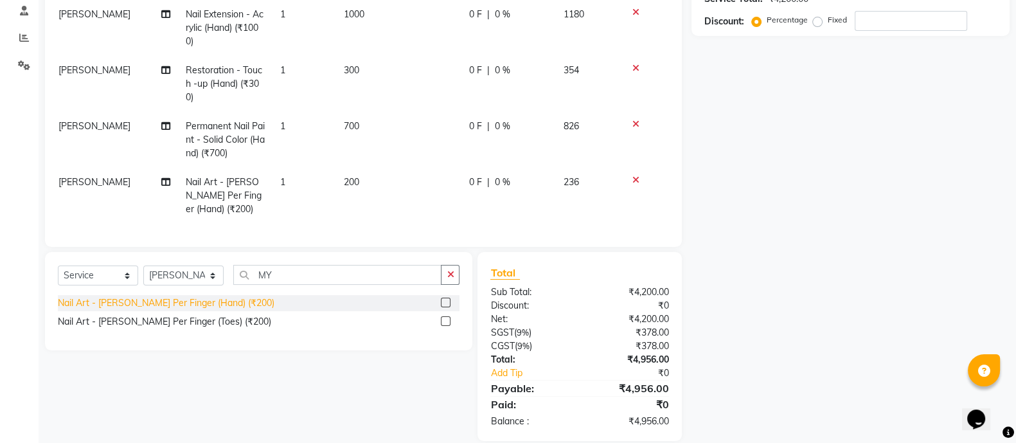
click at [360, 176] on td "200" at bounding box center [398, 196] width 125 height 56
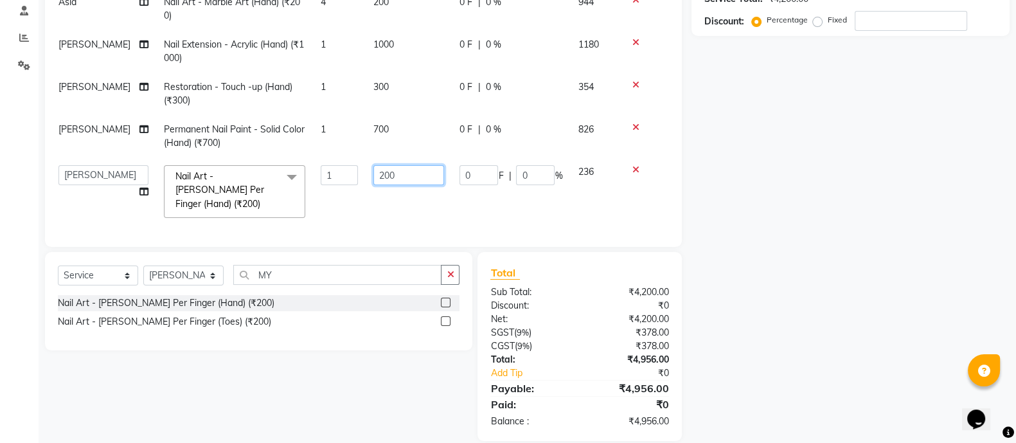
click at [405, 179] on input "200" at bounding box center [409, 175] width 71 height 20
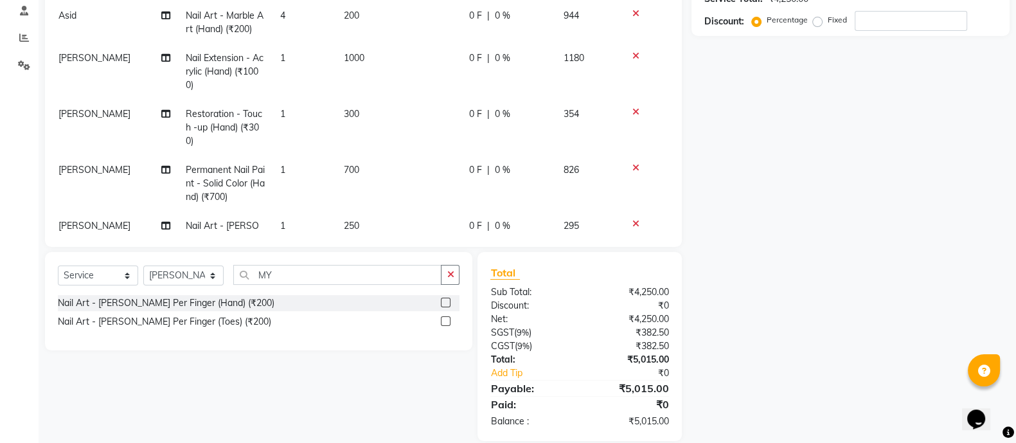
click at [289, 176] on td "1" at bounding box center [304, 184] width 63 height 56
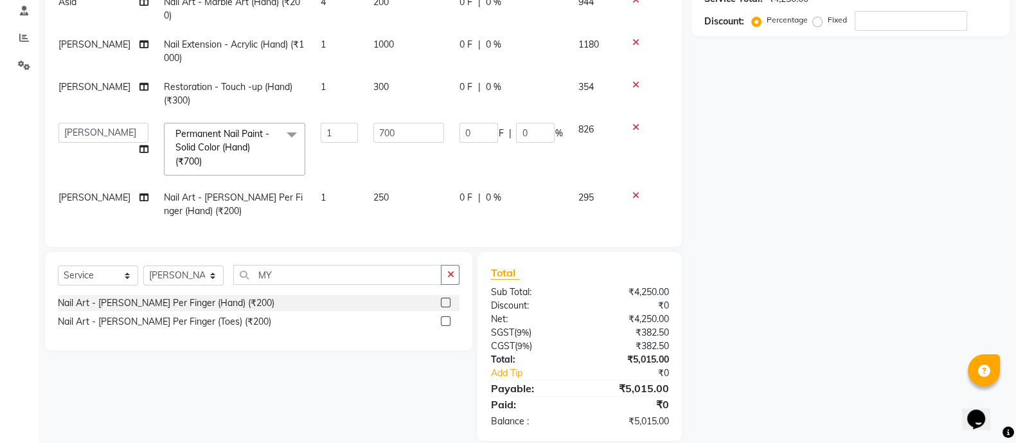
click at [321, 204] on td "1" at bounding box center [339, 204] width 53 height 42
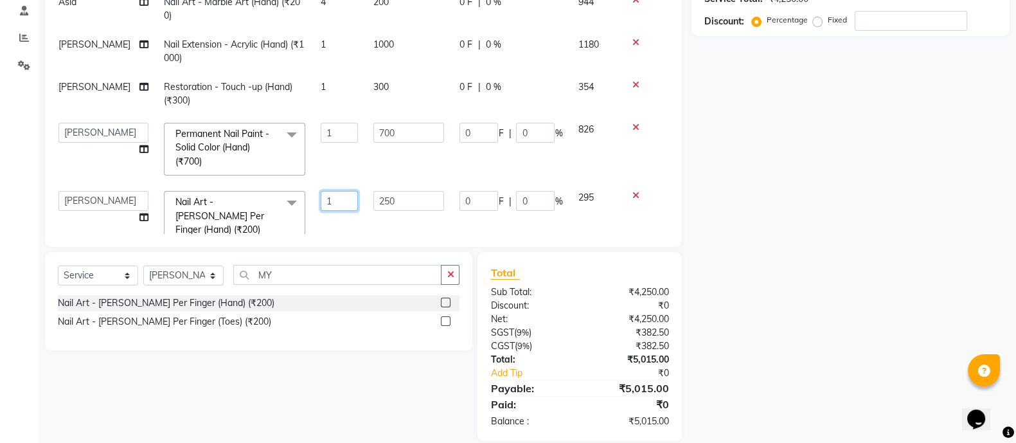
click at [329, 203] on input "1" at bounding box center [339, 201] width 37 height 20
click at [311, 276] on input "MY" at bounding box center [337, 275] width 208 height 20
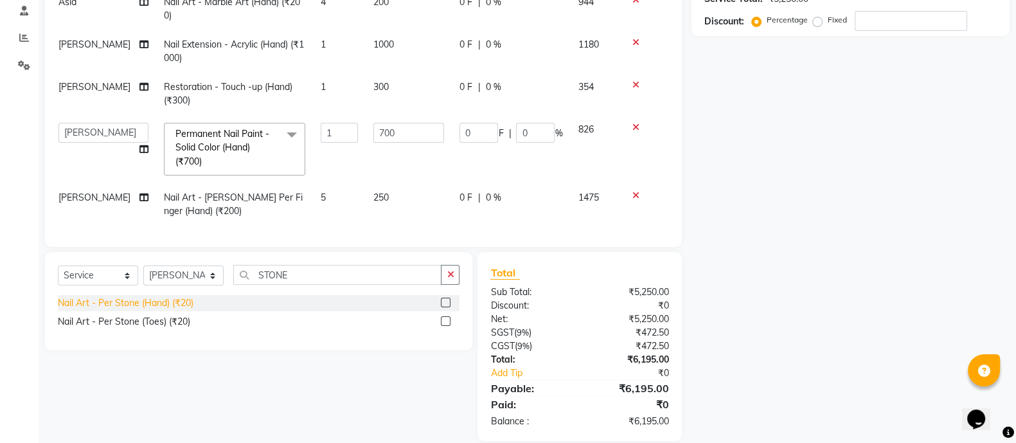
click at [187, 300] on div "Nail Art - Per Stone (Hand) (₹20)" at bounding box center [126, 303] width 136 height 14
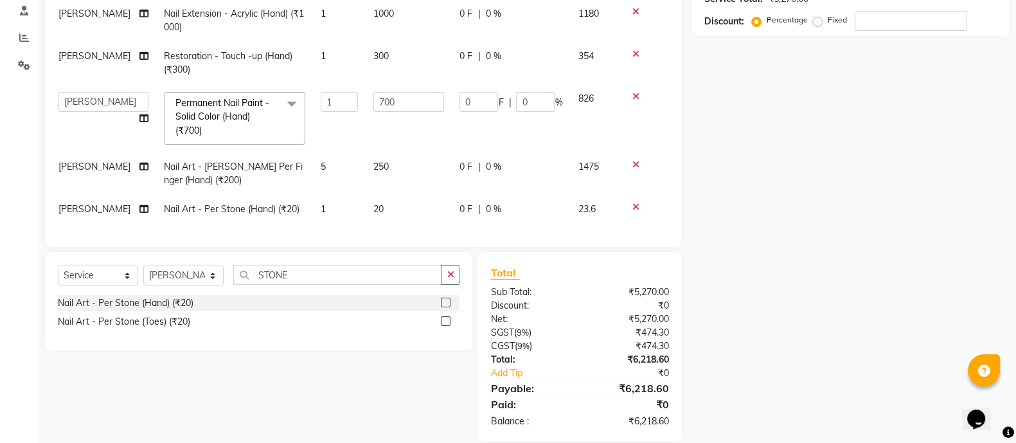
click at [320, 195] on td "1" at bounding box center [339, 209] width 53 height 29
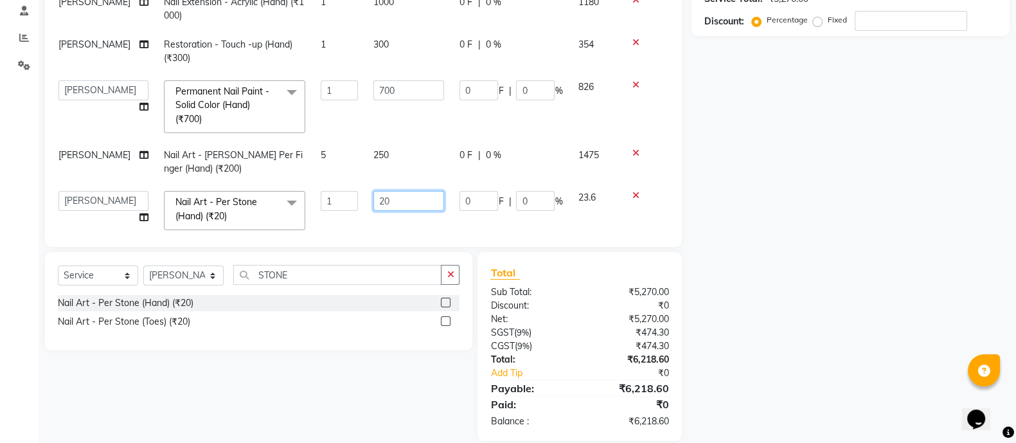
click at [401, 200] on input "20" at bounding box center [409, 201] width 71 height 20
click at [330, 276] on input "STONE" at bounding box center [337, 275] width 208 height 20
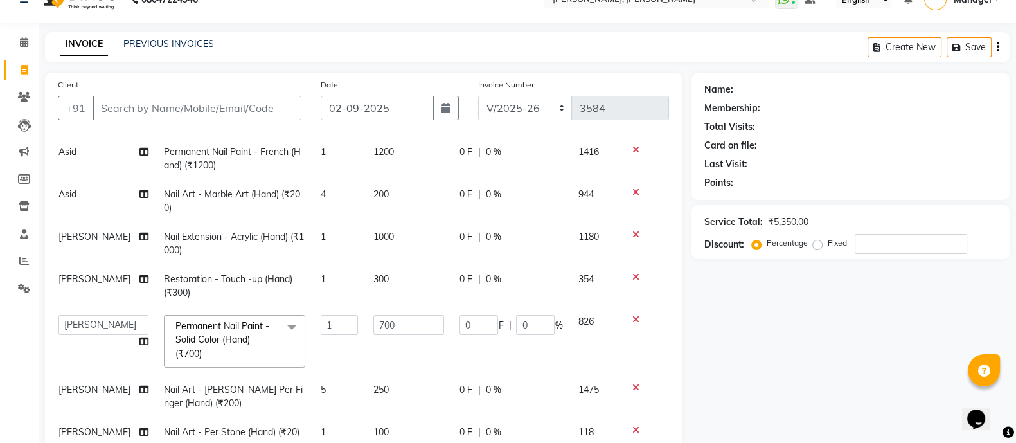
scroll to position [14, 0]
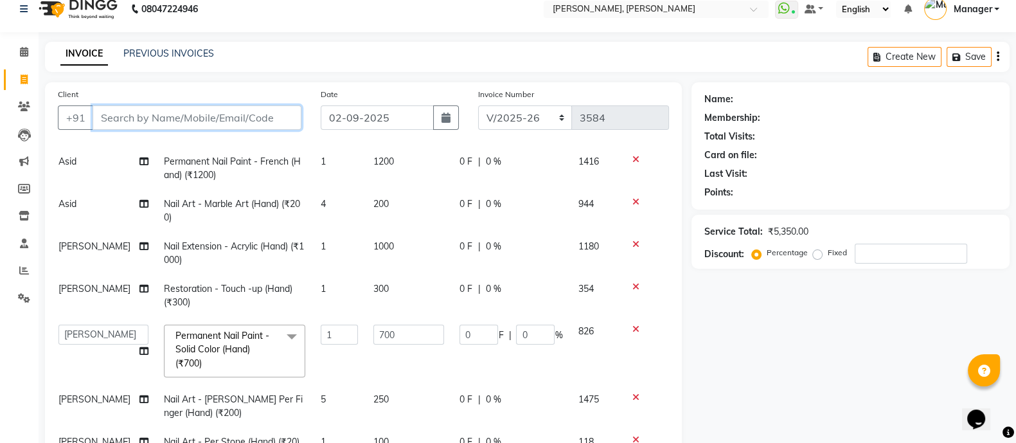
click at [246, 122] on input "Client" at bounding box center [197, 117] width 209 height 24
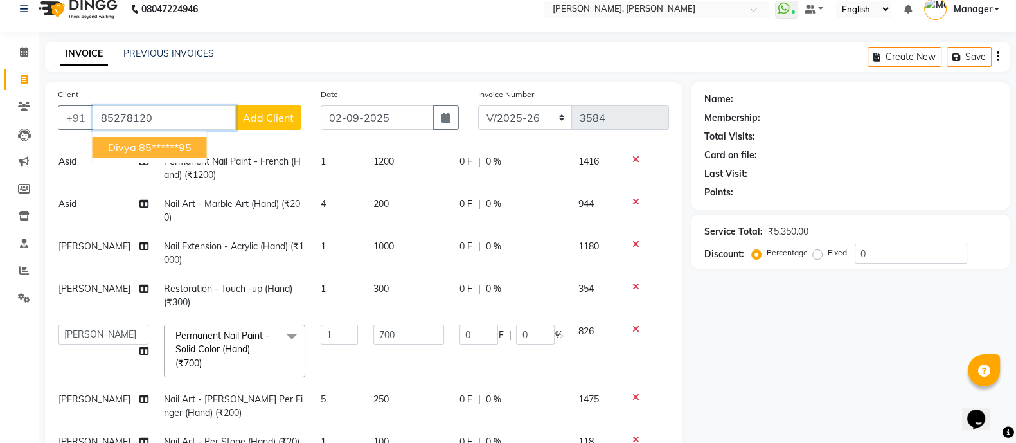
click at [182, 151] on ngb-highlight "85******95" at bounding box center [165, 147] width 53 height 13
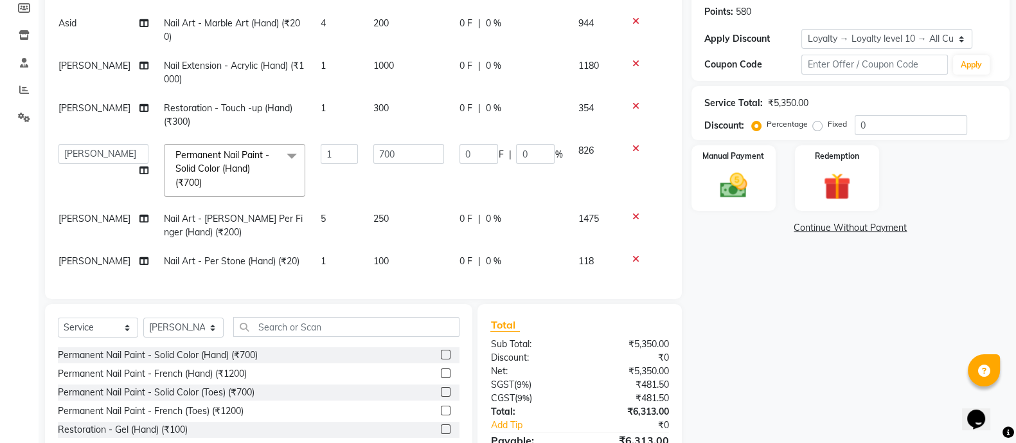
scroll to position [195, 0]
click at [878, 126] on input "0" at bounding box center [911, 124] width 113 height 20
click at [736, 171] on img at bounding box center [734, 184] width 46 height 32
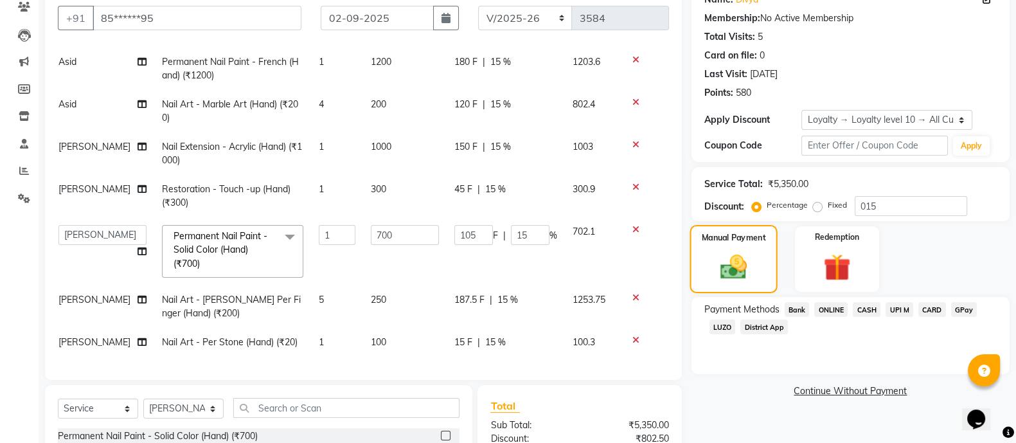
scroll to position [265, 0]
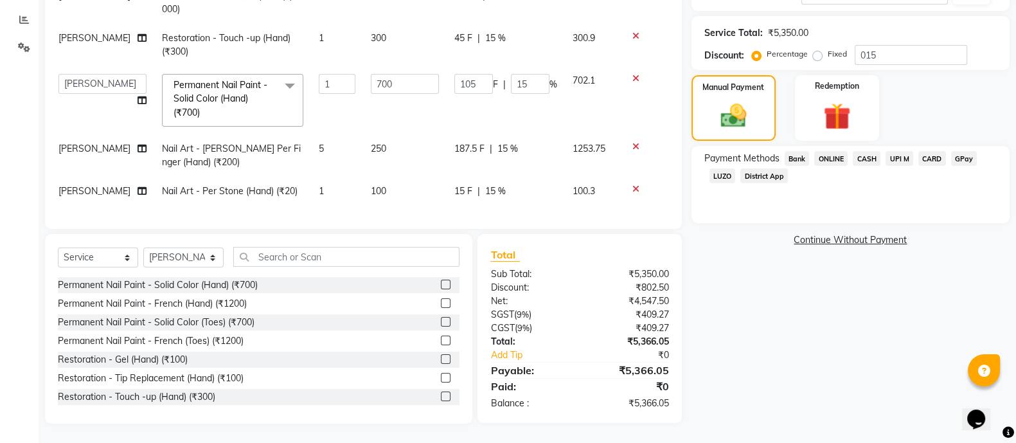
click at [836, 158] on span "ONLINE" at bounding box center [831, 158] width 33 height 15
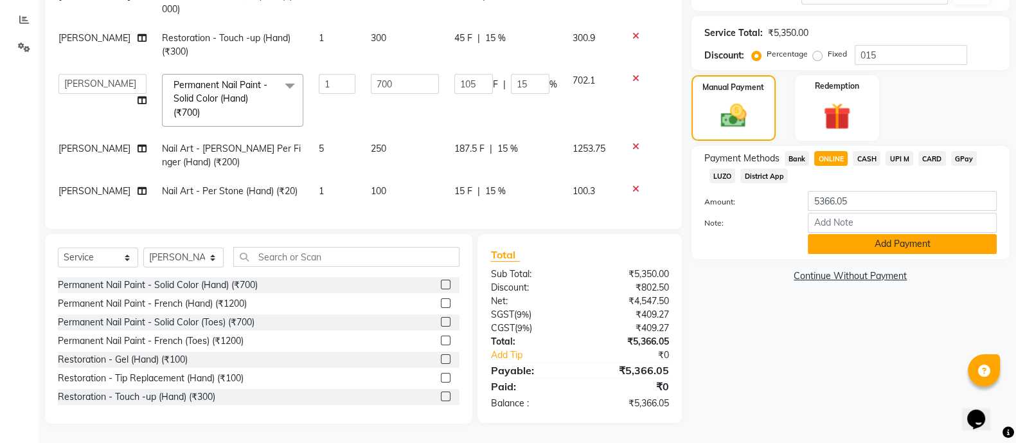
click at [897, 238] on button "Add Payment" at bounding box center [902, 244] width 189 height 20
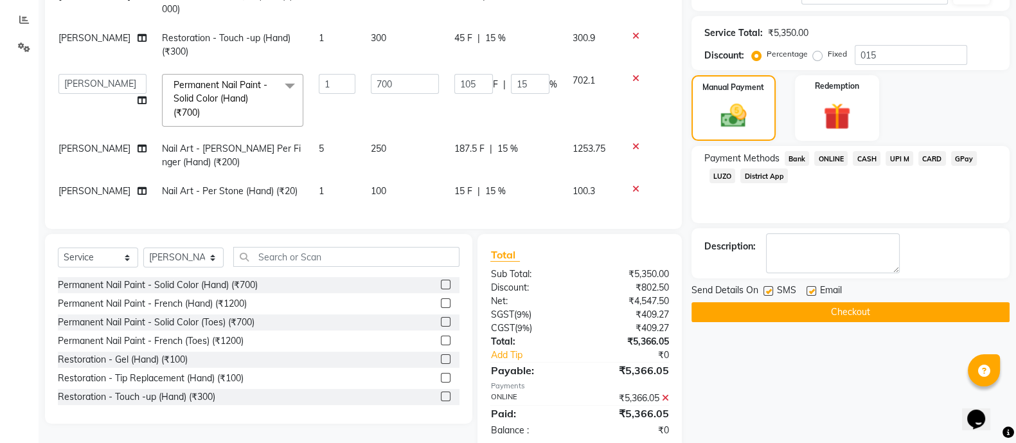
click at [868, 318] on button "Checkout" at bounding box center [851, 312] width 318 height 20
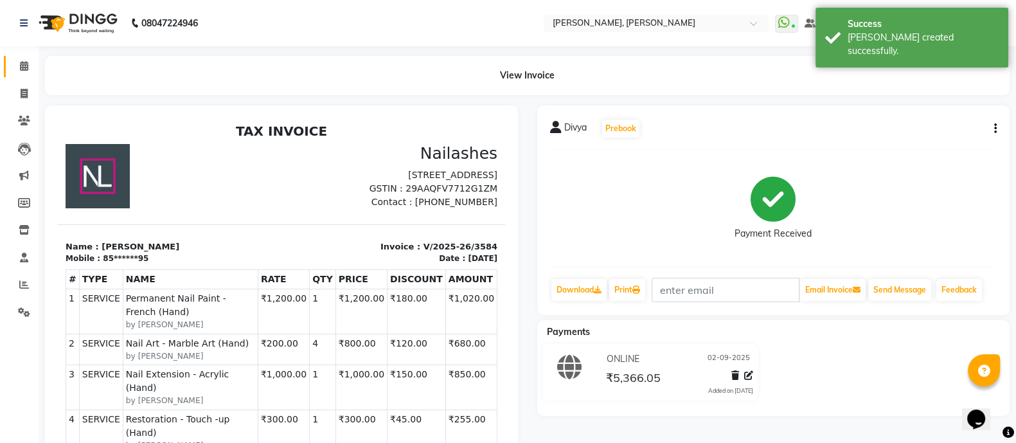
click at [26, 59] on span at bounding box center [24, 66] width 23 height 15
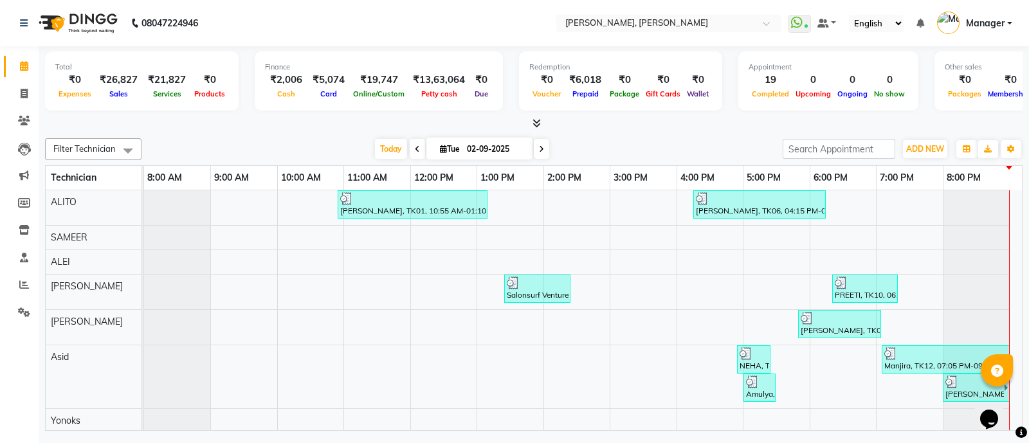
click at [13, 68] on span at bounding box center [24, 66] width 23 height 15
click at [23, 98] on icon at bounding box center [24, 94] width 7 height 10
select select "service"
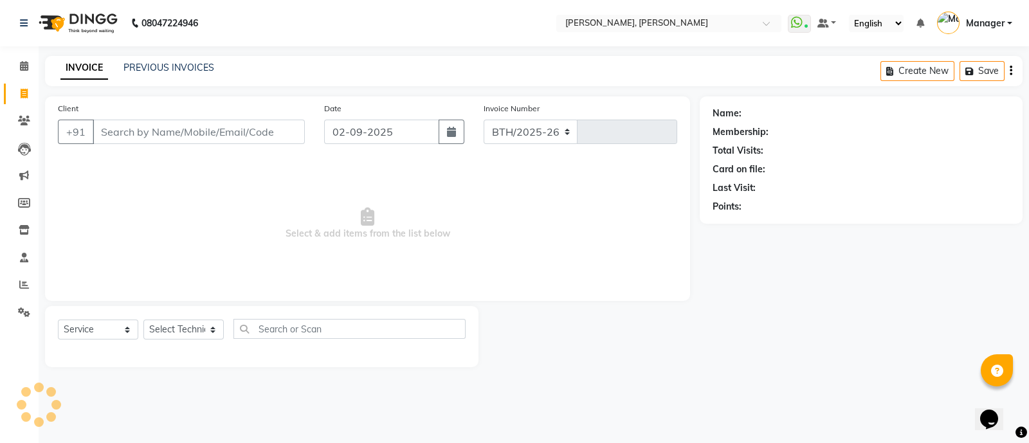
select select "3767"
type input "3584"
click at [174, 335] on select "Select Technician [PERSON_NAME] [PERSON_NAME] Asid Hanmi [PERSON_NAME] Manager …" at bounding box center [183, 330] width 80 height 20
select select "87303"
click at [143, 320] on select "Select Technician [PERSON_NAME] [PERSON_NAME] Asid Hanmi [PERSON_NAME] Manager …" at bounding box center [183, 330] width 80 height 20
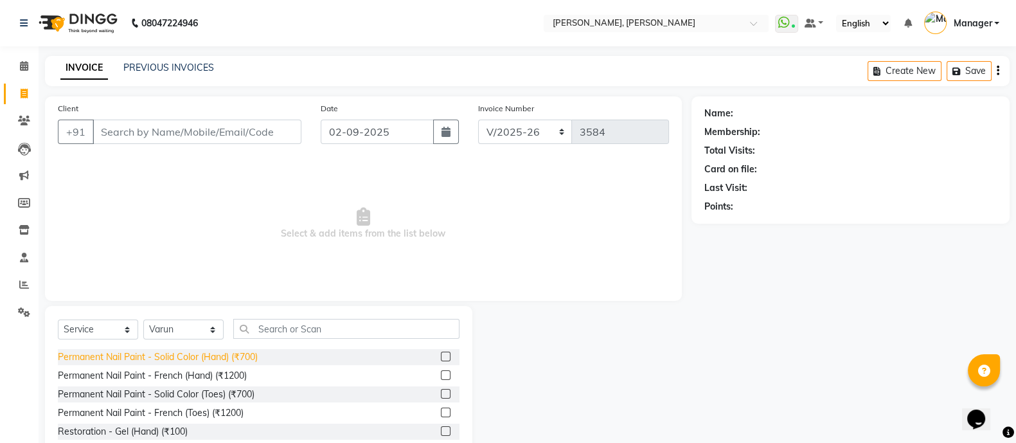
click at [218, 360] on div "Permanent Nail Paint - Solid Color (Hand) (₹700)" at bounding box center [158, 357] width 200 height 14
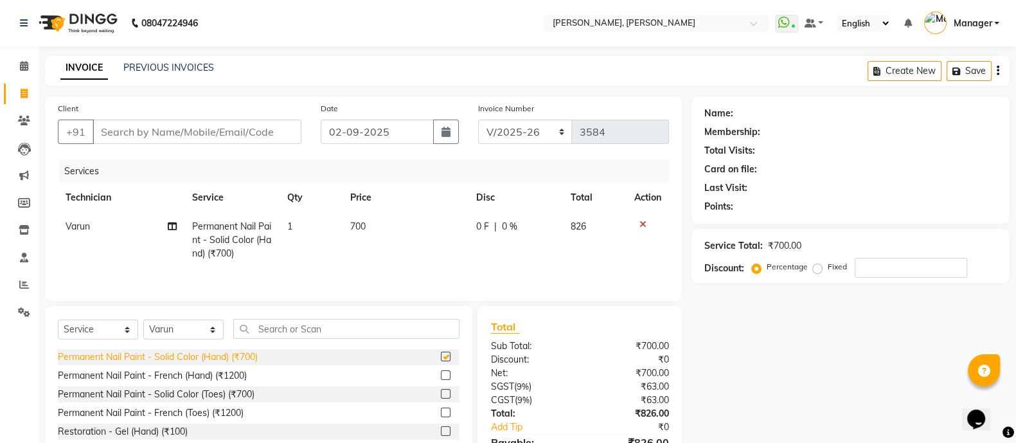
checkbox input "false"
click at [372, 223] on td "700" at bounding box center [406, 240] width 126 height 56
select select "87303"
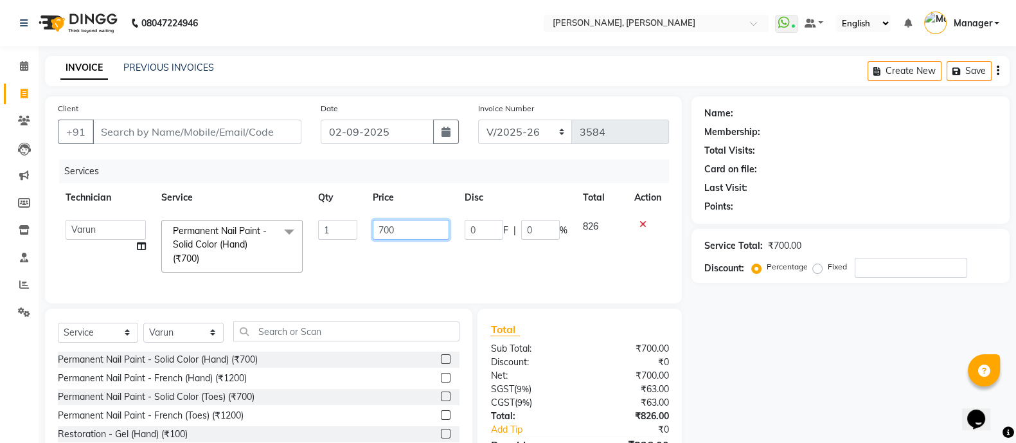
click at [428, 231] on input "700" at bounding box center [411, 230] width 77 height 20
type input "7"
type input "400"
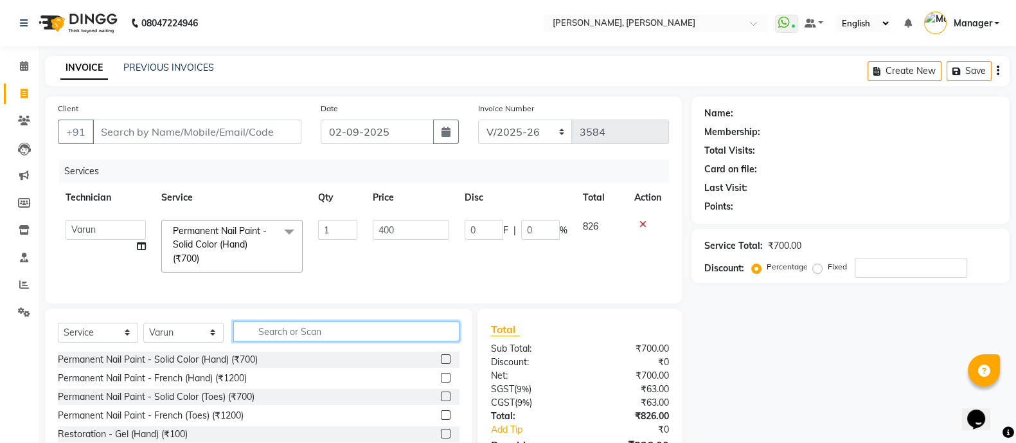
click at [332, 347] on div "Select Service Product Membership Package Voucher Prepaid Gift Card Select Tech…" at bounding box center [259, 336] width 402 height 30
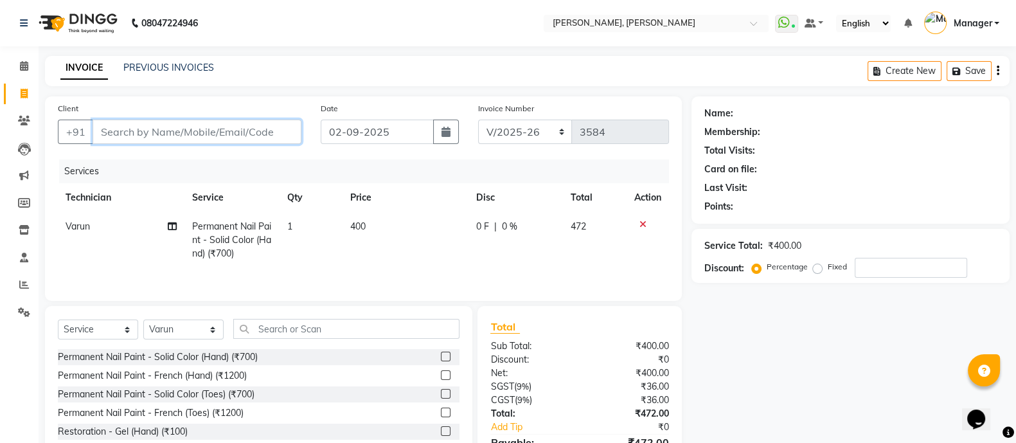
click at [247, 131] on input "Client" at bounding box center [197, 132] width 209 height 24
type input "9"
type input "0"
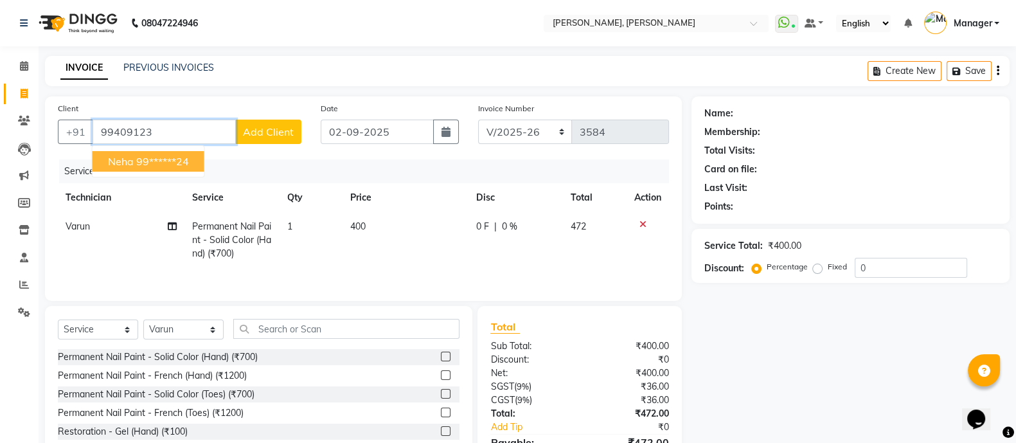
click at [159, 161] on ngb-highlight "99******24" at bounding box center [162, 161] width 53 height 13
type input "99******24"
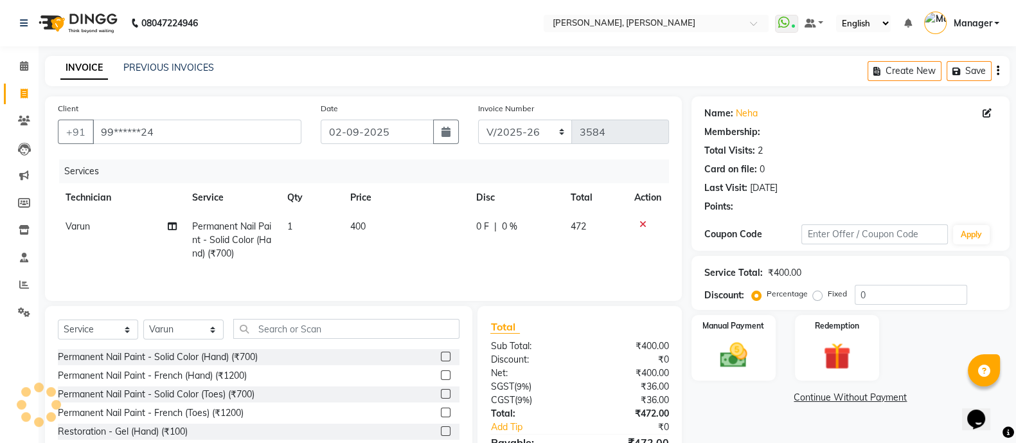
select select "1: Object"
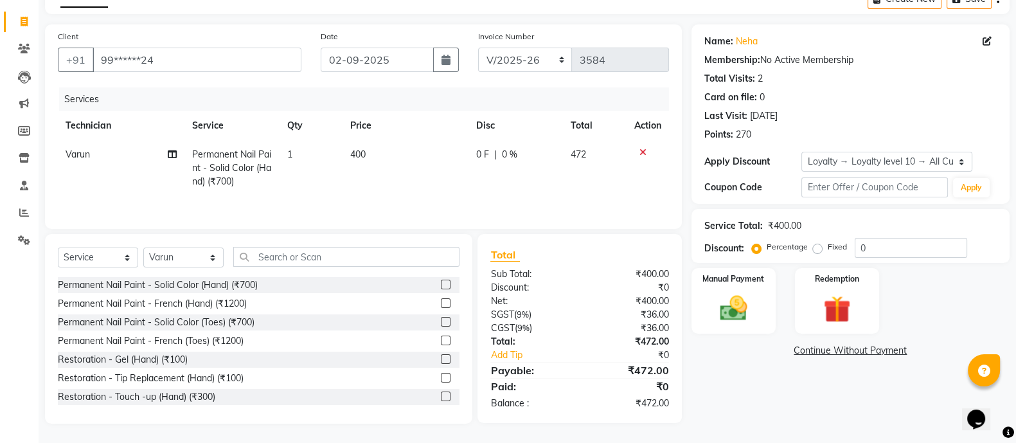
scroll to position [75, 0]
click at [723, 298] on img at bounding box center [734, 309] width 44 height 32
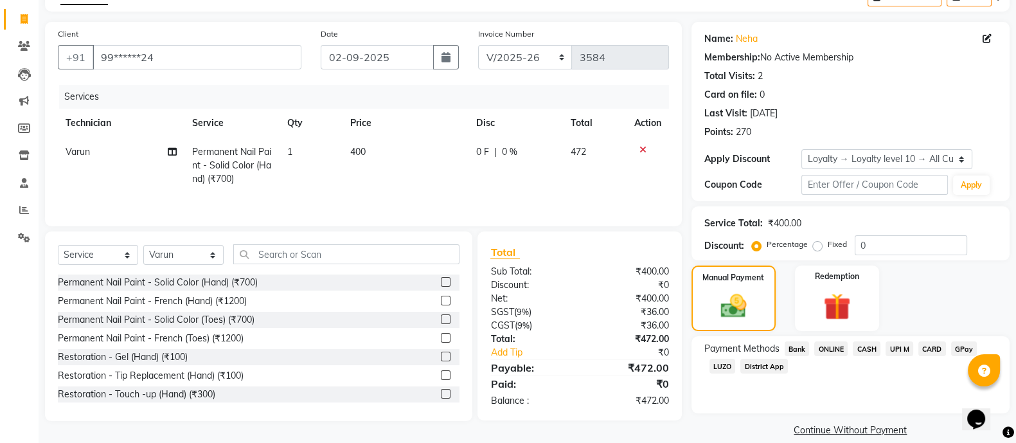
click at [833, 345] on span "ONLINE" at bounding box center [831, 348] width 33 height 15
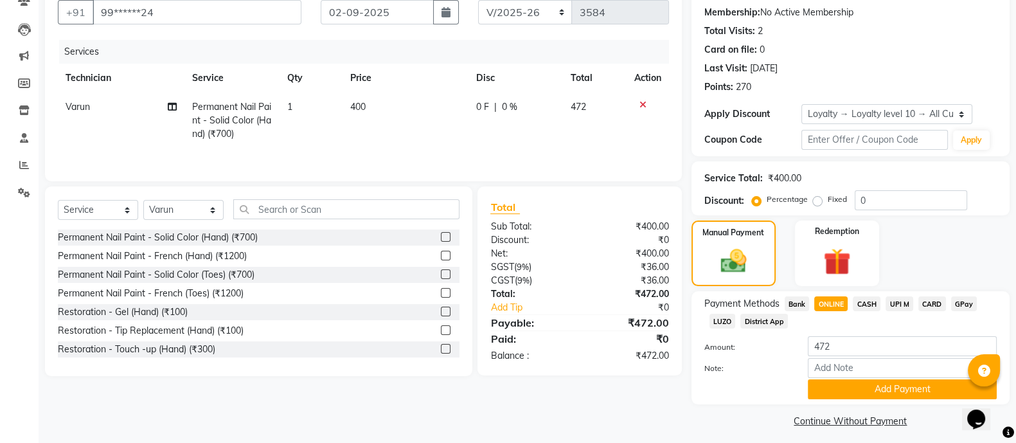
scroll to position [128, 0]
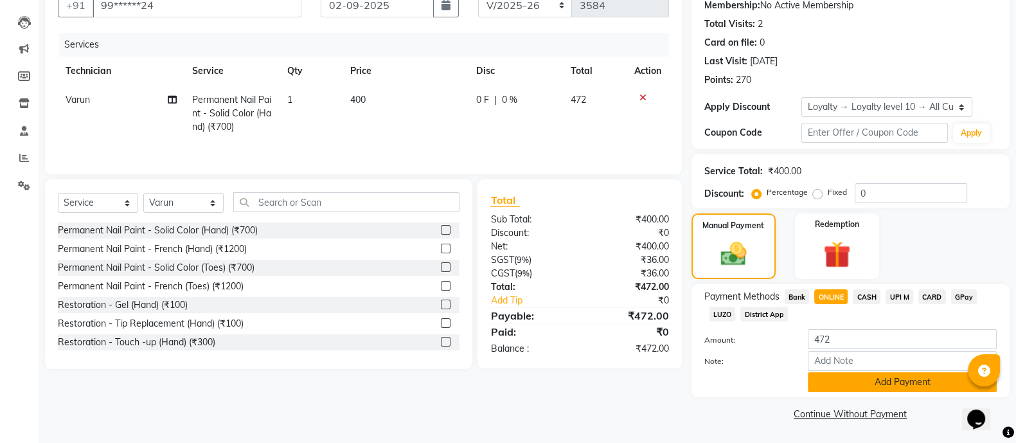
click at [896, 377] on button "Add Payment" at bounding box center [902, 382] width 189 height 20
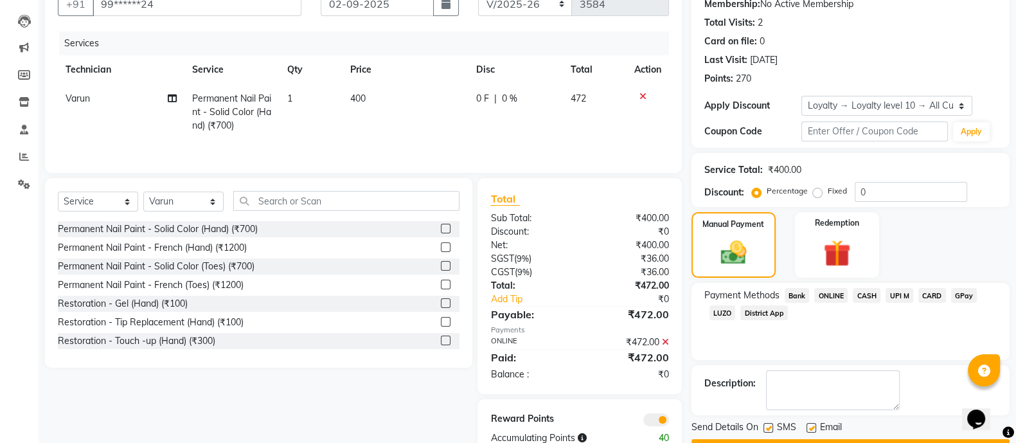
scroll to position [165, 0]
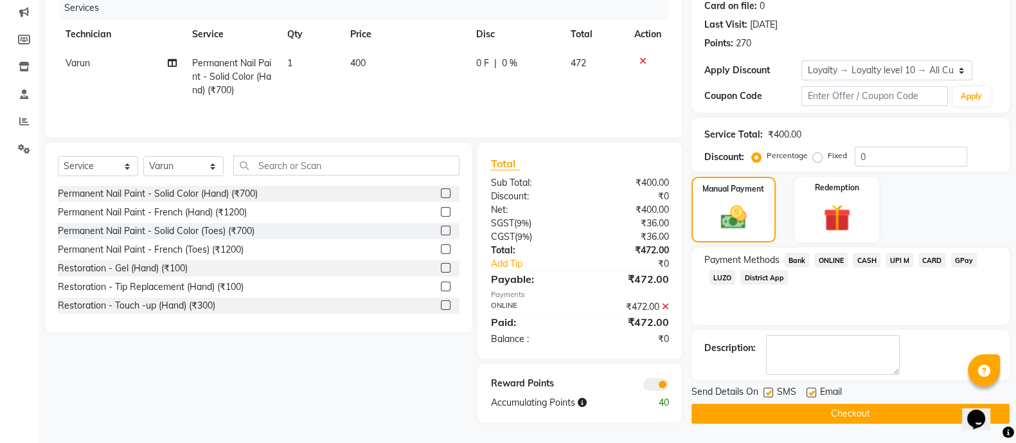
click at [861, 409] on button "Checkout" at bounding box center [851, 414] width 318 height 20
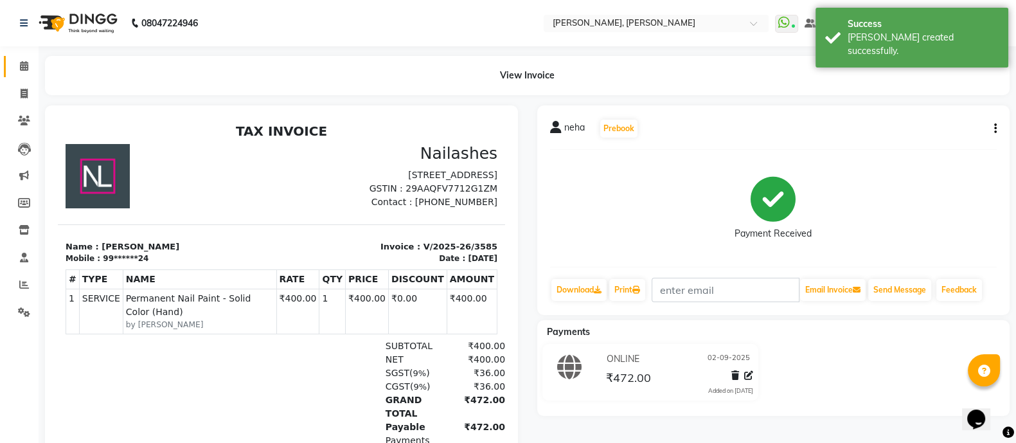
click at [21, 61] on icon at bounding box center [24, 66] width 8 height 10
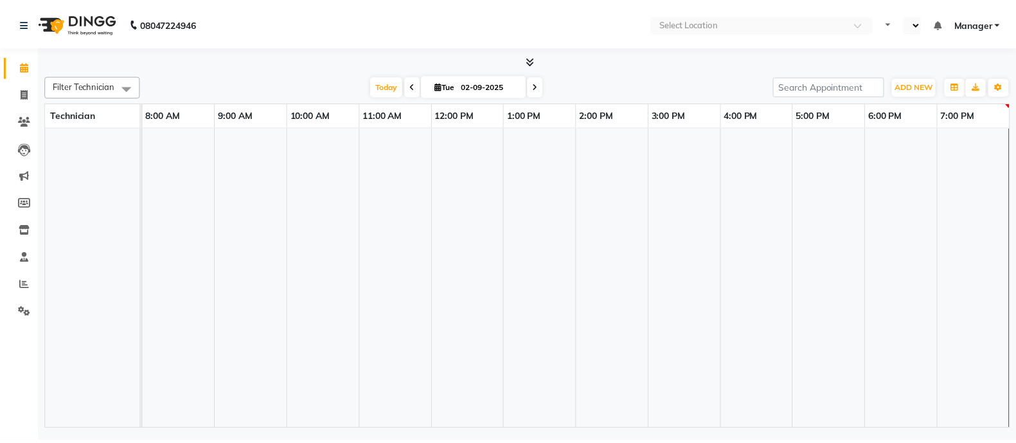
select select "en"
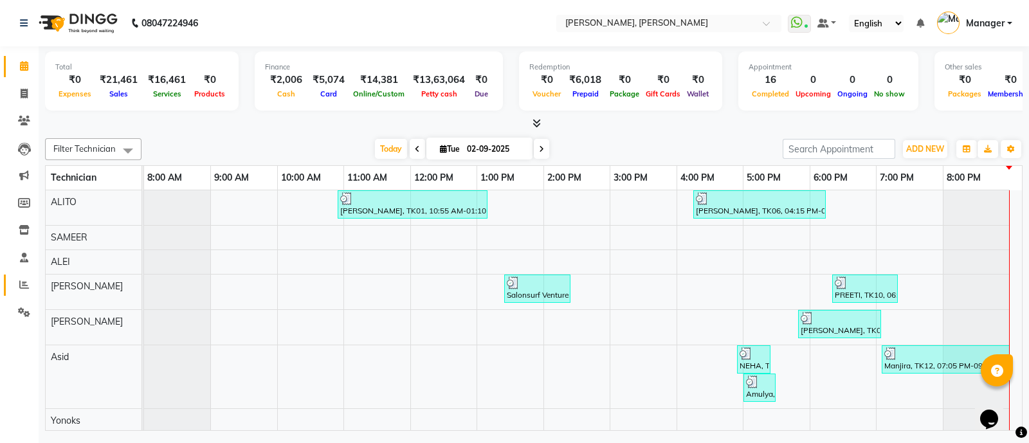
click at [16, 283] on span at bounding box center [24, 285] width 23 height 15
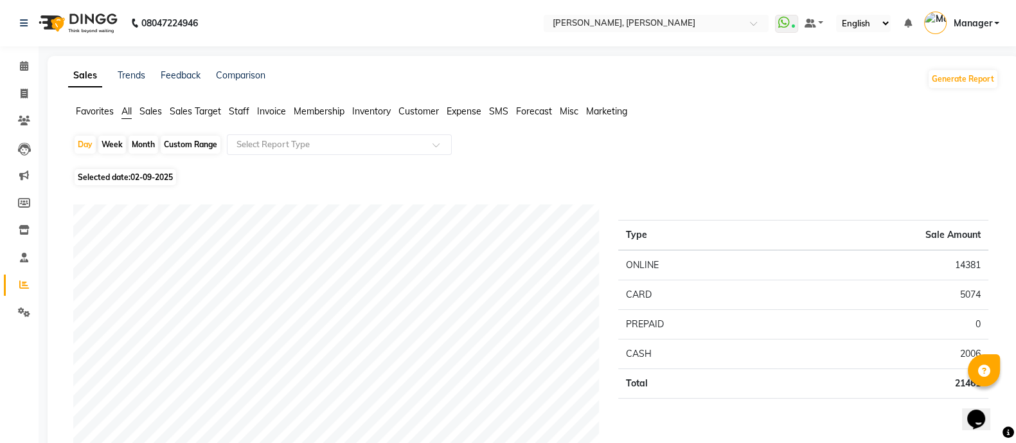
click at [244, 111] on span "Staff" at bounding box center [239, 111] width 21 height 12
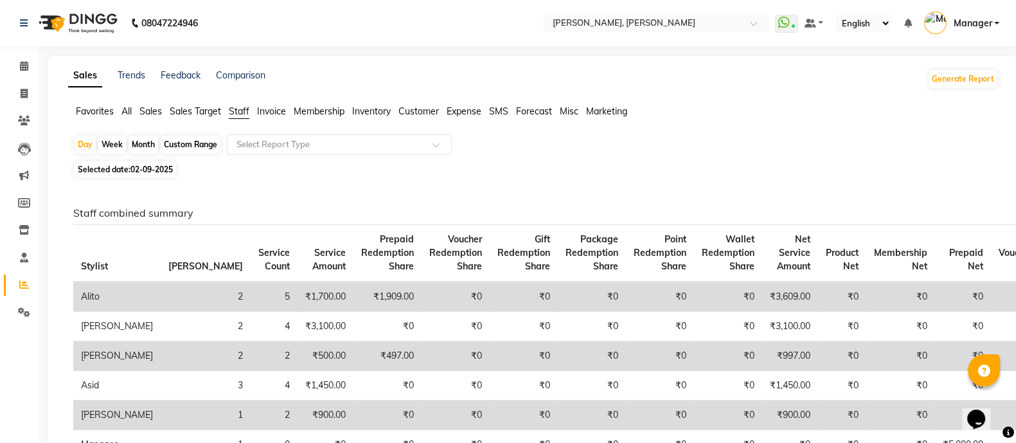
click at [140, 145] on div "Month" at bounding box center [144, 145] width 30 height 18
select select "9"
select select "2025"
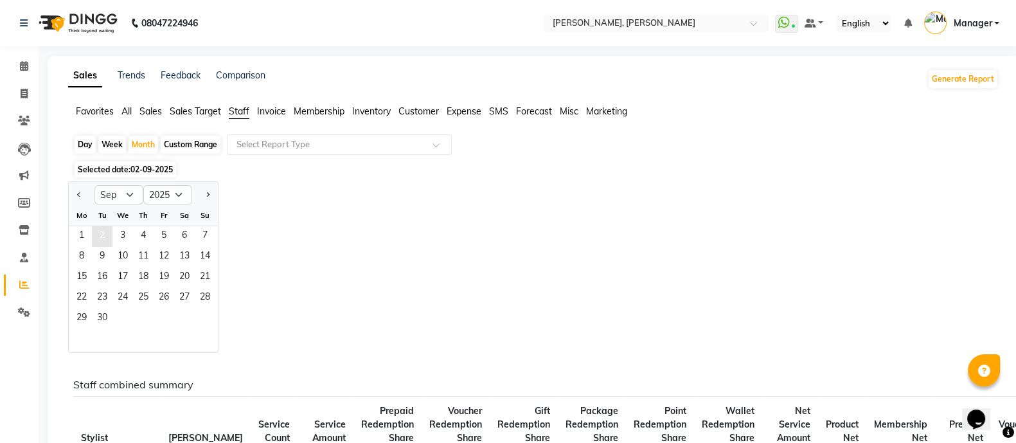
click at [103, 235] on span "2" at bounding box center [102, 236] width 21 height 21
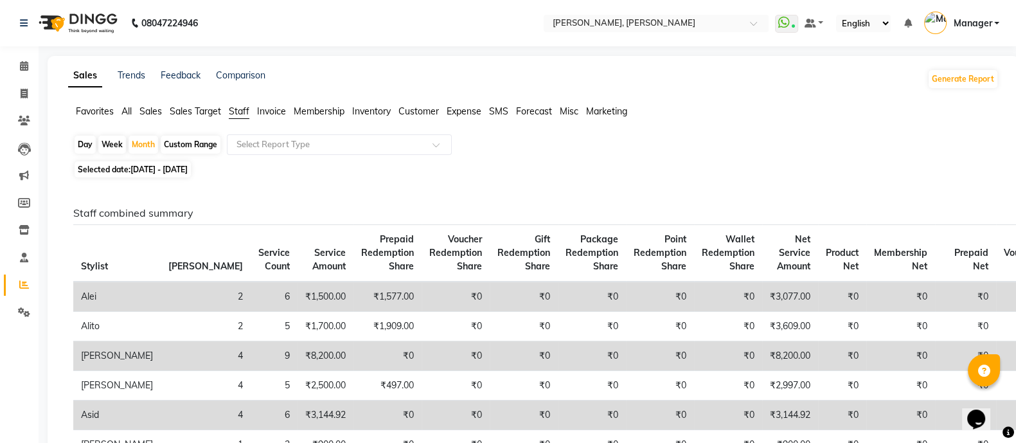
click at [80, 143] on div "Day" at bounding box center [85, 145] width 21 height 18
select select "9"
select select "2025"
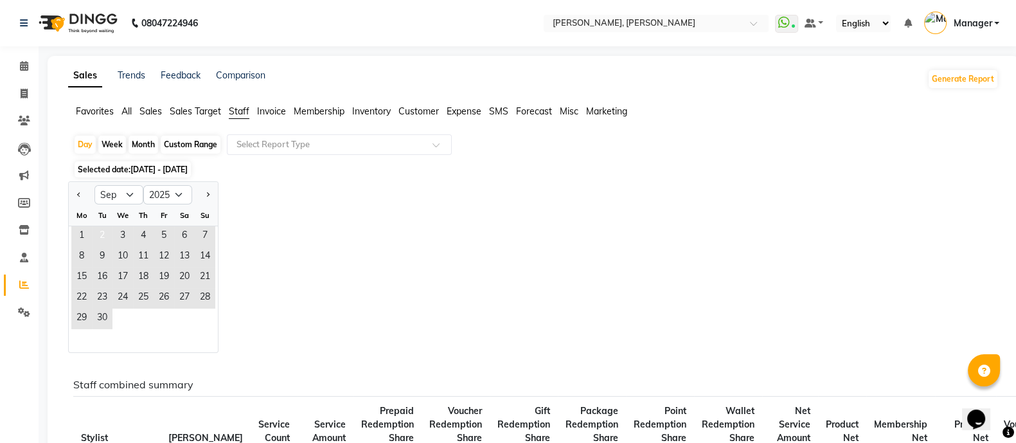
click at [102, 233] on span "2" at bounding box center [102, 236] width 21 height 21
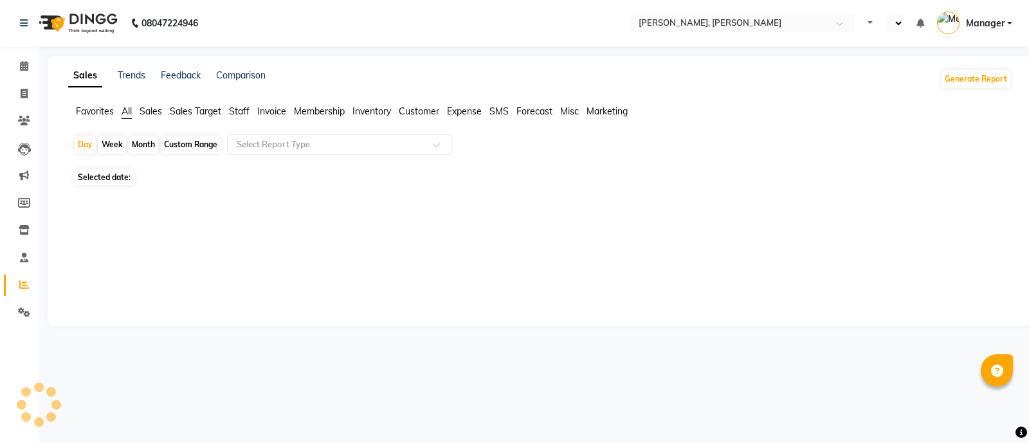
select select "en"
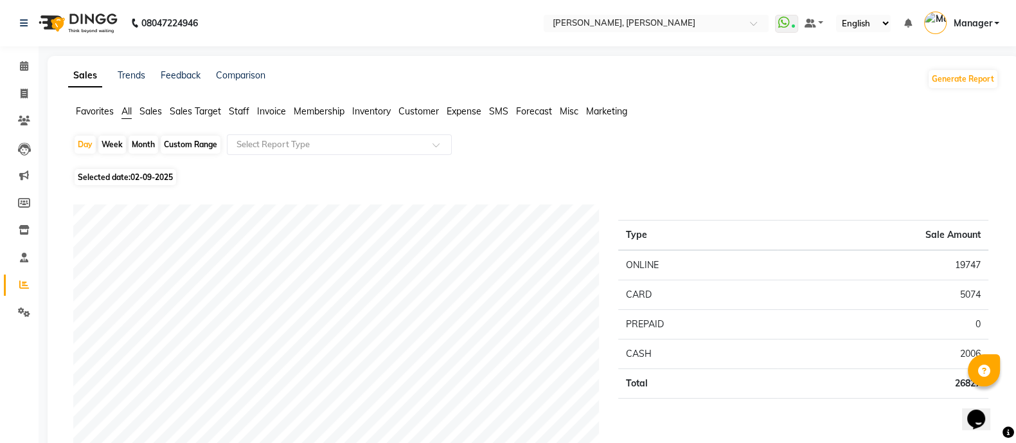
click at [242, 113] on span "Staff" at bounding box center [239, 111] width 21 height 12
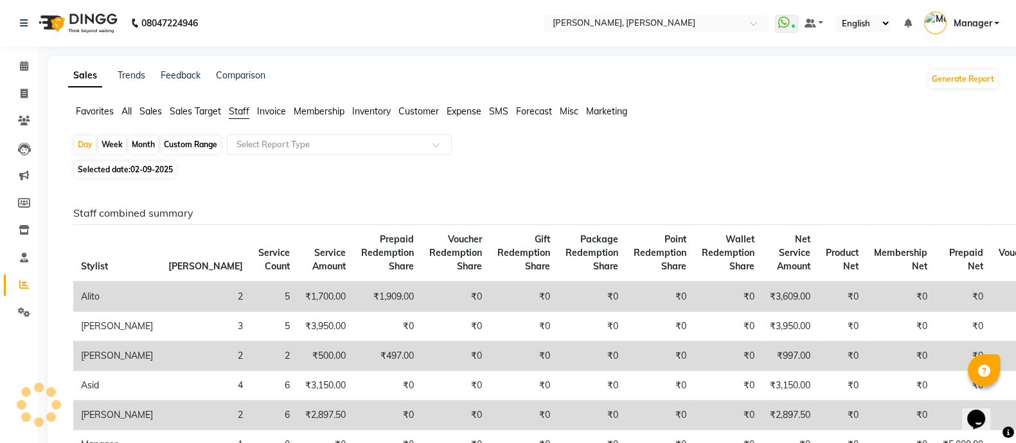
click at [138, 144] on div "Month" at bounding box center [144, 145] width 30 height 18
select select "9"
select select "2025"
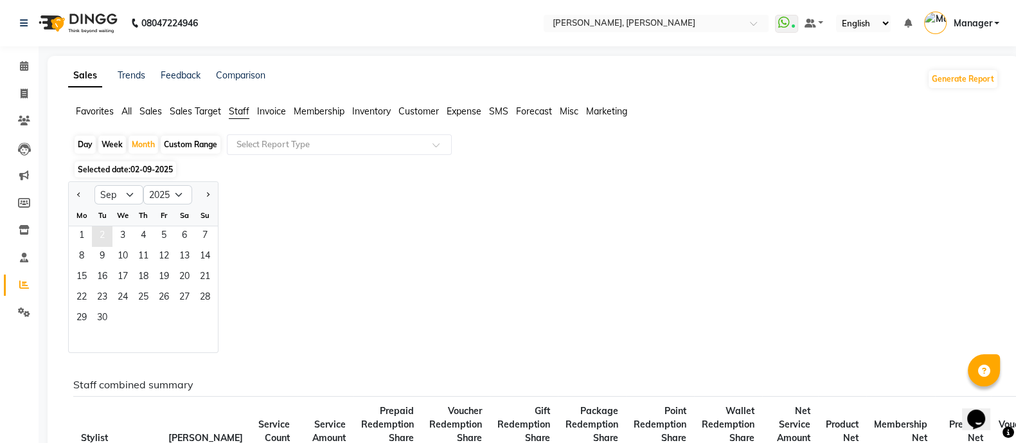
click at [102, 235] on span "2" at bounding box center [102, 236] width 21 height 21
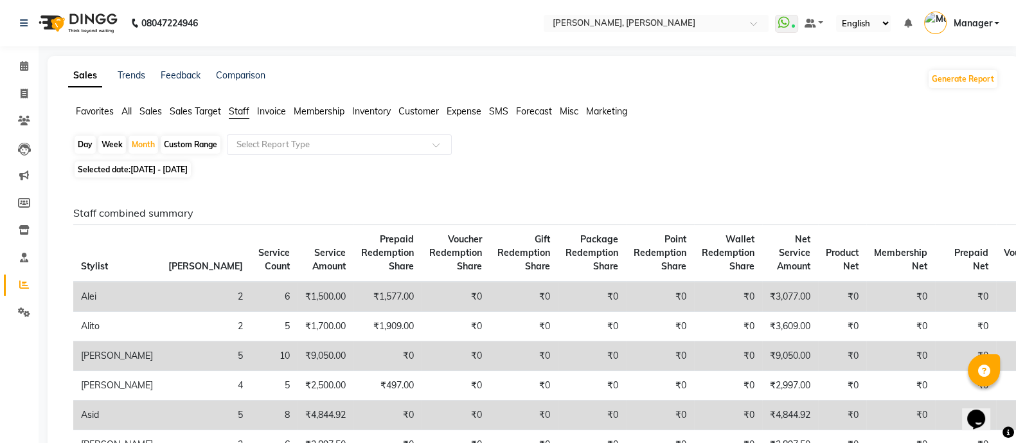
click at [88, 151] on div "Day" at bounding box center [85, 145] width 21 height 18
select select "9"
select select "2025"
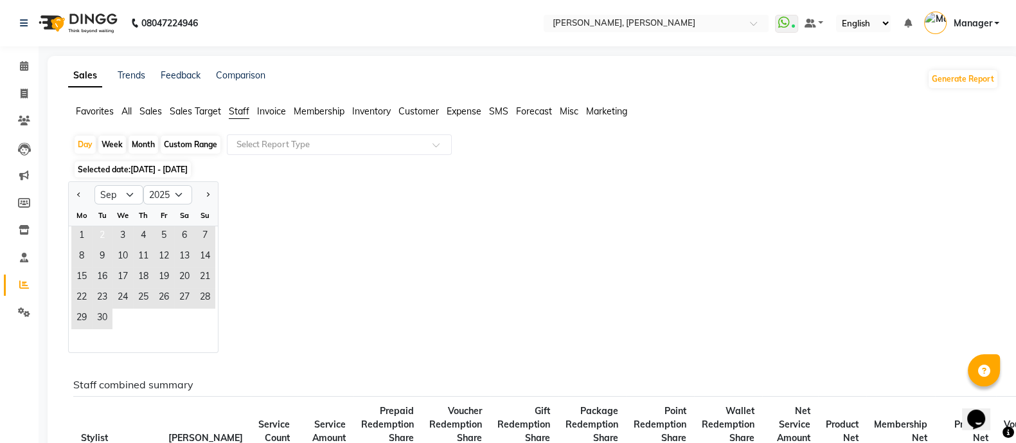
click at [104, 231] on span "2" at bounding box center [102, 236] width 21 height 21
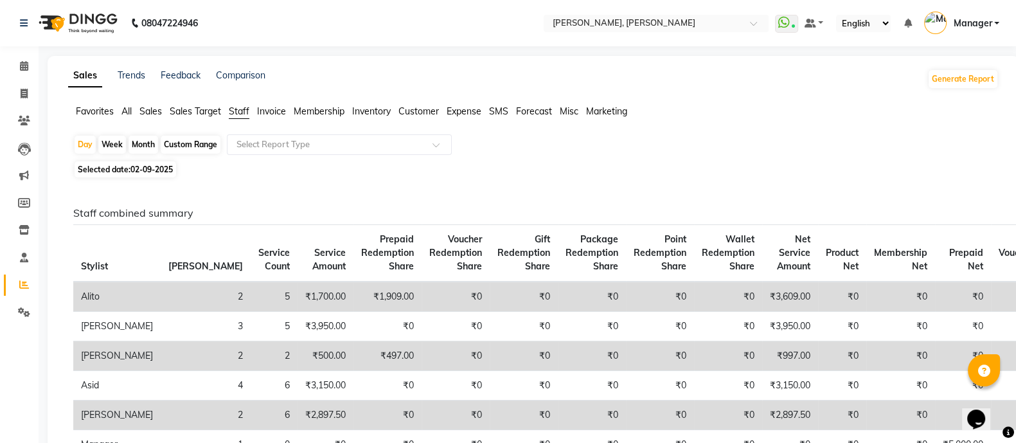
click at [139, 141] on div "Month" at bounding box center [144, 145] width 30 height 18
select select "9"
select select "2025"
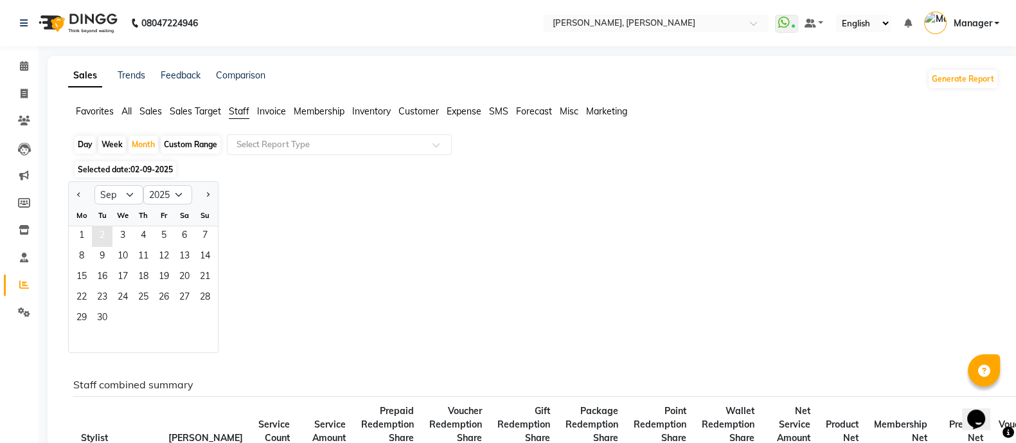
click at [102, 230] on span "2" at bounding box center [102, 236] width 21 height 21
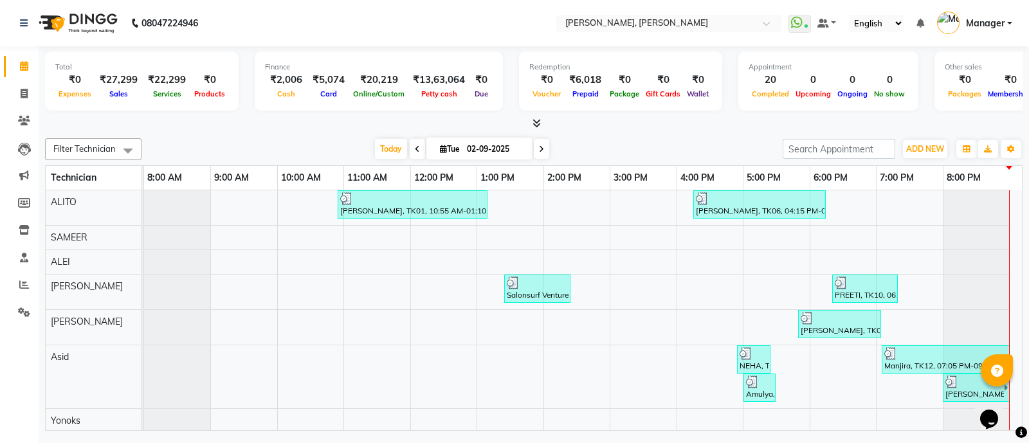
click at [530, 122] on span at bounding box center [534, 124] width 14 height 14
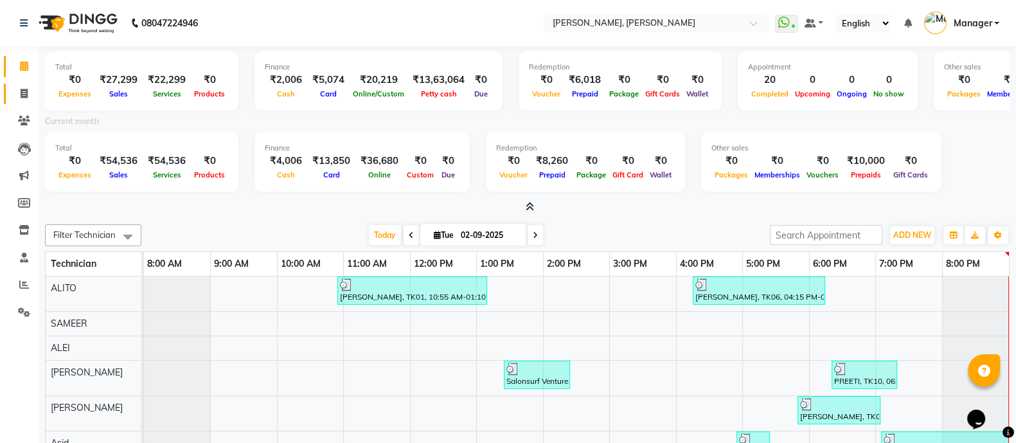
click at [23, 100] on span at bounding box center [24, 94] width 23 height 15
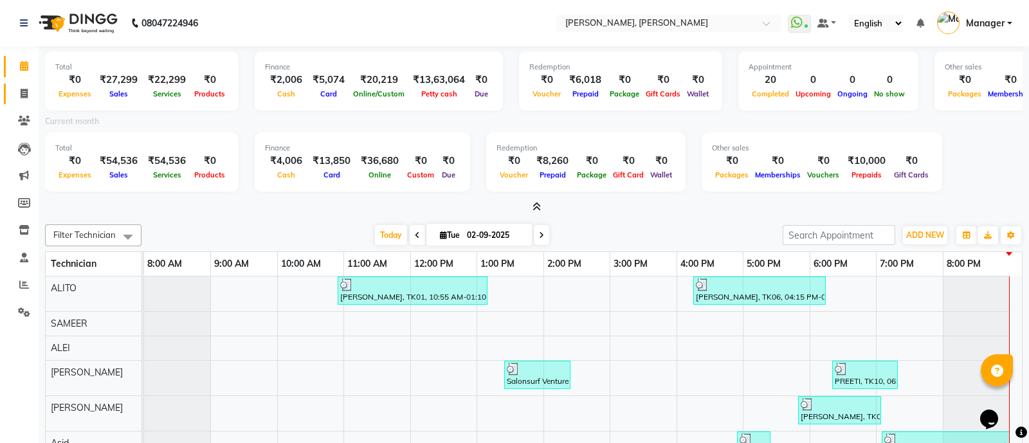
select select "service"
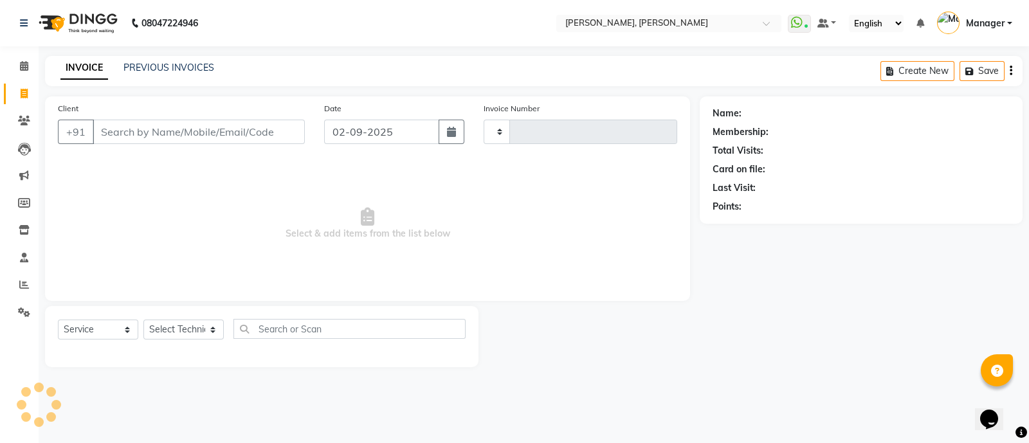
type input "3586"
select select "3767"
click at [185, 138] on input "Client" at bounding box center [199, 132] width 212 height 24
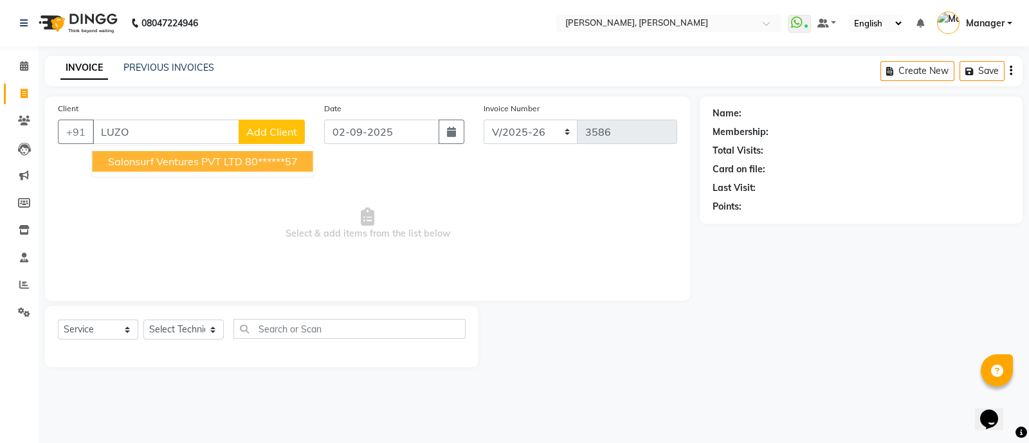
click at [174, 163] on span "Salonsurf Ventures PVT LTD" at bounding box center [175, 161] width 134 height 13
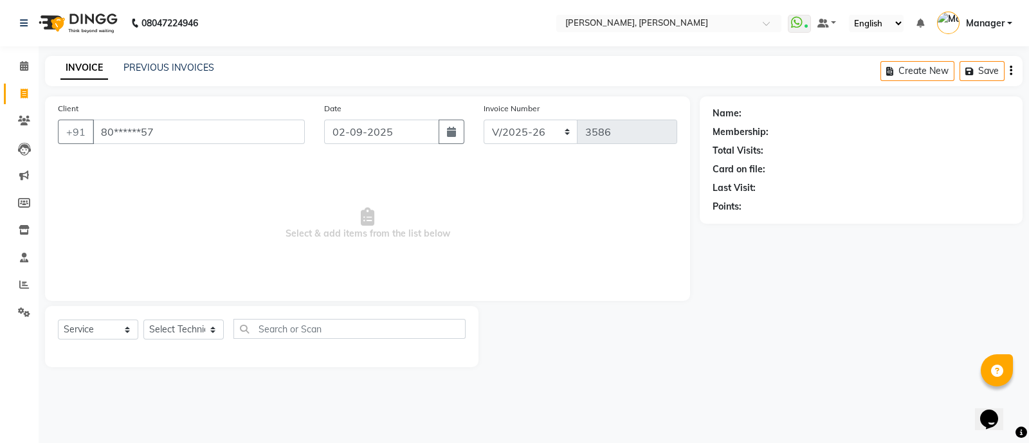
type input "80******57"
select select "1: Object"
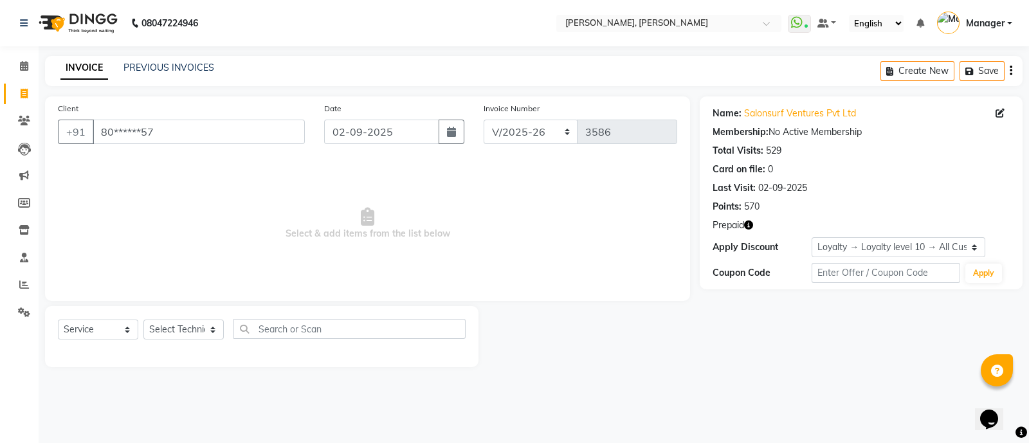
click at [746, 225] on icon "button" at bounding box center [748, 225] width 9 height 9
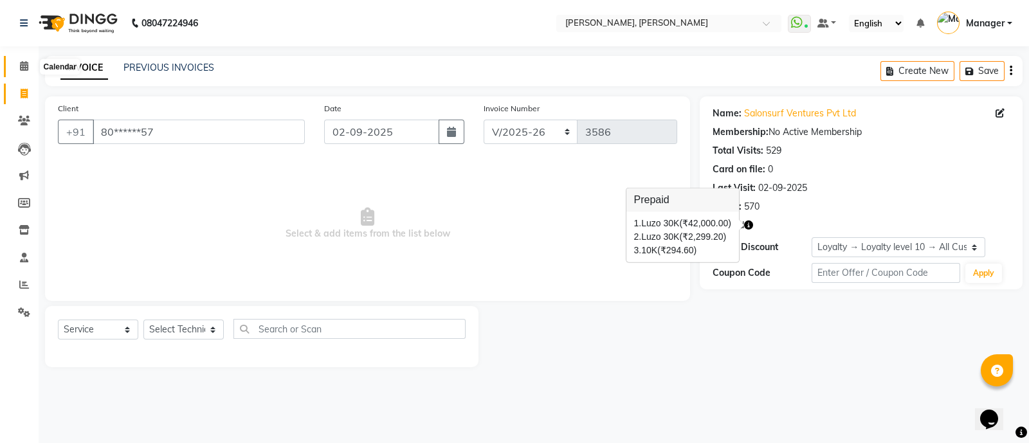
click at [26, 66] on icon at bounding box center [24, 66] width 8 height 10
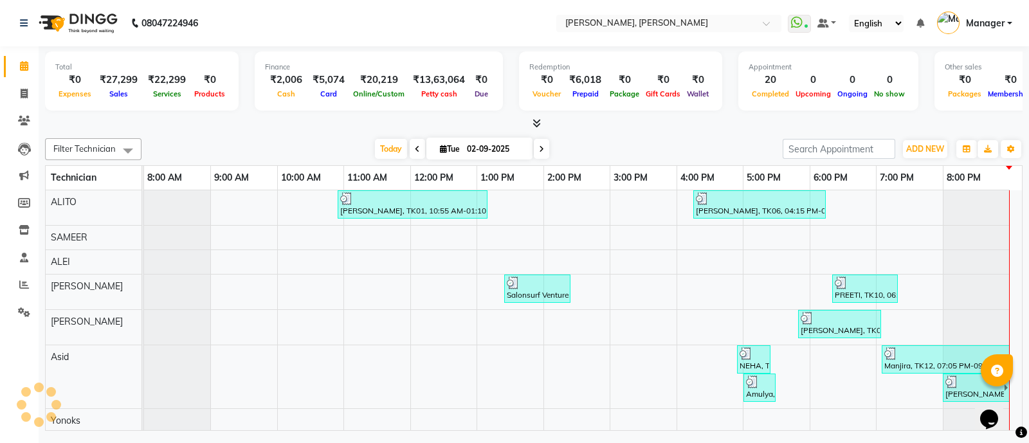
click at [16, 68] on span at bounding box center [24, 66] width 23 height 15
click at [534, 127] on icon at bounding box center [536, 123] width 8 height 10
